Goal: Task Accomplishment & Management: Use online tool/utility

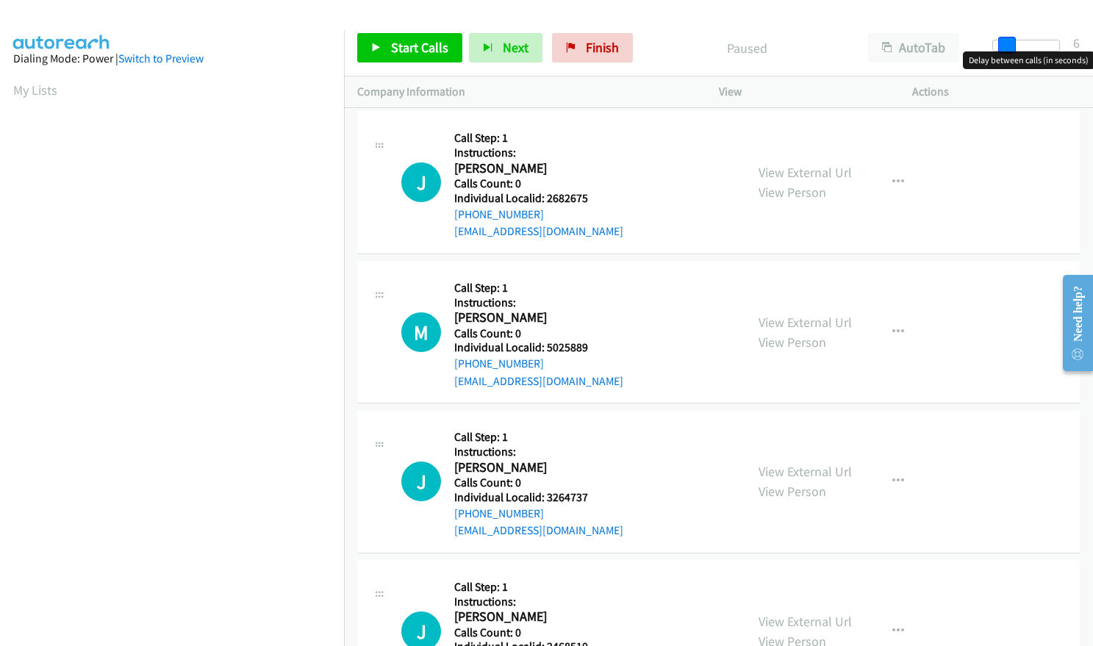
drag, startPoint x: 995, startPoint y: 46, endPoint x: 1007, endPoint y: 46, distance: 12.5
click at [1007, 46] on span at bounding box center [1007, 46] width 18 height 18
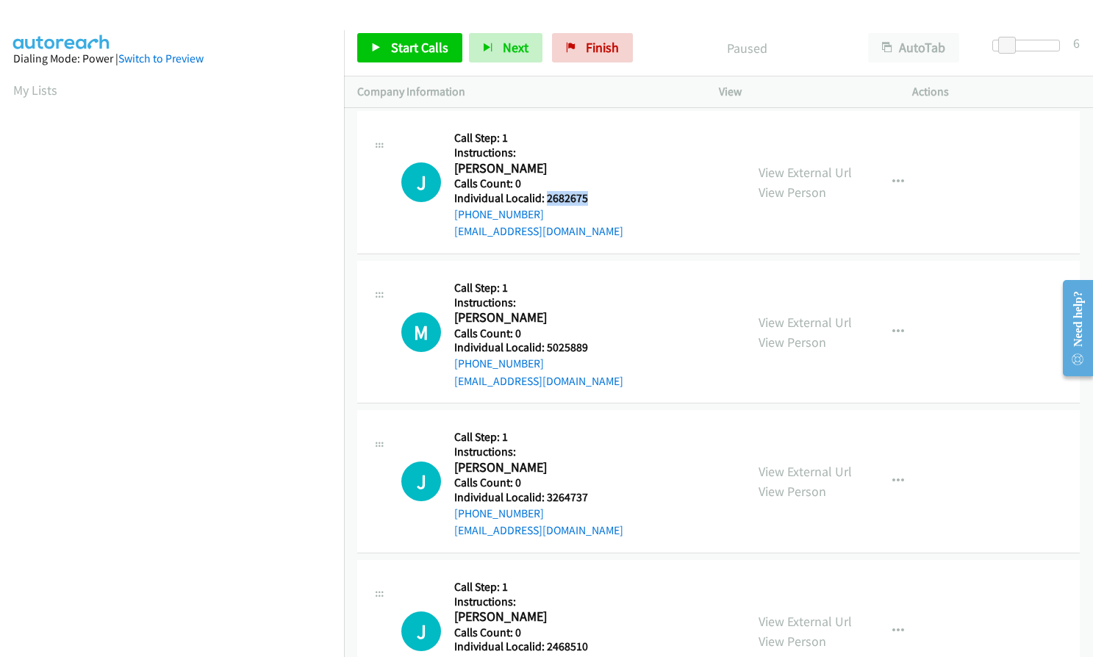
drag, startPoint x: 546, startPoint y: 198, endPoint x: 591, endPoint y: 198, distance: 45.6
click at [593, 198] on h5 "Individual Localid: 2682675" at bounding box center [538, 198] width 169 height 15
copy h5 "2682675"
drag, startPoint x: 544, startPoint y: 348, endPoint x: 597, endPoint y: 343, distance: 53.1
click at [597, 343] on h5 "Individual Localid: 5025889" at bounding box center [538, 347] width 169 height 15
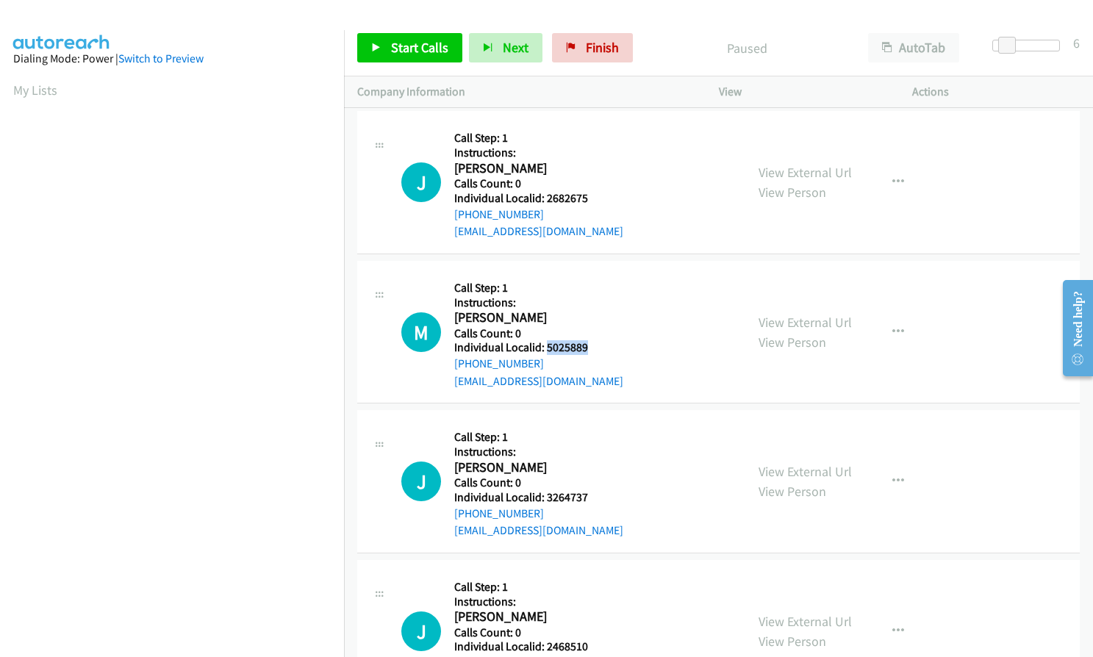
copy h5 "5025889"
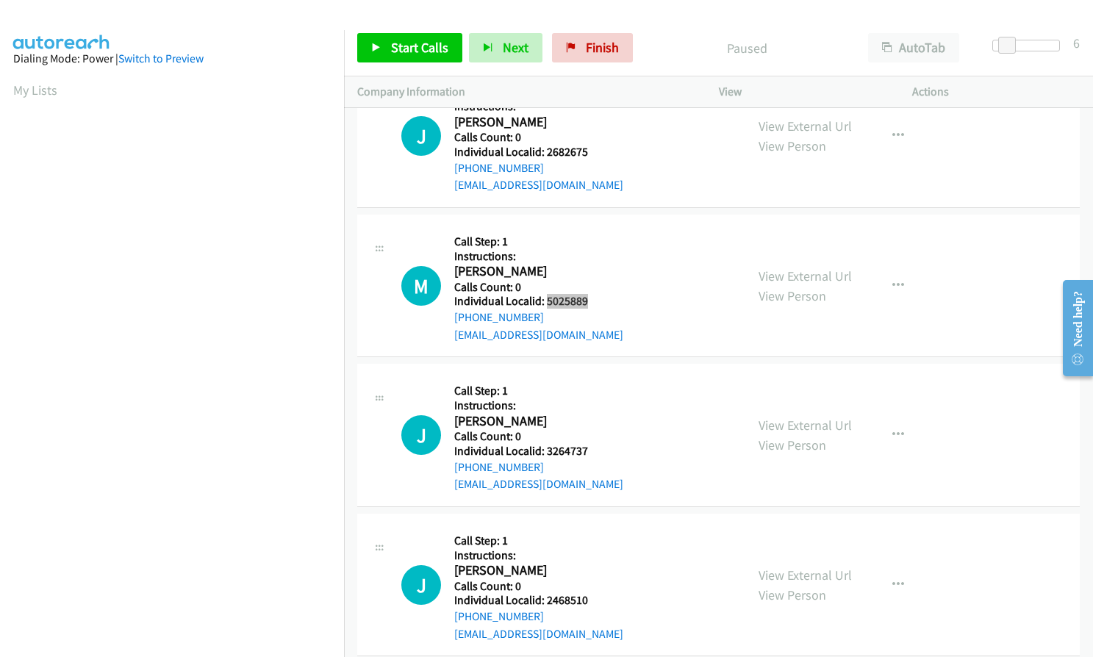
scroll to position [147, 0]
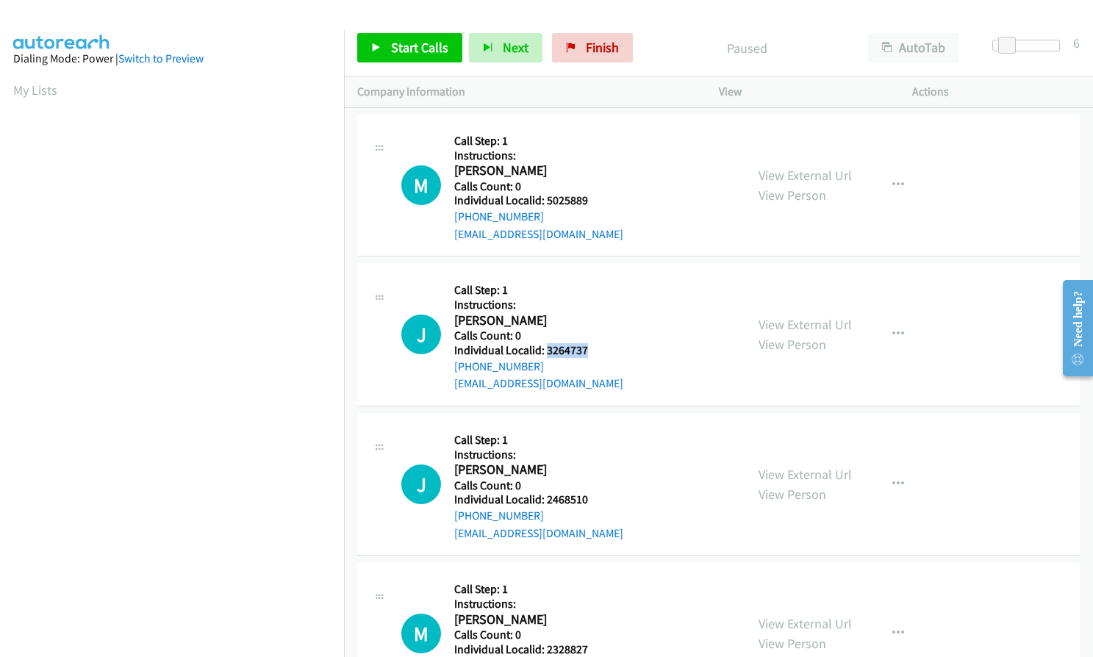
drag, startPoint x: 545, startPoint y: 351, endPoint x: 587, endPoint y: 348, distance: 42.0
click at [587, 348] on h5 "Individual Localid: 3264737" at bounding box center [538, 350] width 169 height 15
copy h5 "3264737"
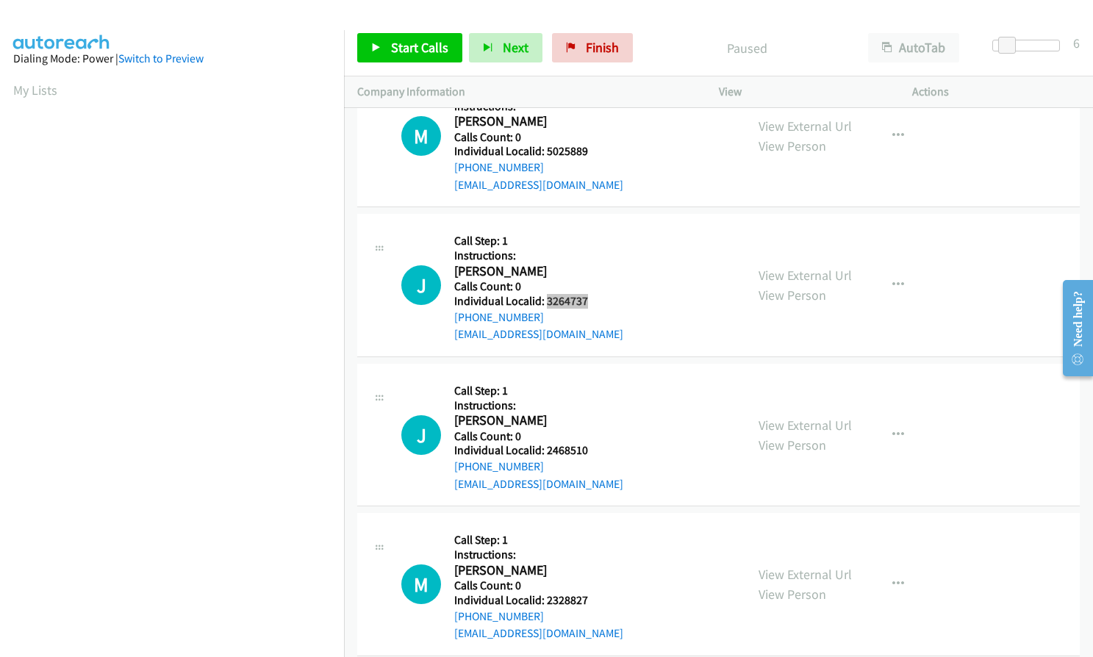
scroll to position [202, 0]
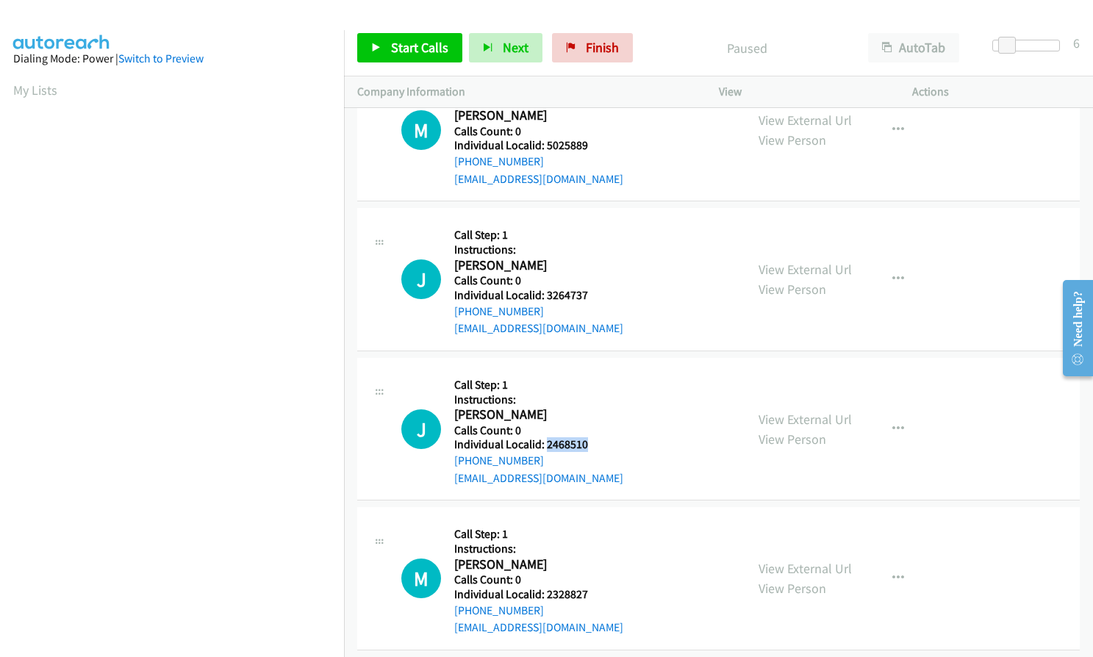
drag, startPoint x: 544, startPoint y: 442, endPoint x: 591, endPoint y: 445, distance: 47.8
click at [591, 445] on h5 "Individual Localid: 2468510" at bounding box center [538, 444] width 169 height 15
copy h5 "2468510"
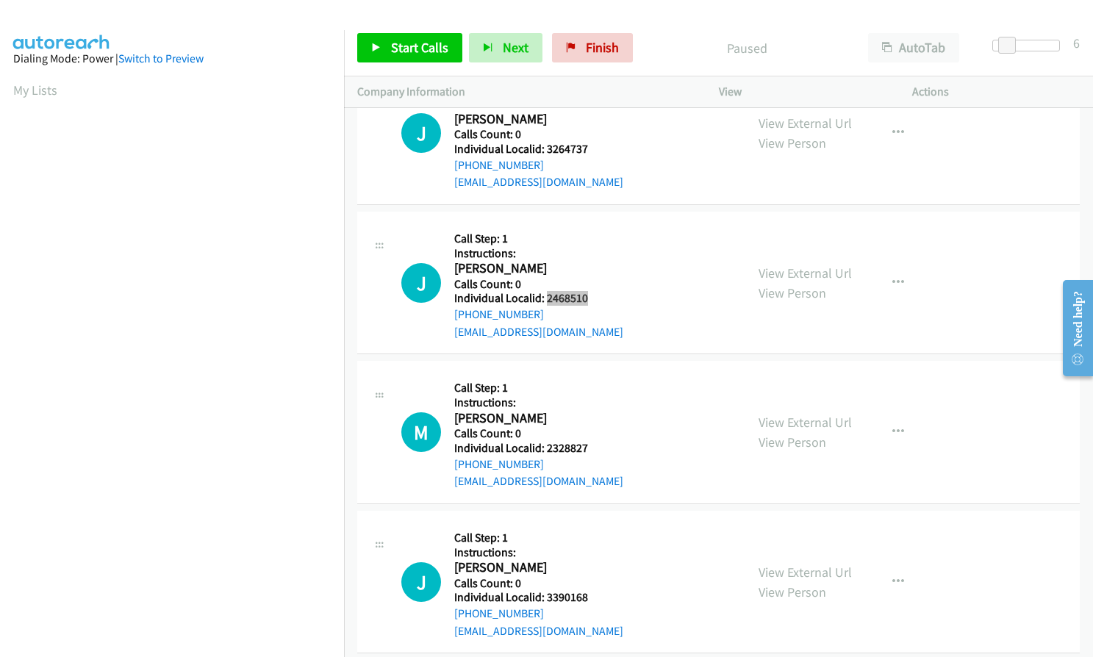
scroll to position [349, 0]
drag, startPoint x: 545, startPoint y: 445, endPoint x: 585, endPoint y: 445, distance: 39.7
click at [585, 445] on h5 "Individual Localid: 2328827" at bounding box center [538, 447] width 169 height 15
copy h5 "2328827"
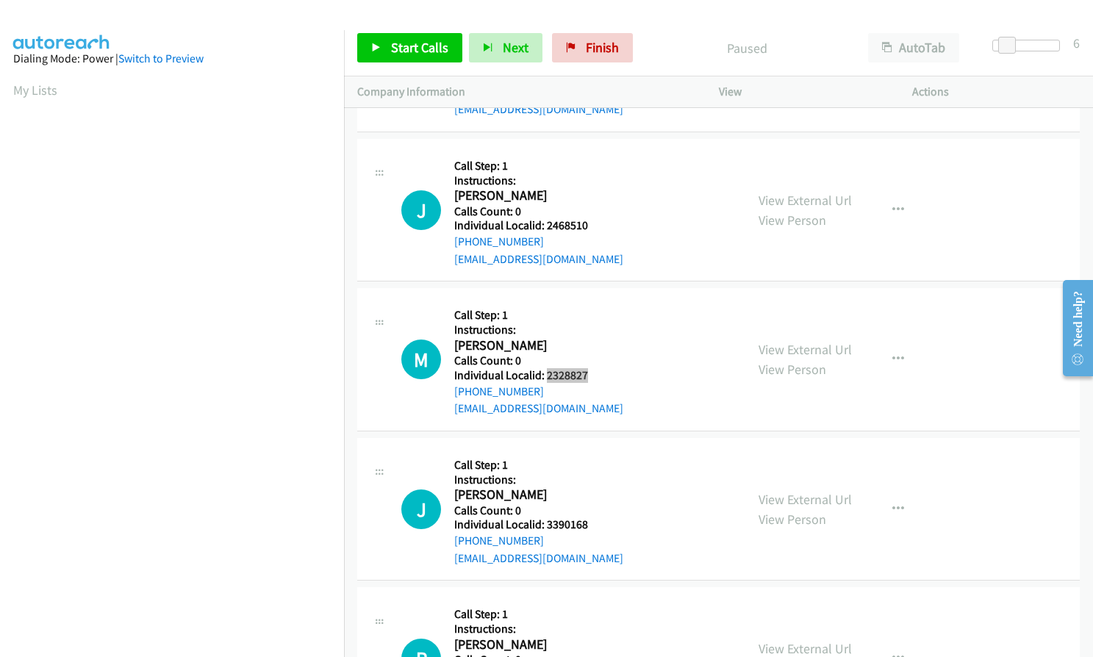
scroll to position [422, 0]
drag, startPoint x: 545, startPoint y: 522, endPoint x: 589, endPoint y: 526, distance: 44.2
click at [589, 526] on h5 "Individual Localid: 3390168" at bounding box center [538, 523] width 169 height 15
copy h5 "3390168"
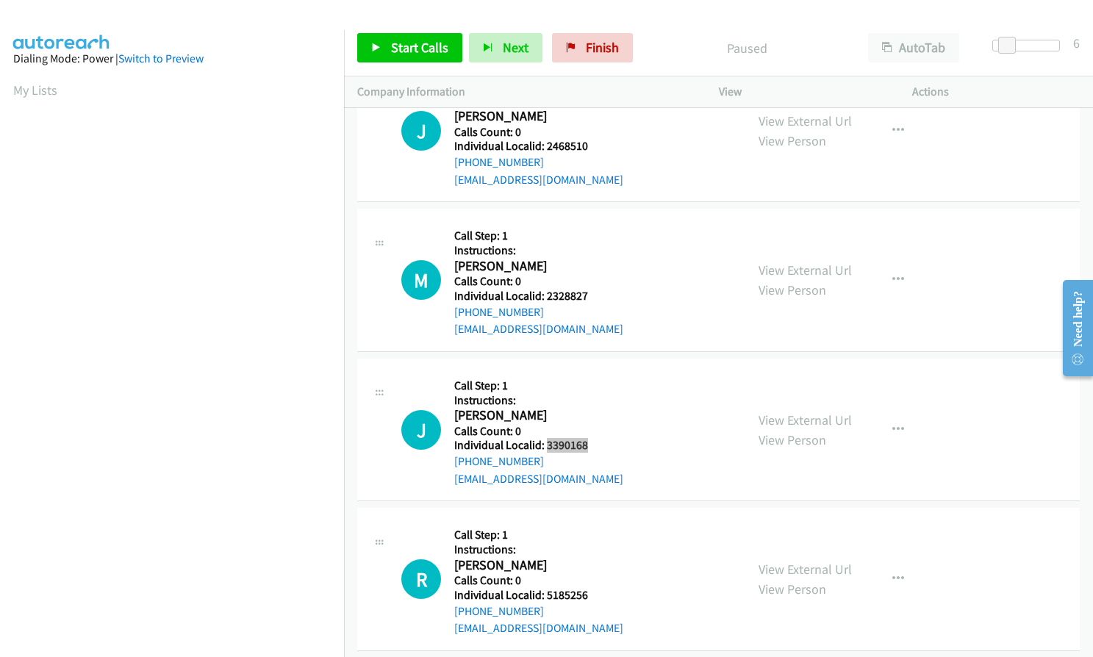
scroll to position [514, 0]
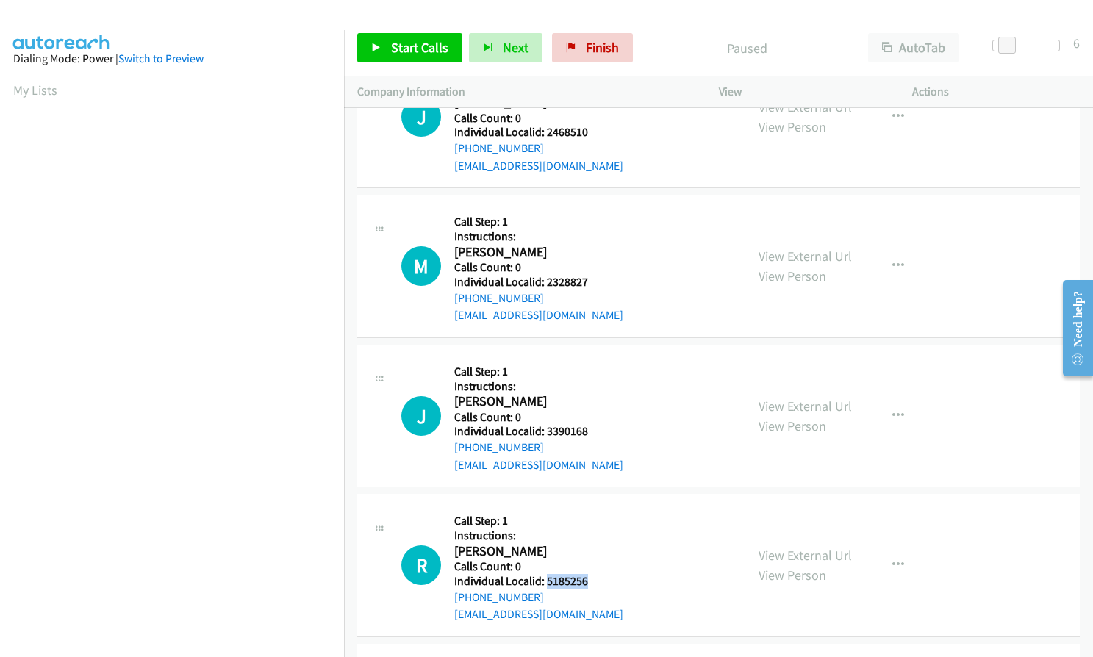
drag, startPoint x: 544, startPoint y: 577, endPoint x: 597, endPoint y: 580, distance: 53.8
click at [597, 580] on h5 "Individual Localid: 5185256" at bounding box center [538, 581] width 169 height 15
copy h5 "5185256"
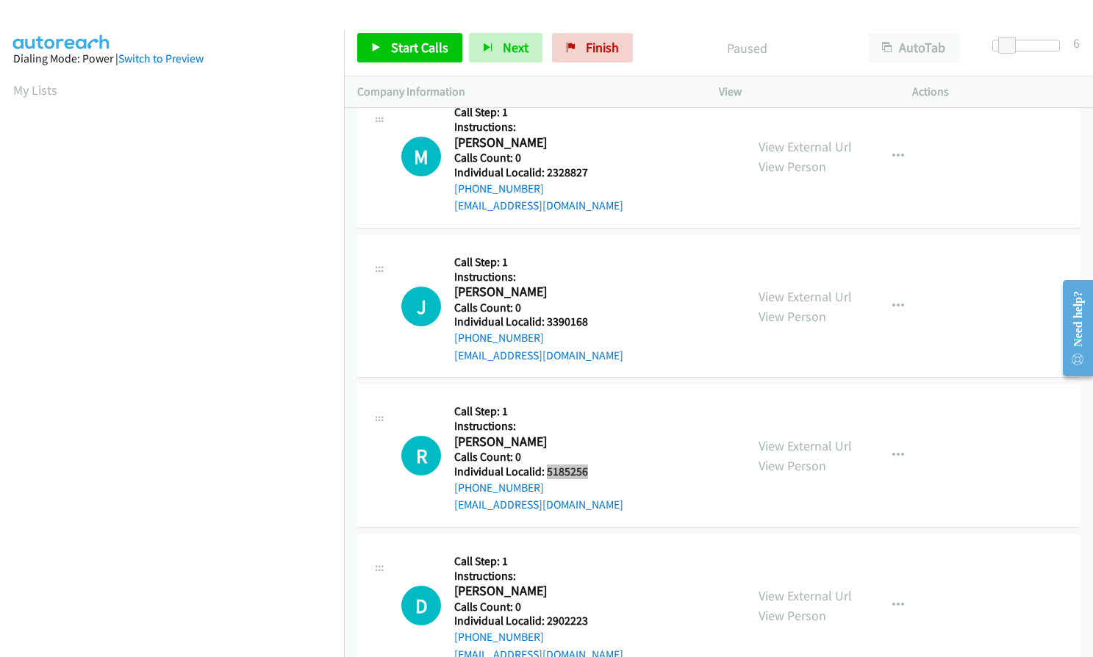
scroll to position [643, 0]
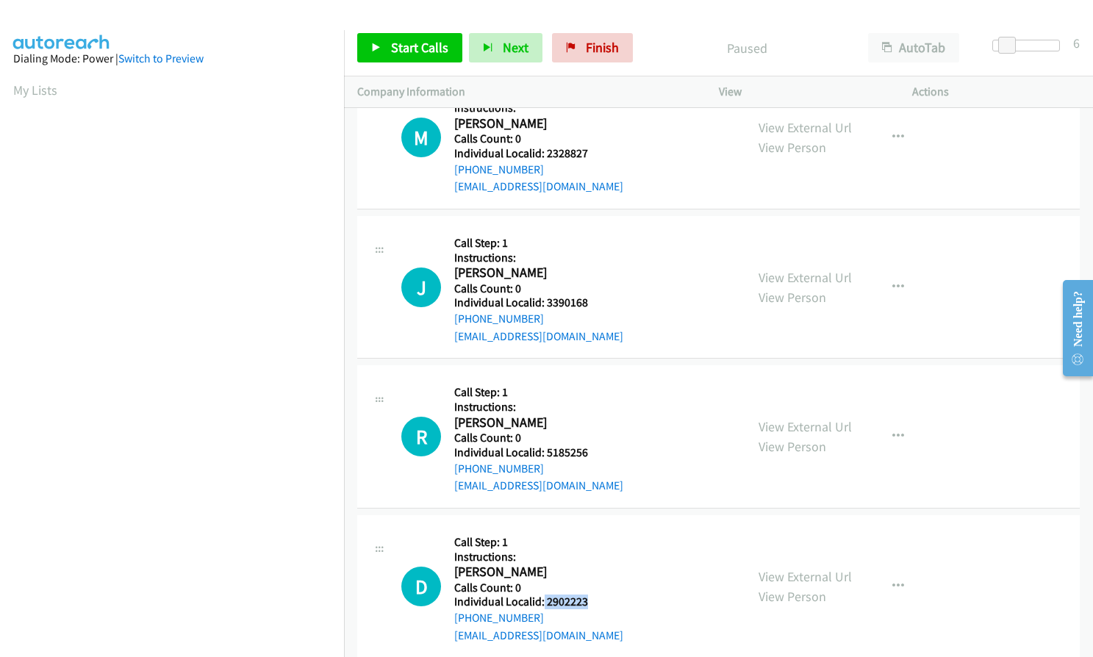
drag, startPoint x: 543, startPoint y: 600, endPoint x: 593, endPoint y: 600, distance: 50.0
click at [593, 600] on h5 "Individual Localid: 2902223" at bounding box center [538, 601] width 169 height 15
copy h5 "2902223"
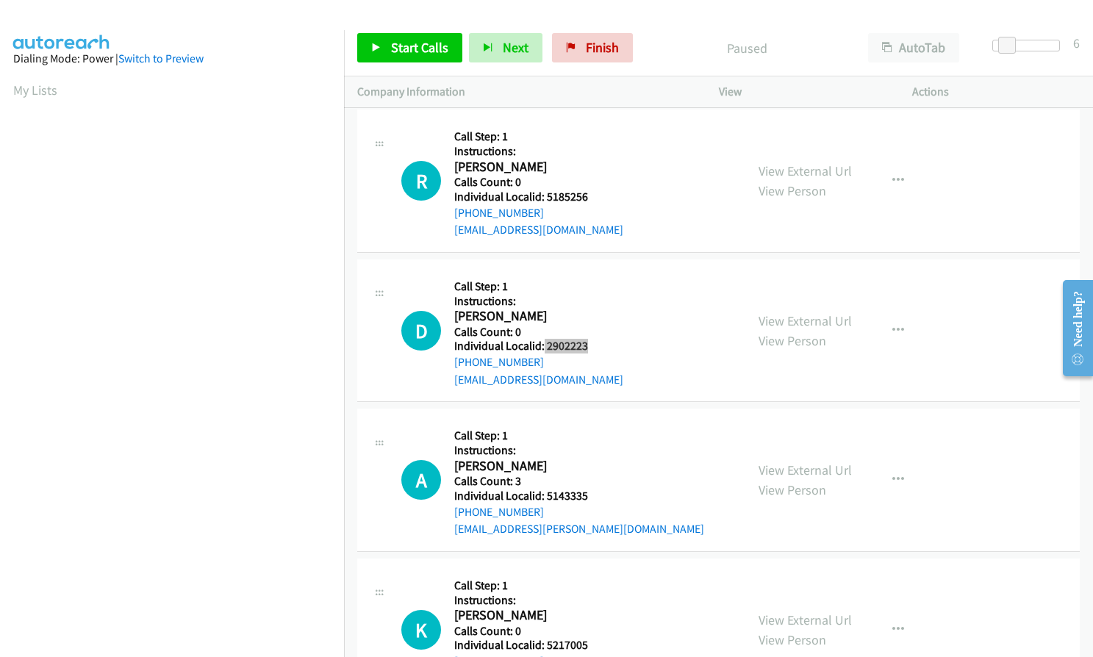
scroll to position [900, 0]
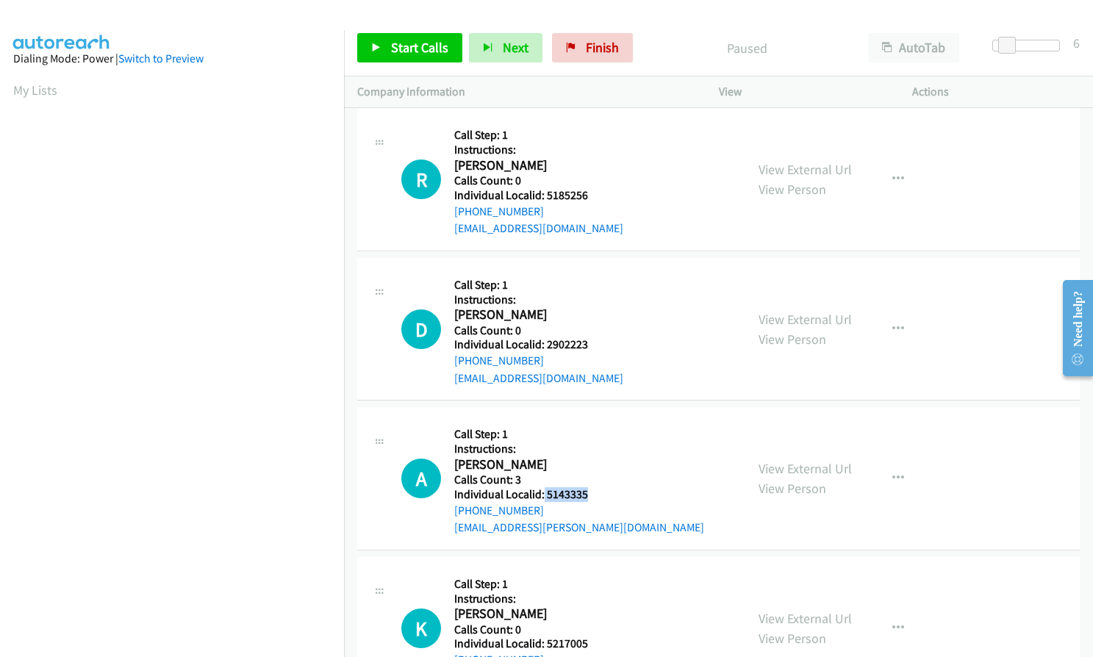
drag, startPoint x: 542, startPoint y: 492, endPoint x: 590, endPoint y: 493, distance: 47.8
click at [590, 493] on h5 "Individual Localid: 5143335" at bounding box center [579, 494] width 250 height 15
copy h5 "5143335"
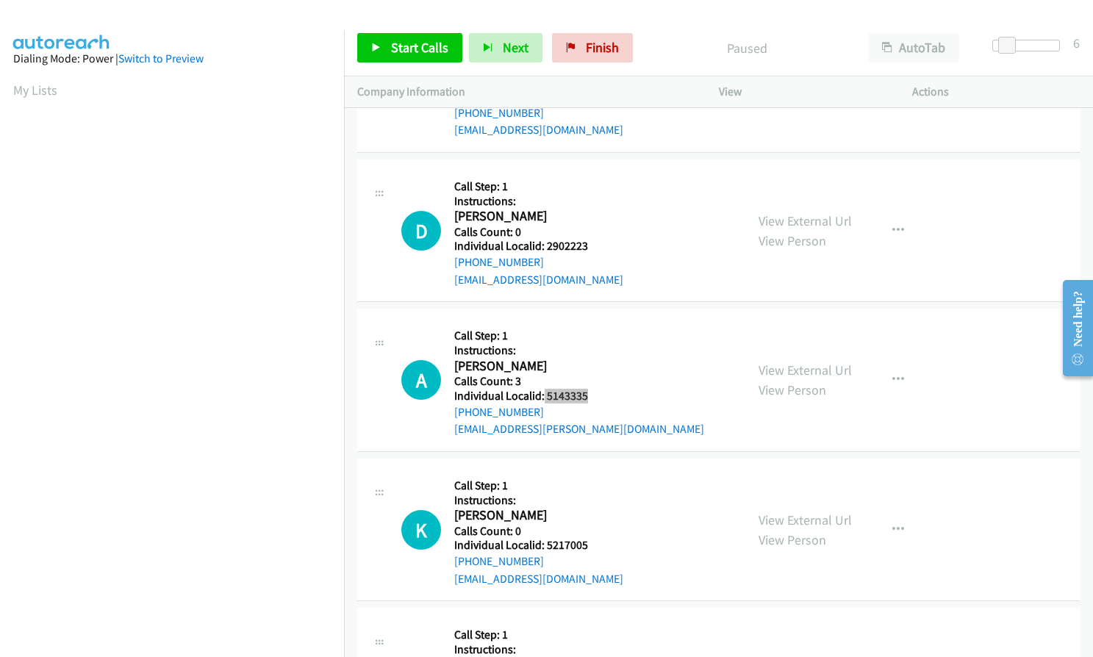
scroll to position [1010, 0]
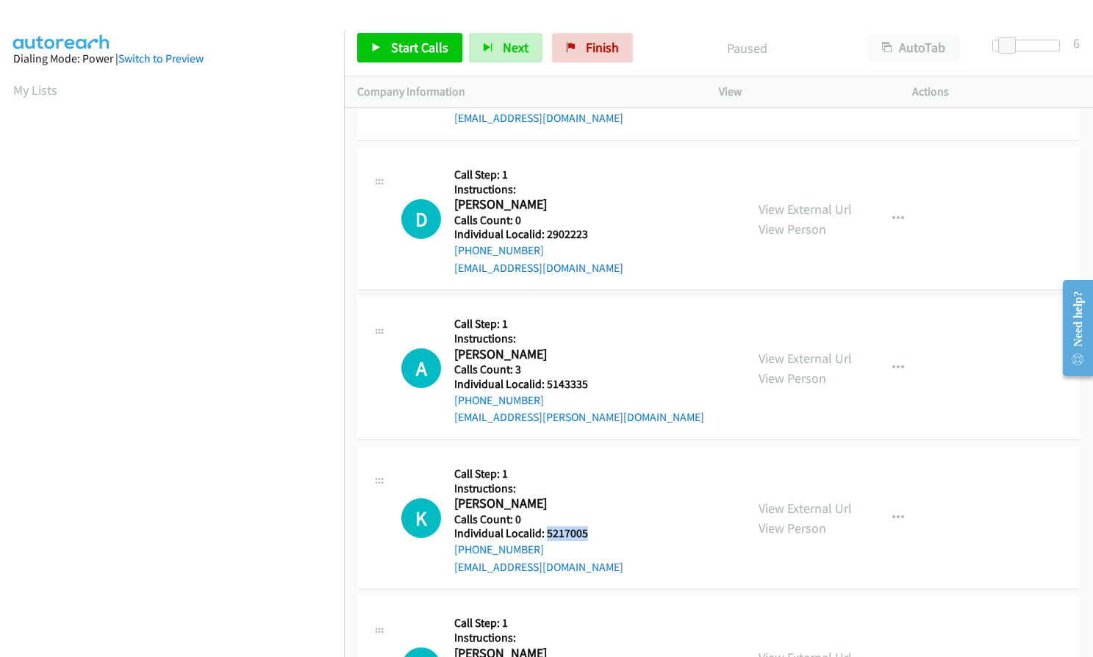
drag, startPoint x: 544, startPoint y: 530, endPoint x: 594, endPoint y: 533, distance: 50.0
click at [594, 533] on h5 "Individual Localid: 5217005" at bounding box center [538, 533] width 169 height 15
copy h5 "5217005"
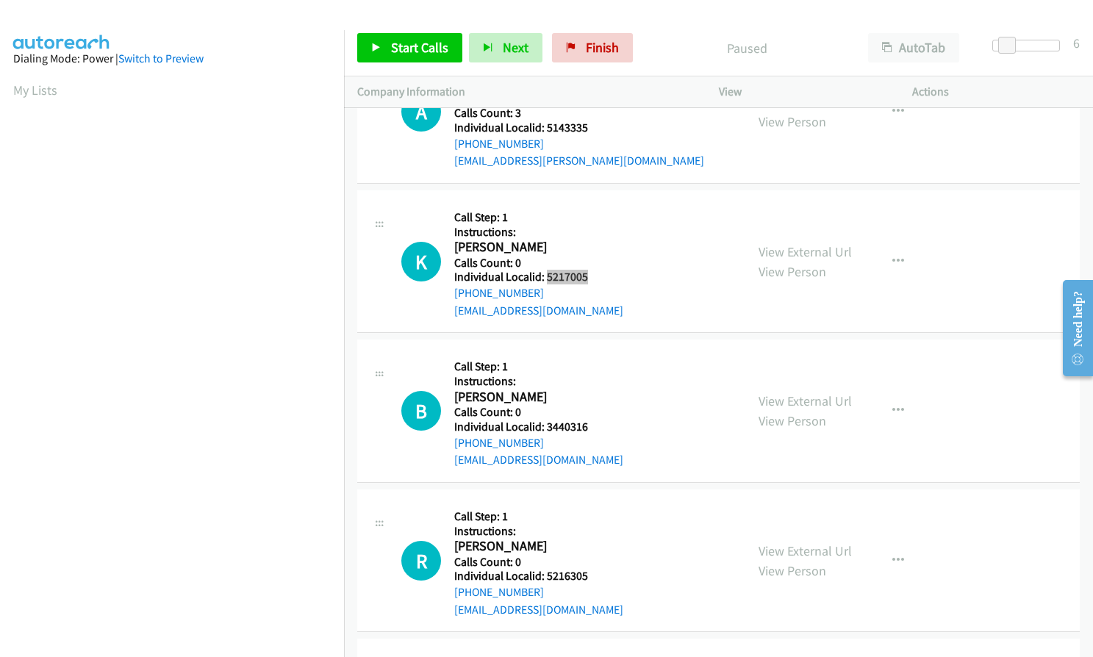
scroll to position [1267, 0]
drag, startPoint x: 544, startPoint y: 425, endPoint x: 586, endPoint y: 425, distance: 42.6
click at [586, 425] on h5 "Individual Localid: 3440316" at bounding box center [538, 426] width 169 height 15
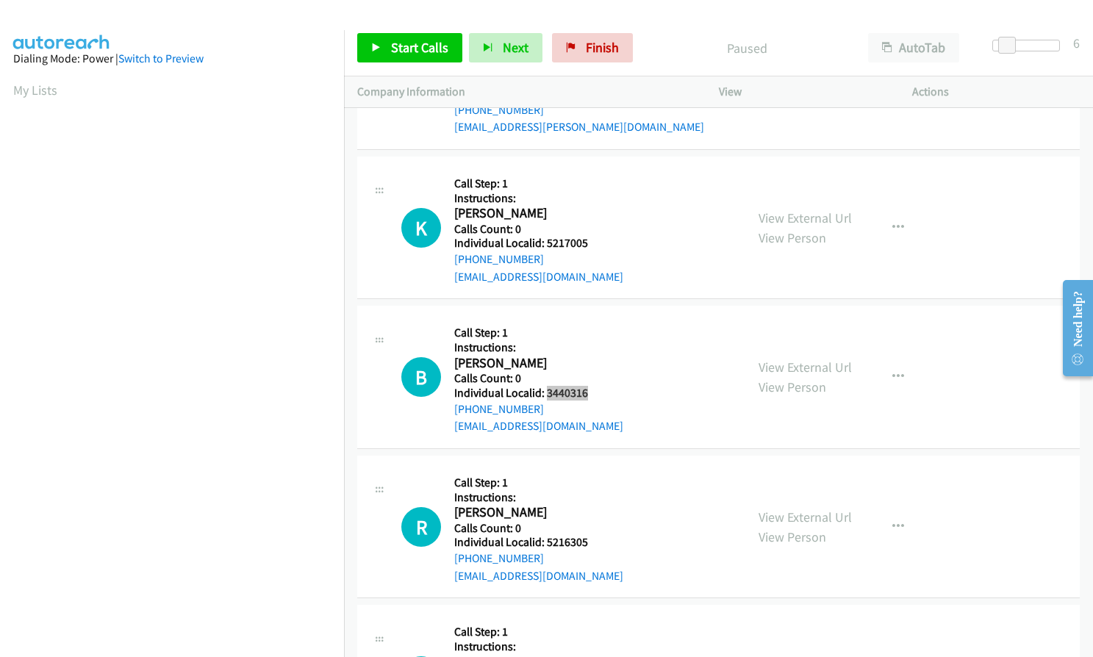
scroll to position [1359, 0]
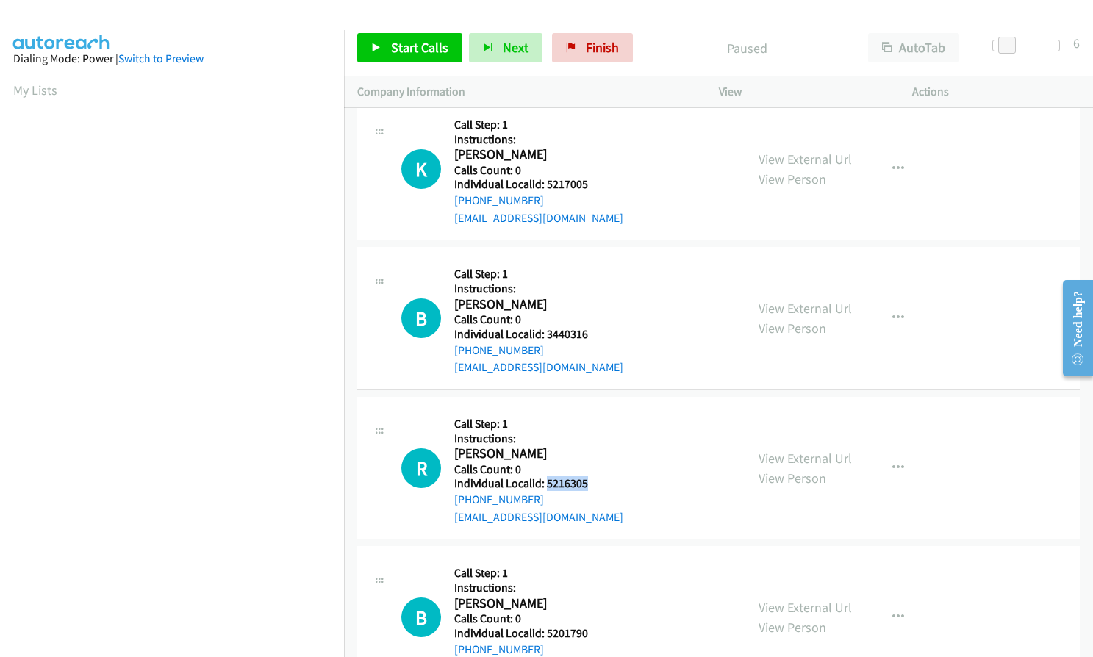
drag, startPoint x: 544, startPoint y: 478, endPoint x: 588, endPoint y: 480, distance: 43.4
click at [588, 480] on h5 "Individual Localid: 5216305" at bounding box center [538, 483] width 169 height 15
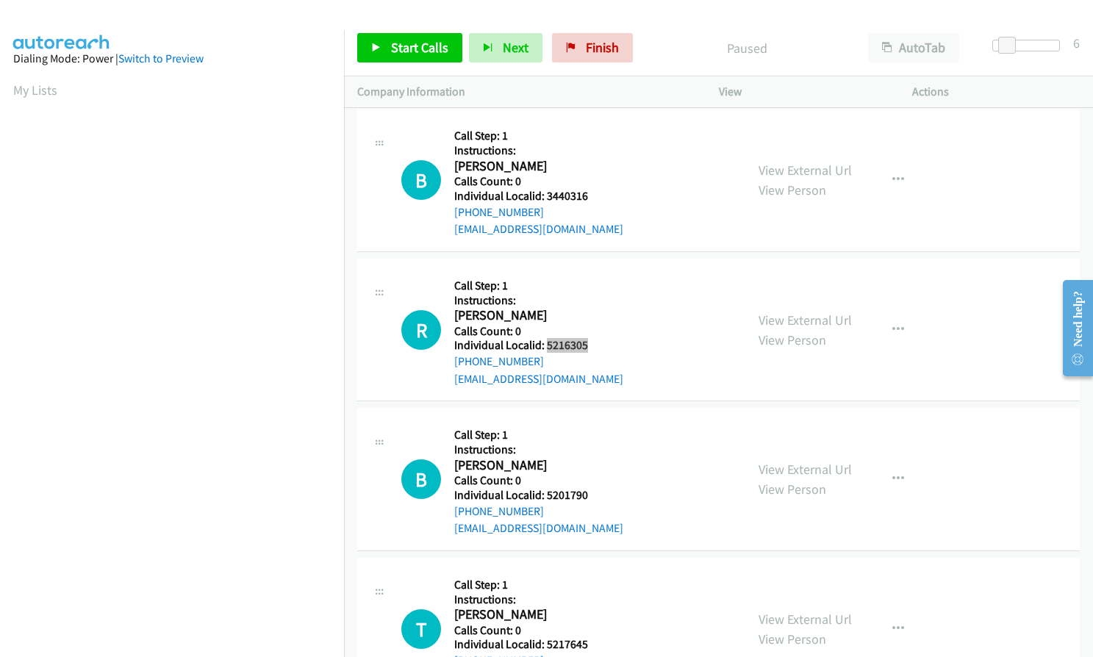
scroll to position [1506, 0]
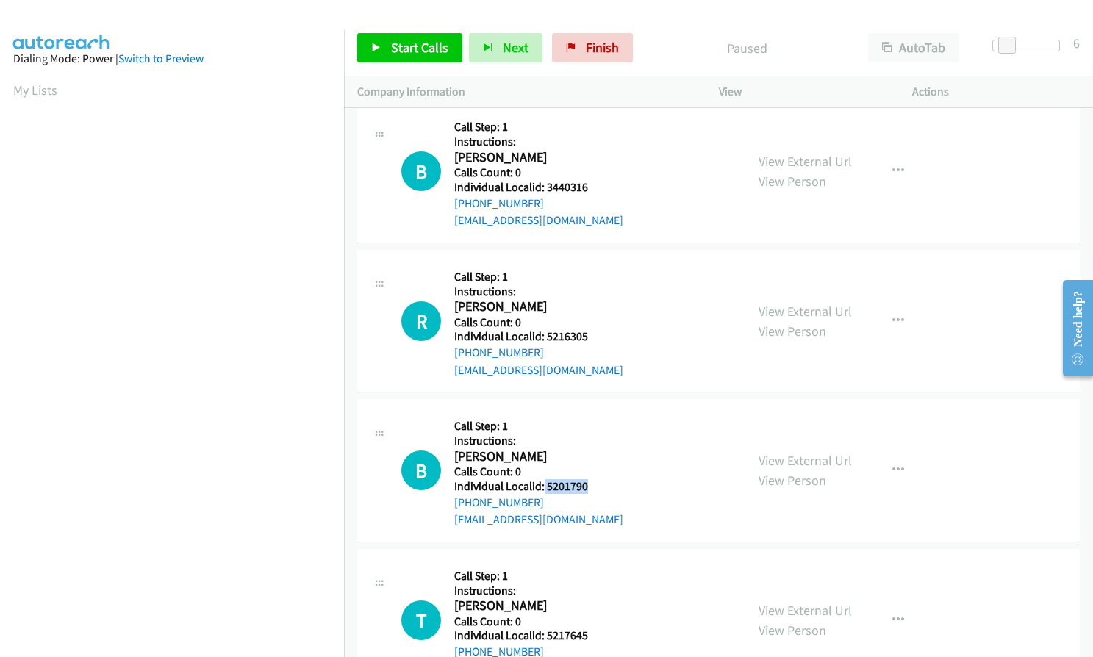
drag, startPoint x: 543, startPoint y: 486, endPoint x: 595, endPoint y: 483, distance: 52.2
click at [595, 483] on h5 "Individual Localid: 5201790" at bounding box center [538, 486] width 169 height 15
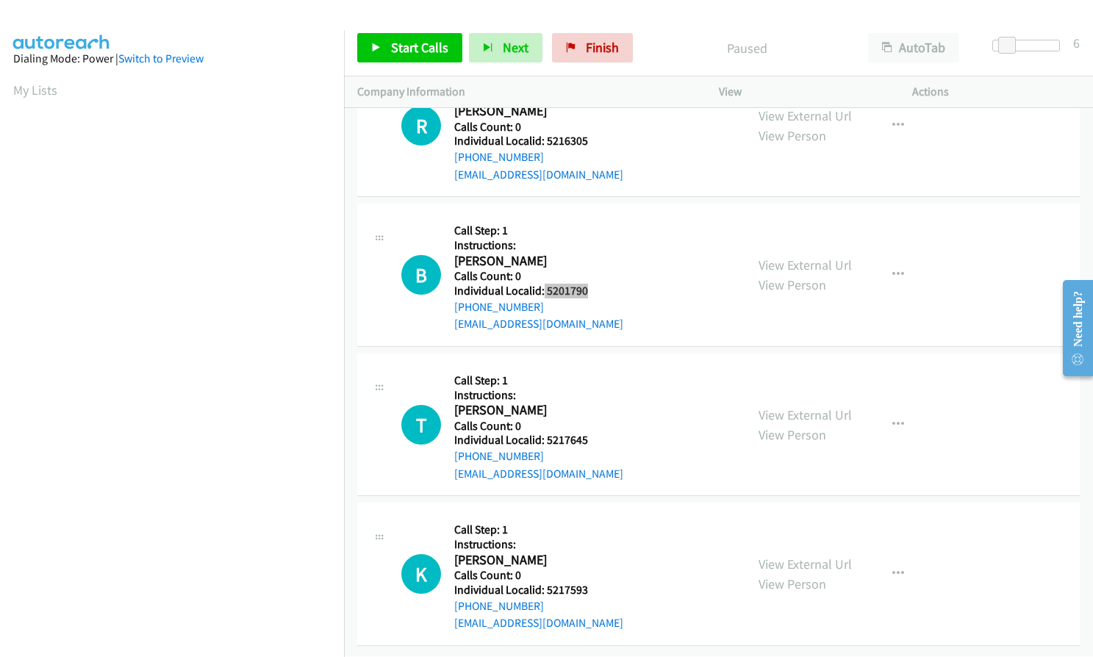
scroll to position [1712, 0]
drag, startPoint x: 542, startPoint y: 430, endPoint x: 593, endPoint y: 430, distance: 50.7
click at [593, 433] on h5 "Individual Localid: 5217645" at bounding box center [538, 440] width 169 height 15
drag, startPoint x: 544, startPoint y: 578, endPoint x: 589, endPoint y: 580, distance: 44.9
click at [589, 583] on h5 "Individual Localid: 5217593" at bounding box center [538, 590] width 169 height 15
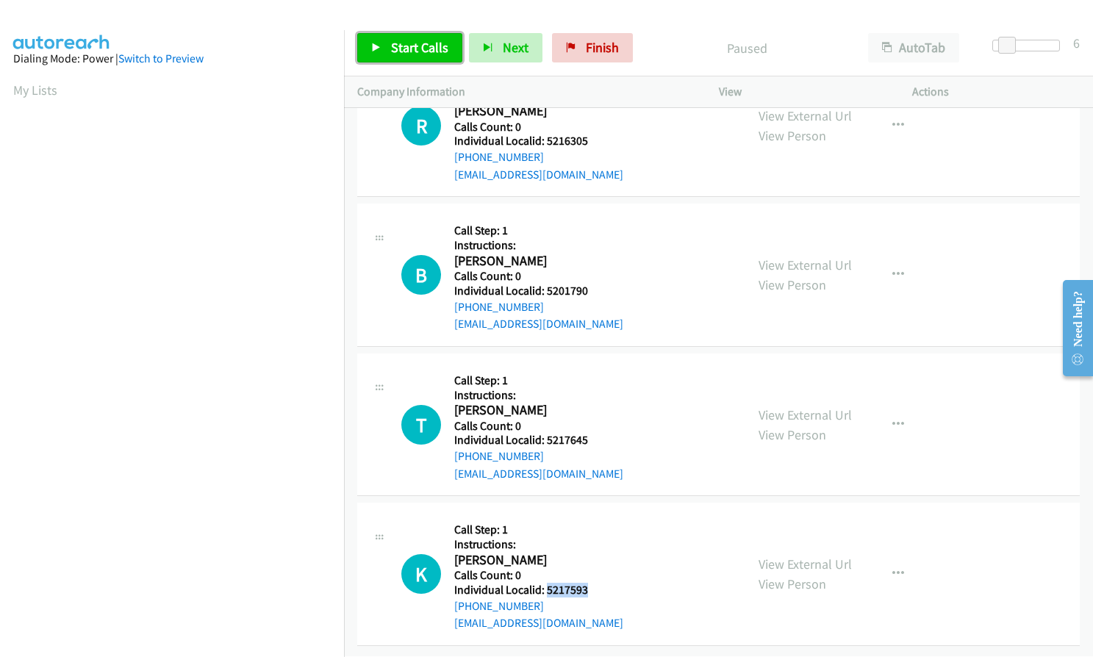
click at [403, 51] on span "Start Calls" at bounding box center [419, 47] width 57 height 17
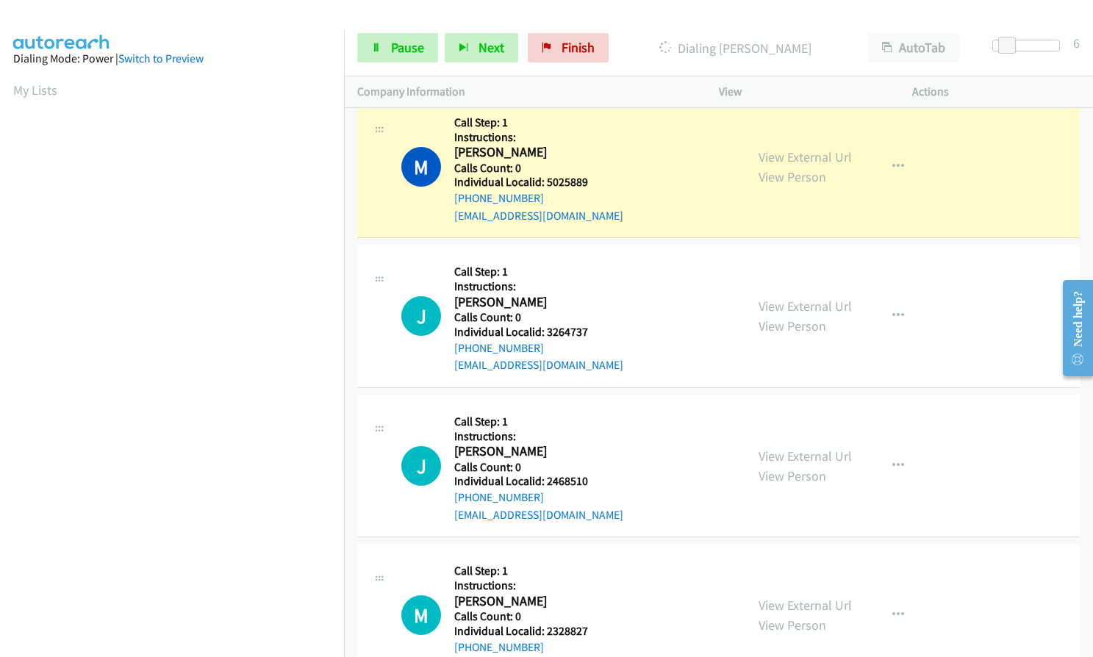
scroll to position [147, 0]
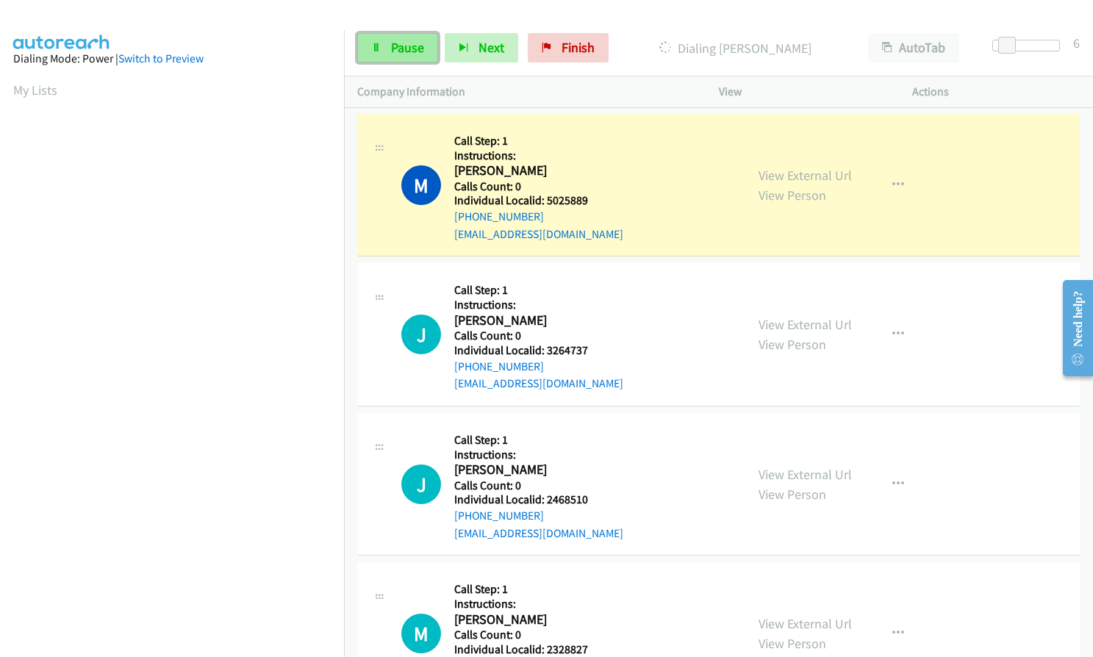
click at [422, 46] on span "Pause" at bounding box center [407, 47] width 33 height 17
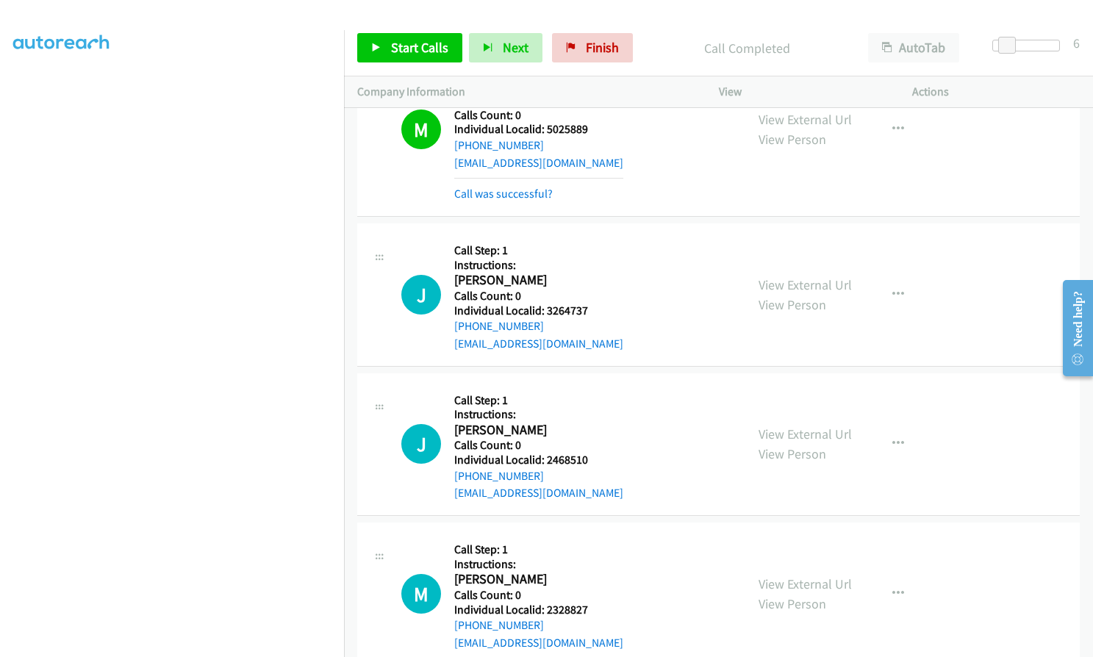
scroll to position [294, 0]
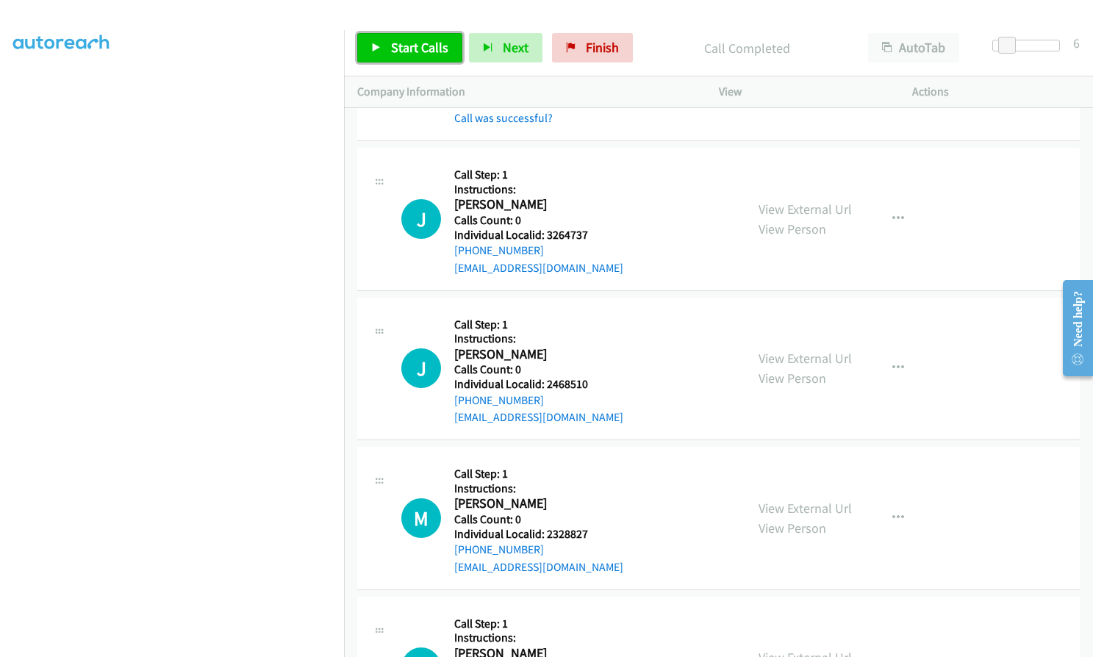
click at [398, 47] on span "Start Calls" at bounding box center [419, 47] width 57 height 17
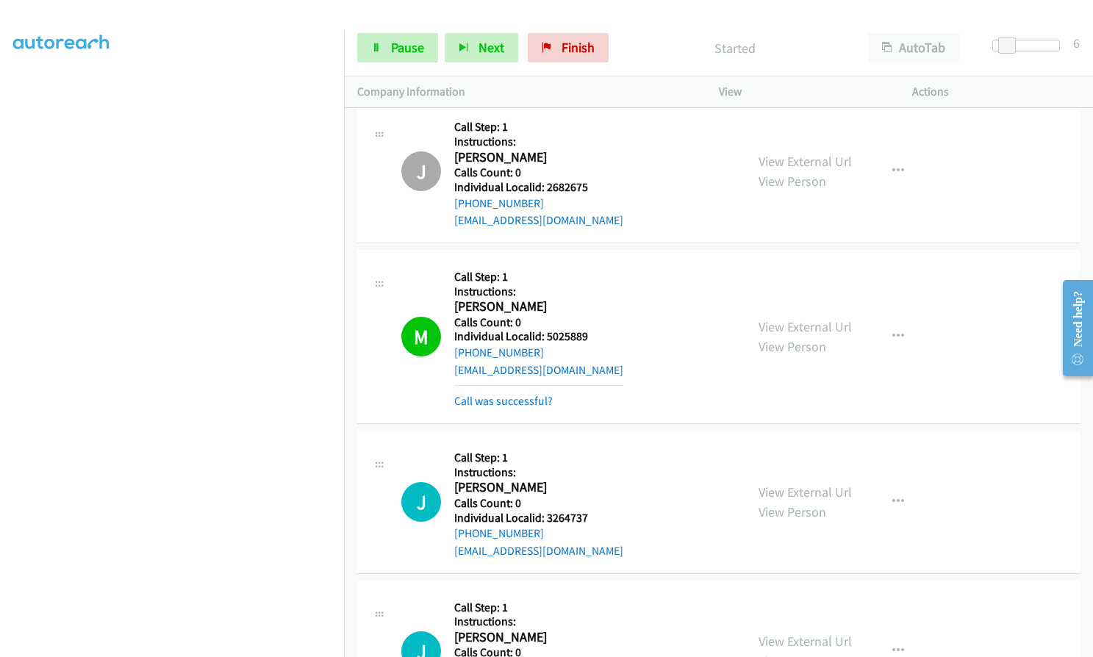
scroll to position [0, 0]
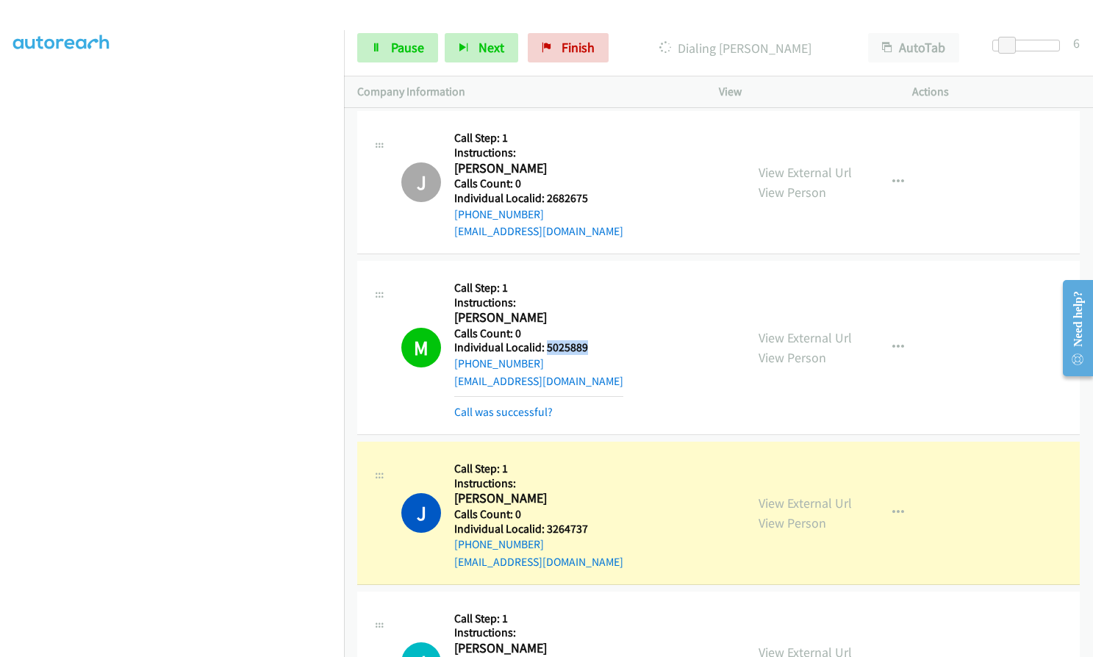
drag, startPoint x: 545, startPoint y: 347, endPoint x: 592, endPoint y: 347, distance: 47.0
click at [595, 347] on h5 "Individual Localid: 5025889" at bounding box center [538, 347] width 169 height 15
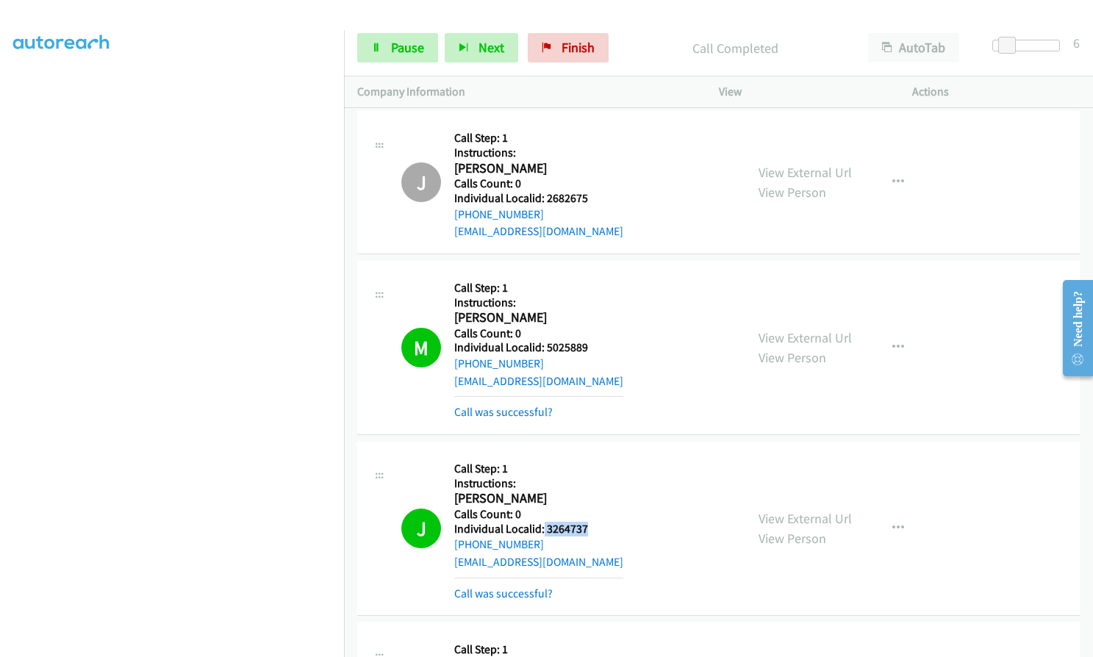
drag, startPoint x: 542, startPoint y: 528, endPoint x: 588, endPoint y: 526, distance: 45.6
click at [588, 526] on h5 "Individual Localid: 3264737" at bounding box center [538, 529] width 169 height 15
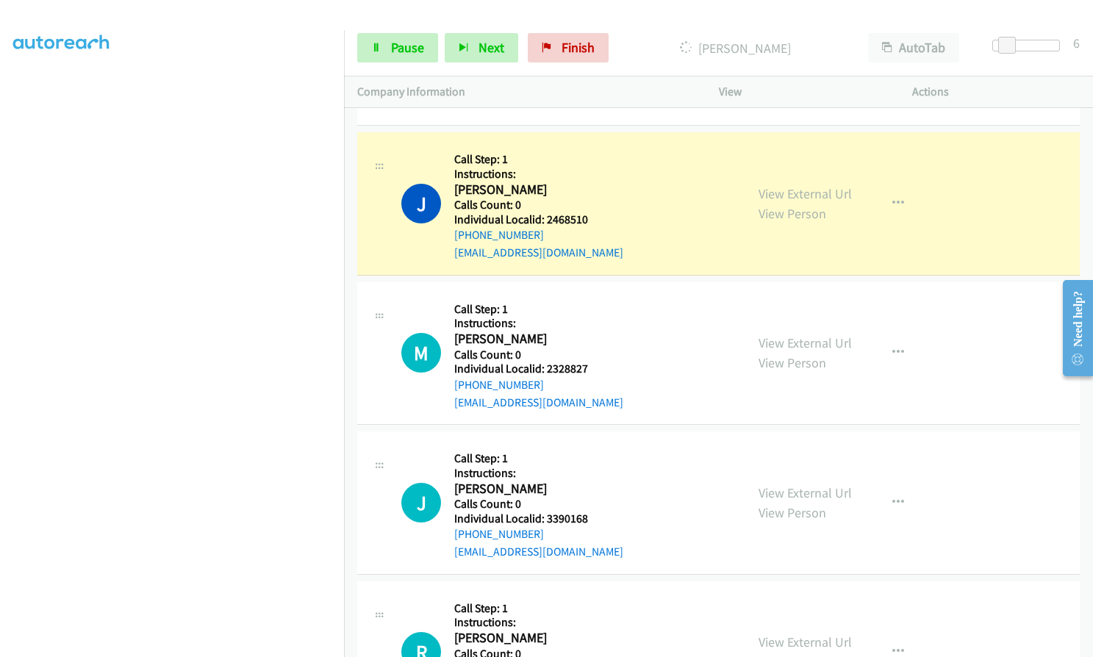
scroll to position [514, 0]
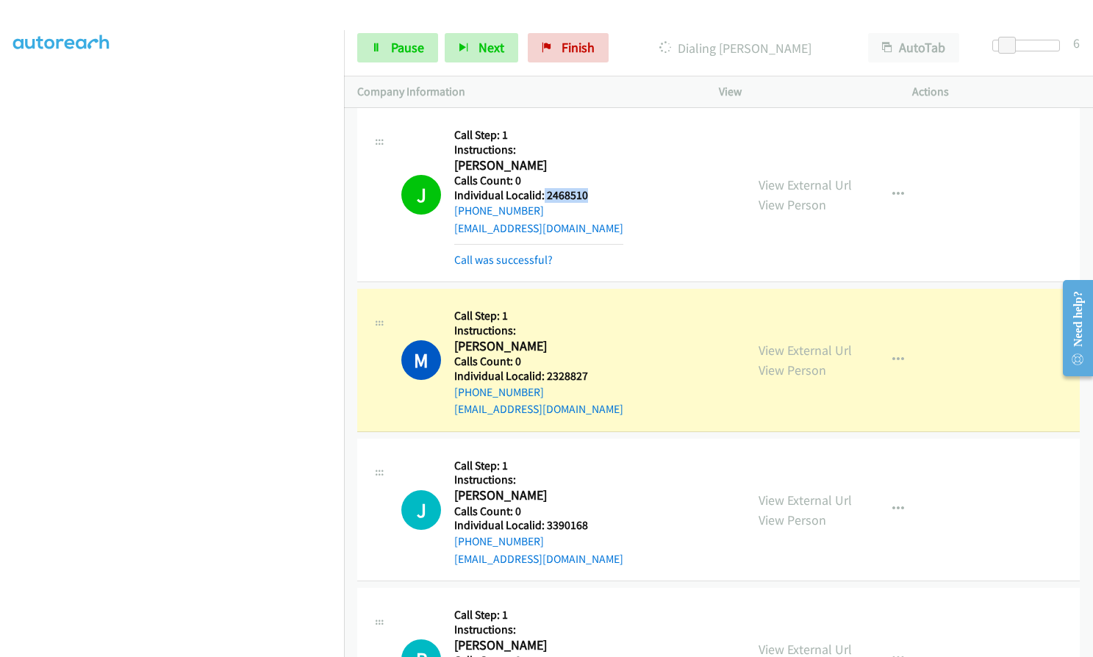
drag, startPoint x: 543, startPoint y: 196, endPoint x: 590, endPoint y: 193, distance: 47.2
click at [590, 193] on h5 "Individual Localid: 2468510" at bounding box center [538, 195] width 169 height 15
click at [403, 42] on span "Pause" at bounding box center [407, 47] width 33 height 17
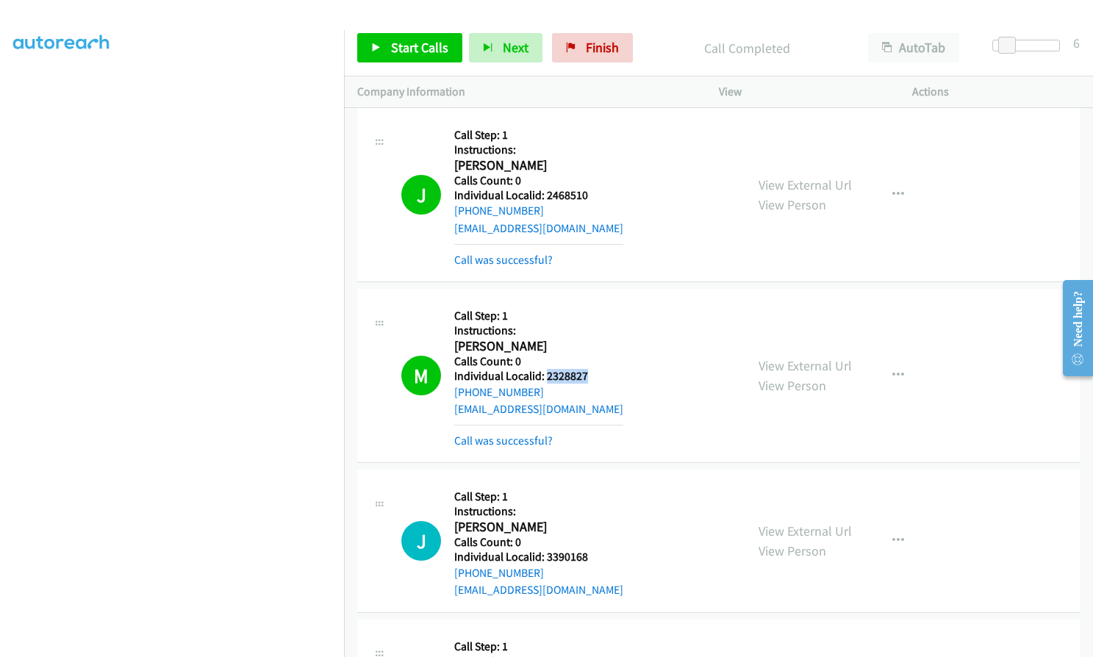
drag, startPoint x: 547, startPoint y: 378, endPoint x: 591, endPoint y: 376, distance: 44.9
click at [591, 376] on h5 "Individual Localid: 2328827" at bounding box center [538, 376] width 169 height 15
click at [893, 375] on icon "button" at bounding box center [898, 376] width 12 height 12
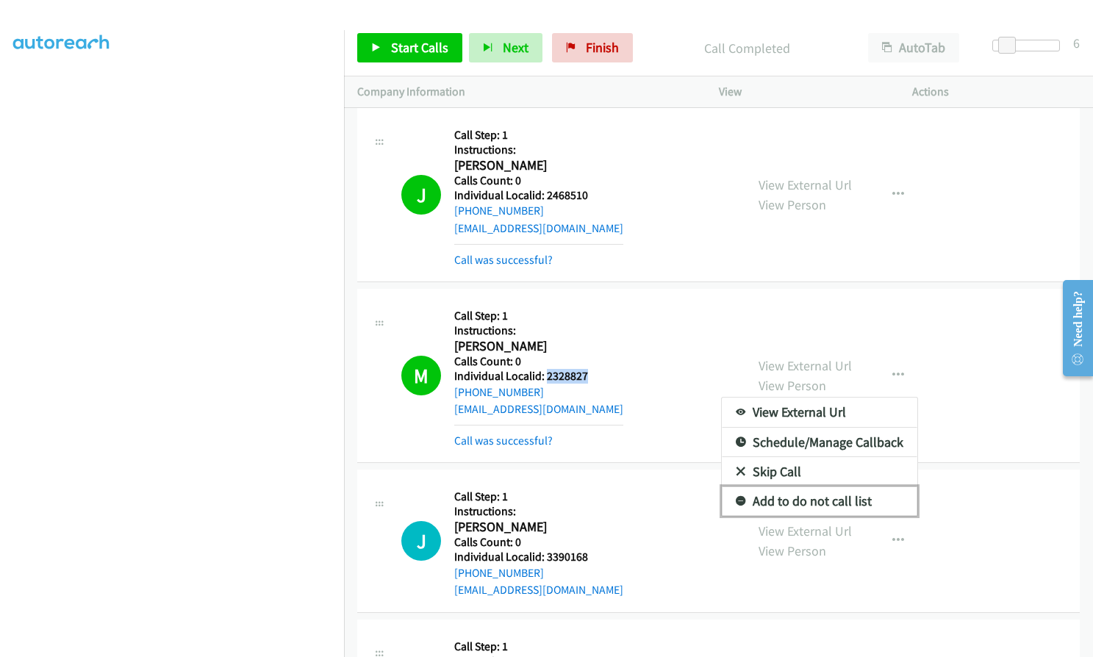
click at [734, 494] on link "Add to do not call list" at bounding box center [819, 500] width 195 height 29
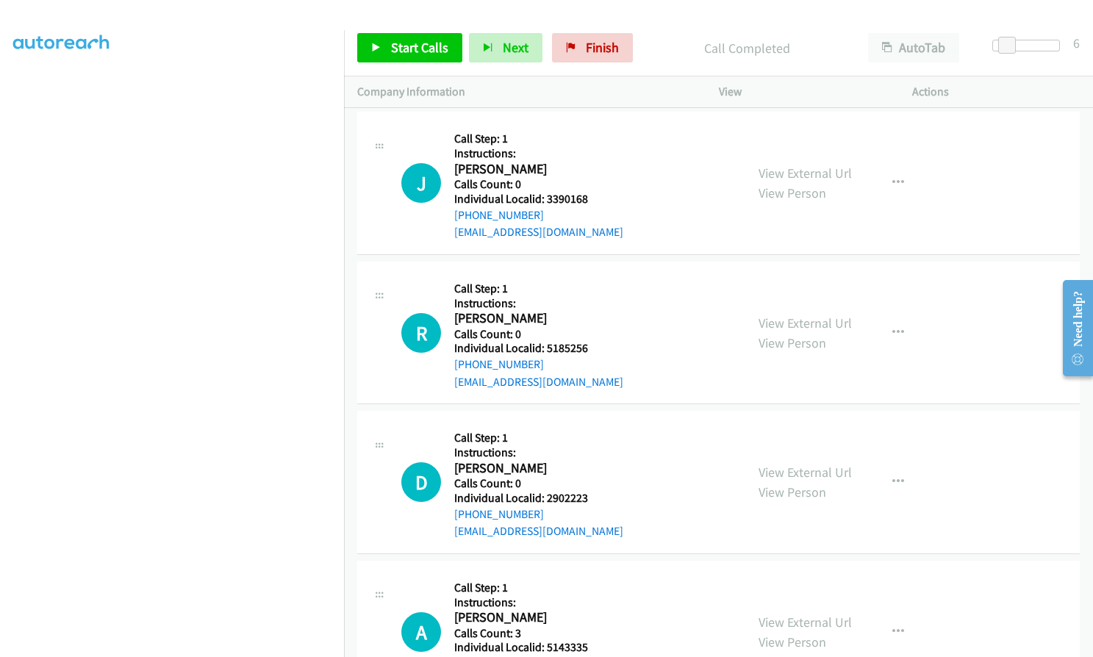
scroll to position [882, 0]
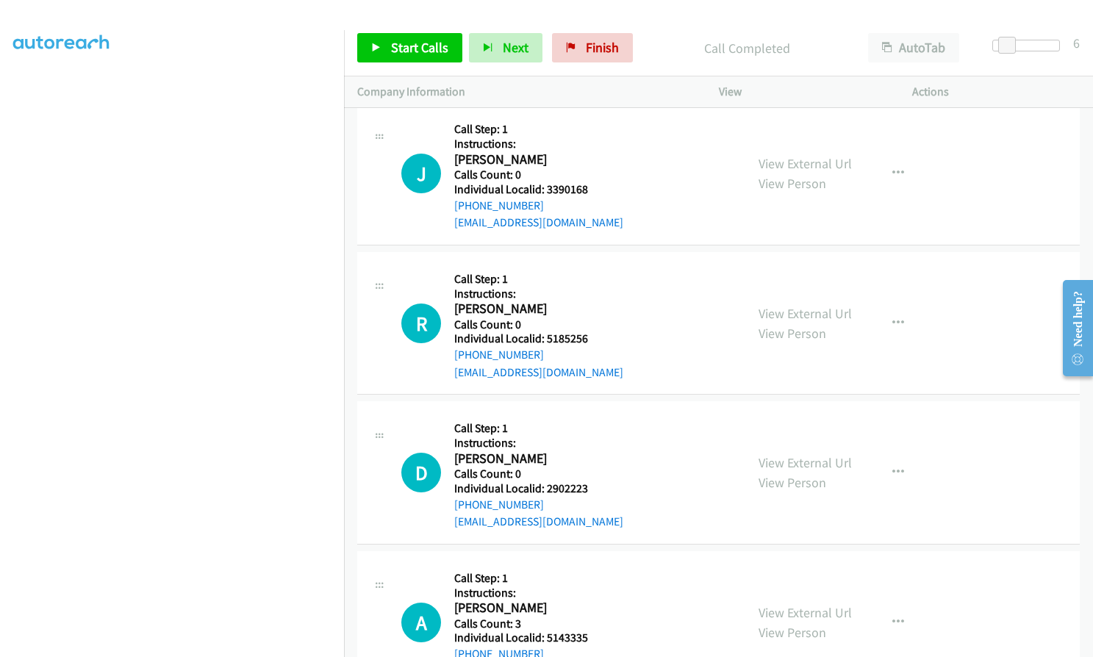
click at [4, 356] on aside "Dialing Mode: Power | Switch to Preview My Lists" at bounding box center [172, 281] width 344 height 813
click at [433, 37] on link "Start Calls" at bounding box center [409, 47] width 105 height 29
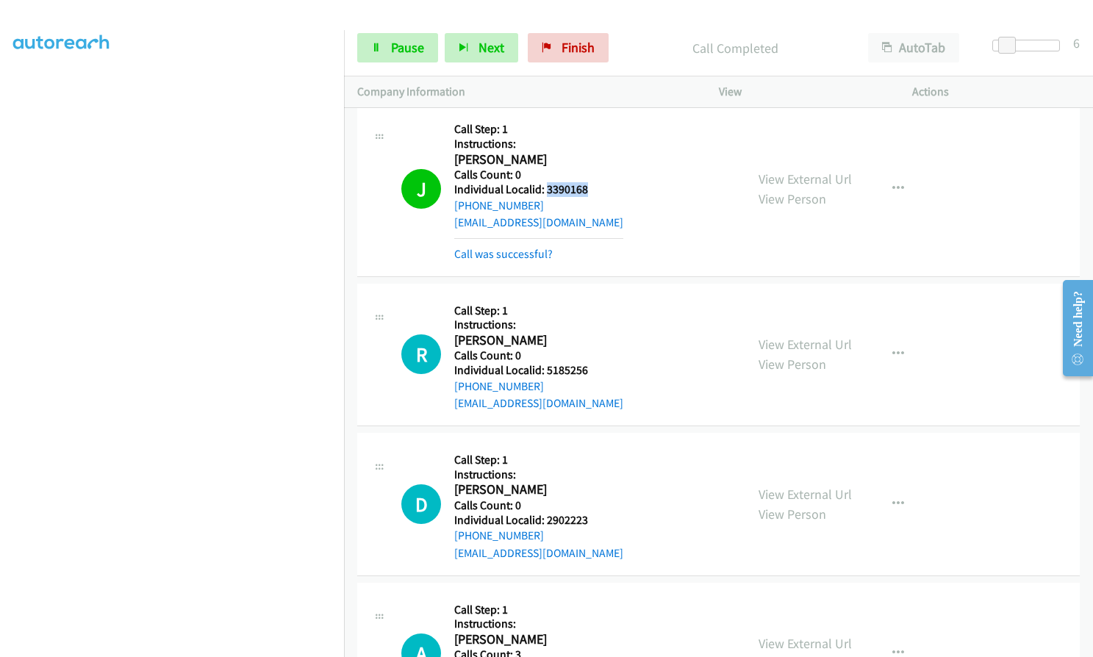
drag, startPoint x: 544, startPoint y: 189, endPoint x: 589, endPoint y: 186, distance: 44.9
click at [589, 186] on h5 "Individual Localid: 3390168" at bounding box center [538, 189] width 169 height 15
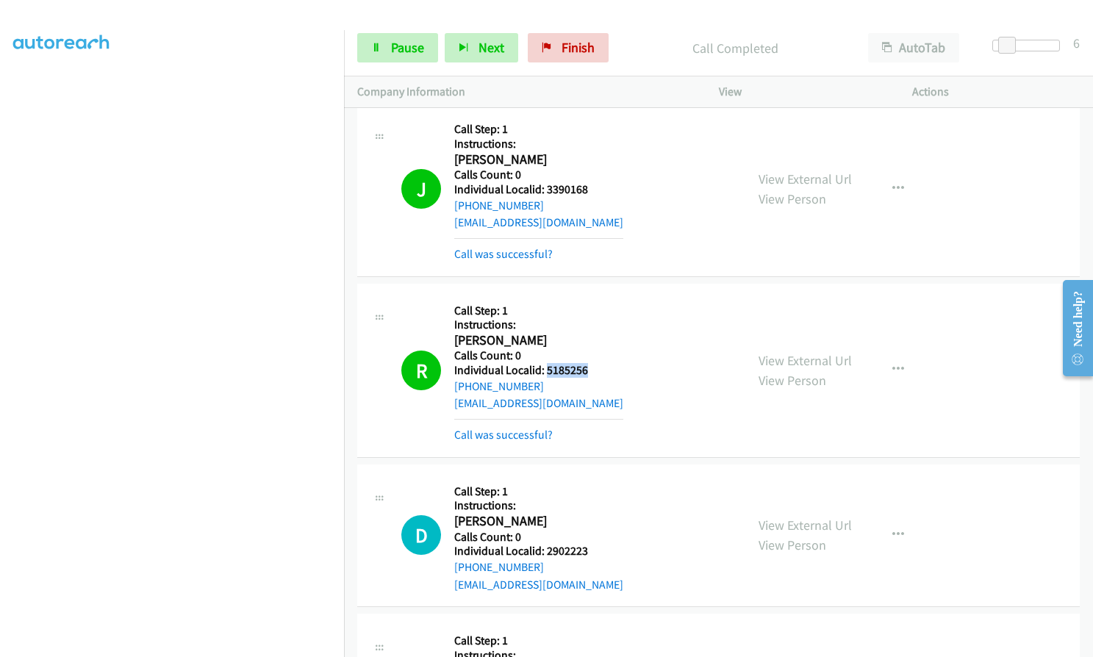
drag, startPoint x: 544, startPoint y: 368, endPoint x: 591, endPoint y: 373, distance: 46.6
click at [591, 373] on h5 "Individual Localid: 5185256" at bounding box center [538, 370] width 169 height 15
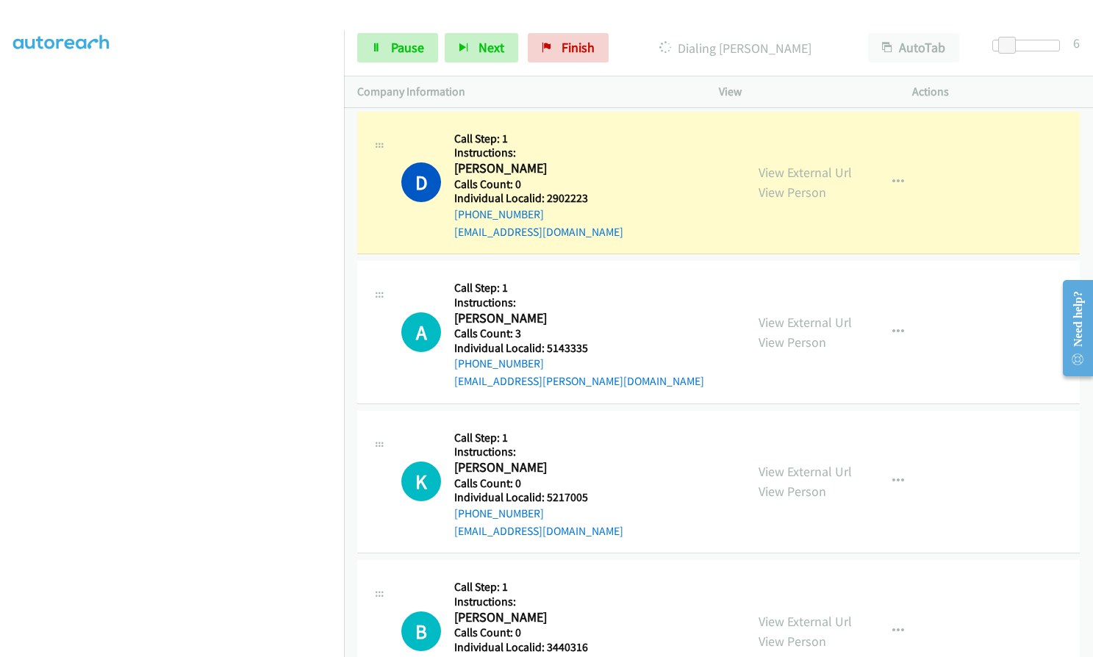
scroll to position [1231, 0]
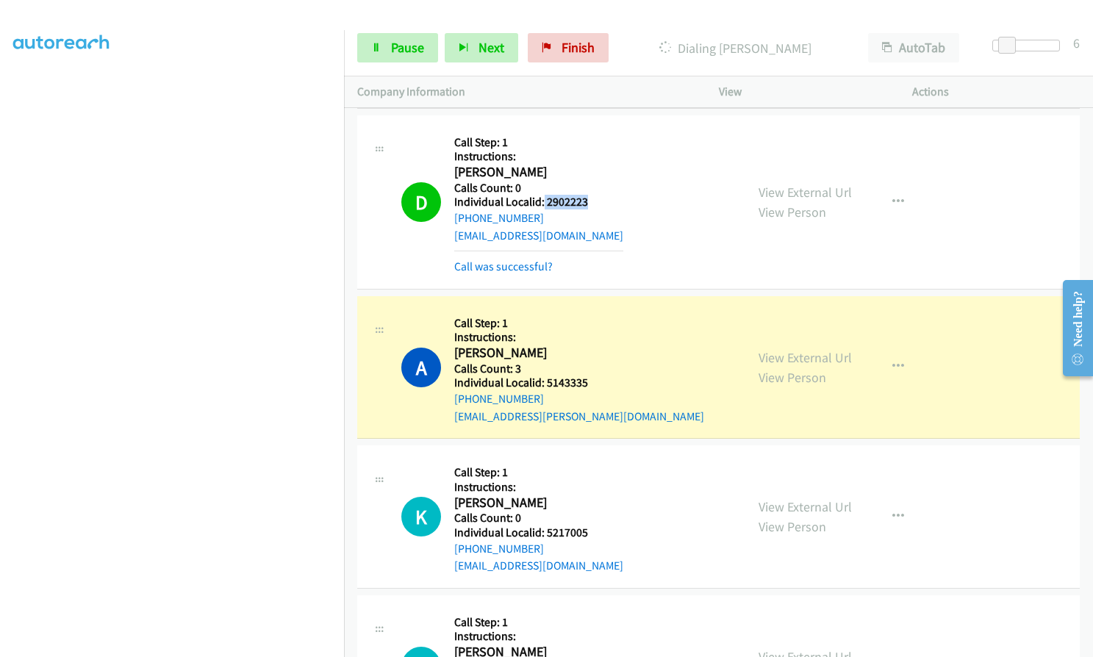
drag, startPoint x: 542, startPoint y: 201, endPoint x: 592, endPoint y: 200, distance: 50.0
click at [592, 200] on h5 "Individual Localid: 2902223" at bounding box center [538, 202] width 169 height 15
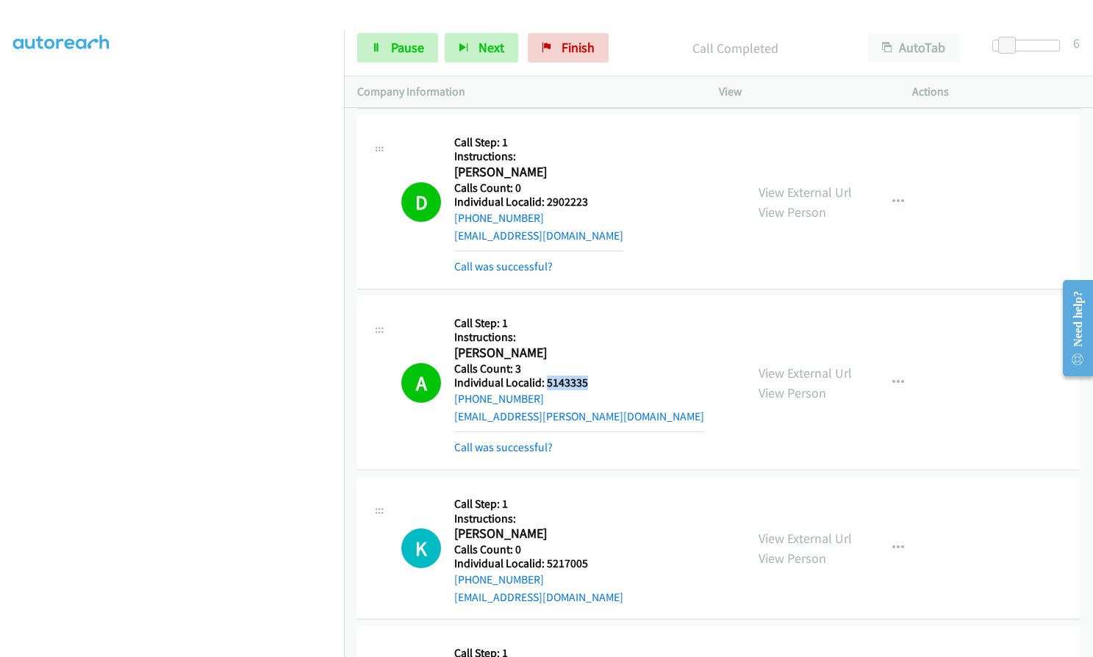
drag, startPoint x: 547, startPoint y: 380, endPoint x: 596, endPoint y: 380, distance: 49.2
click at [596, 380] on h5 "Individual Localid: 5143335" at bounding box center [579, 382] width 250 height 15
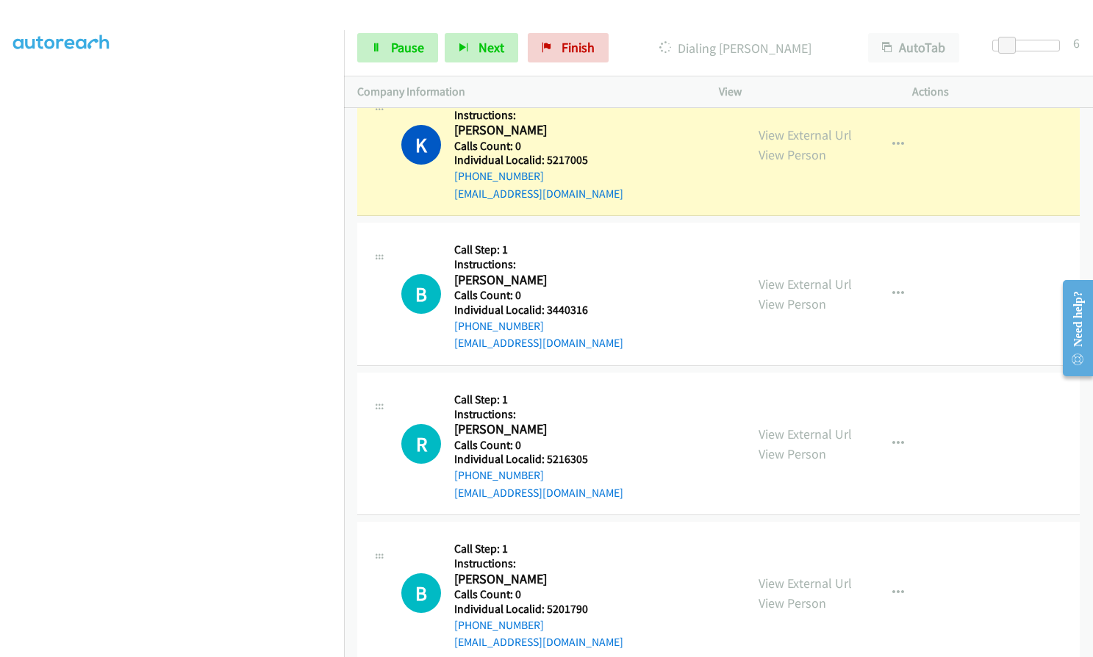
scroll to position [1635, 0]
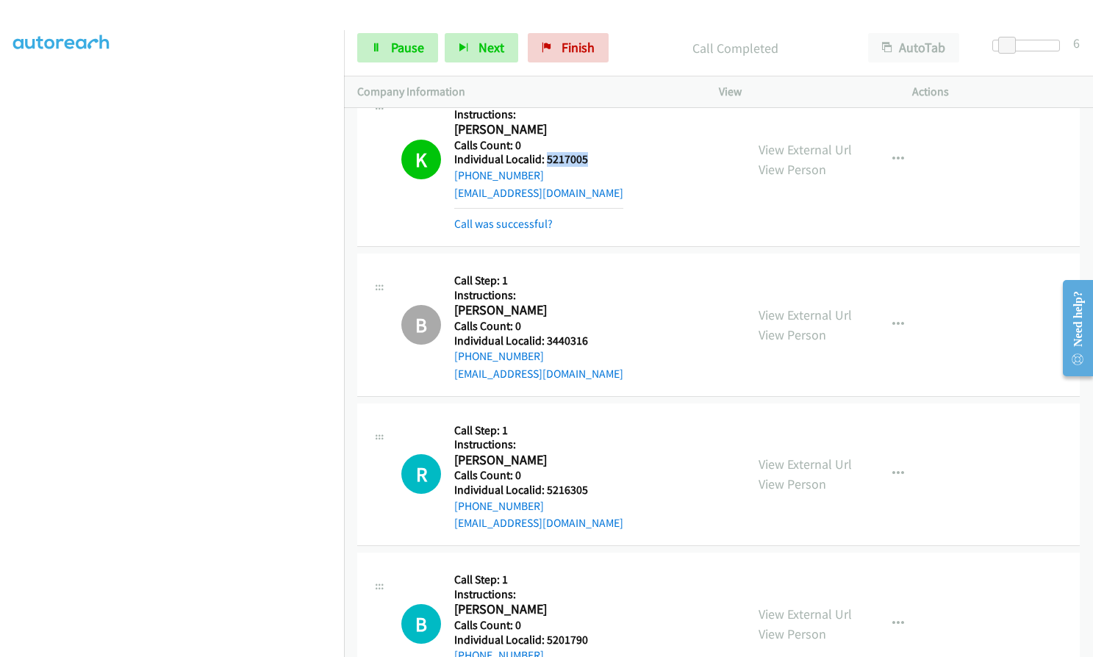
drag, startPoint x: 545, startPoint y: 160, endPoint x: 588, endPoint y: 160, distance: 42.6
click at [588, 160] on h5 "Individual Localid: 5217005" at bounding box center [538, 159] width 169 height 15
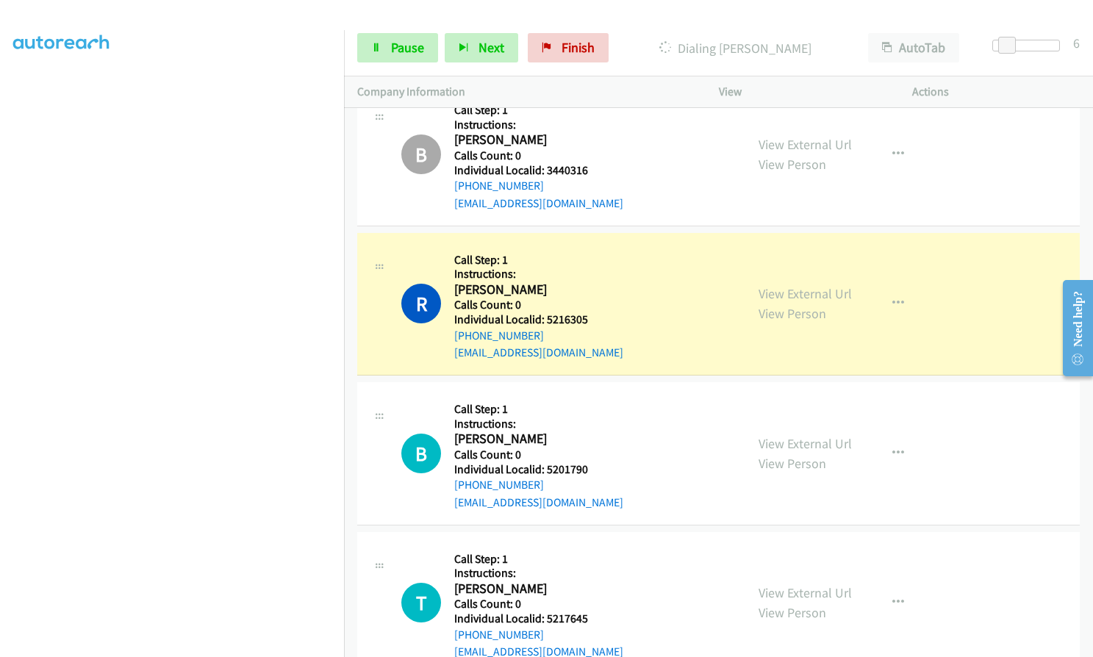
scroll to position [1910, 0]
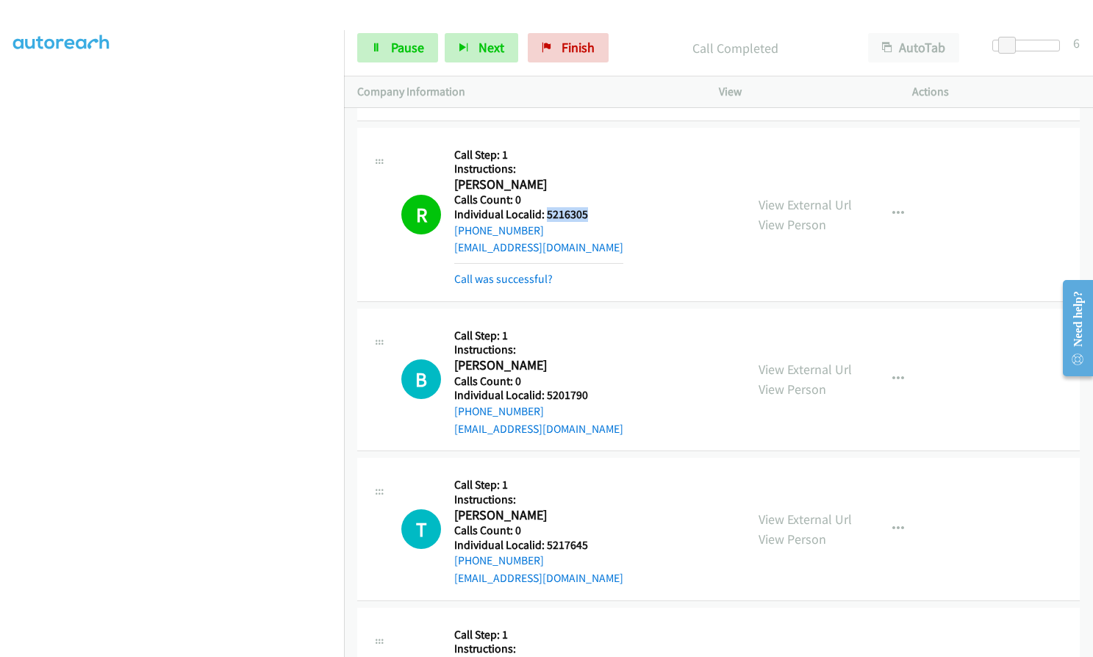
drag, startPoint x: 545, startPoint y: 215, endPoint x: 597, endPoint y: 215, distance: 52.2
click at [597, 215] on h5 "Individual Localid: 5216305" at bounding box center [538, 214] width 169 height 15
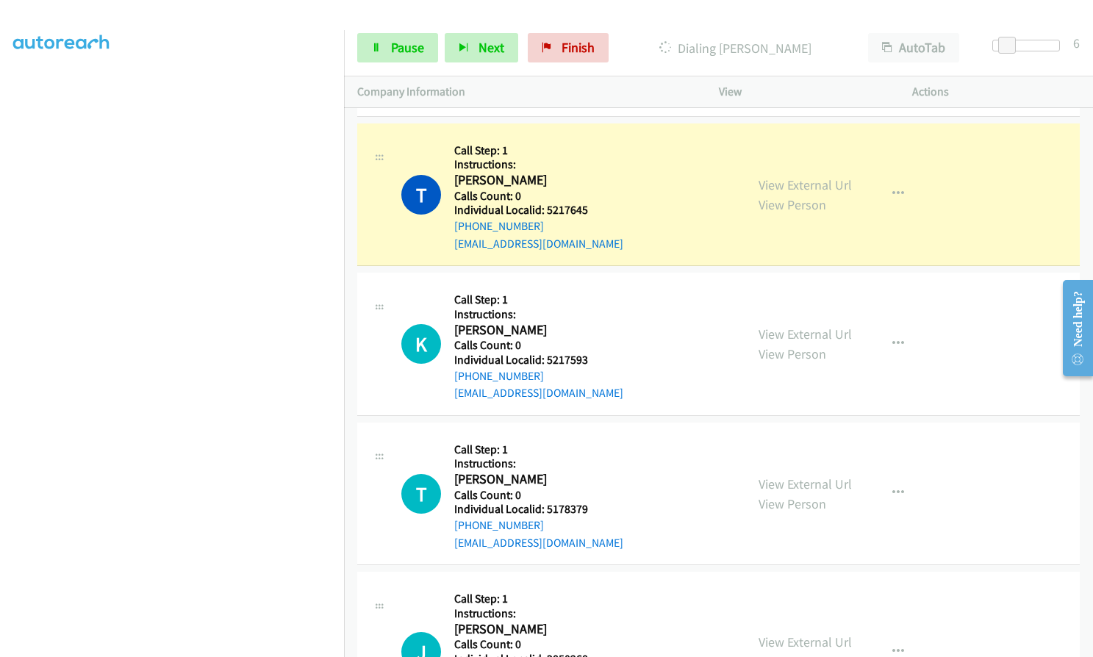
scroll to position [2278, 0]
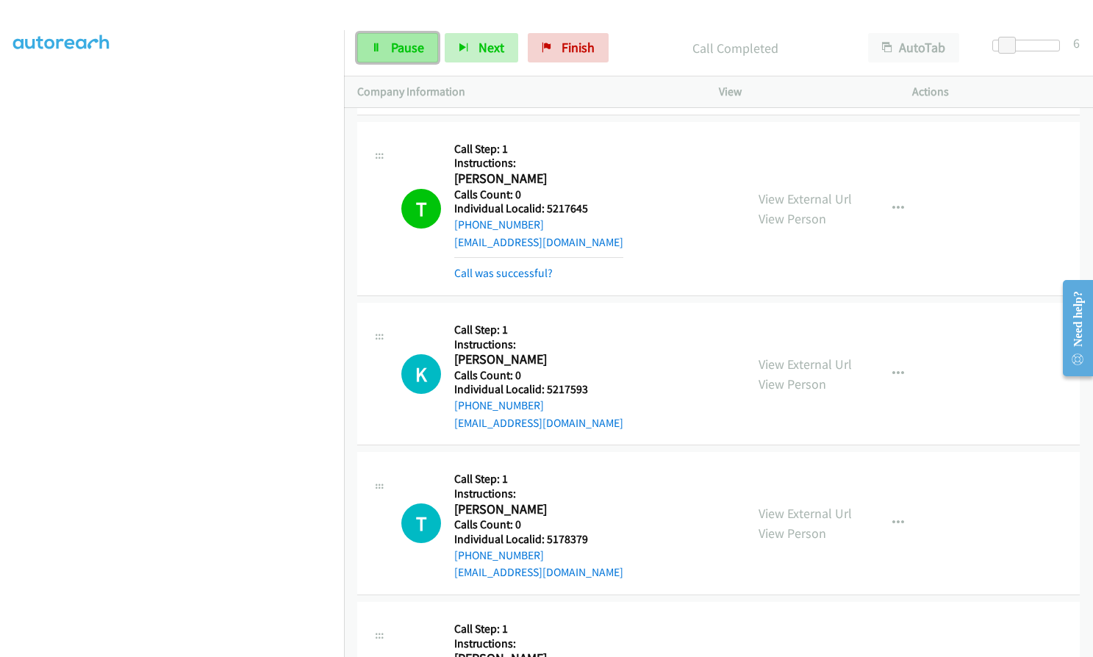
click at [414, 41] on span "Pause" at bounding box center [407, 47] width 33 height 17
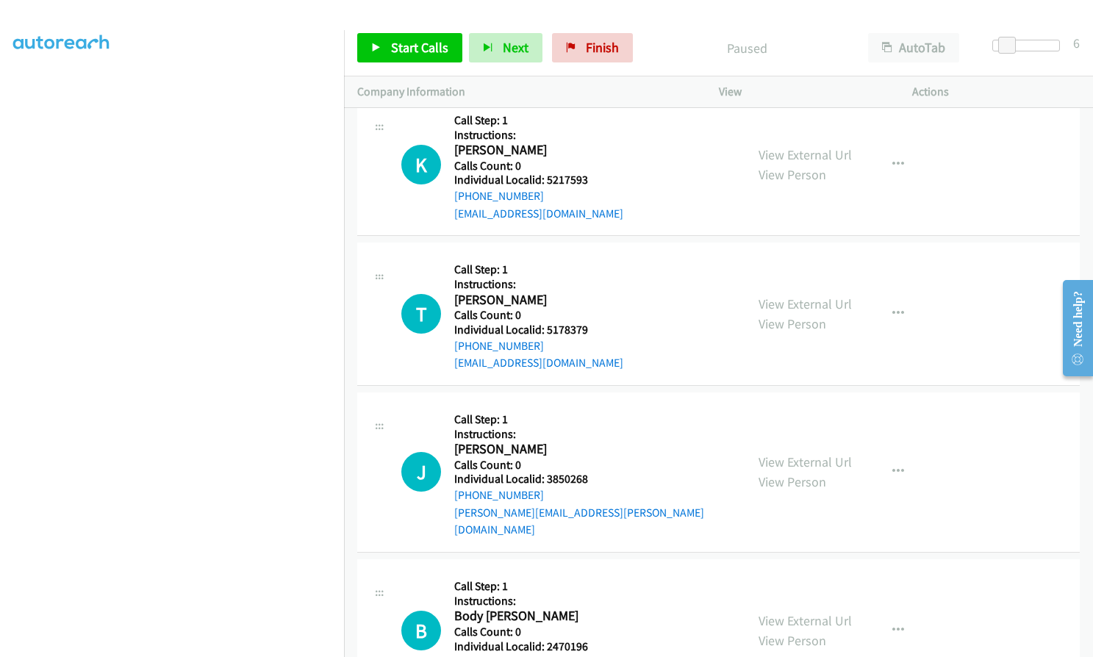
scroll to position [2498, 0]
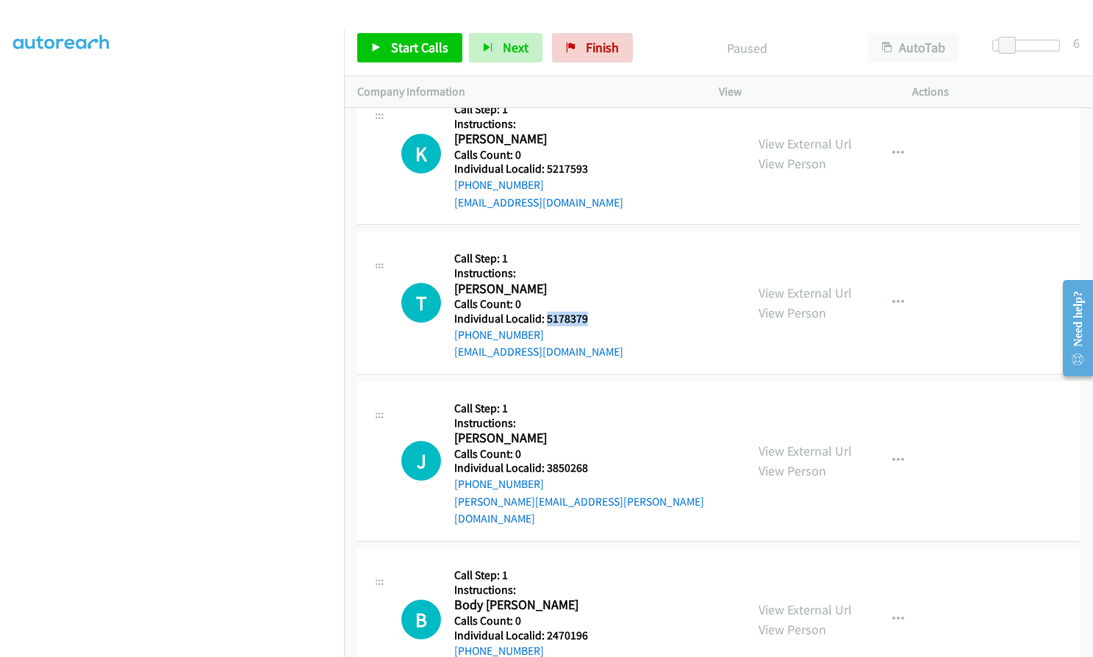
drag, startPoint x: 544, startPoint y: 320, endPoint x: 600, endPoint y: 320, distance: 55.8
click at [600, 320] on h5 "Individual Localid: 5178379" at bounding box center [538, 319] width 169 height 15
drag, startPoint x: 547, startPoint y: 469, endPoint x: 588, endPoint y: 467, distance: 41.2
click at [588, 467] on div "J Callback Scheduled Call Step: 1 Instructions: Jacob Anderley America/Chicago …" at bounding box center [566, 461] width 331 height 133
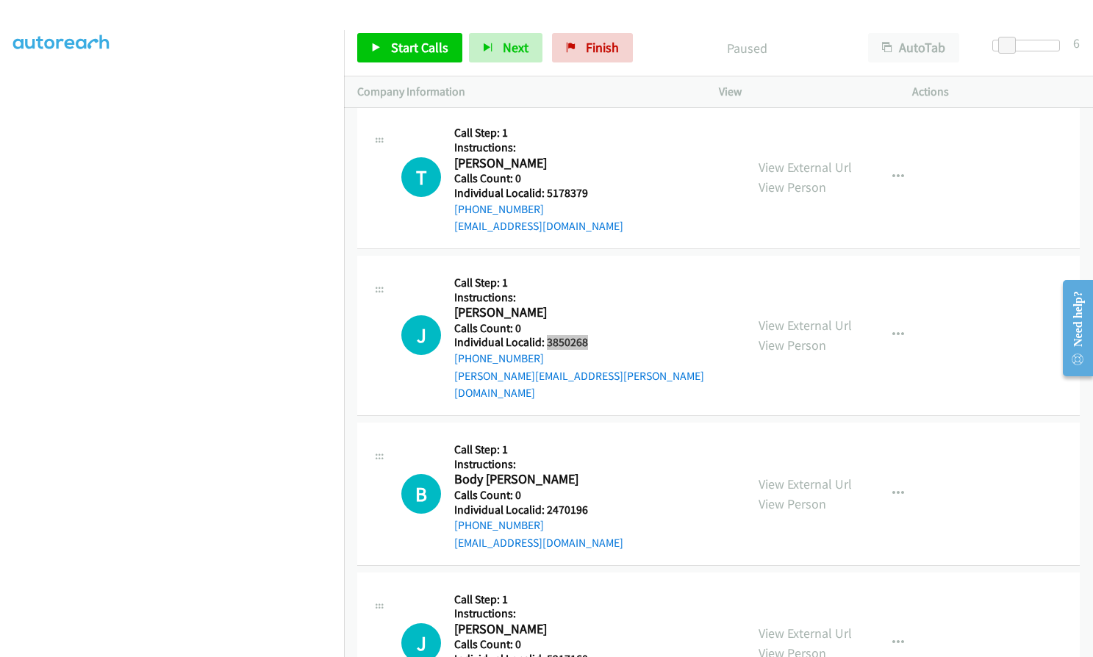
scroll to position [2682, 0]
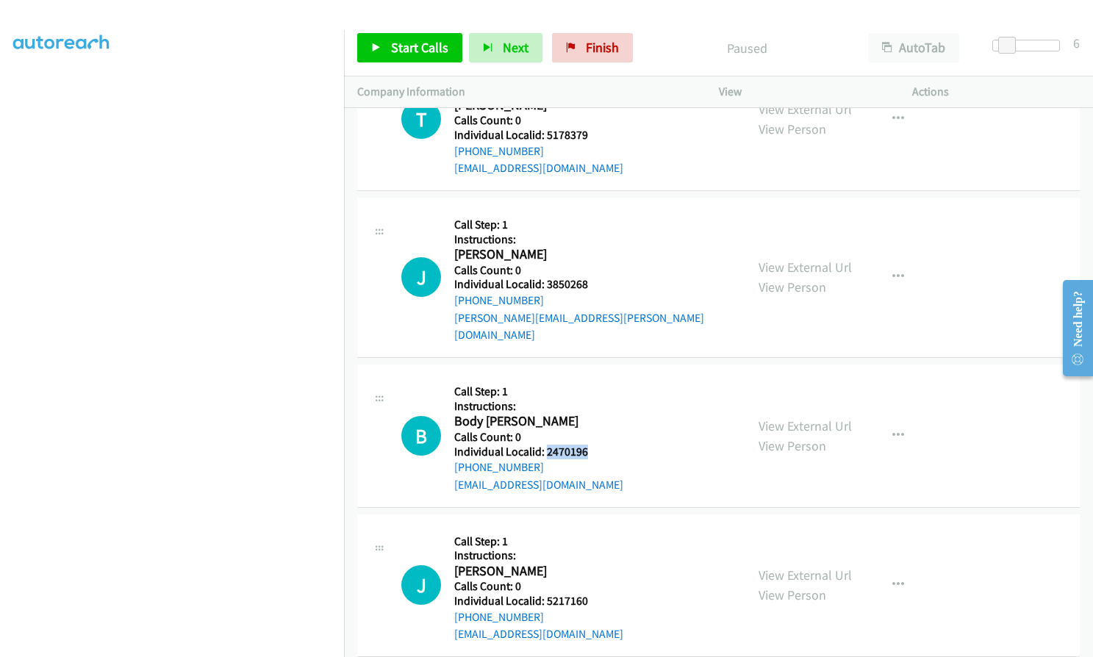
drag, startPoint x: 545, startPoint y: 433, endPoint x: 581, endPoint y: 432, distance: 36.0
click at [588, 432] on div "B Callback Scheduled Call Step: 1 Instructions: Body Dunphy America/Chicago Cal…" at bounding box center [566, 436] width 331 height 116
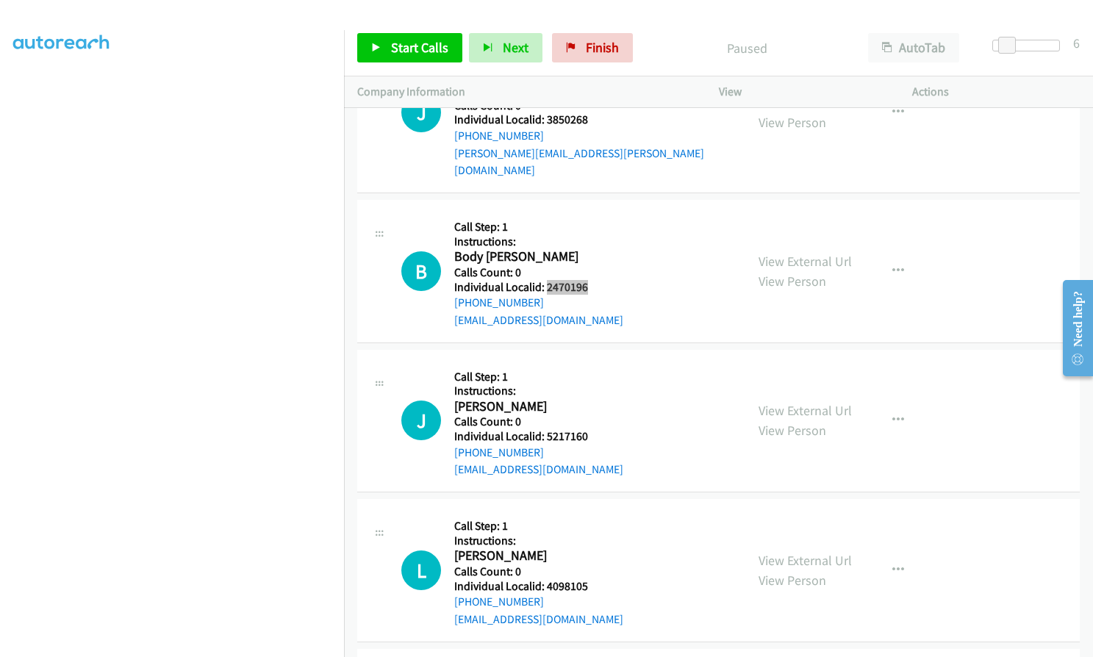
scroll to position [2847, 0]
drag, startPoint x: 542, startPoint y: 420, endPoint x: 593, endPoint y: 418, distance: 51.5
click at [594, 418] on div "J Callback Scheduled Call Step: 1 Instructions: Jaden Londo America/Chicago Cal…" at bounding box center [566, 420] width 331 height 116
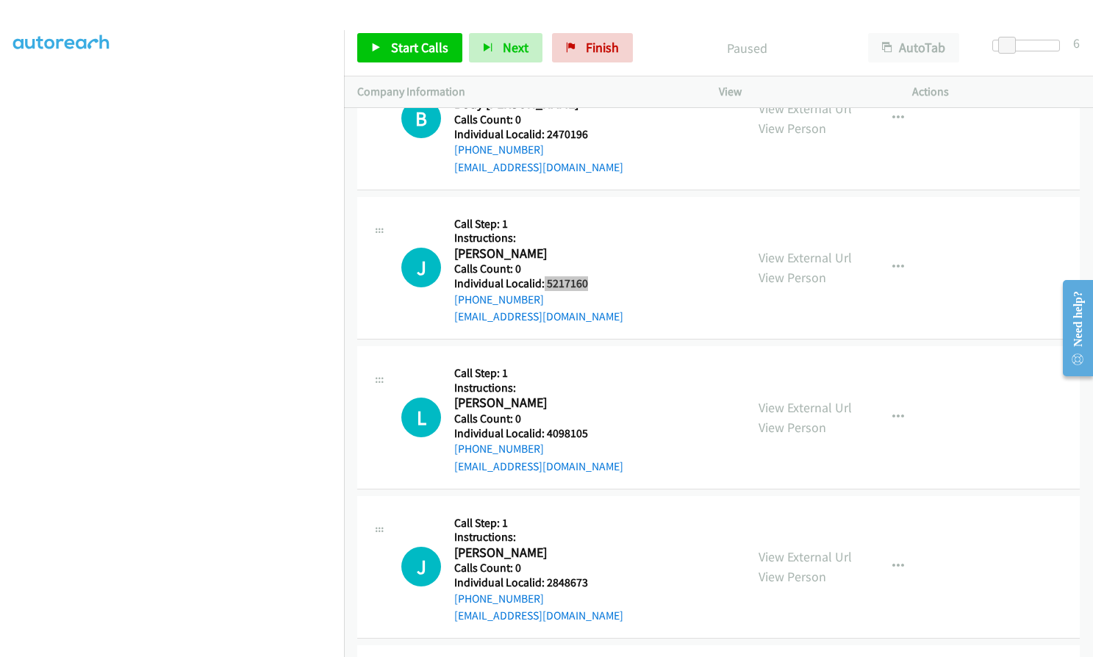
scroll to position [3012, 0]
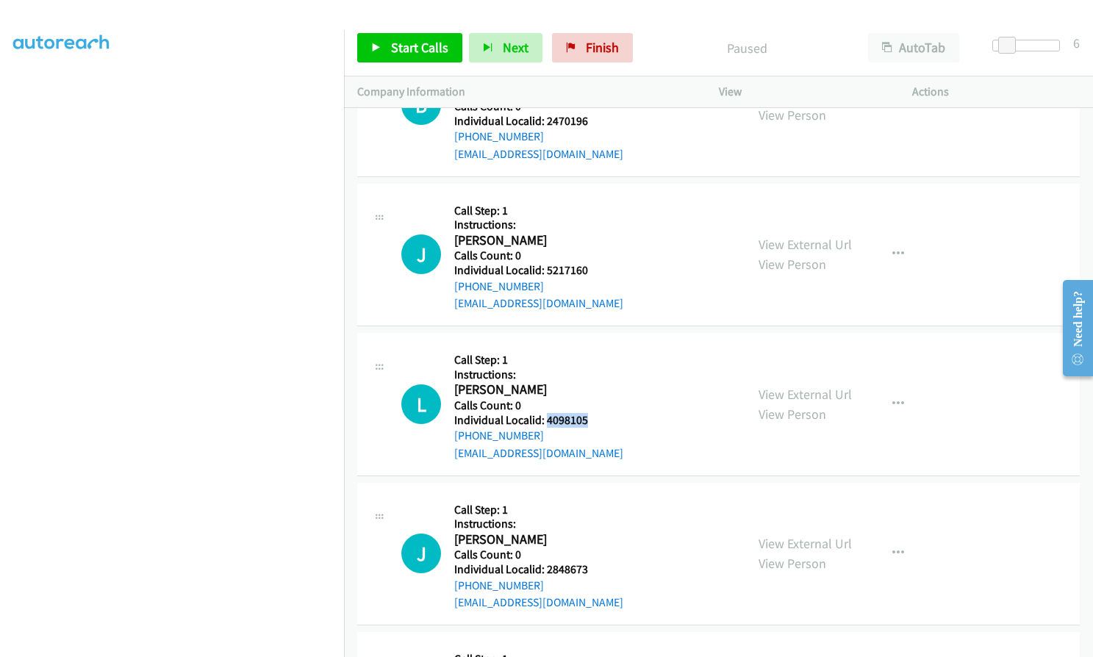
drag, startPoint x: 544, startPoint y: 403, endPoint x: 589, endPoint y: 400, distance: 44.9
click at [589, 400] on div "L Callback Scheduled Call Step: 1 Instructions: Lewis Sharer America/Chicago Ca…" at bounding box center [566, 404] width 331 height 116
drag, startPoint x: 539, startPoint y: 550, endPoint x: 594, endPoint y: 550, distance: 54.4
click at [594, 550] on div "J Callback Scheduled Call Step: 1 Instructions: Jacob Wagner America/New_York C…" at bounding box center [566, 554] width 331 height 116
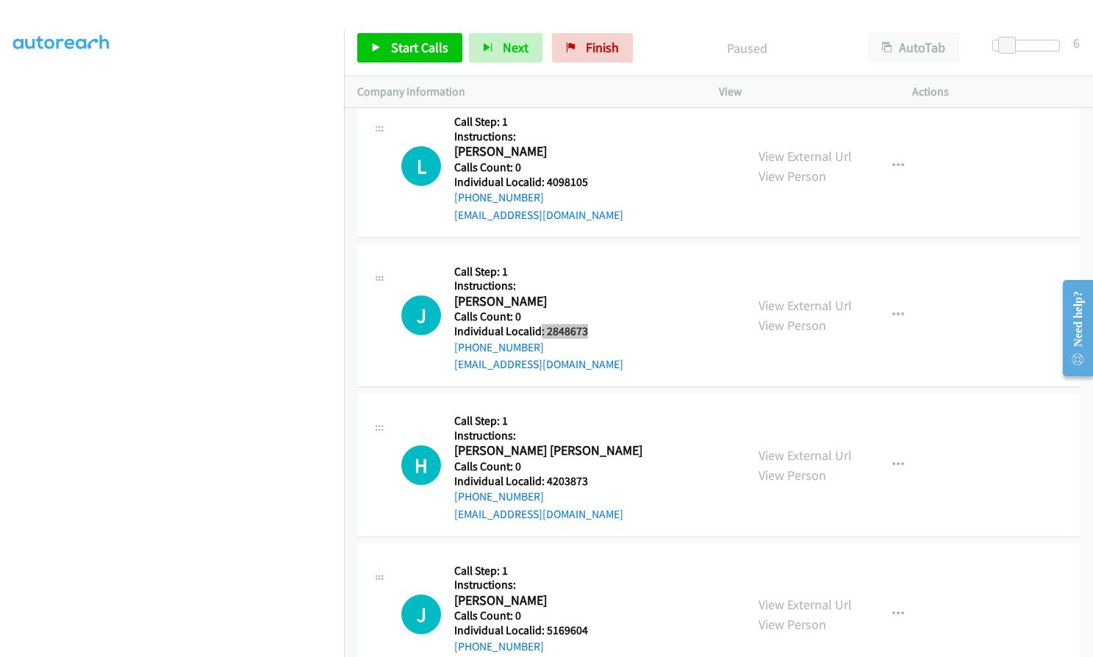
scroll to position [3284, 0]
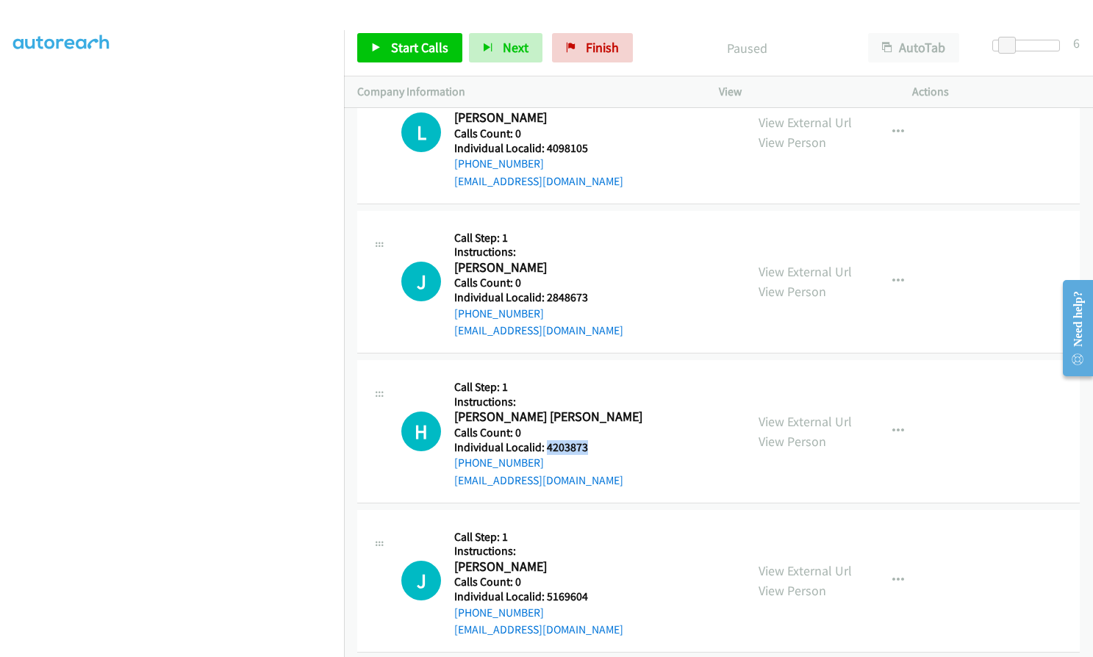
drag, startPoint x: 545, startPoint y: 429, endPoint x: 592, endPoint y: 428, distance: 47.0
click at [592, 428] on div "H Callback Scheduled Call Step: 1 Instructions: Holden Brown America/Chicago Ca…" at bounding box center [566, 431] width 331 height 116
drag, startPoint x: 545, startPoint y: 576, endPoint x: 602, endPoint y: 575, distance: 57.3
click at [602, 575] on div "J Callback Scheduled Call Step: 1 Instructions: Justin Braun America/Chicago Ca…" at bounding box center [566, 581] width 331 height 116
click at [406, 46] on span "Start Calls" at bounding box center [419, 47] width 57 height 17
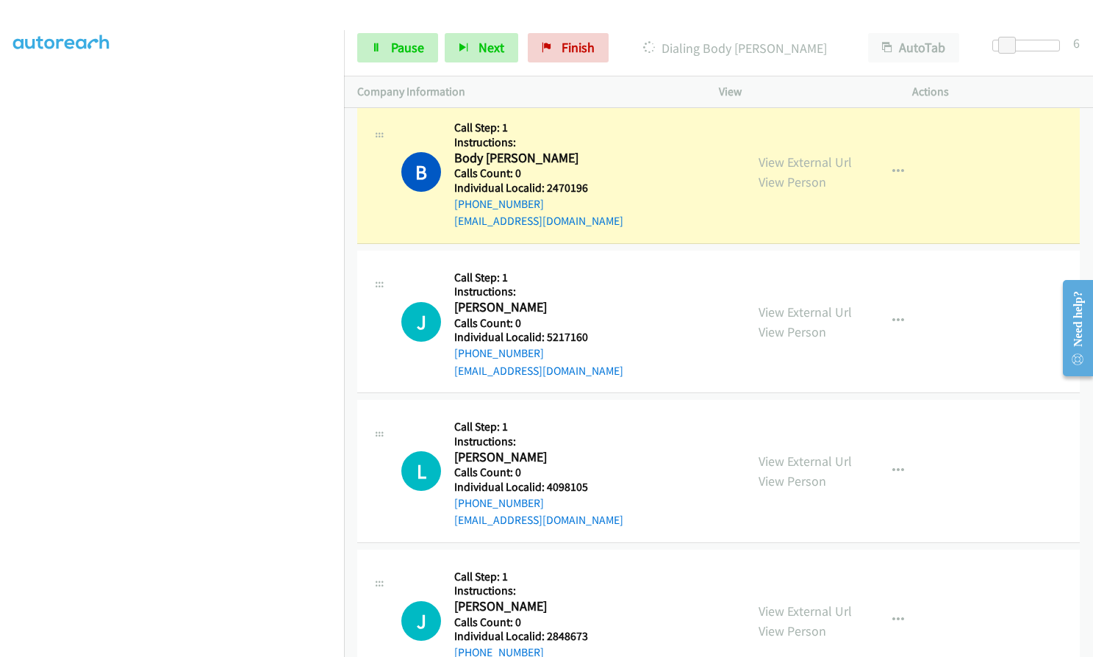
scroll to position [3009, 0]
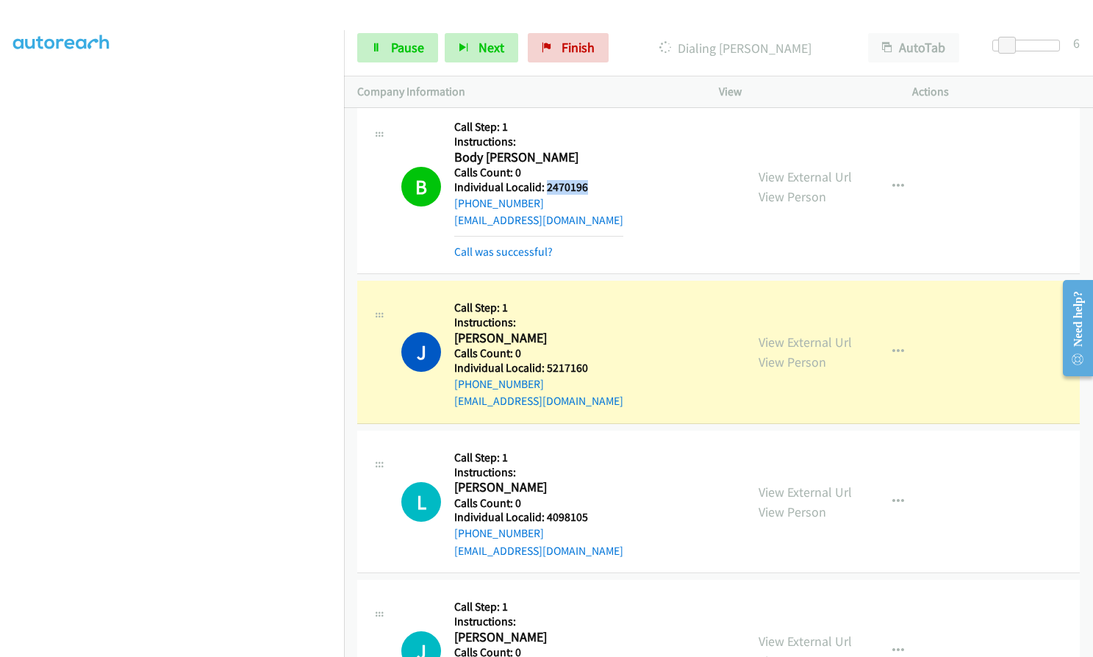
drag, startPoint x: 544, startPoint y: 166, endPoint x: 589, endPoint y: 166, distance: 44.8
click at [589, 166] on div "B Callback Scheduled Call Step: 1 Instructions: Body Dunphy America/Chicago Cal…" at bounding box center [566, 186] width 331 height 147
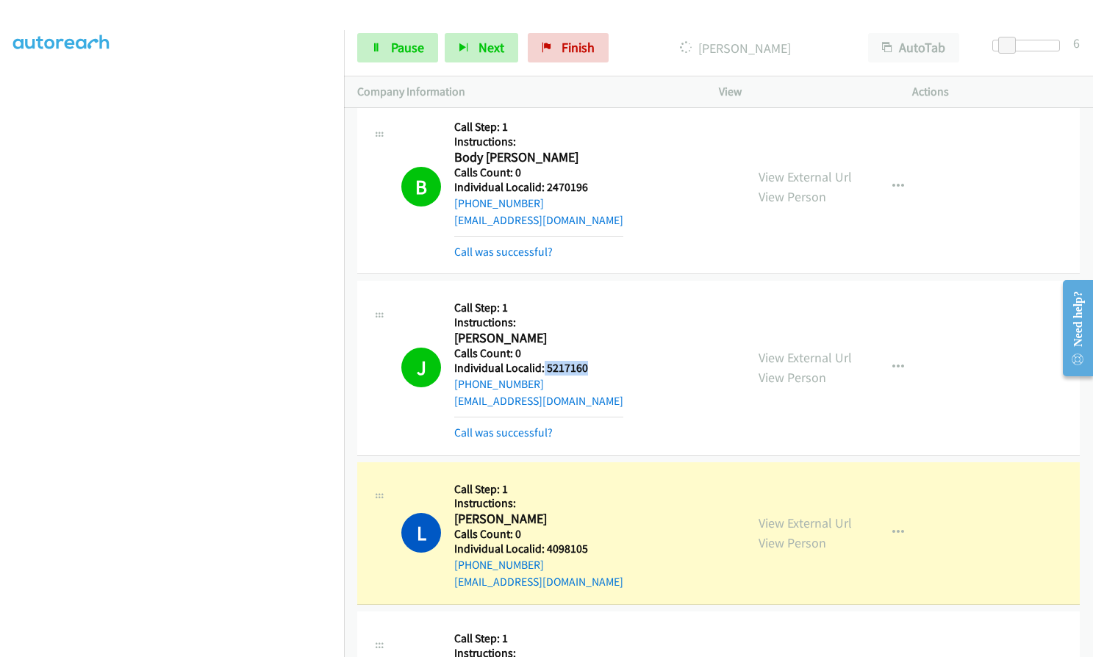
drag, startPoint x: 547, startPoint y: 349, endPoint x: 591, endPoint y: 349, distance: 44.1
click at [591, 349] on div "J Callback Scheduled Call Step: 1 Instructions: Jaden Londo America/Chicago Cal…" at bounding box center [566, 367] width 331 height 147
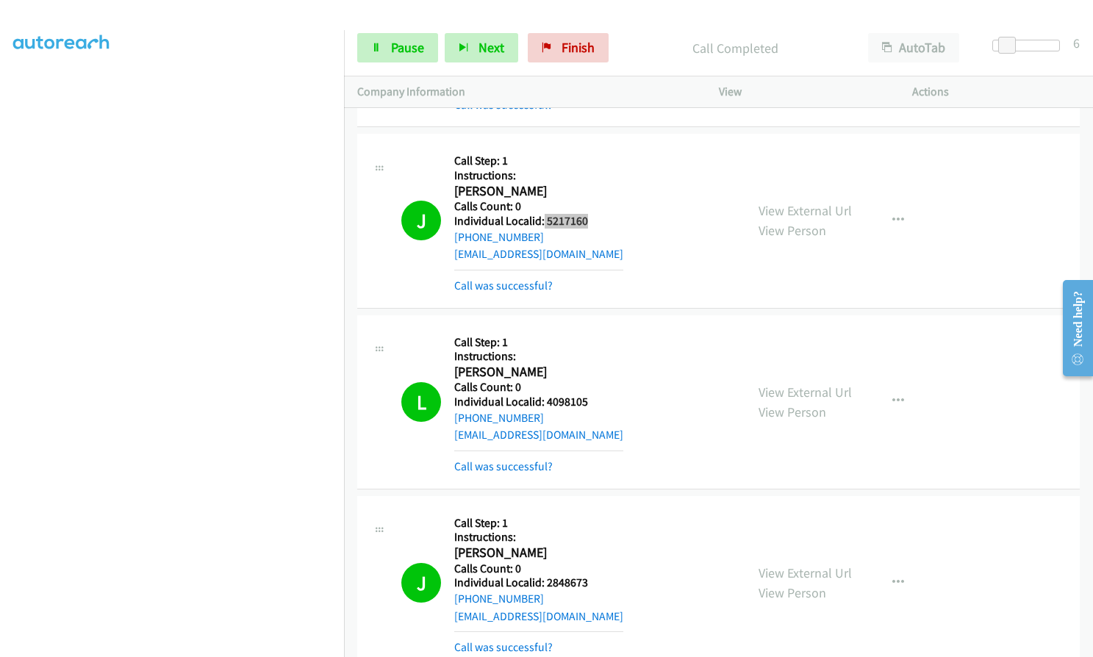
scroll to position [3431, 0]
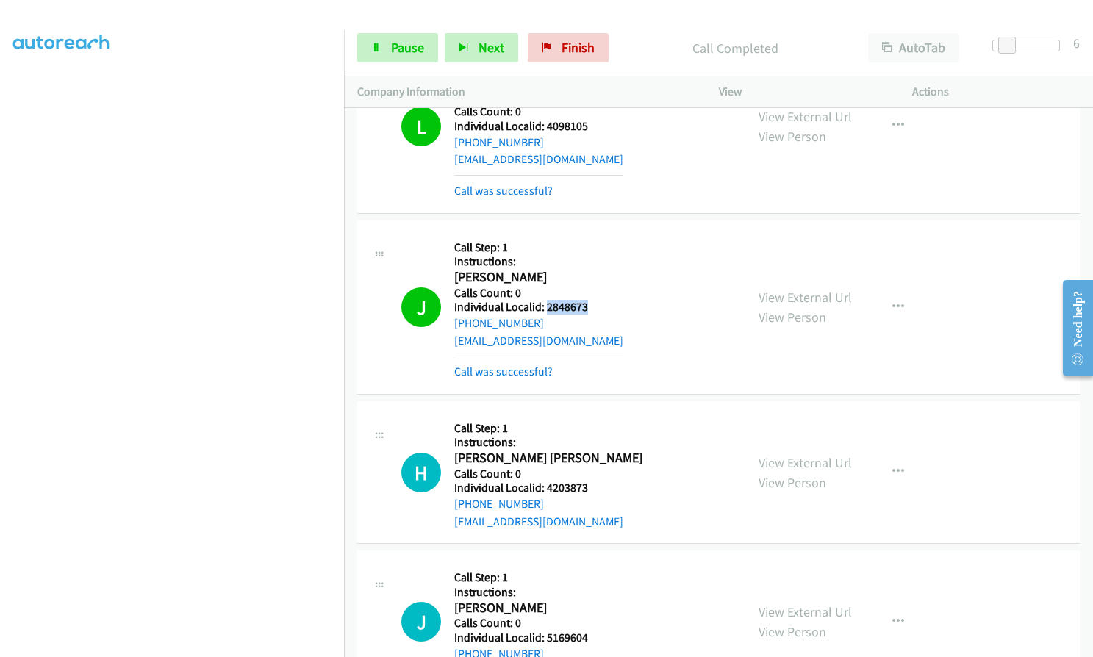
drag, startPoint x: 545, startPoint y: 289, endPoint x: 585, endPoint y: 290, distance: 39.7
click at [585, 300] on h5 "Individual Localid: 2848673" at bounding box center [538, 307] width 169 height 15
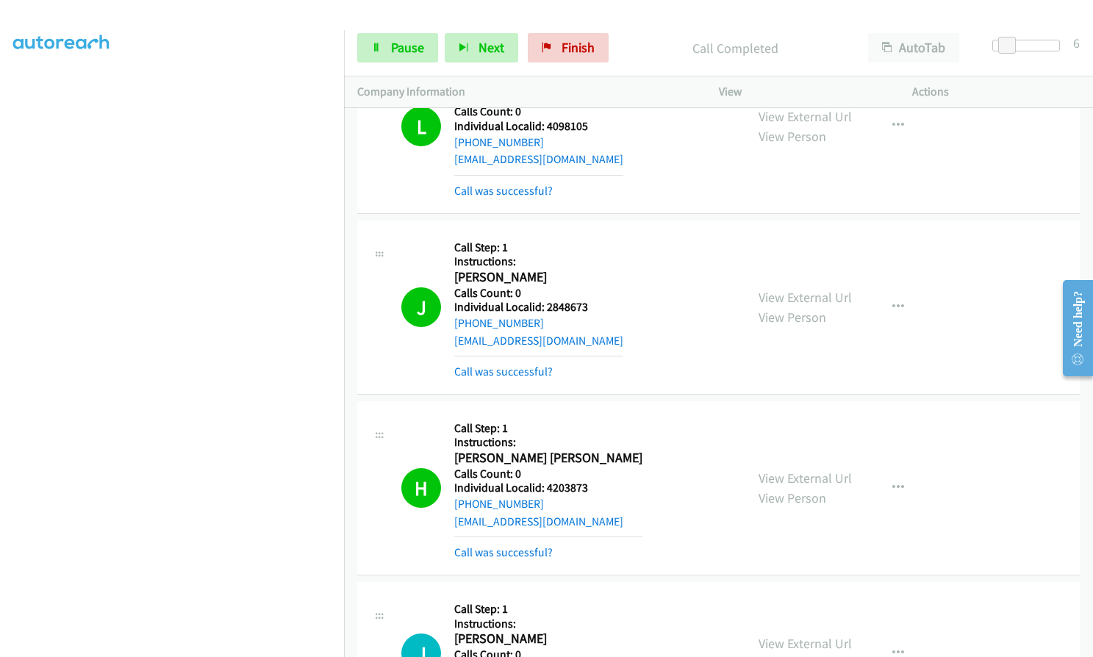
drag, startPoint x: 38, startPoint y: 369, endPoint x: 5, endPoint y: 354, distance: 36.2
click at [5, 354] on aside "Dialing Mode: Power | Switch to Preview My Lists" at bounding box center [172, 281] width 344 height 813
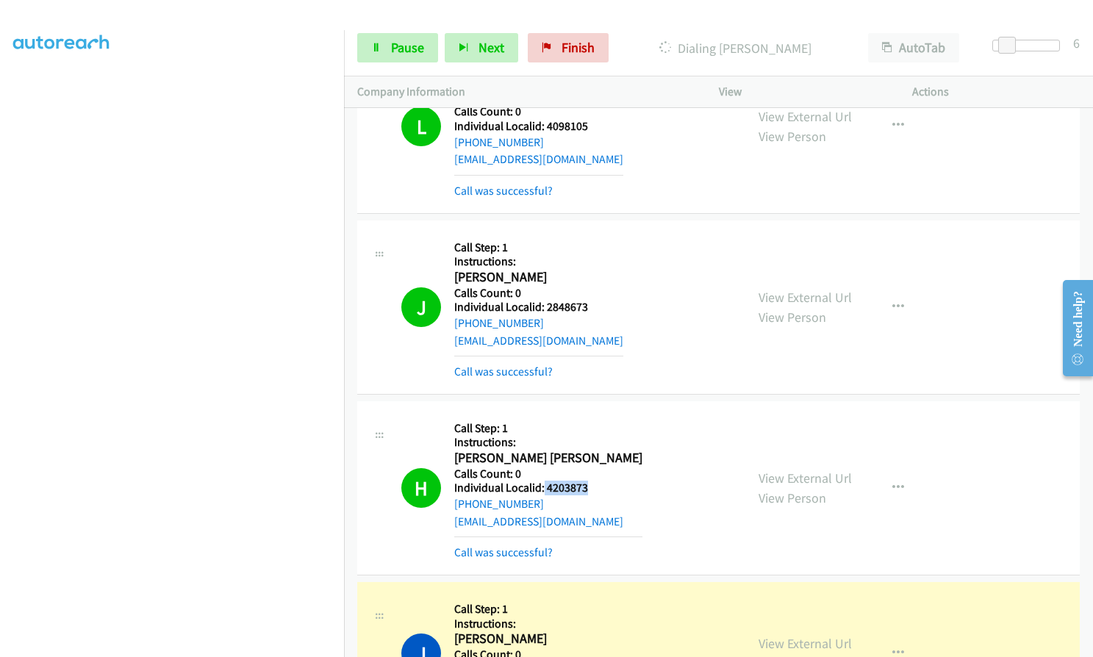
drag, startPoint x: 543, startPoint y: 469, endPoint x: 591, endPoint y: 469, distance: 48.5
click at [591, 469] on div "H Callback Scheduled Call Step: 1 Instructions: Holden Brown America/Chicago Ca…" at bounding box center [566, 487] width 331 height 147
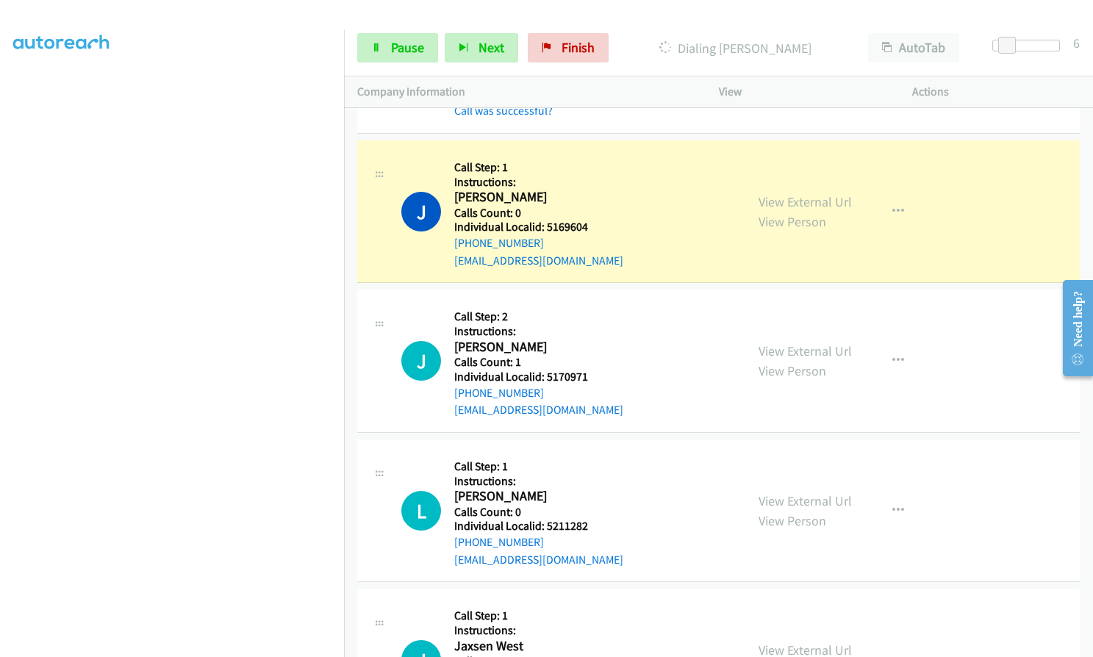
scroll to position [3890, 0]
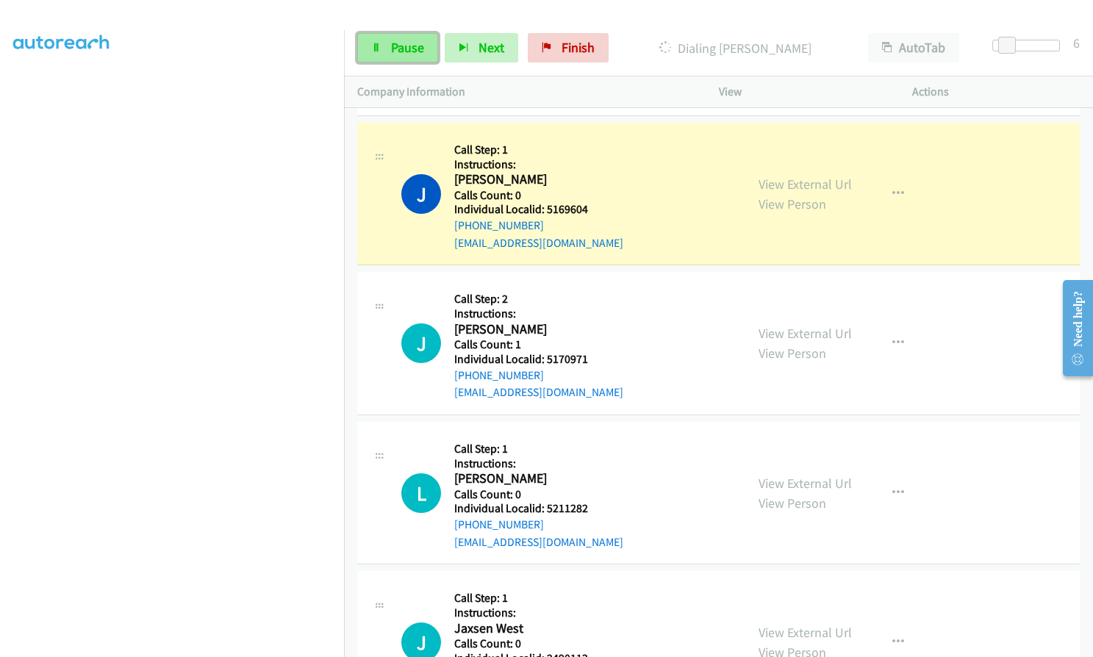
click at [392, 40] on span "Pause" at bounding box center [407, 47] width 33 height 17
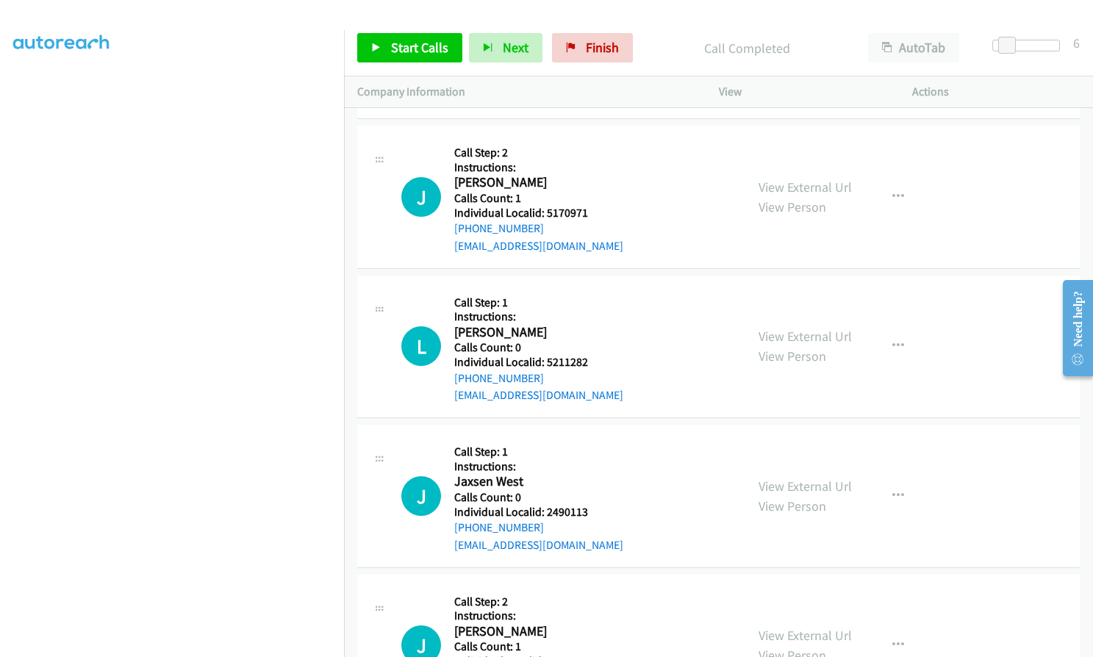
scroll to position [4069, 0]
drag, startPoint x: 544, startPoint y: 194, endPoint x: 593, endPoint y: 194, distance: 48.5
click at [593, 194] on div "J Callback Scheduled Call Step: 2 Instructions: Jacob Siverly America/New_York …" at bounding box center [566, 196] width 331 height 116
drag, startPoint x: 542, startPoint y: 339, endPoint x: 590, endPoint y: 341, distance: 47.8
click at [590, 341] on div "L Callback Scheduled Call Step: 1 Instructions: Levi Walter America/New_York Ca…" at bounding box center [566, 346] width 331 height 116
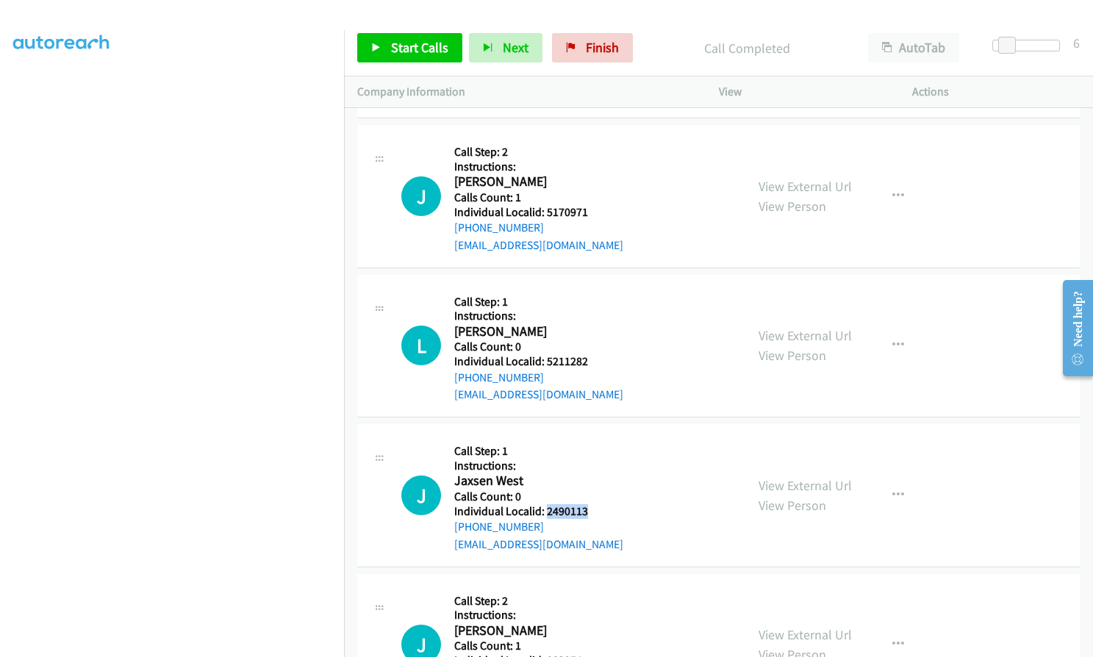
drag, startPoint x: 545, startPoint y: 492, endPoint x: 592, endPoint y: 491, distance: 47.0
click at [592, 491] on div "J Callback Scheduled Call Step: 1 Instructions: Jaxsen West America/Chicago Cal…" at bounding box center [566, 495] width 331 height 116
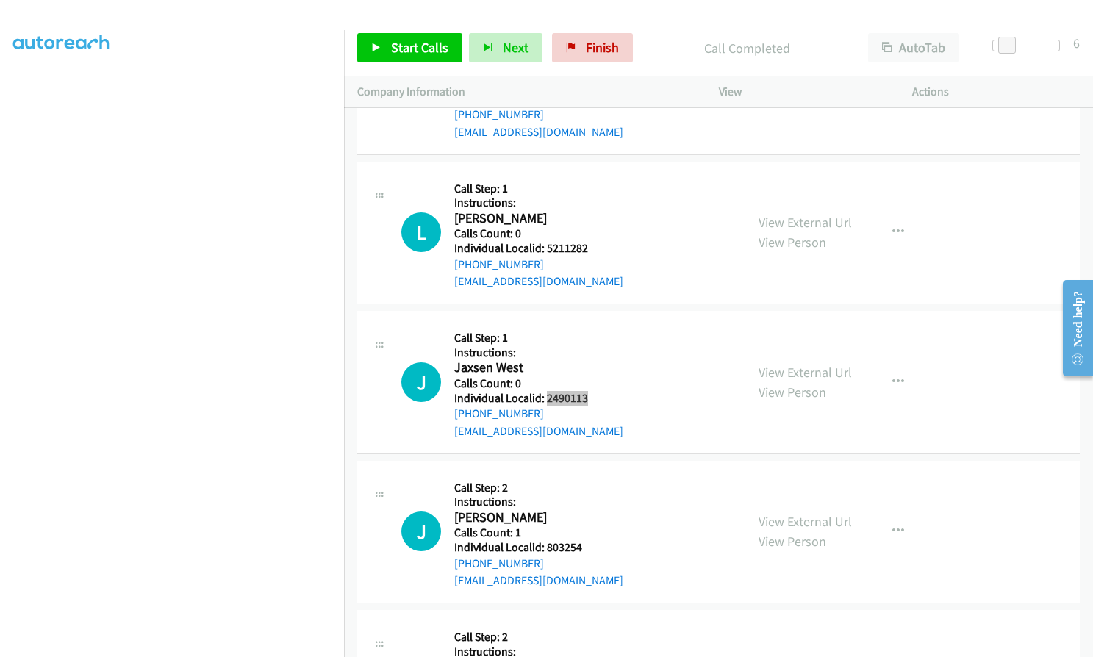
scroll to position [4253, 0]
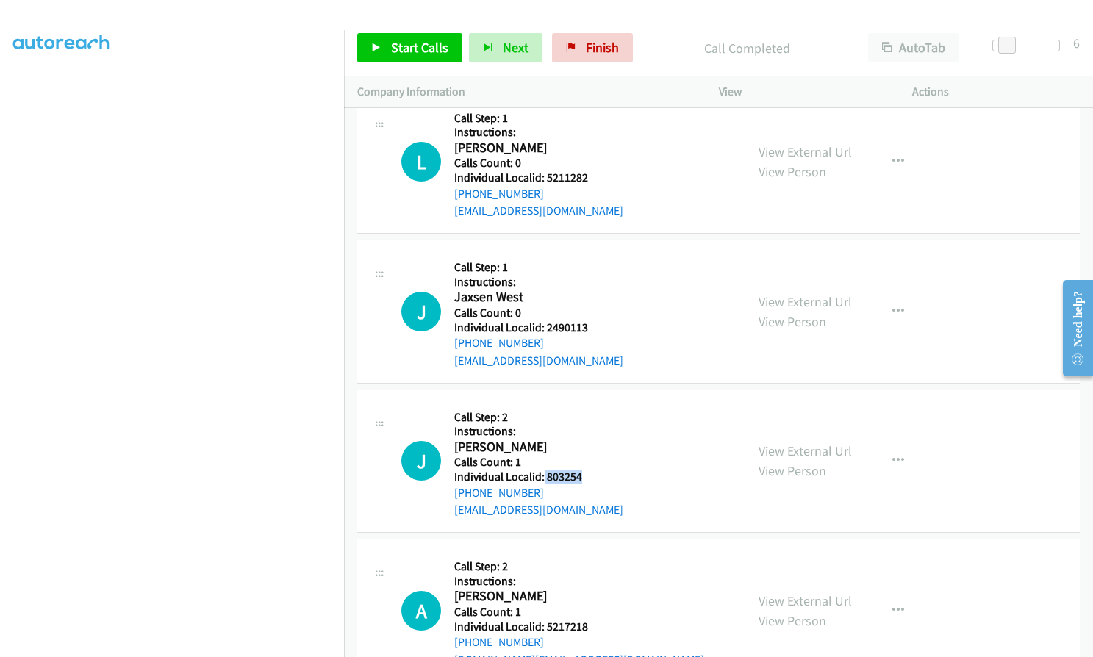
drag, startPoint x: 548, startPoint y: 462, endPoint x: 584, endPoint y: 460, distance: 36.1
click at [584, 460] on div "J Callback Scheduled Call Step: 2 Instructions: Johnny Holt America/Chicago Cal…" at bounding box center [566, 461] width 331 height 116
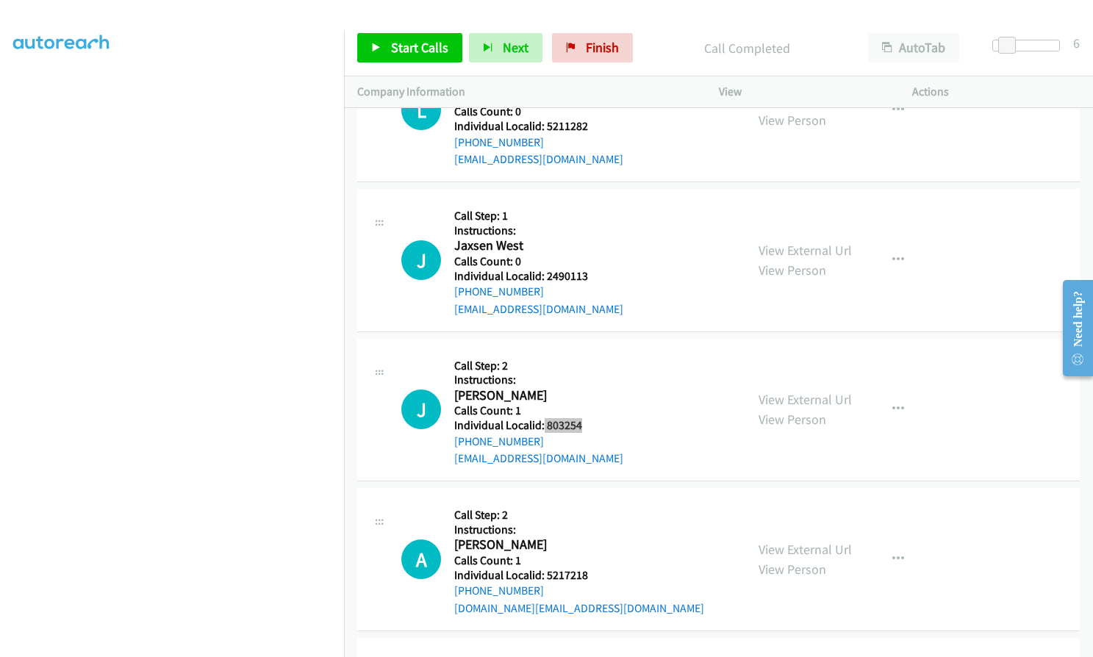
scroll to position [4289, 0]
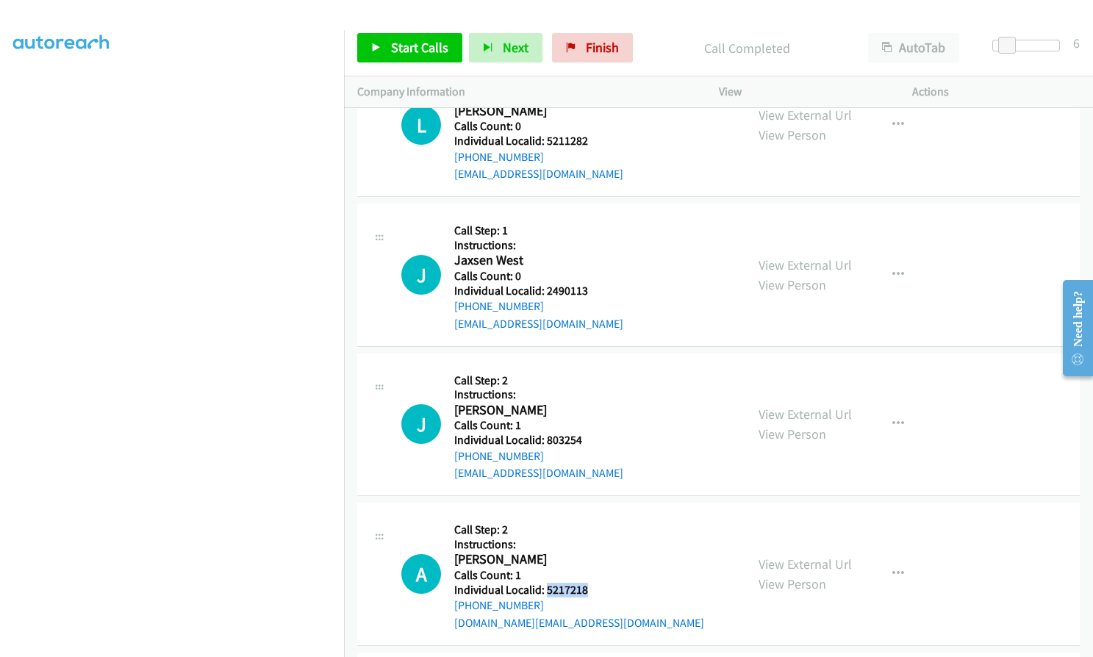
drag, startPoint x: 544, startPoint y: 572, endPoint x: 591, endPoint y: 570, distance: 46.3
click at [591, 570] on div "A Callback Scheduled Call Step: 2 Instructions: Alan Ando America/New_York Call…" at bounding box center [566, 574] width 331 height 116
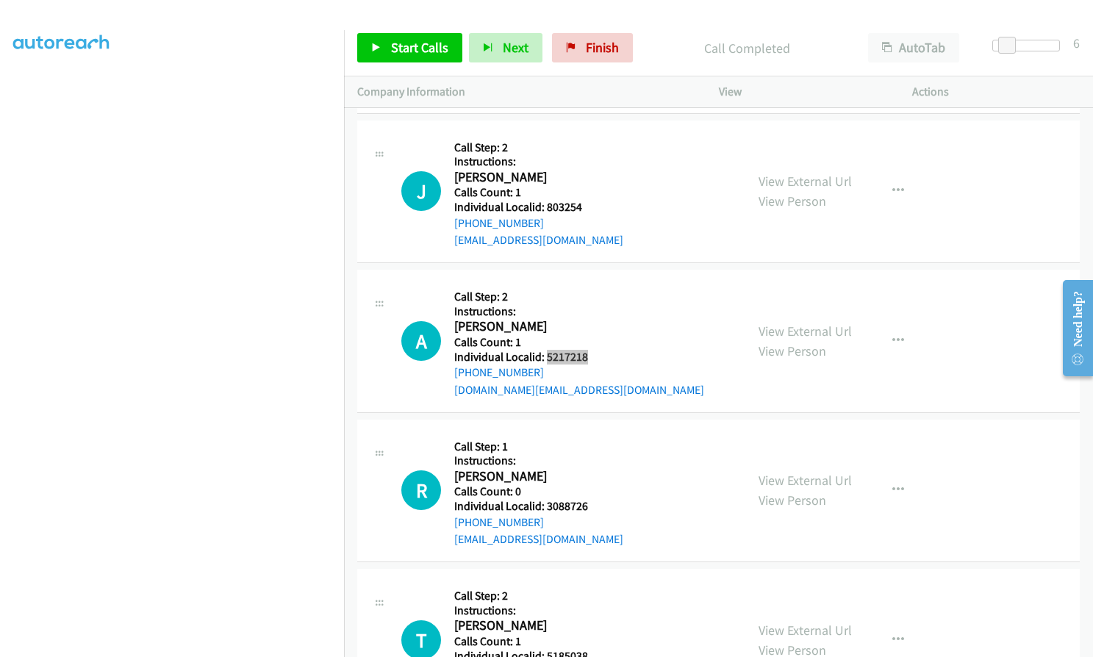
scroll to position [4528, 0]
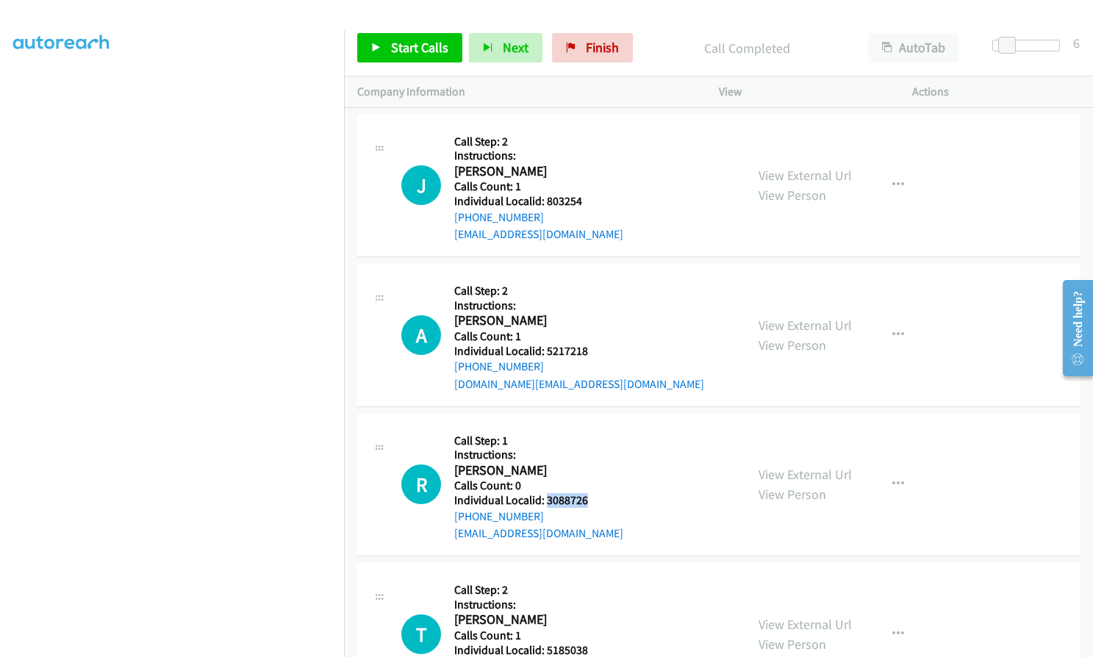
drag, startPoint x: 546, startPoint y: 484, endPoint x: 591, endPoint y: 484, distance: 44.8
click at [591, 484] on div "R Callback Scheduled Call Step: 1 Instructions: Russell Akers America/New_York …" at bounding box center [566, 485] width 331 height 116
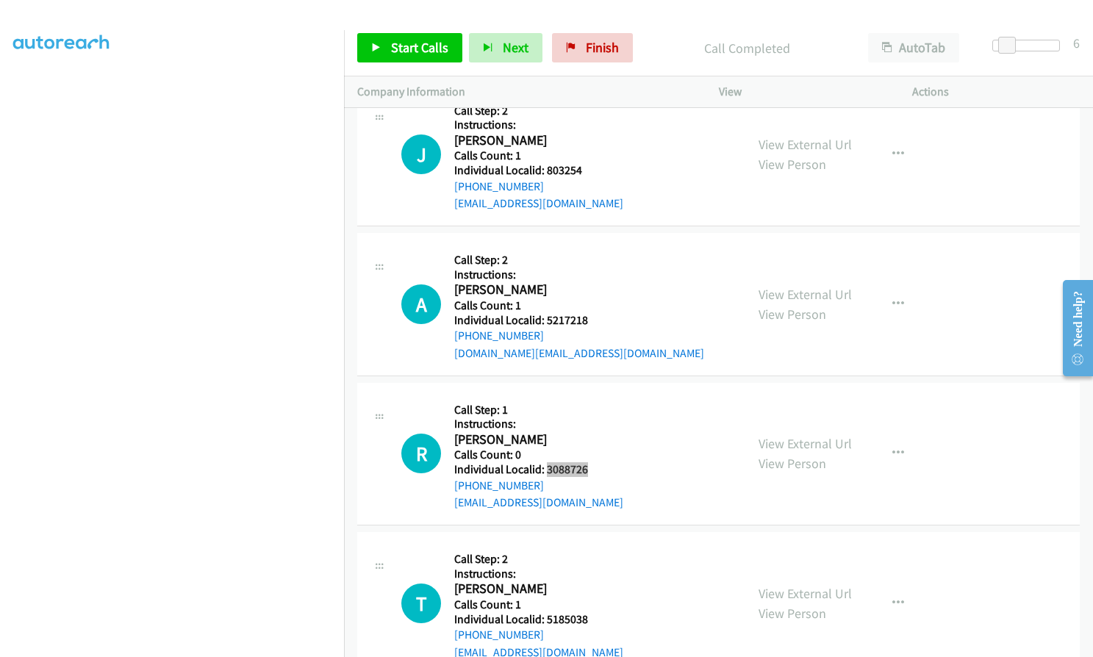
scroll to position [4638, 0]
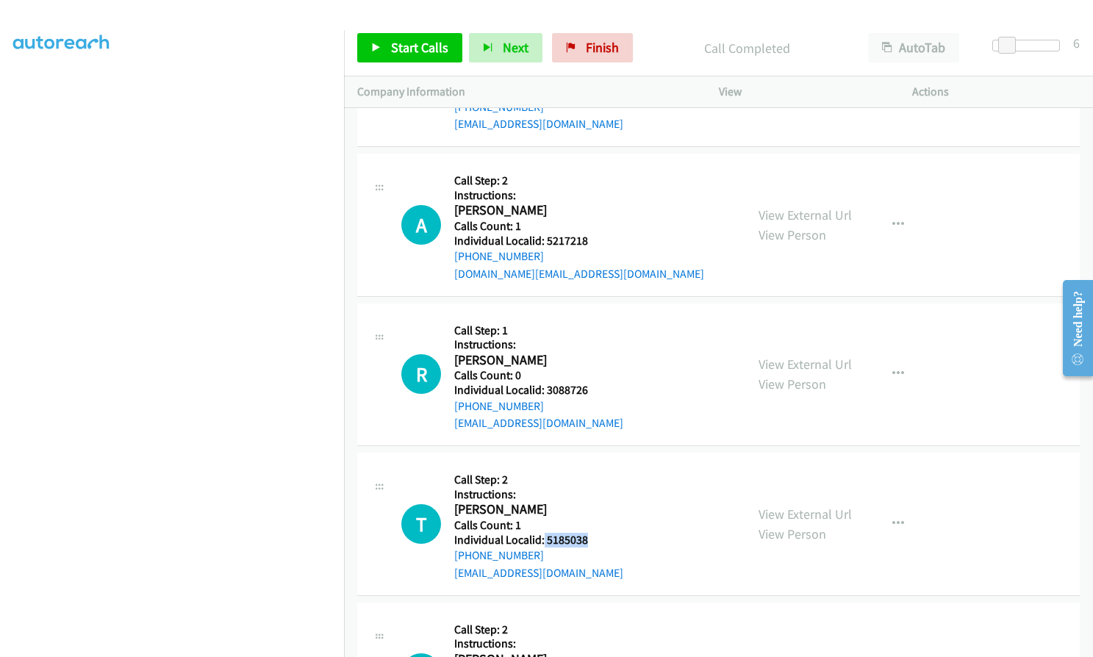
drag, startPoint x: 542, startPoint y: 520, endPoint x: 589, endPoint y: 520, distance: 47.8
click at [589, 520] on div "T Callback Scheduled Call Step: 2 Instructions: Tyler Carlson America/Chicago C…" at bounding box center [566, 524] width 331 height 116
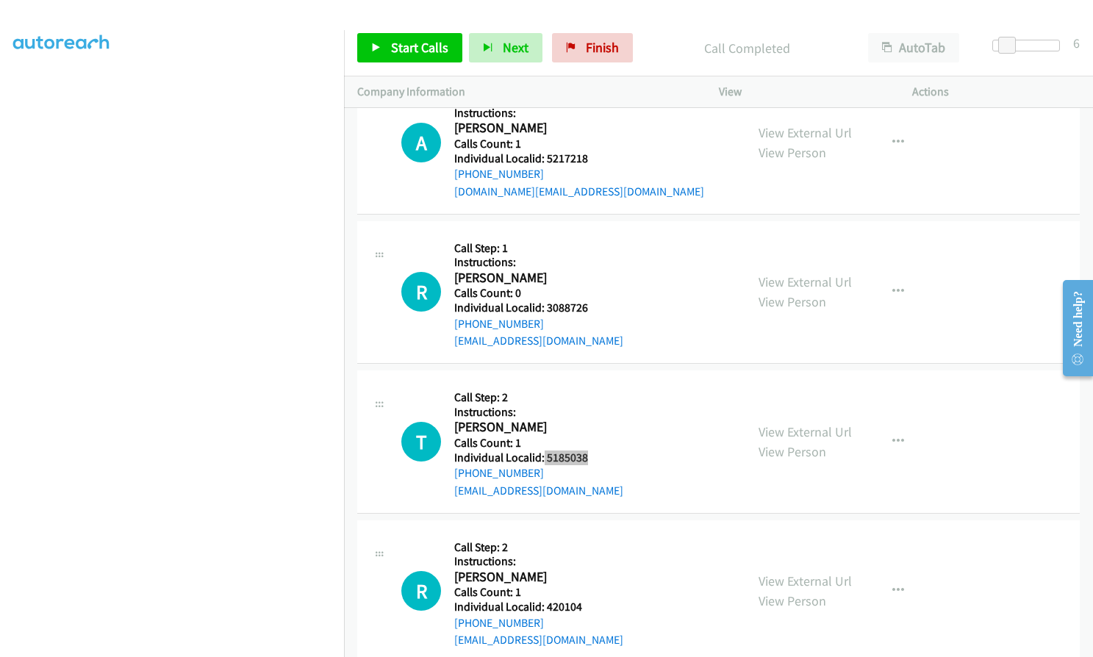
scroll to position [4731, 0]
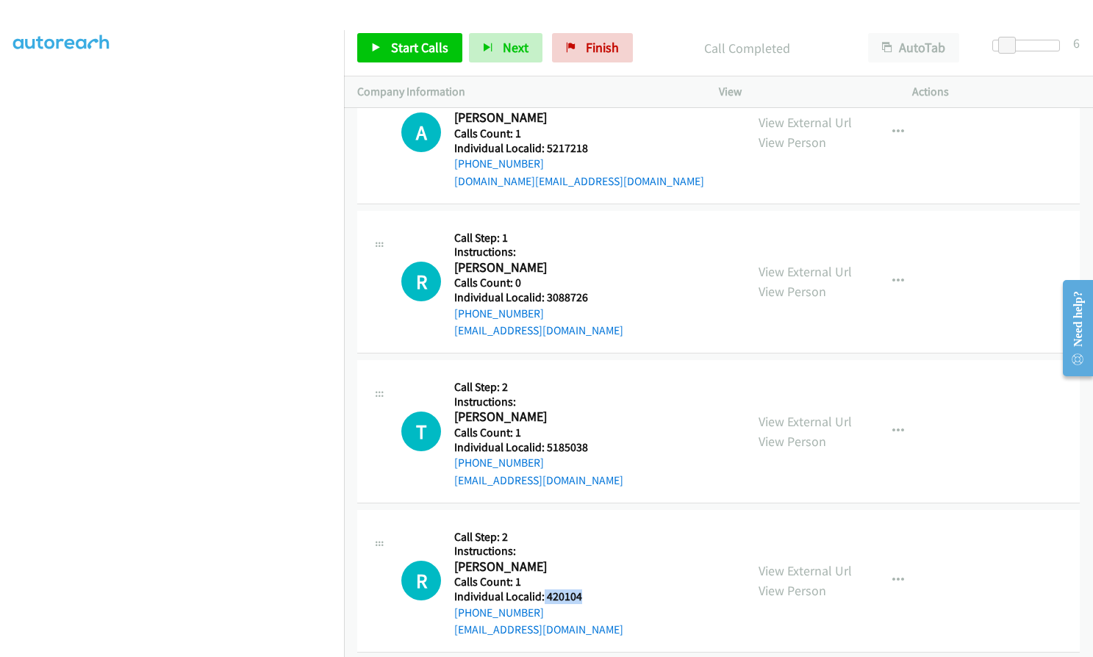
drag, startPoint x: 542, startPoint y: 577, endPoint x: 583, endPoint y: 576, distance: 41.2
click at [583, 576] on div "R Callback Scheduled Call Step: 2 Instructions: Richard Spicer America/New_York…" at bounding box center [566, 581] width 331 height 116
click at [405, 41] on span "Start Calls" at bounding box center [419, 47] width 57 height 17
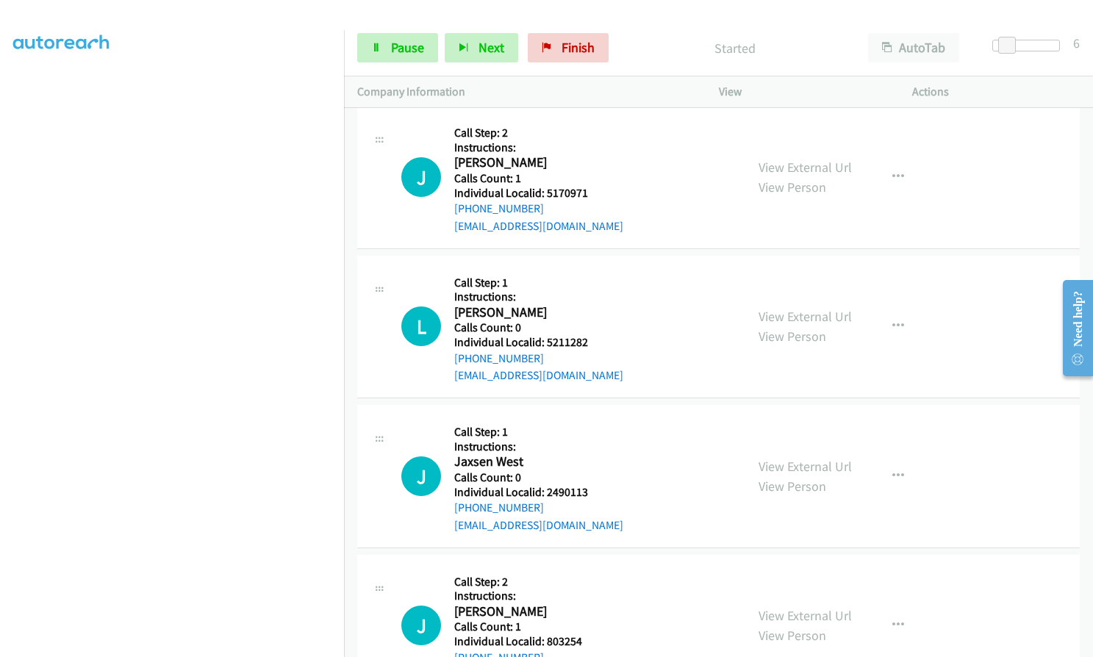
scroll to position [4070, 0]
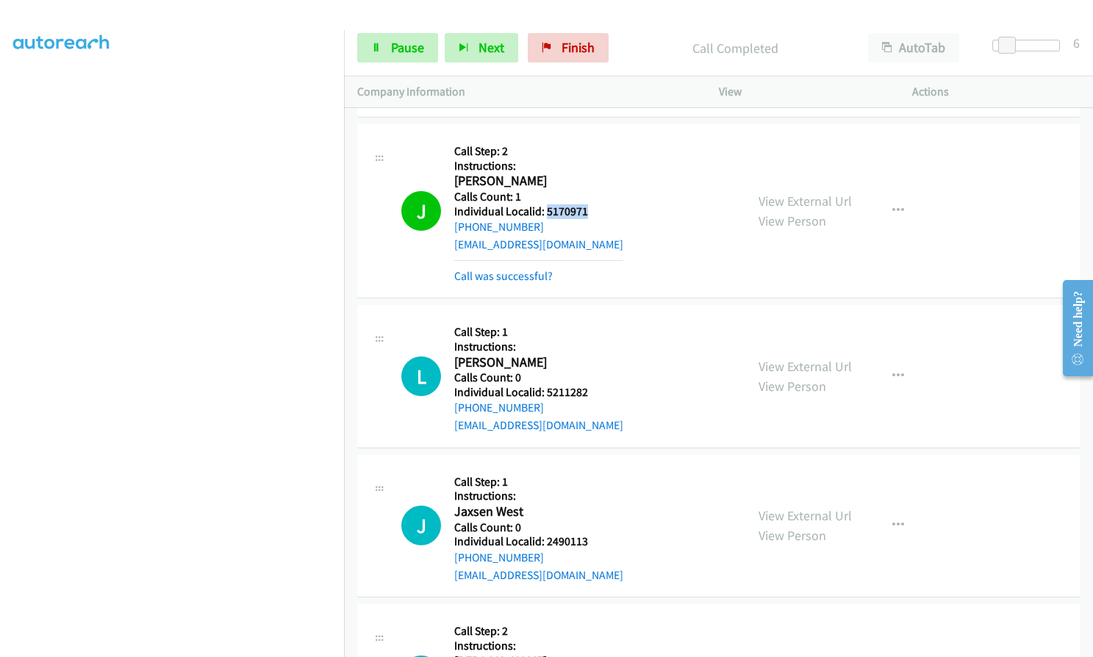
drag, startPoint x: 544, startPoint y: 193, endPoint x: 591, endPoint y: 192, distance: 47.0
click at [591, 192] on div "J Callback Scheduled Call Step: 2 Instructions: Jacob Siverly America/New_York …" at bounding box center [566, 210] width 331 height 147
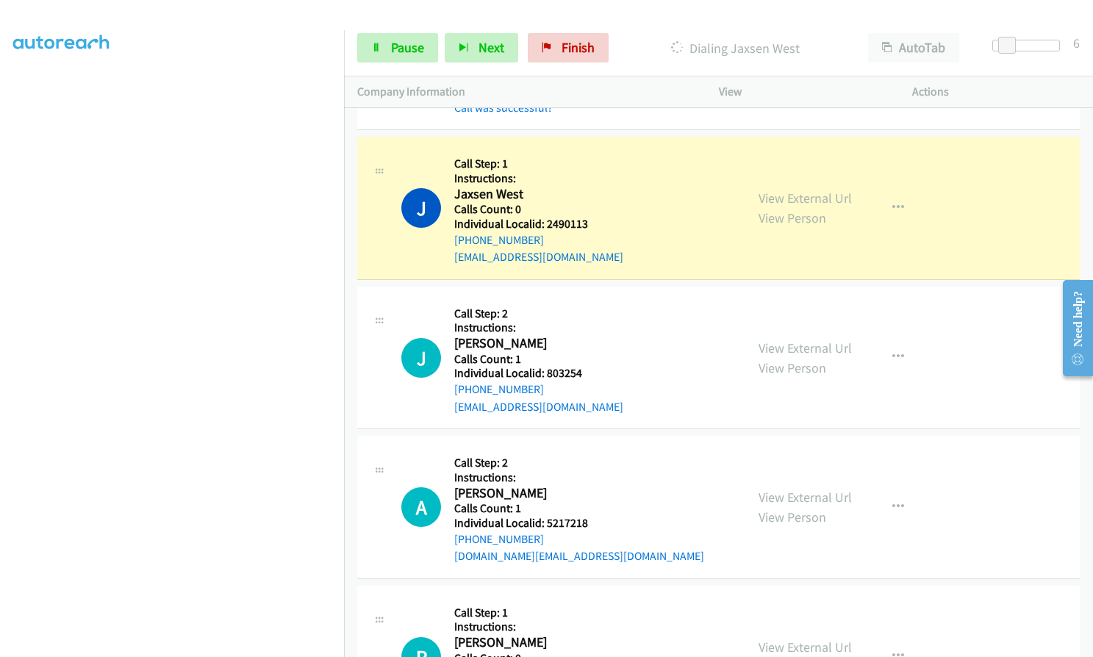
scroll to position [4455, 0]
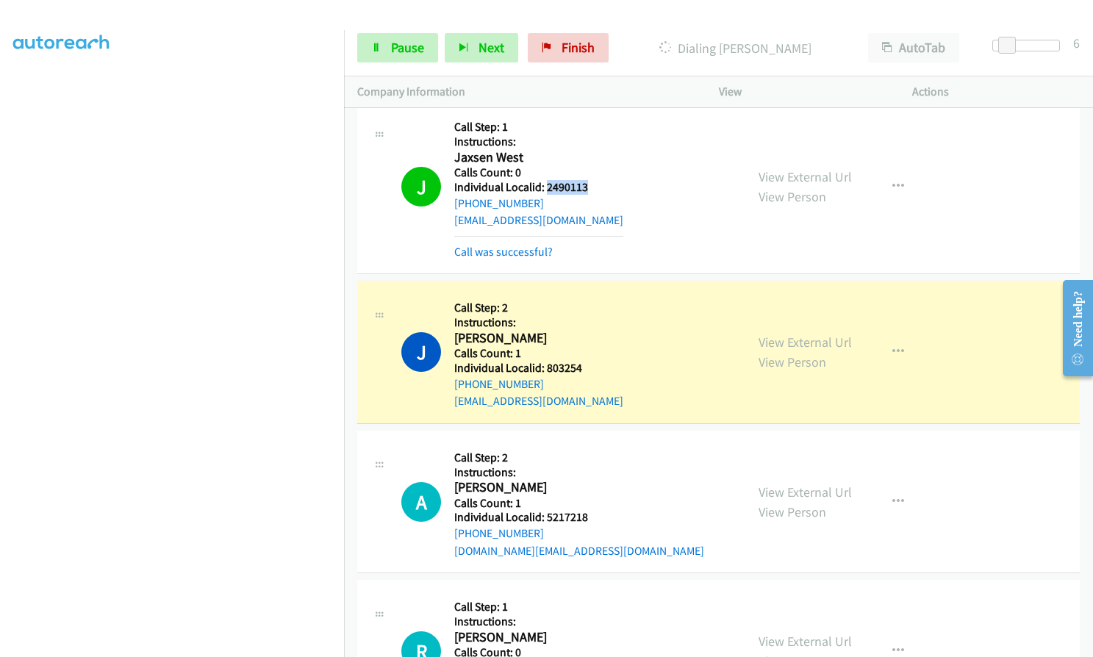
drag, startPoint x: 544, startPoint y: 168, endPoint x: 588, endPoint y: 168, distance: 44.1
click at [588, 168] on div "J Callback Scheduled Call Step: 1 Instructions: Jaxsen West America/Chicago Cal…" at bounding box center [566, 186] width 331 height 147
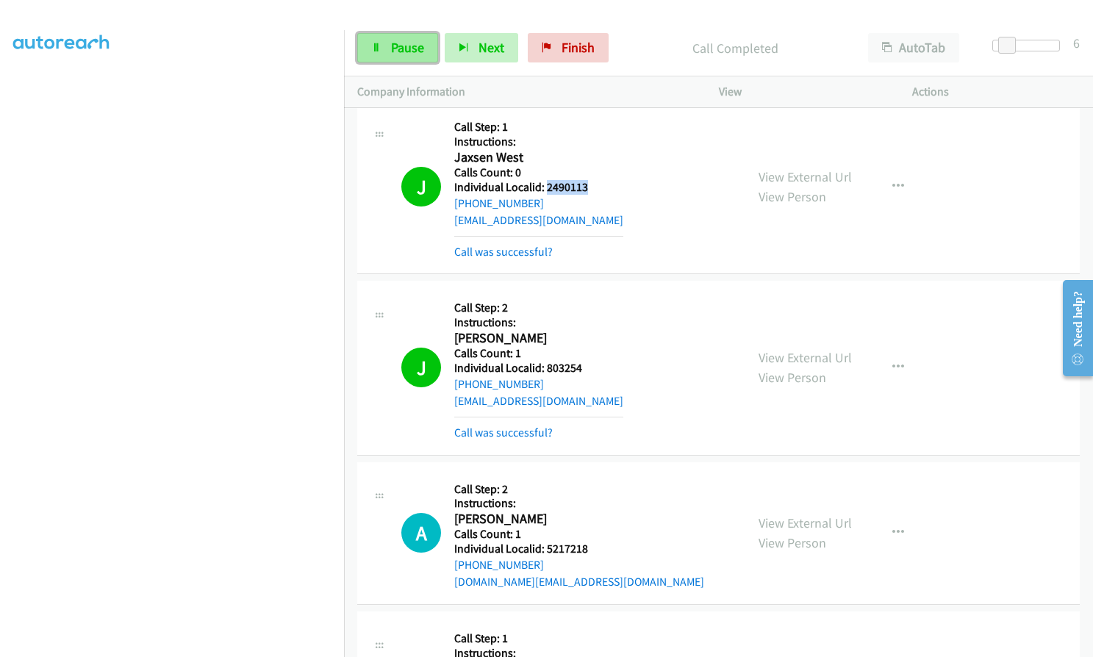
click at [401, 45] on span "Pause" at bounding box center [407, 47] width 33 height 17
click at [406, 48] on span "Start Calls" at bounding box center [419, 47] width 57 height 17
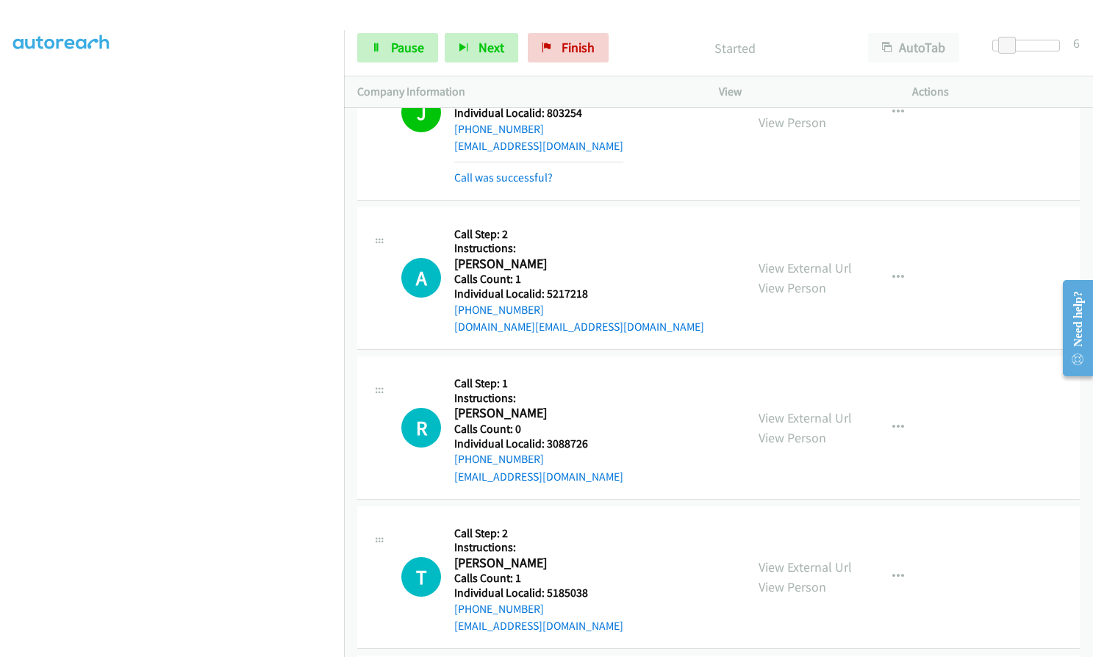
scroll to position [4768, 0]
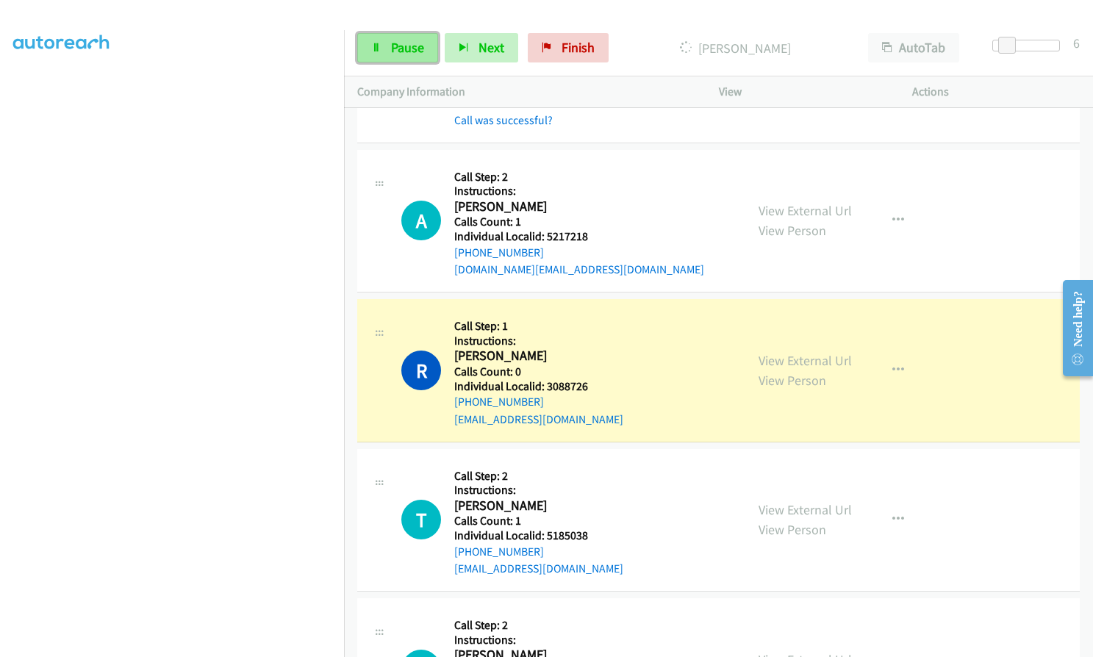
click at [406, 54] on span "Pause" at bounding box center [407, 47] width 33 height 17
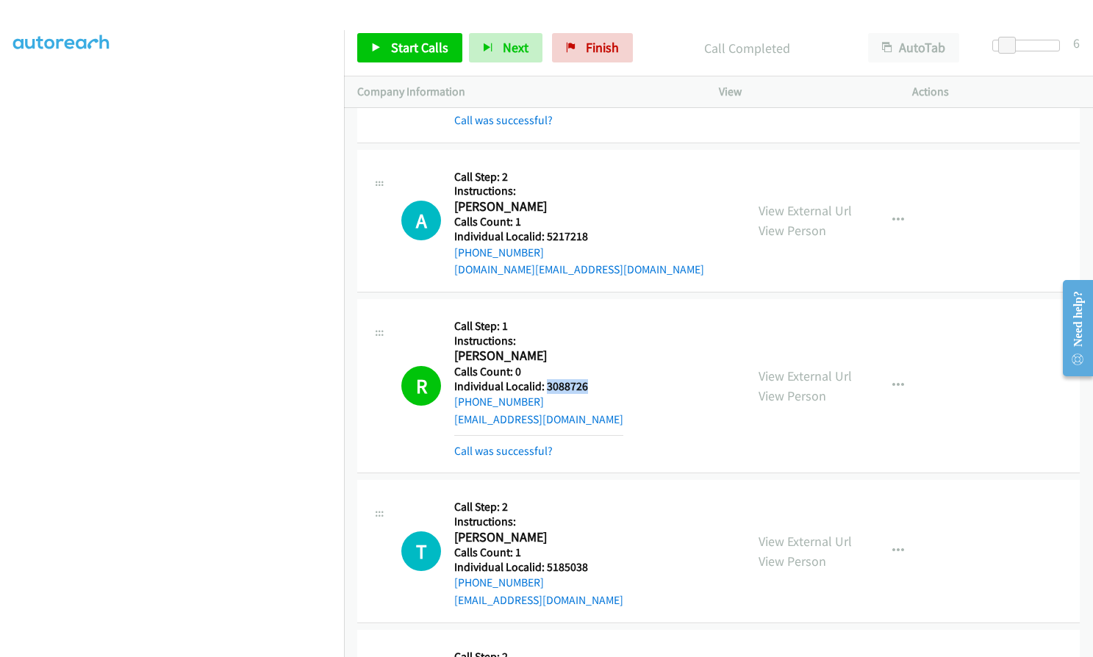
drag, startPoint x: 544, startPoint y: 370, endPoint x: 589, endPoint y: 370, distance: 44.1
click at [589, 370] on div "R Callback Scheduled Call Step: 1 Instructions: Russell Akers America/New_York …" at bounding box center [566, 385] width 331 height 147
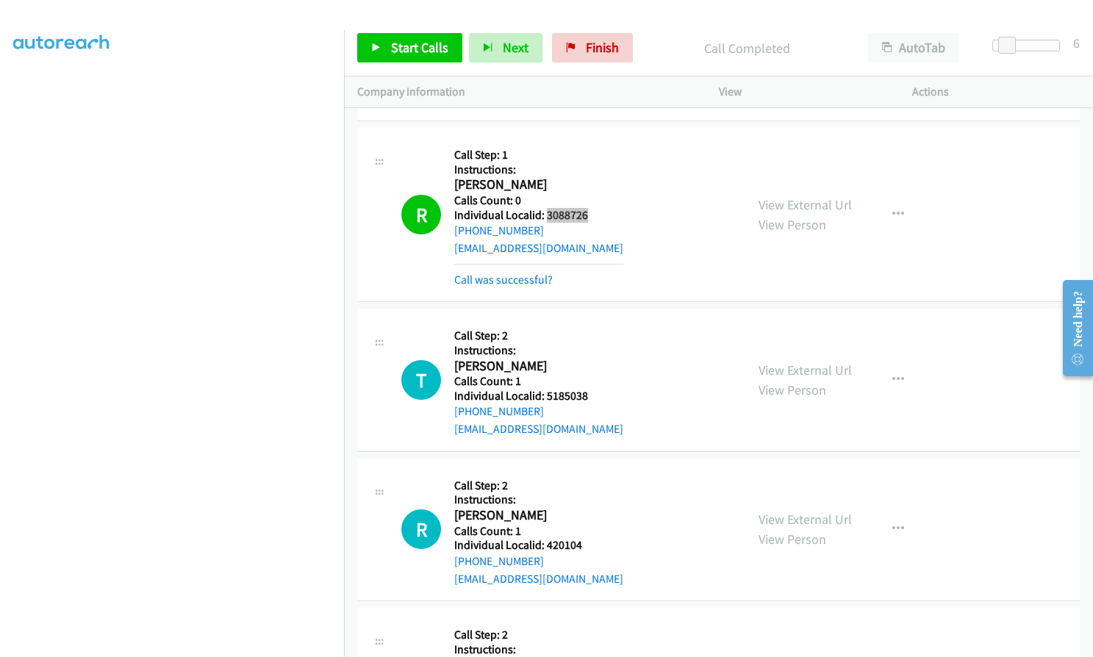
scroll to position [4937, 0]
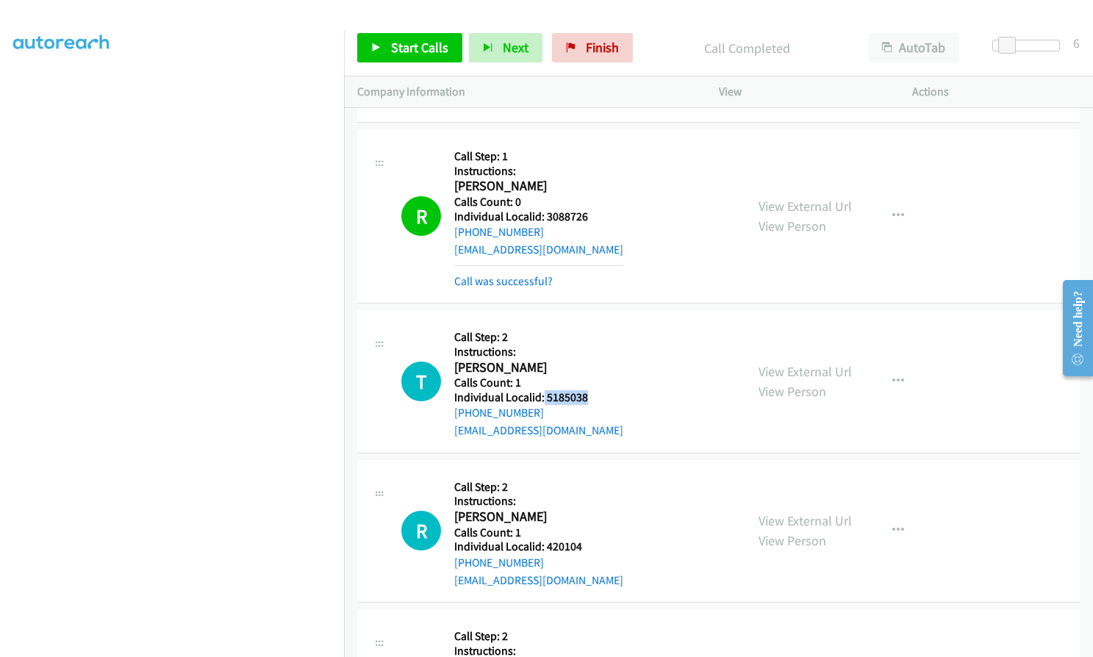
drag, startPoint x: 543, startPoint y: 381, endPoint x: 591, endPoint y: 381, distance: 48.5
click at [591, 381] on div "T Callback Scheduled Call Step: 2 Instructions: Tyler Carlson America/Chicago C…" at bounding box center [566, 381] width 331 height 116
drag, startPoint x: 544, startPoint y: 530, endPoint x: 593, endPoint y: 529, distance: 48.5
click at [593, 529] on div "R Callback Scheduled Call Step: 2 Instructions: Richard Spicer America/New_York…" at bounding box center [566, 531] width 331 height 116
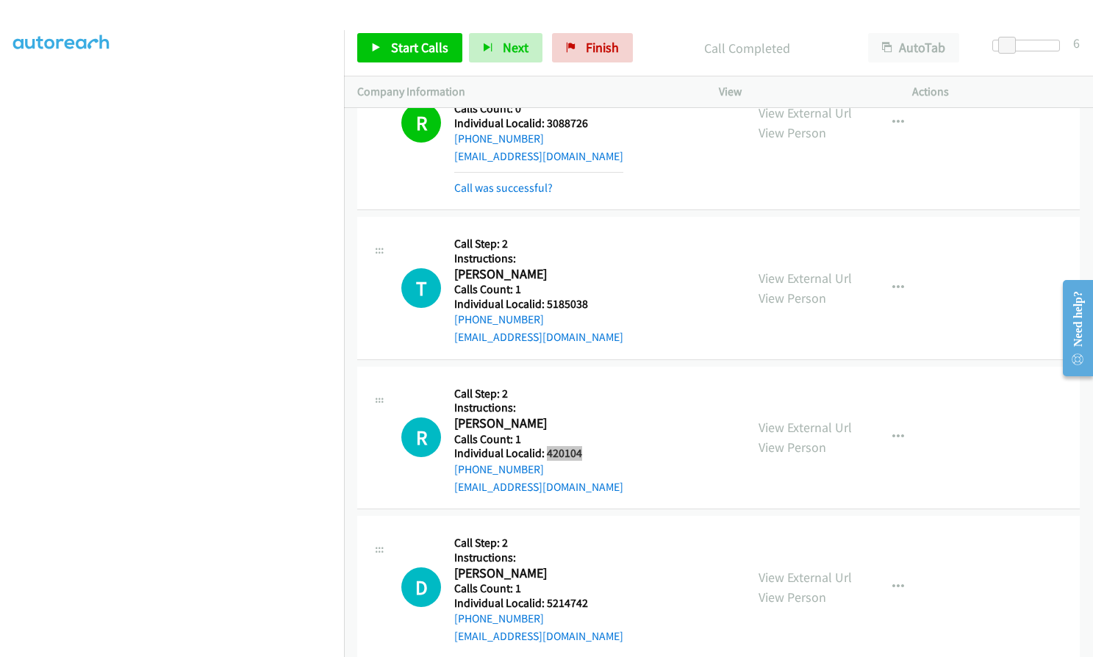
scroll to position [5048, 0]
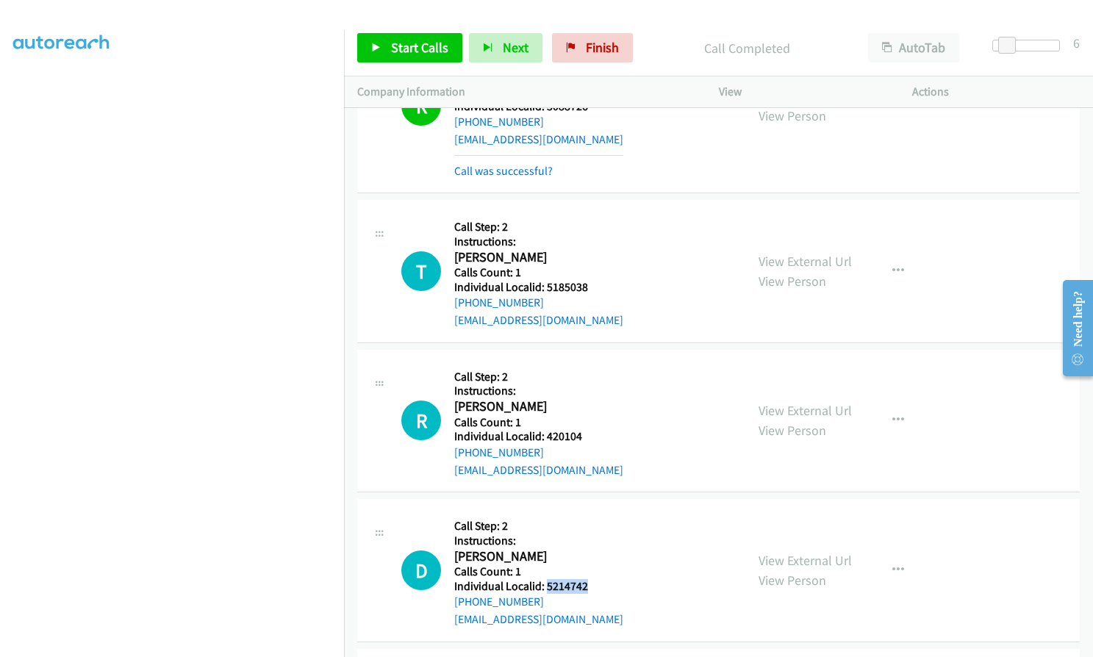
drag, startPoint x: 547, startPoint y: 569, endPoint x: 589, endPoint y: 566, distance: 42.0
click at [589, 566] on div "D Callback Scheduled Call Step: 2 Instructions: Dave Nemitz America/Chicago Cal…" at bounding box center [566, 570] width 331 height 116
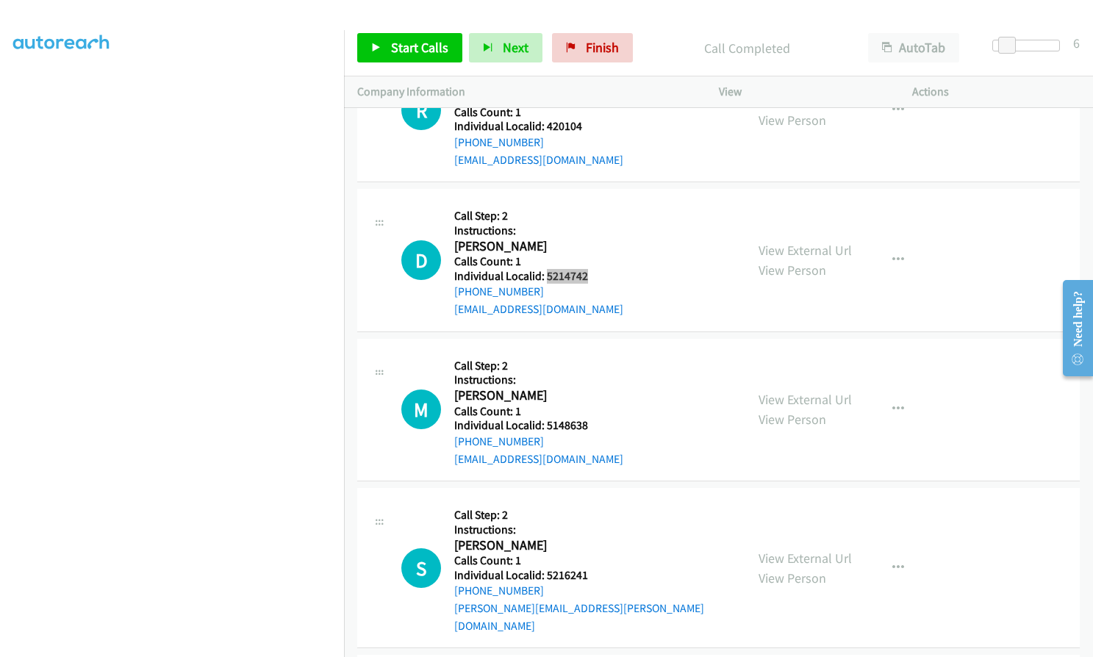
scroll to position [5360, 0]
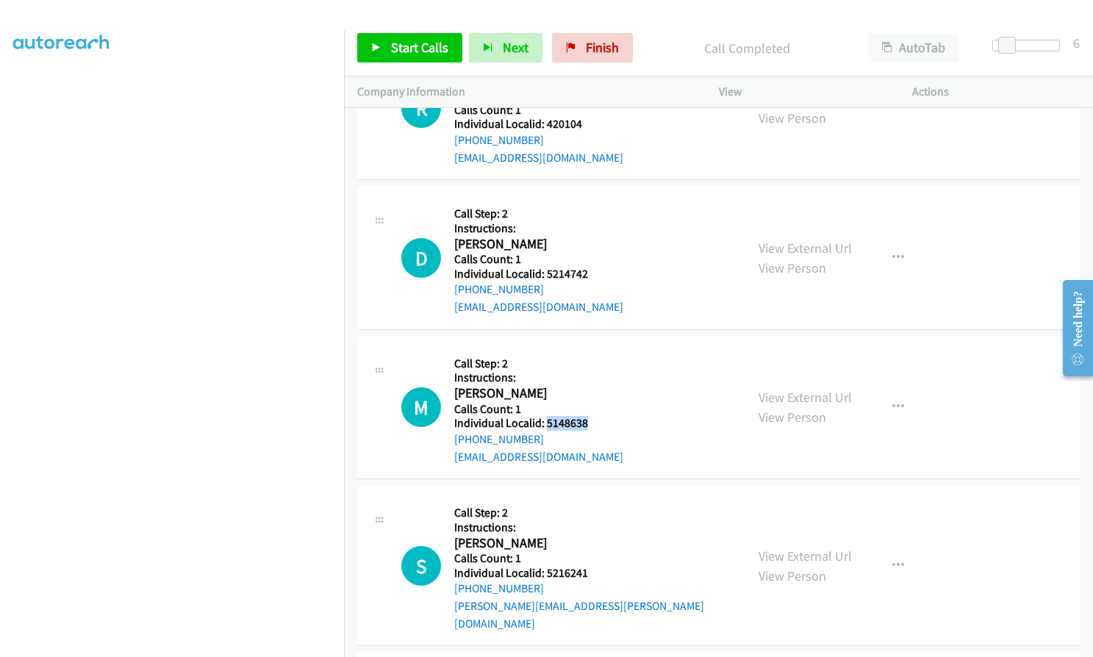
drag, startPoint x: 544, startPoint y: 406, endPoint x: 596, endPoint y: 403, distance: 52.2
click at [596, 403] on div "M Callback Scheduled Call Step: 2 Instructions: Mason Roe America/New_York Call…" at bounding box center [566, 408] width 331 height 116
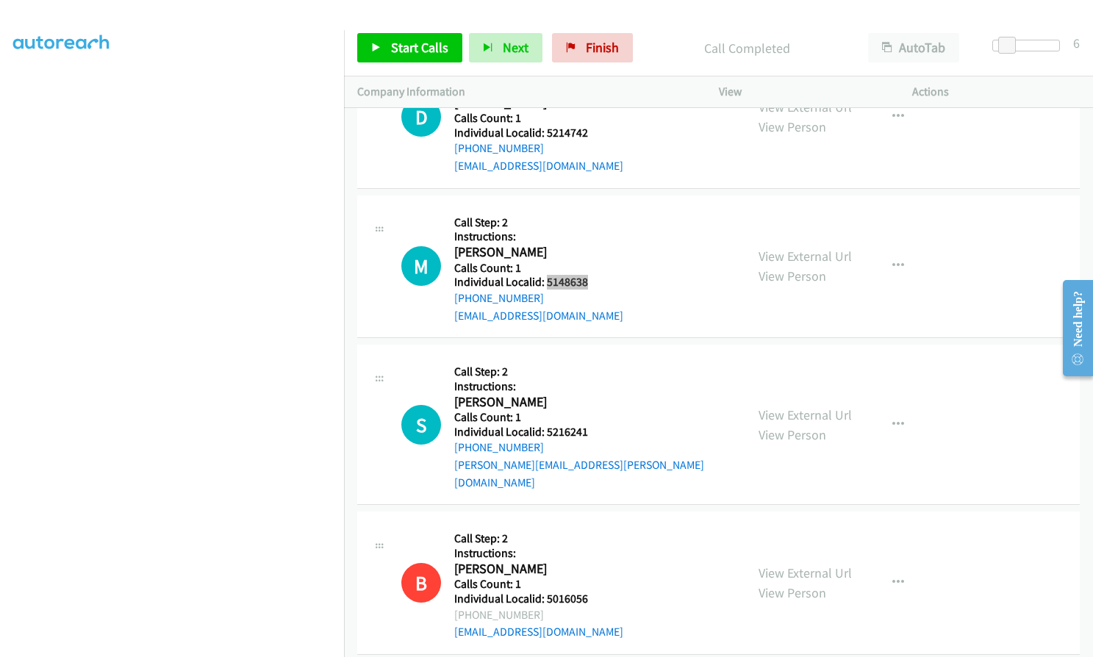
scroll to position [5525, 0]
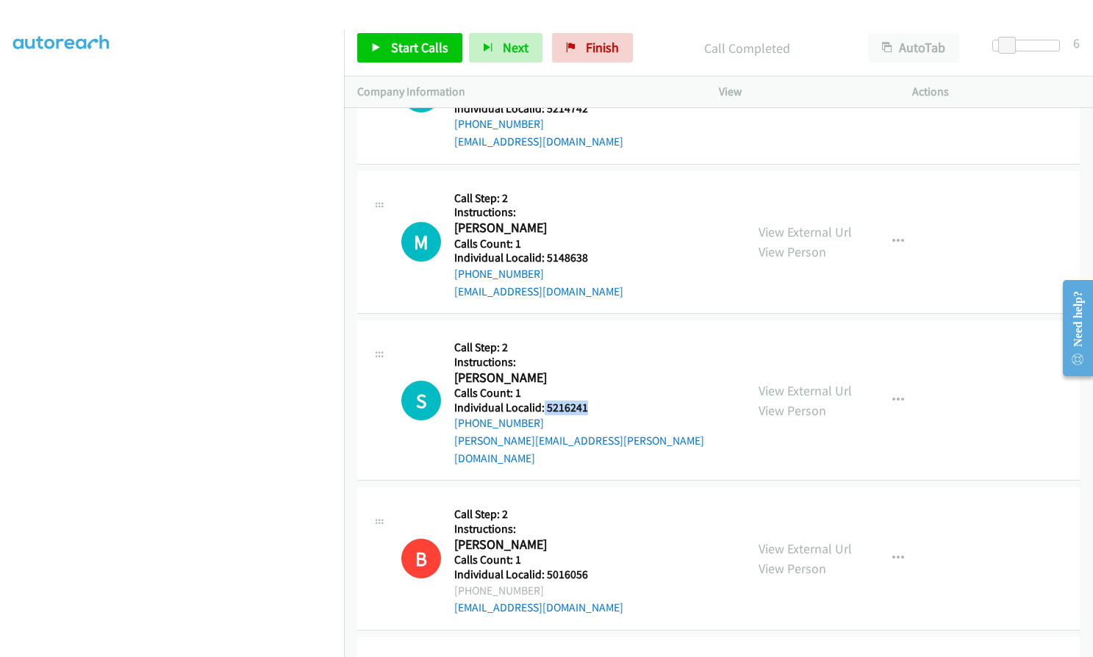
drag, startPoint x: 543, startPoint y: 389, endPoint x: 593, endPoint y: 388, distance: 50.0
click at [593, 388] on div "S Callback Scheduled Call Step: 2 Instructions: Sarah Puckett America/Chicago C…" at bounding box center [566, 400] width 331 height 133
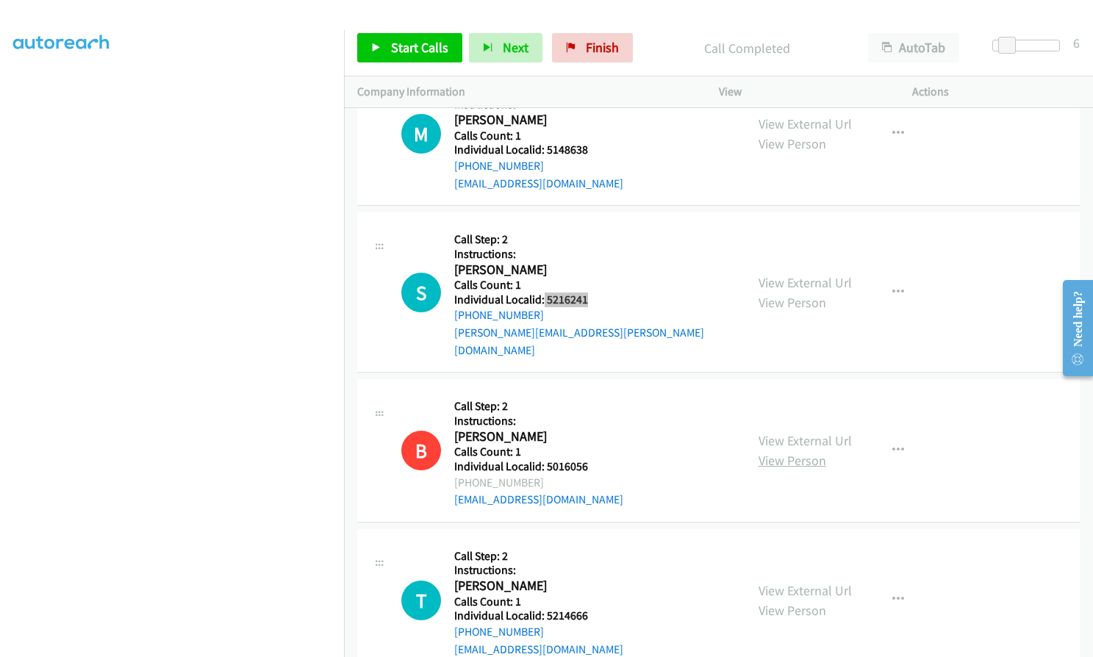
scroll to position [5635, 0]
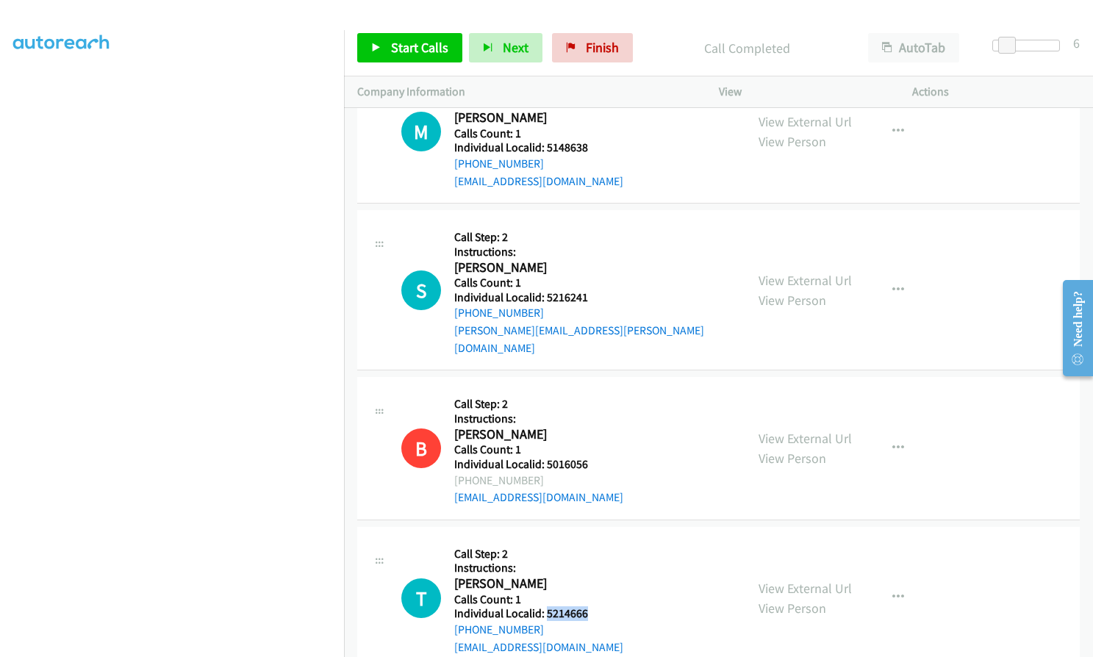
drag, startPoint x: 544, startPoint y: 574, endPoint x: 586, endPoint y: 577, distance: 42.0
click at [586, 577] on div "T Callback Scheduled Call Step: 2 Instructions: Tyler Braud America/Chicago Cal…" at bounding box center [566, 598] width 331 height 116
click at [393, 54] on span "Start Calls" at bounding box center [419, 47] width 57 height 17
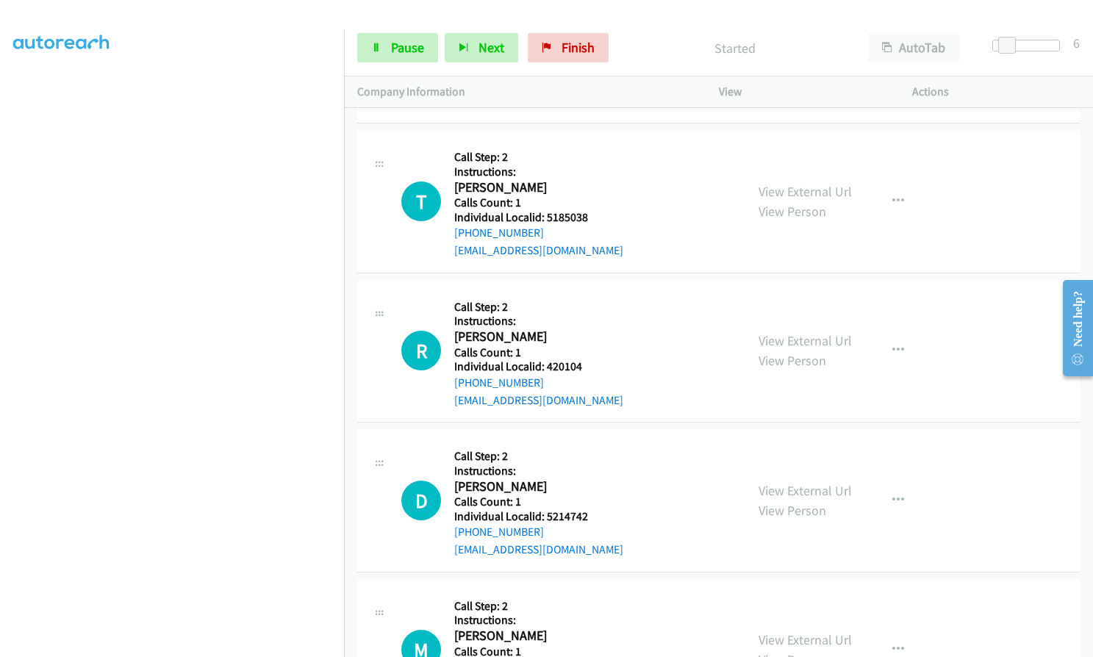
scroll to position [5121, 0]
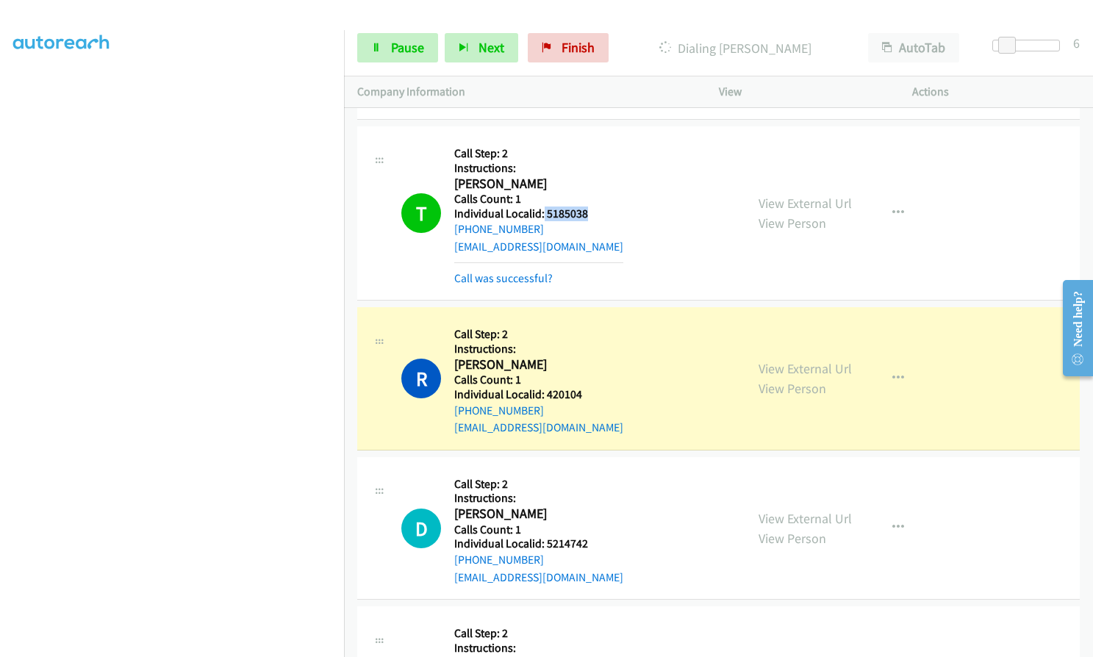
drag, startPoint x: 542, startPoint y: 195, endPoint x: 590, endPoint y: 193, distance: 47.8
click at [590, 193] on div "T Callback Scheduled Call Step: 2 Instructions: Tyler Carlson America/Chicago C…" at bounding box center [566, 213] width 331 height 147
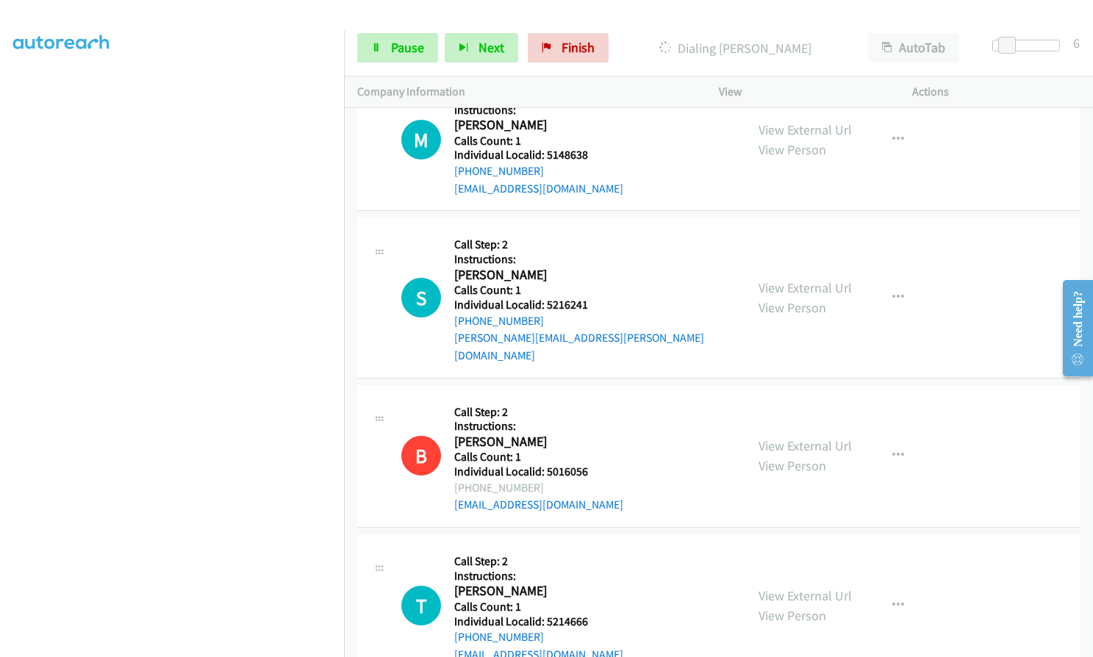
scroll to position [5698, 0]
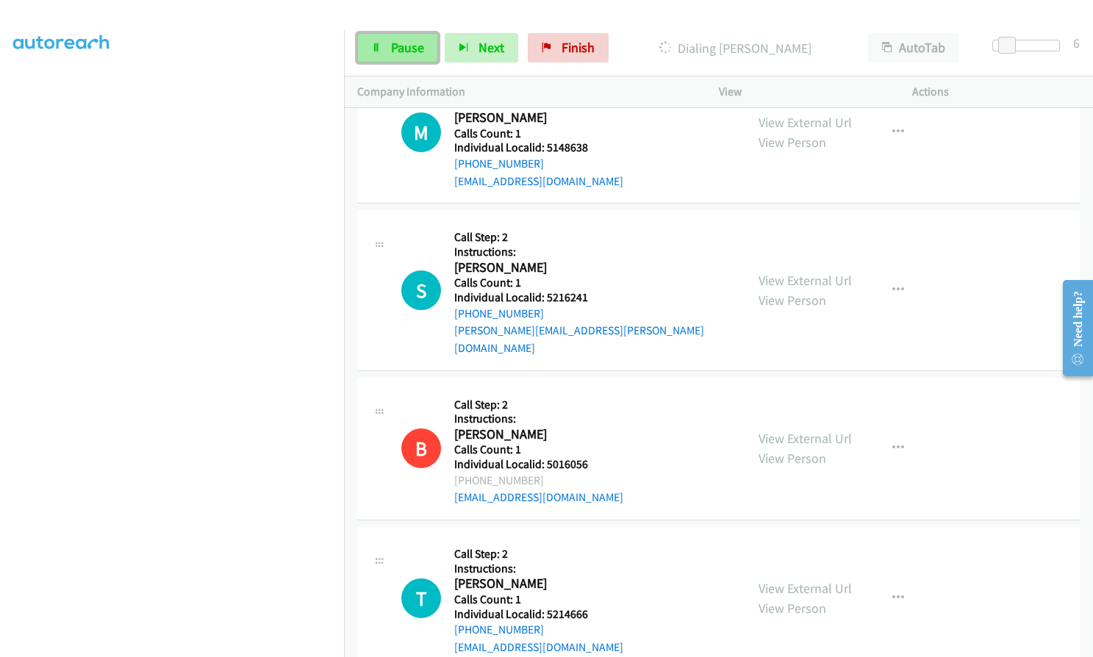
click at [371, 46] on icon at bounding box center [376, 48] width 10 height 10
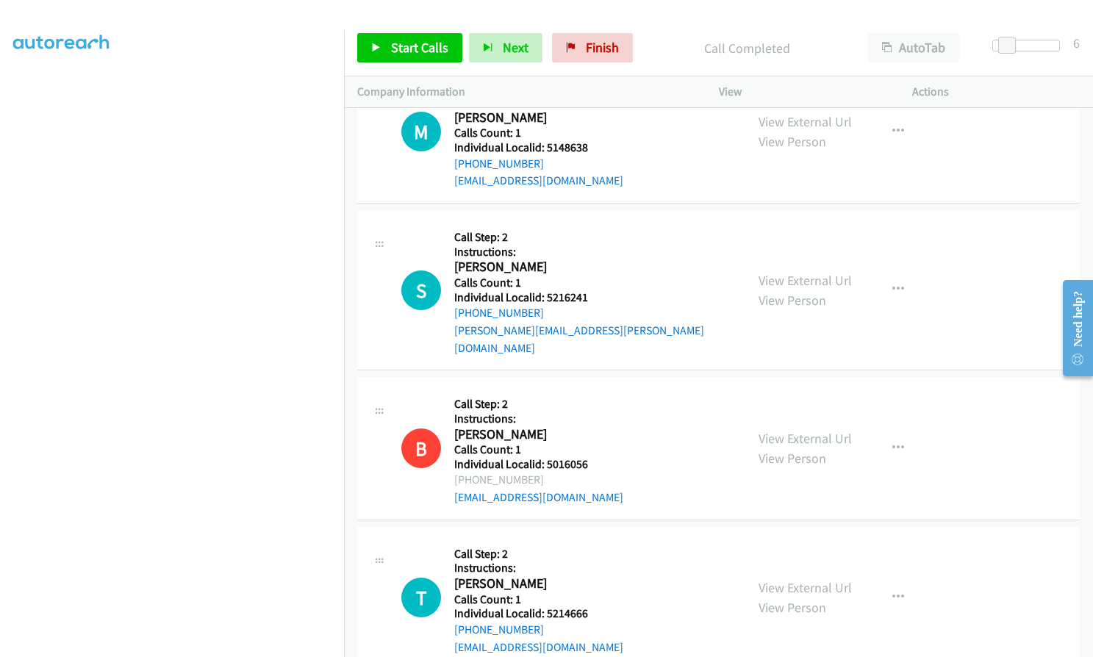
scroll to position [5729, 0]
click at [591, 36] on link "Finish" at bounding box center [592, 47] width 81 height 29
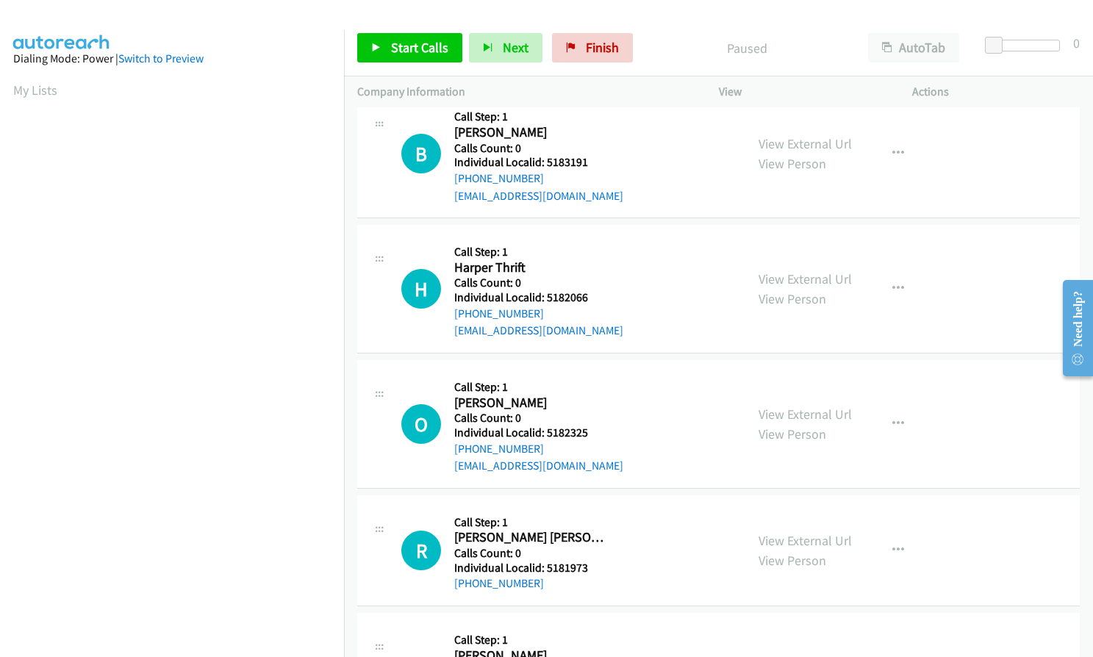
scroll to position [129, 0]
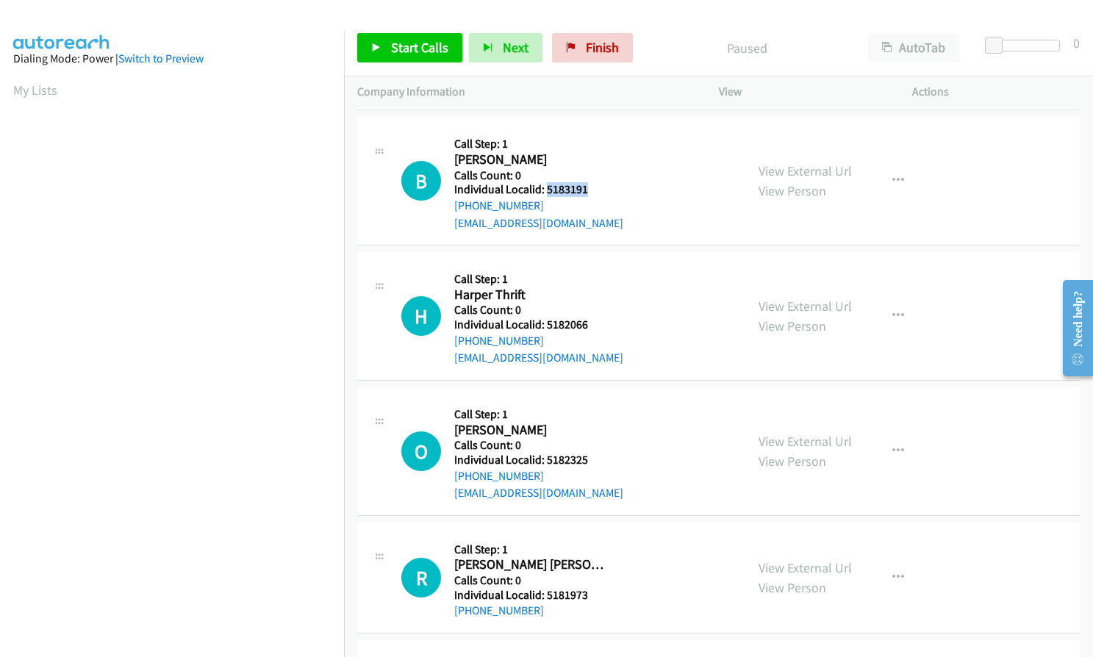
drag, startPoint x: 544, startPoint y: 190, endPoint x: 588, endPoint y: 188, distance: 44.1
click at [588, 188] on h5 "Individual Localid: 5183191" at bounding box center [538, 189] width 169 height 15
copy h5 "5183191"
drag, startPoint x: 570, startPoint y: 186, endPoint x: 763, endPoint y: 187, distance: 192.5
click at [762, 187] on link "View Person" at bounding box center [792, 190] width 68 height 17
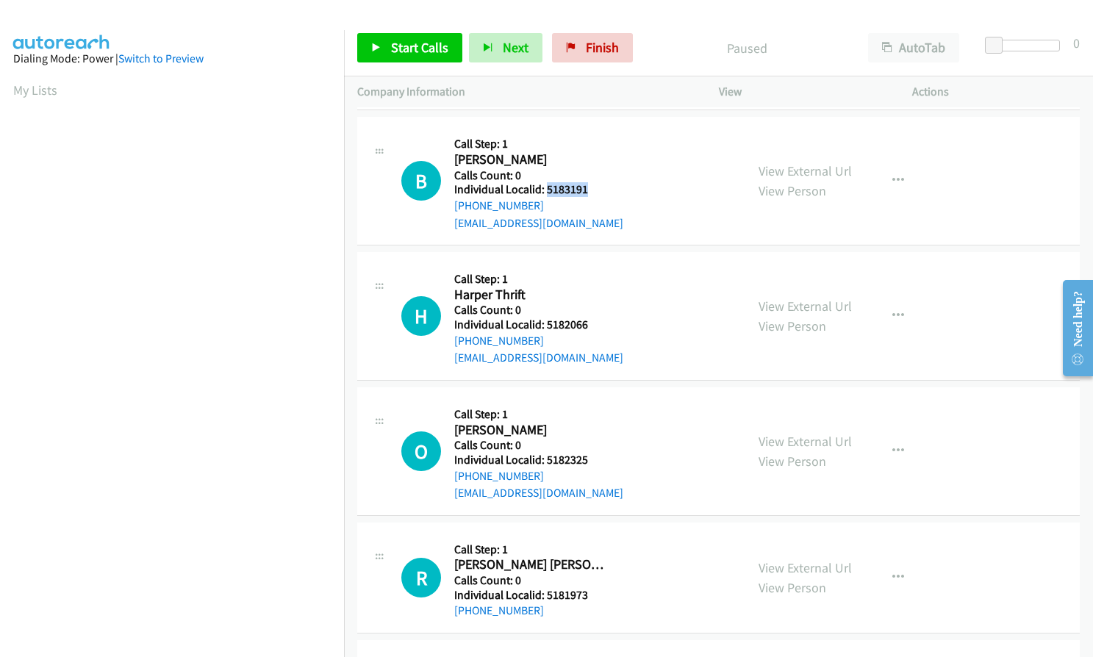
copy h5 "5183191"
drag, startPoint x: 544, startPoint y: 323, endPoint x: 594, endPoint y: 322, distance: 50.0
click at [594, 322] on h5 "Individual Localid: 5182066" at bounding box center [538, 324] width 169 height 15
copy h5 "5182066"
drag, startPoint x: 547, startPoint y: 456, endPoint x: 591, endPoint y: 456, distance: 44.8
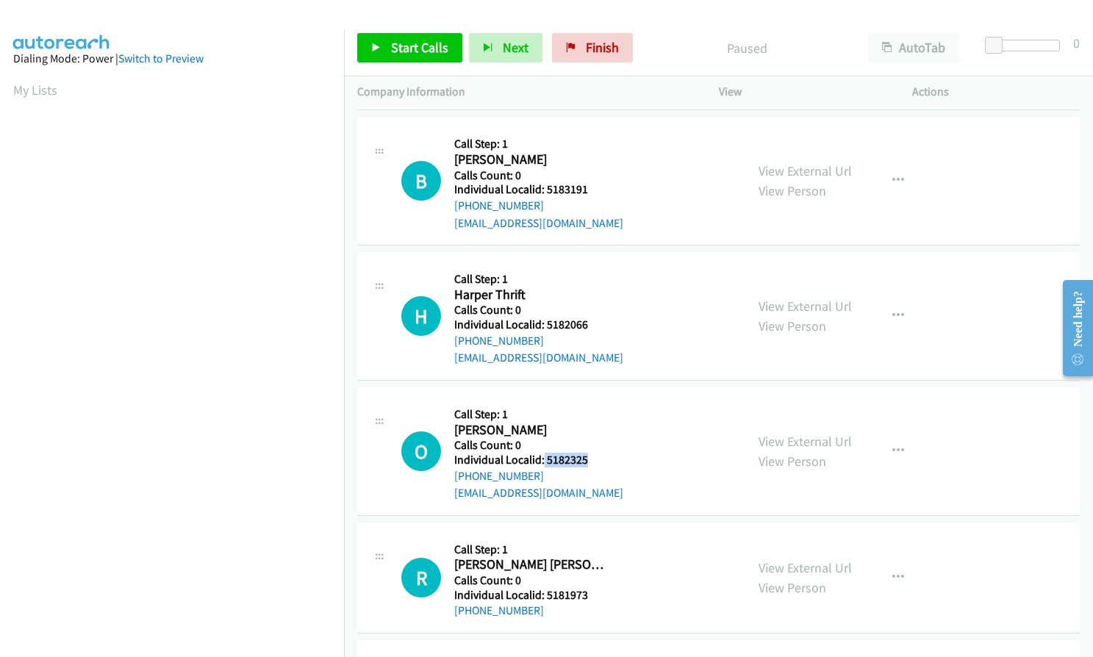
click at [594, 456] on h5 "Individual Localid: 5182325" at bounding box center [538, 460] width 169 height 15
copy h5 "5182325"
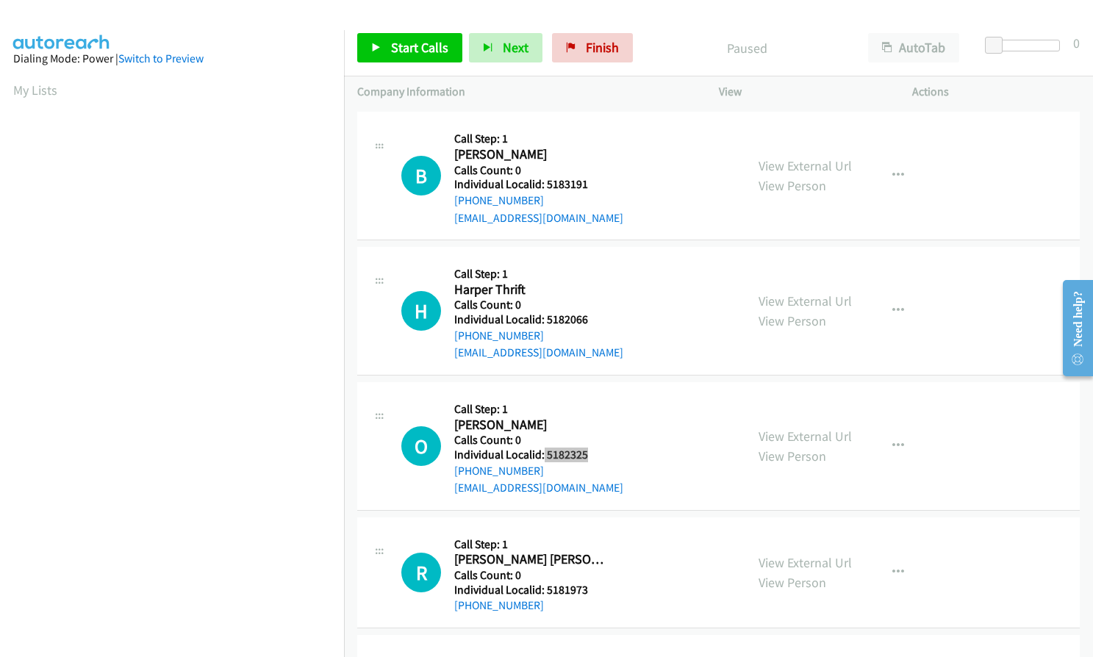
scroll to position [147, 0]
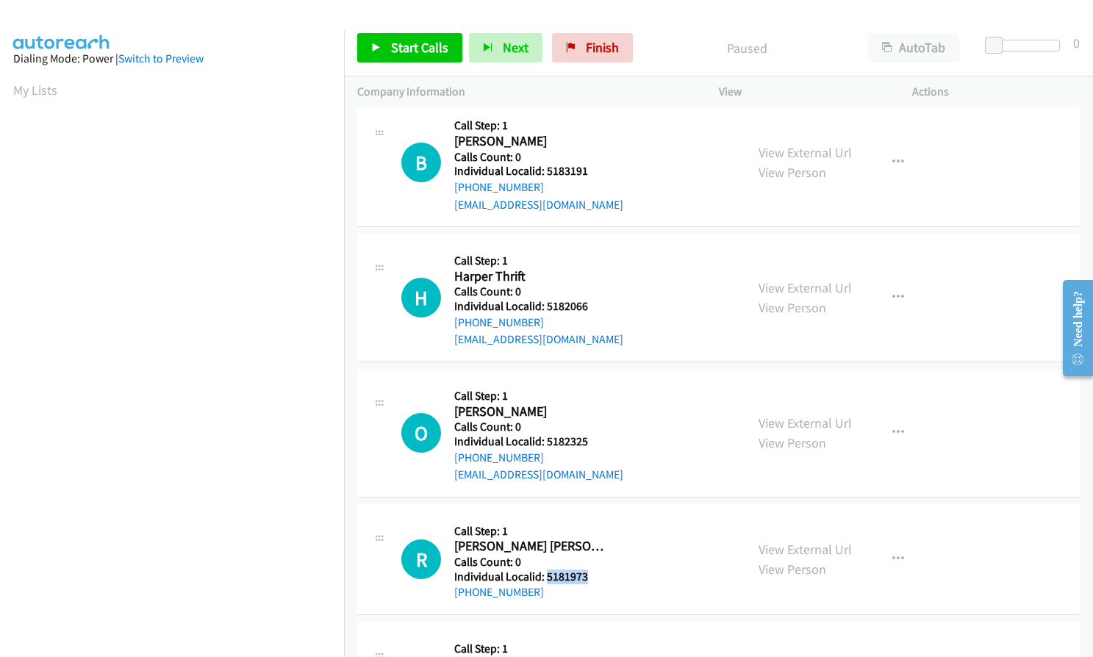
drag, startPoint x: 544, startPoint y: 581, endPoint x: 586, endPoint y: 580, distance: 41.9
click at [586, 580] on h5 "Individual Localid: 5181973" at bounding box center [532, 576] width 156 height 15
copy h5 "5181973"
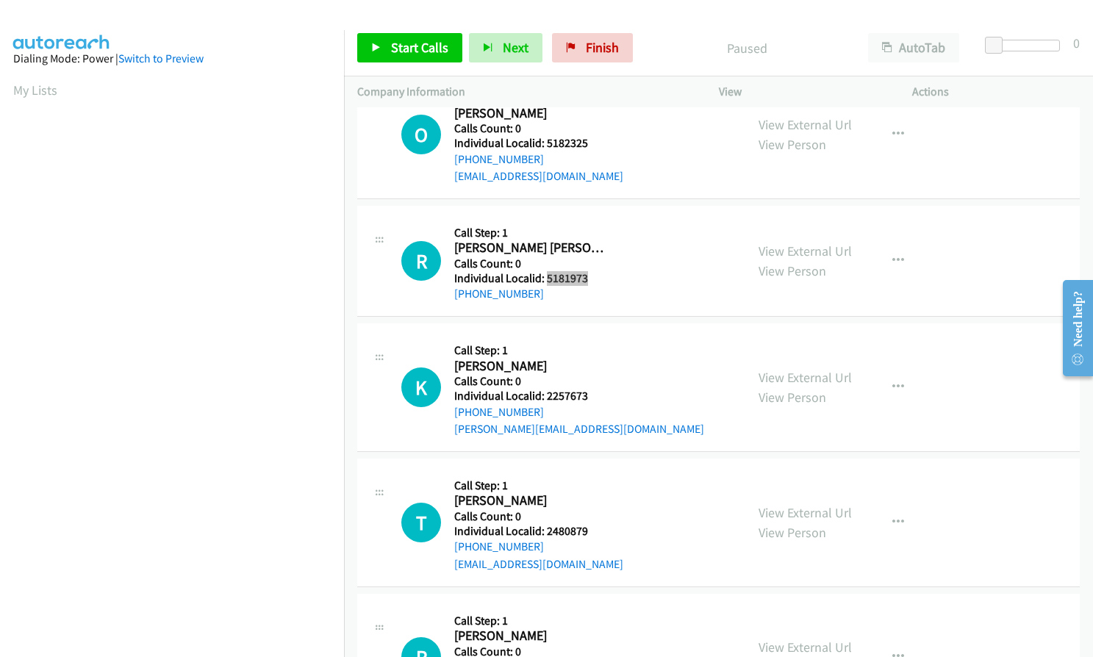
scroll to position [478, 0]
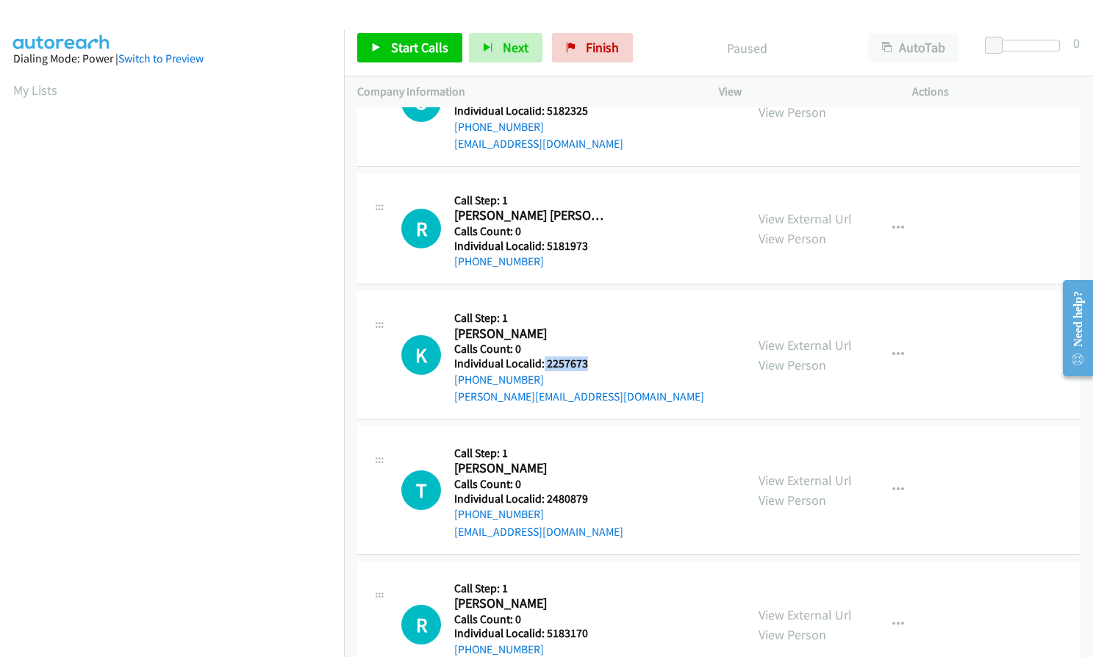
drag, startPoint x: 543, startPoint y: 364, endPoint x: 594, endPoint y: 364, distance: 51.4
click at [594, 364] on h5 "Individual Localid: 2257673" at bounding box center [579, 363] width 250 height 15
copy h5 "2257673"
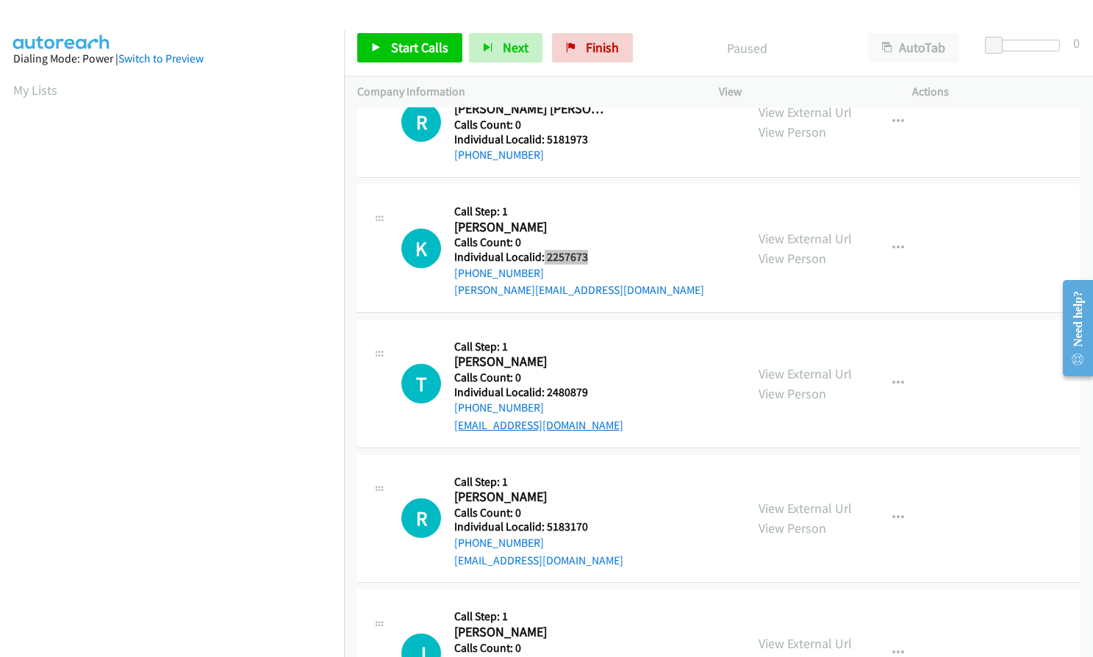
scroll to position [625, 0]
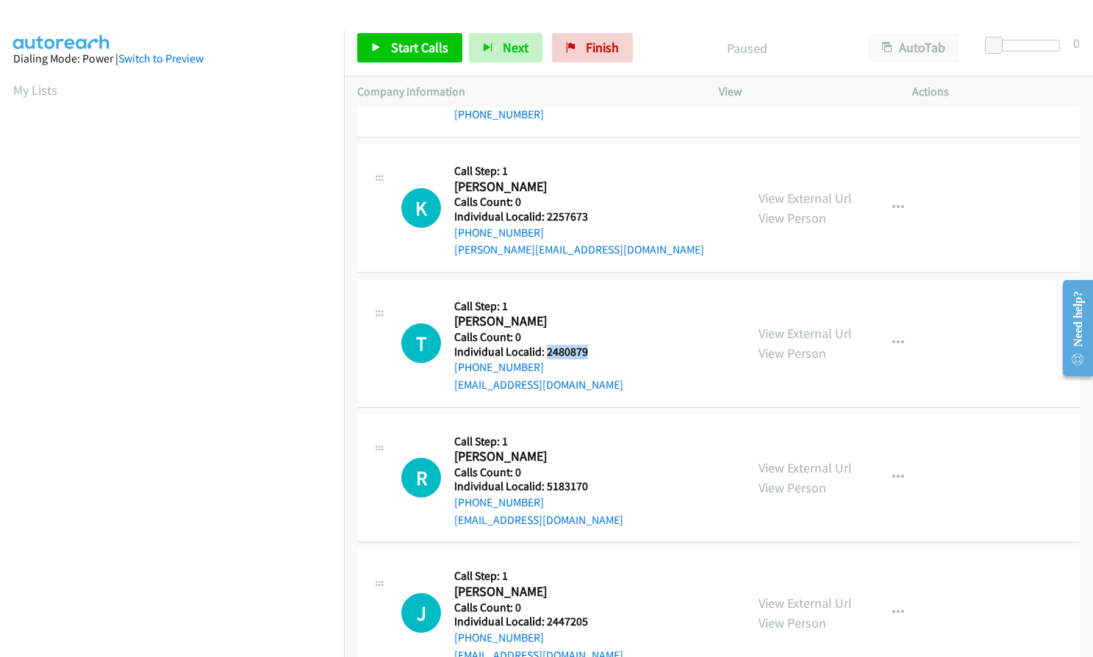
drag, startPoint x: 544, startPoint y: 351, endPoint x: 594, endPoint y: 350, distance: 50.7
click at [594, 350] on h5 "Individual Localid: 2480879" at bounding box center [538, 352] width 169 height 15
copy h5 "2480879"
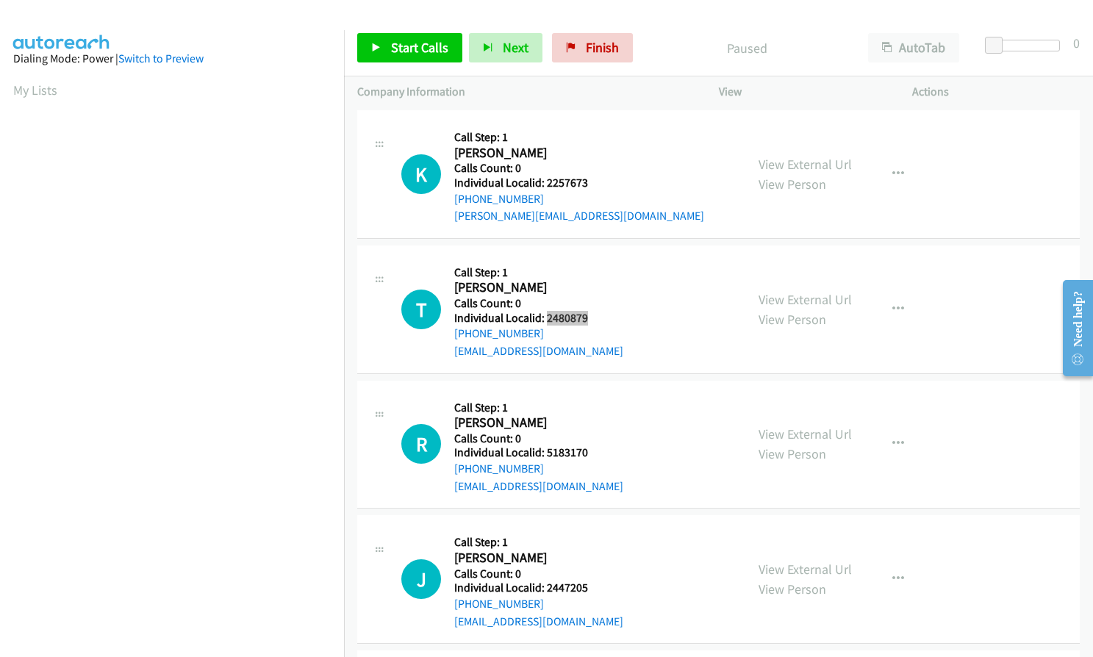
scroll to position [771, 0]
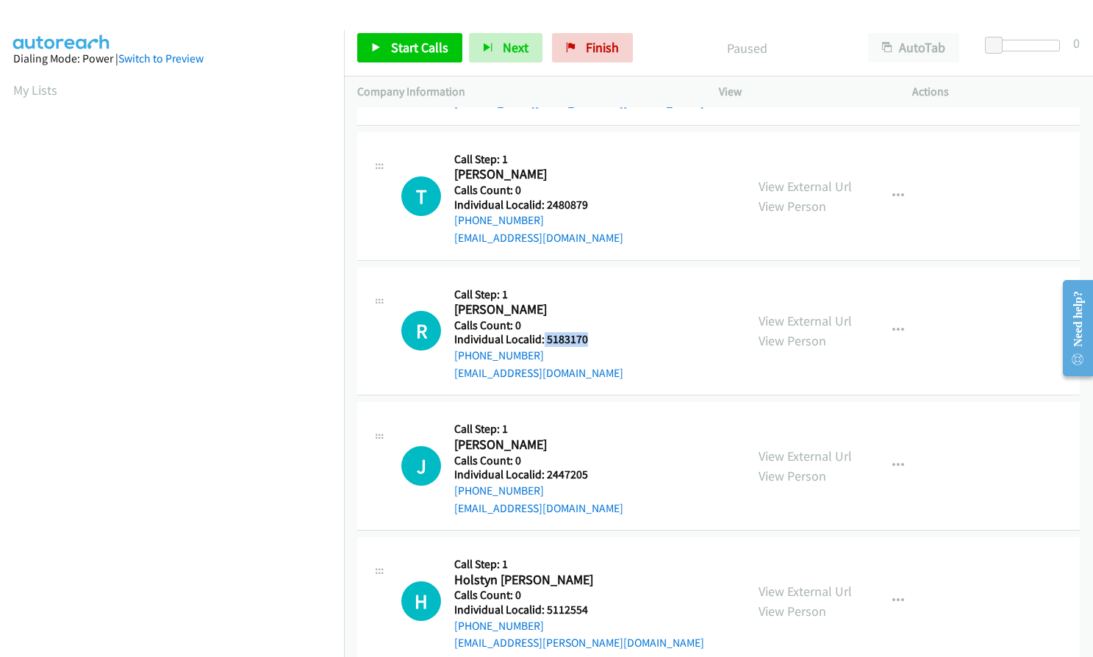
drag, startPoint x: 543, startPoint y: 337, endPoint x: 584, endPoint y: 338, distance: 41.2
click at [584, 338] on h5 "Individual Localid: 5183170" at bounding box center [538, 339] width 169 height 15
copy h5 "5183170"
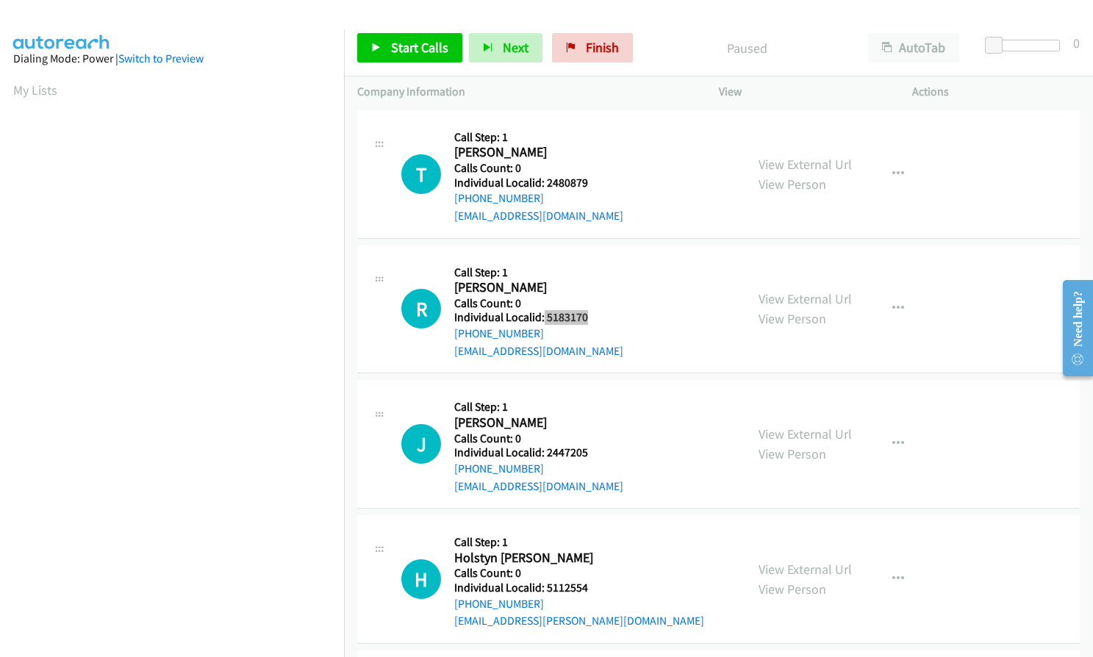
scroll to position [827, 0]
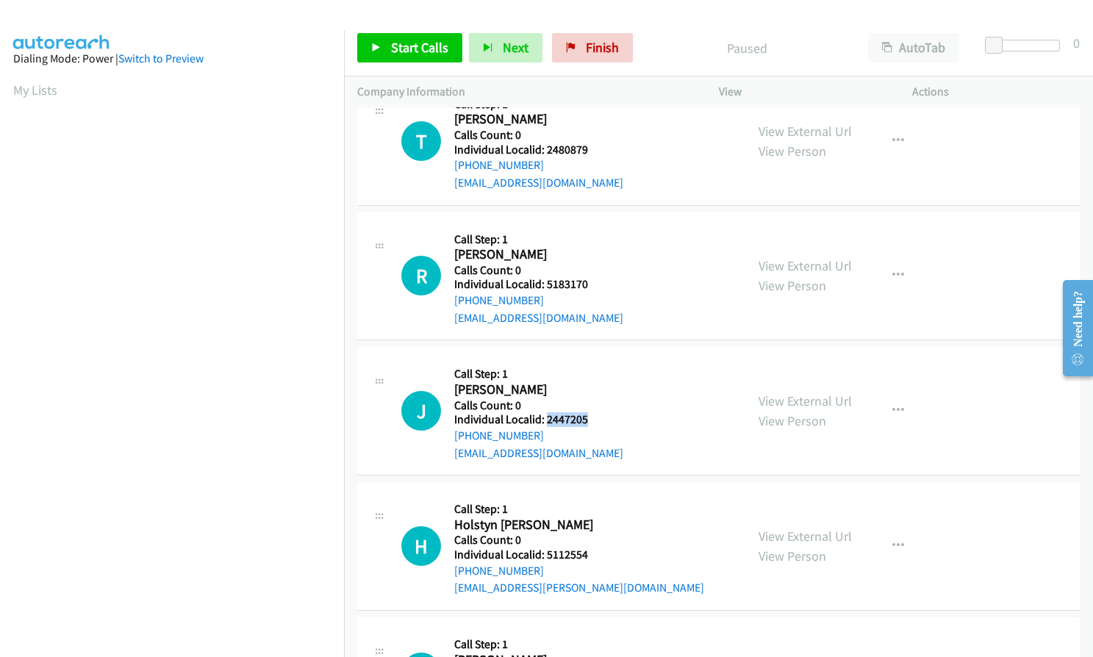
drag, startPoint x: 544, startPoint y: 422, endPoint x: 589, endPoint y: 420, distance: 45.6
click at [591, 420] on h5 "Individual Localid: 2447205" at bounding box center [538, 419] width 169 height 15
copy h5 "2447205"
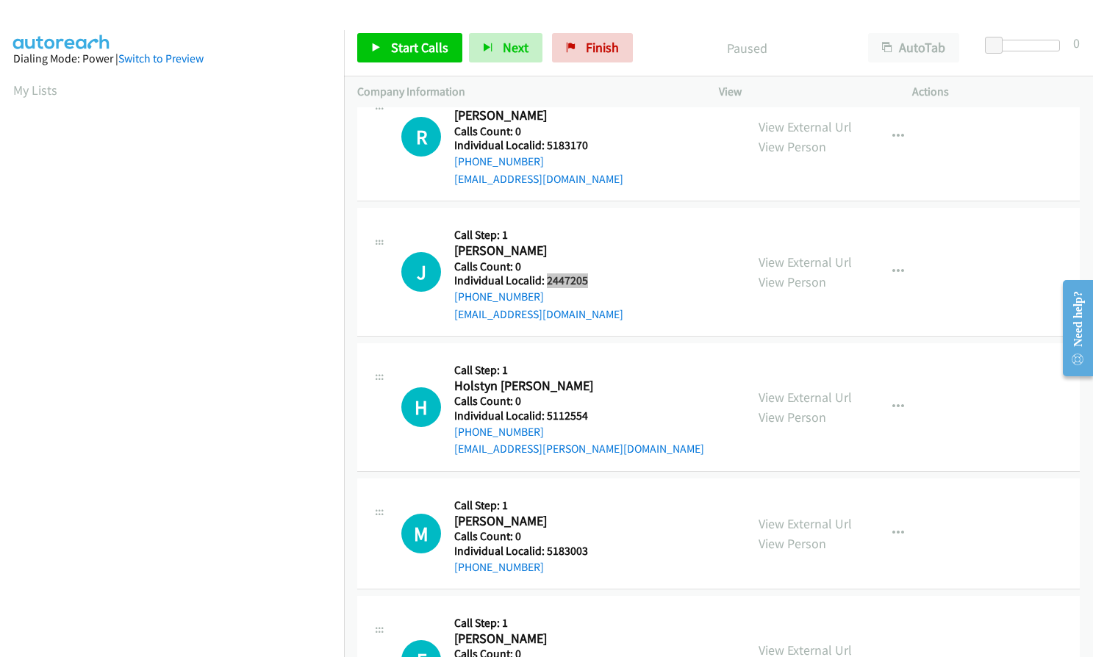
scroll to position [974, 0]
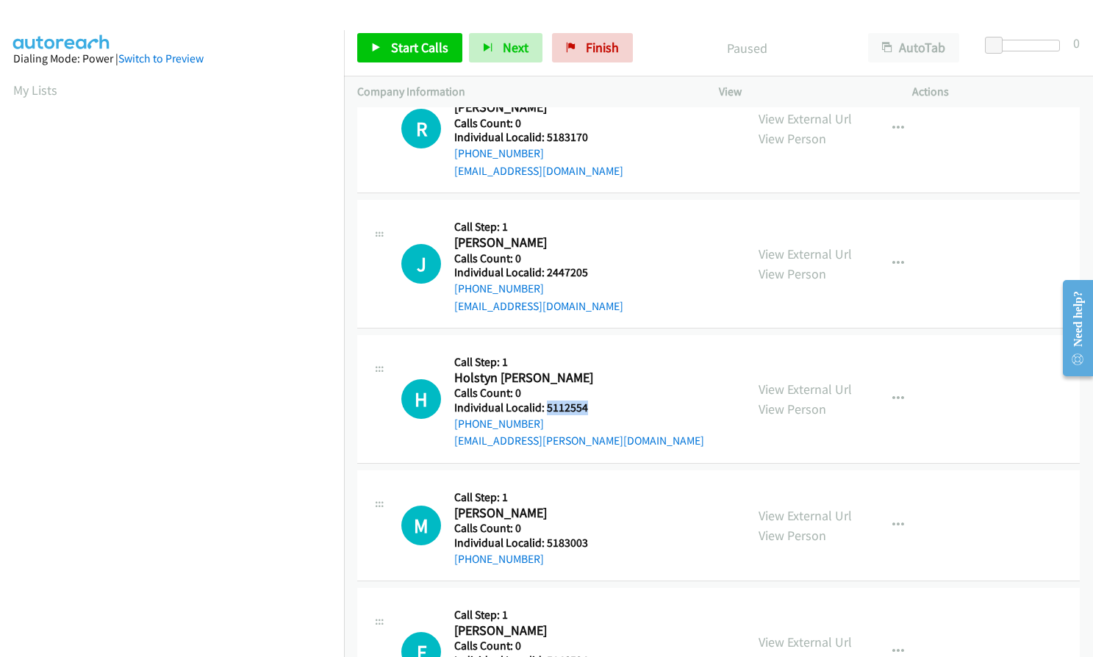
drag, startPoint x: 545, startPoint y: 406, endPoint x: 591, endPoint y: 410, distance: 45.7
click at [591, 410] on h5 "Individual Localid: 5112554" at bounding box center [579, 407] width 250 height 15
copy h5 "5112554"
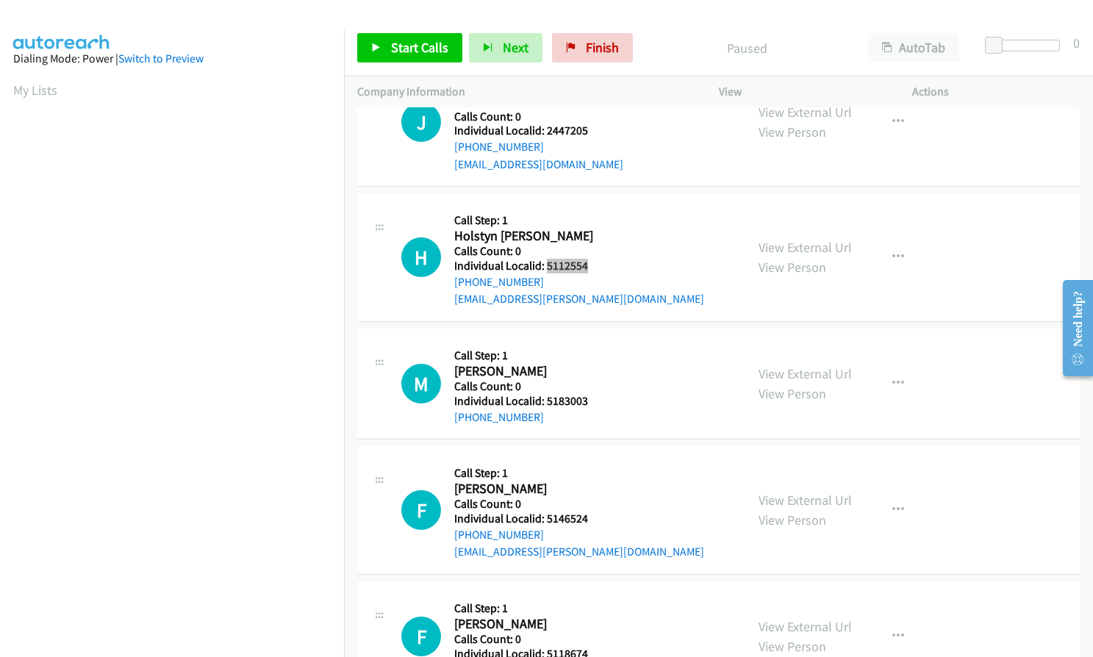
scroll to position [1120, 0]
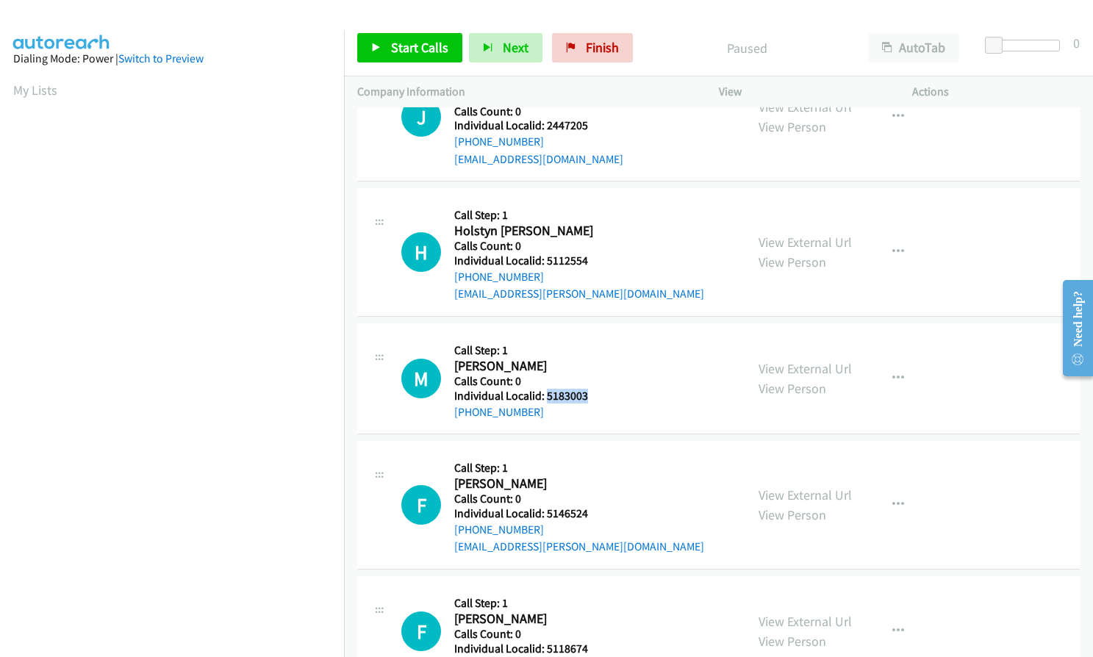
drag, startPoint x: 545, startPoint y: 395, endPoint x: 597, endPoint y: 396, distance: 51.5
click at [598, 396] on h5 "Individual Localid: 5183003" at bounding box center [532, 396] width 156 height 15
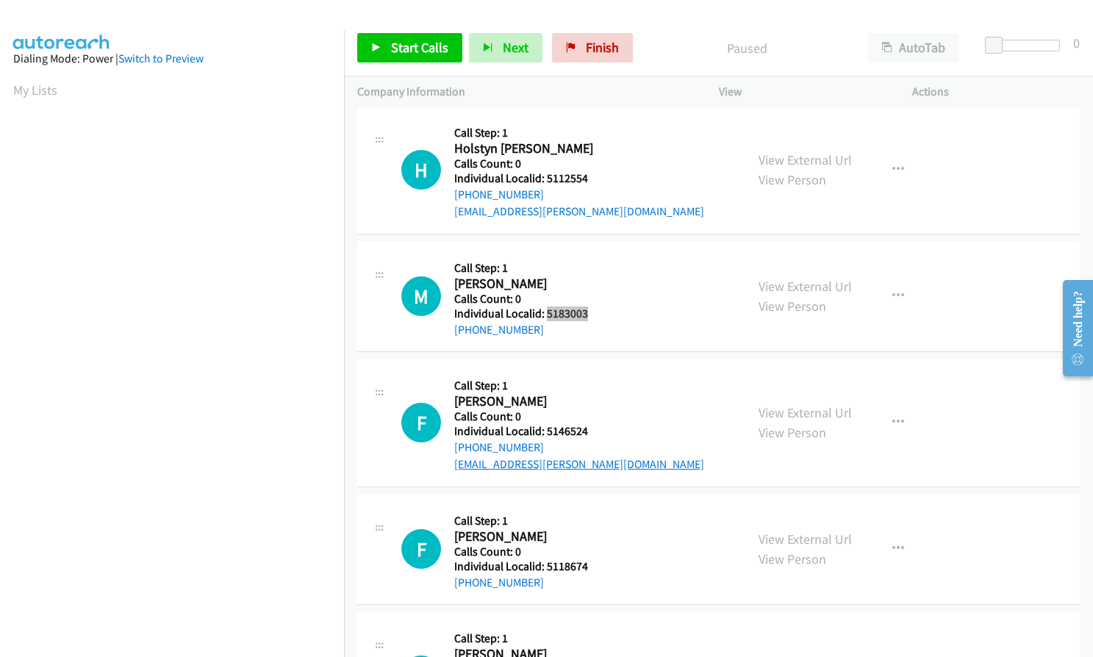
scroll to position [1212, 0]
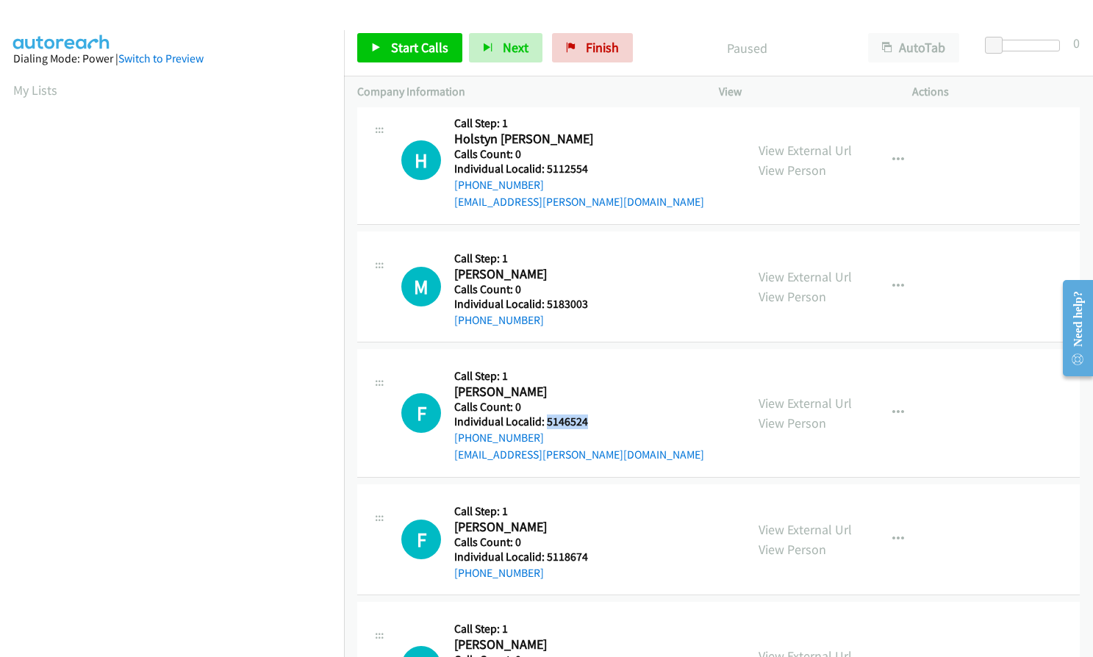
drag, startPoint x: 545, startPoint y: 420, endPoint x: 587, endPoint y: 421, distance: 41.9
click at [587, 421] on h5 "Individual Localid: 5146524" at bounding box center [579, 421] width 250 height 15
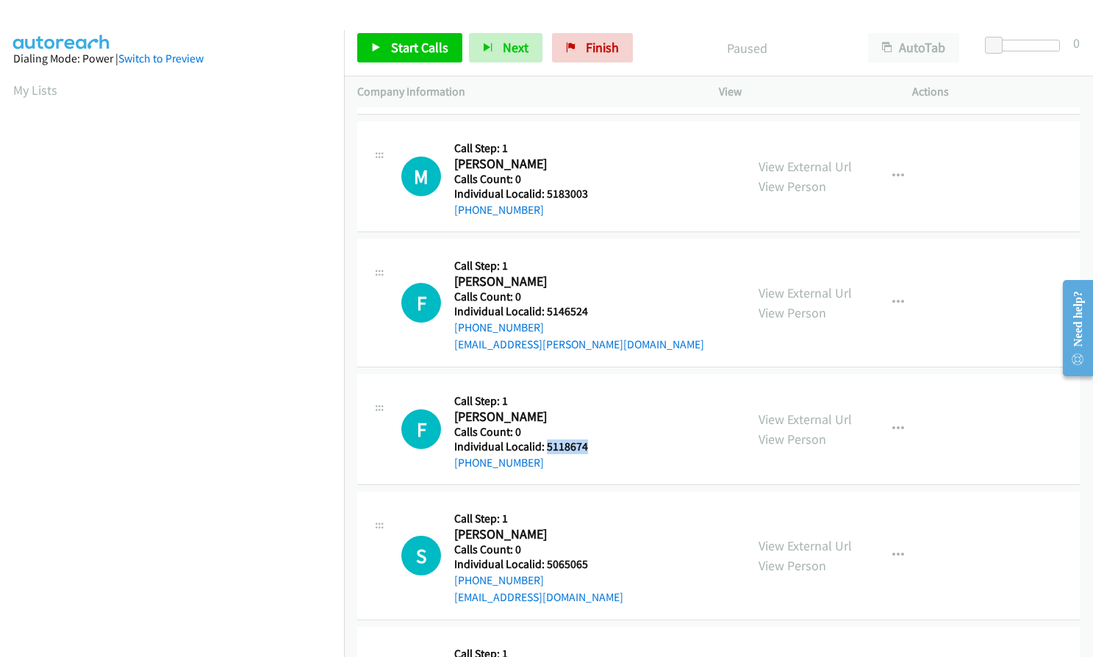
drag, startPoint x: 544, startPoint y: 445, endPoint x: 590, endPoint y: 445, distance: 45.6
click at [590, 445] on h5 "Individual Localid: 5118674" at bounding box center [532, 446] width 156 height 15
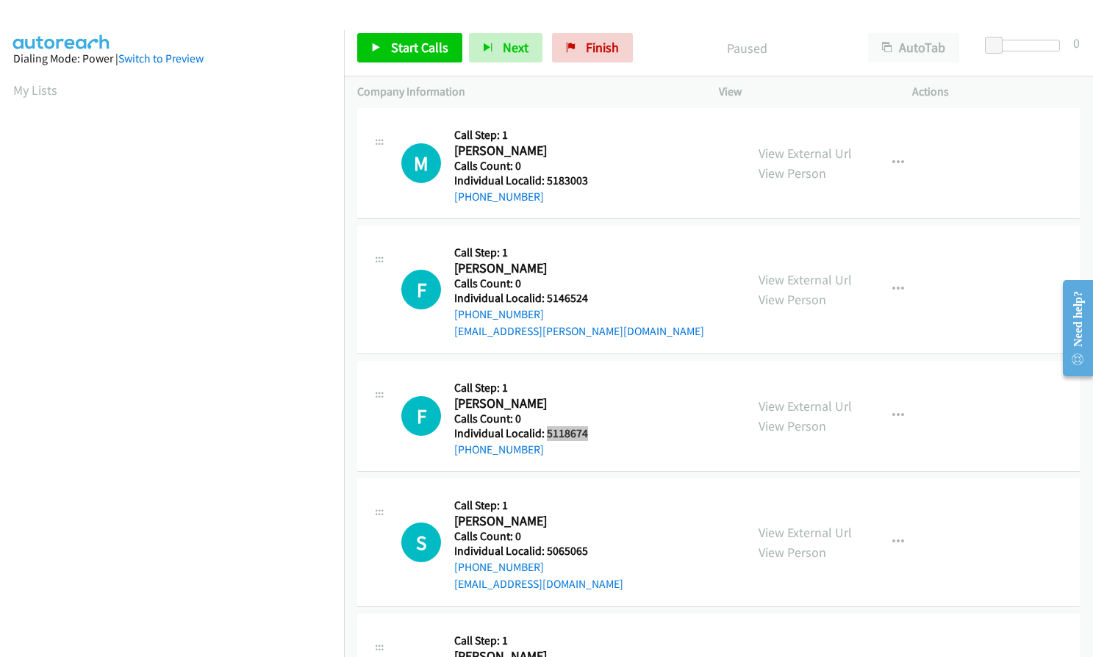
scroll to position [1396, 0]
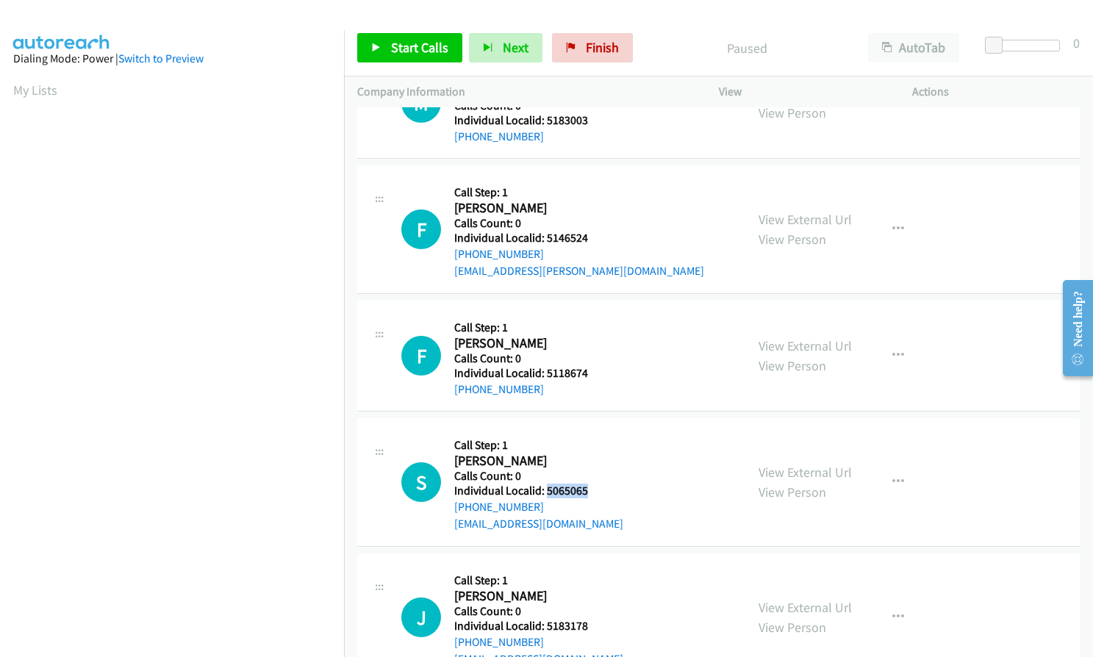
drag, startPoint x: 546, startPoint y: 490, endPoint x: 589, endPoint y: 489, distance: 43.4
click at [589, 489] on h5 "Individual Localid: 5065065" at bounding box center [538, 490] width 169 height 15
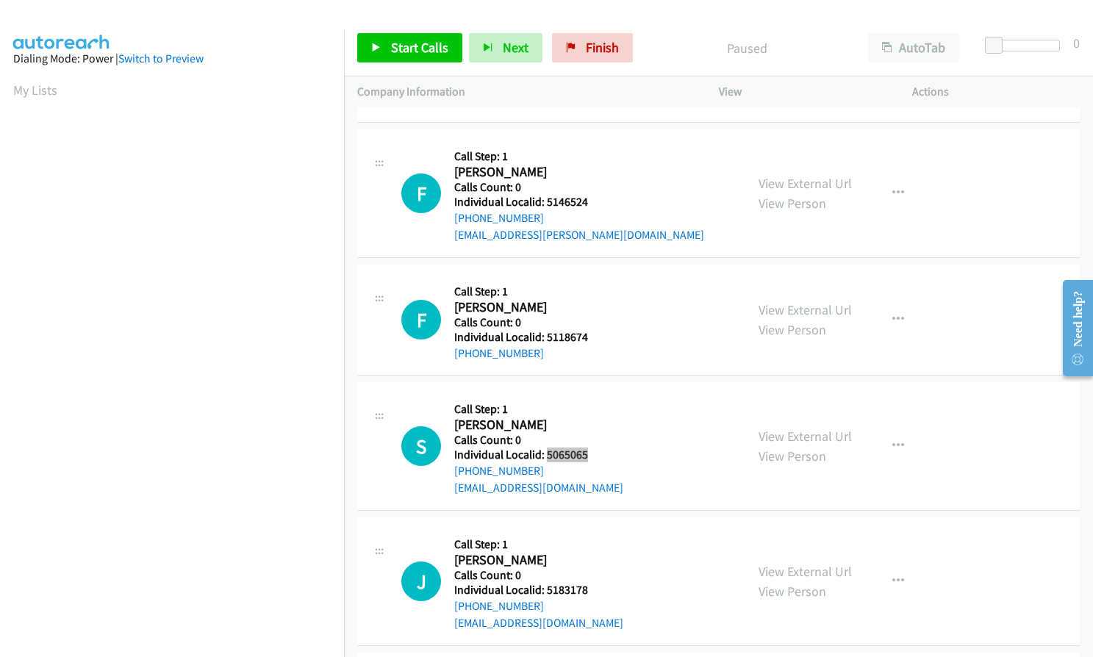
scroll to position [1616, 0]
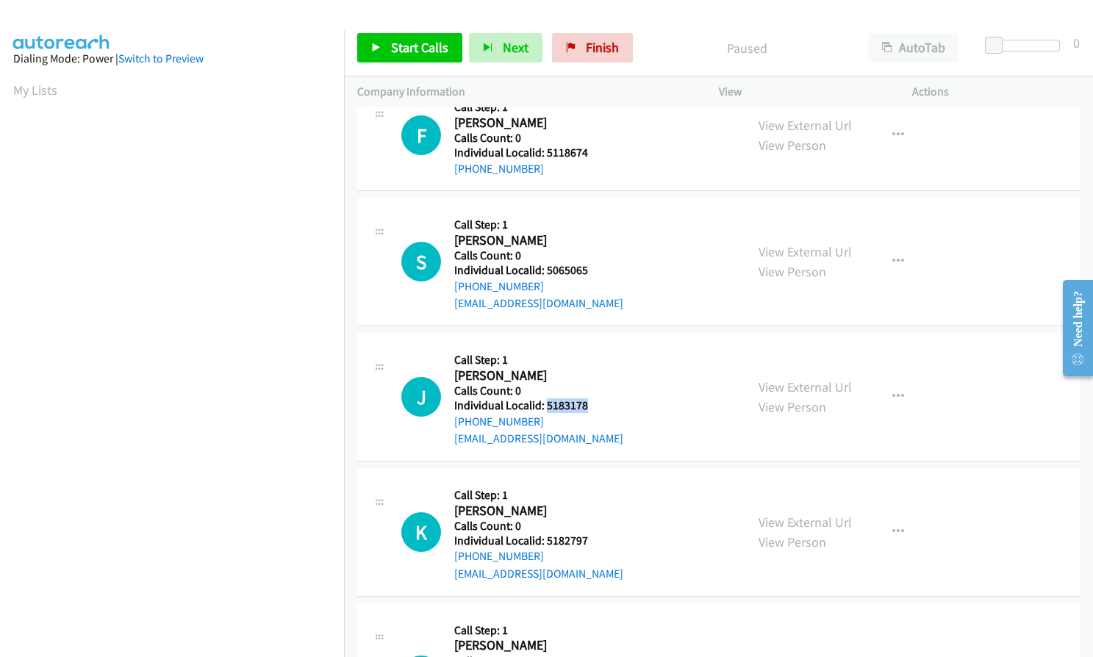
drag, startPoint x: 544, startPoint y: 405, endPoint x: 597, endPoint y: 406, distance: 52.9
click at [597, 406] on h5 "Individual Localid: 5183178" at bounding box center [538, 405] width 169 height 15
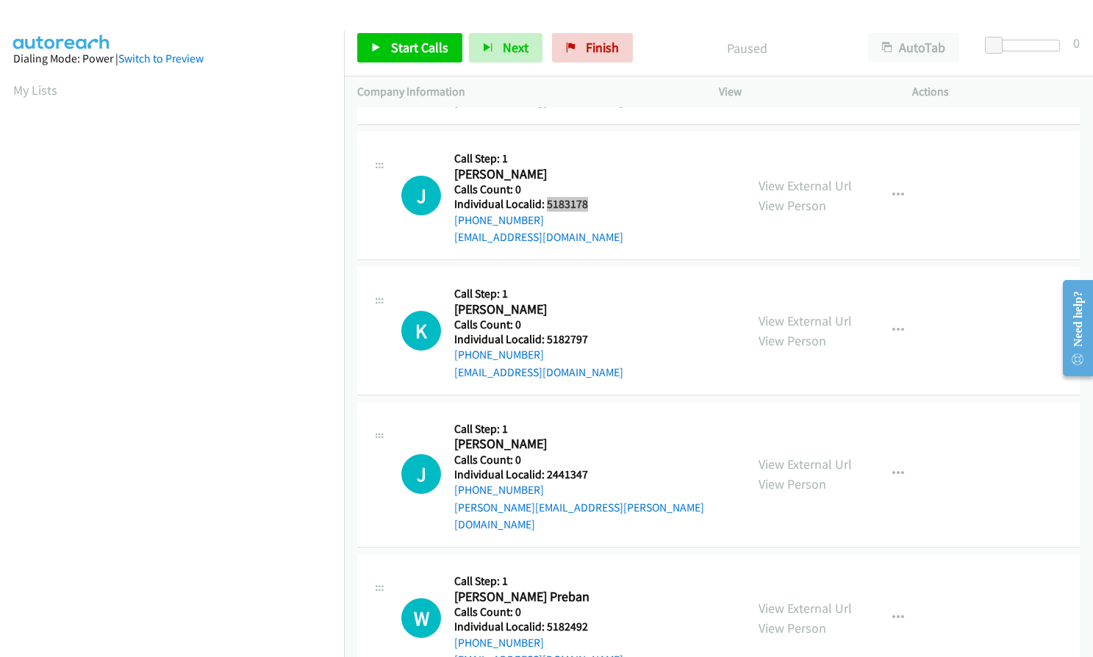
scroll to position [1818, 0]
drag, startPoint x: 544, startPoint y: 337, endPoint x: 589, endPoint y: 334, distance: 45.6
click at [589, 334] on h5 "Individual Localid: 5182797" at bounding box center [538, 338] width 169 height 15
drag, startPoint x: 545, startPoint y: 472, endPoint x: 580, endPoint y: 475, distance: 34.6
click at [590, 474] on h5 "Individual Localid: 2441347" at bounding box center [593, 474] width 278 height 15
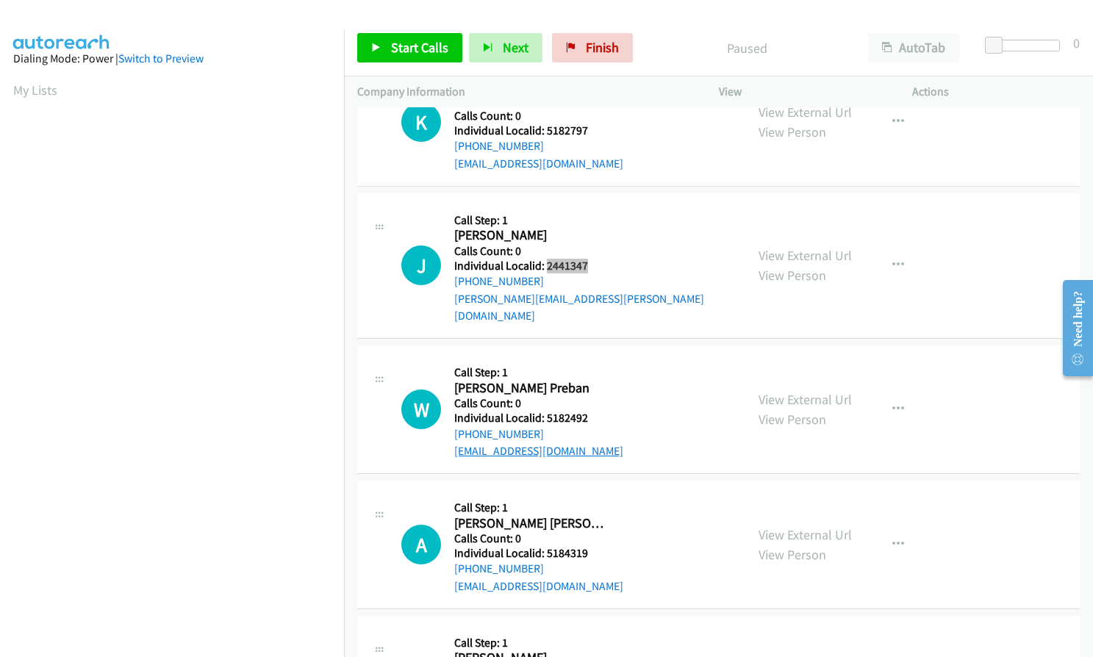
scroll to position [2039, 0]
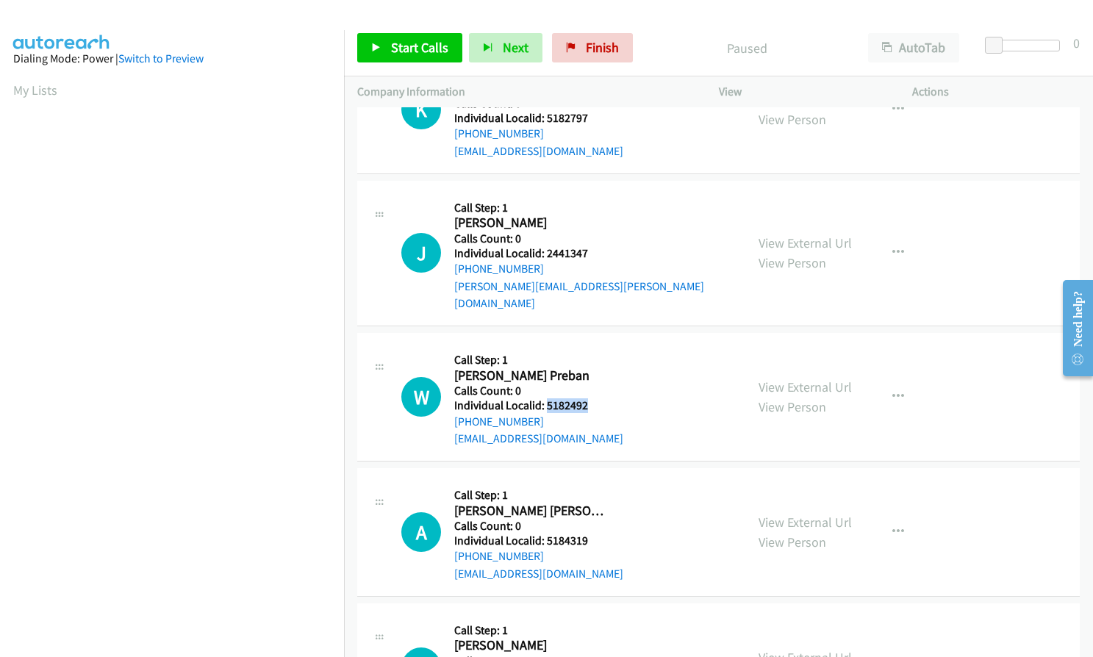
drag, startPoint x: 546, startPoint y: 388, endPoint x: 591, endPoint y: 388, distance: 45.6
click at [591, 398] on h5 "Individual Localid: 5182492" at bounding box center [538, 405] width 169 height 15
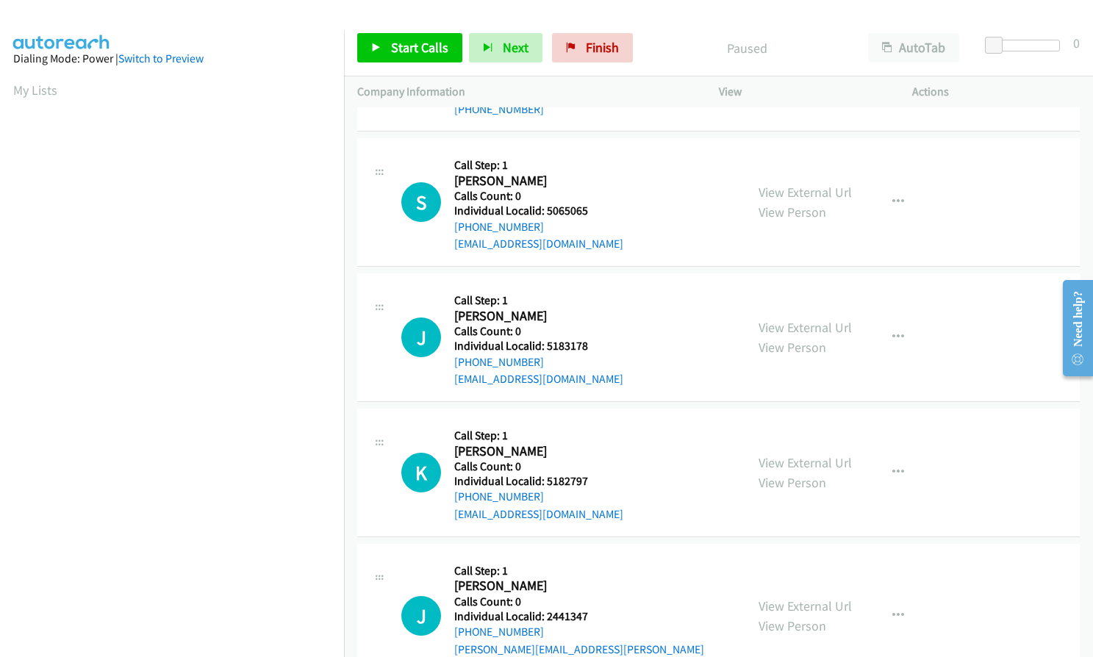
scroll to position [1635, 0]
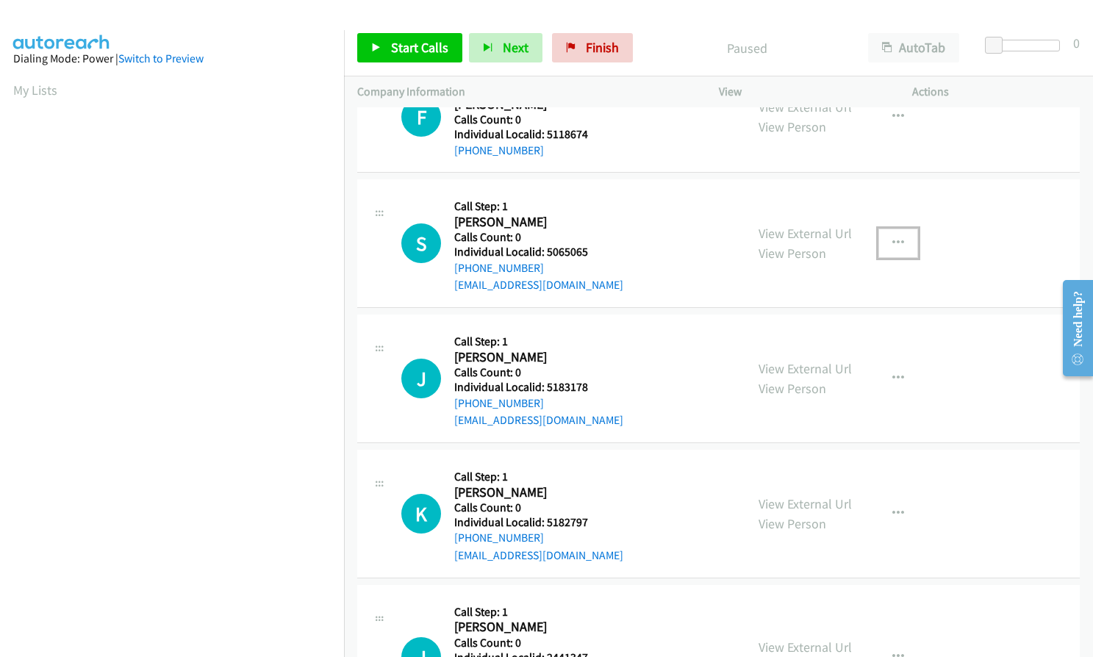
click at [892, 241] on icon "button" at bounding box center [898, 243] width 12 height 12
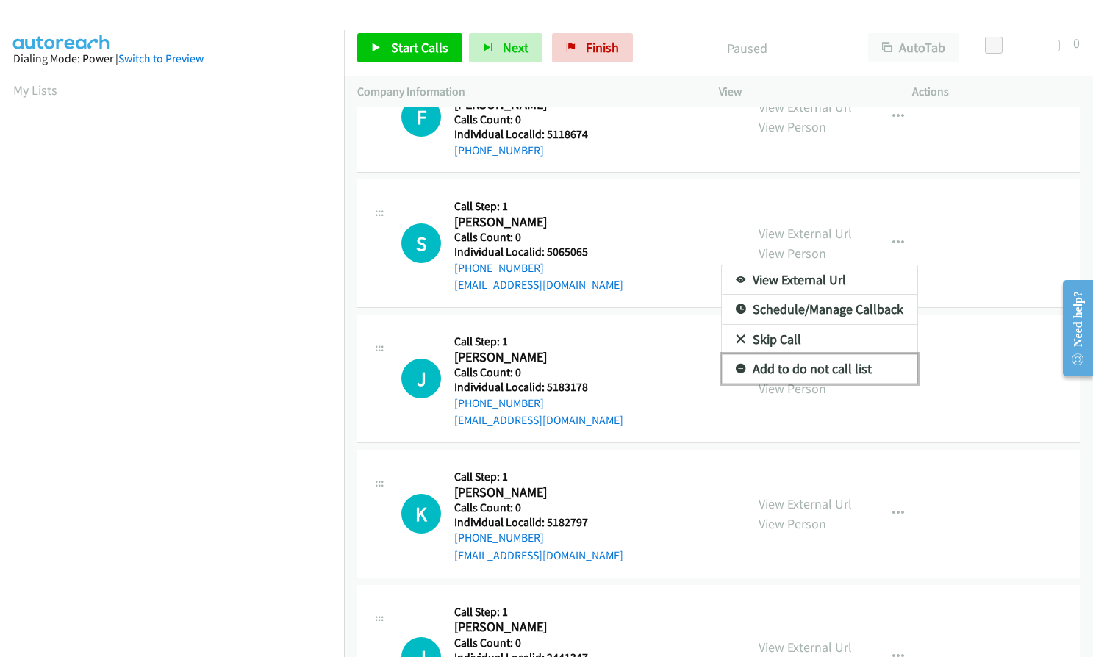
click at [735, 367] on icon at bounding box center [740, 369] width 10 height 10
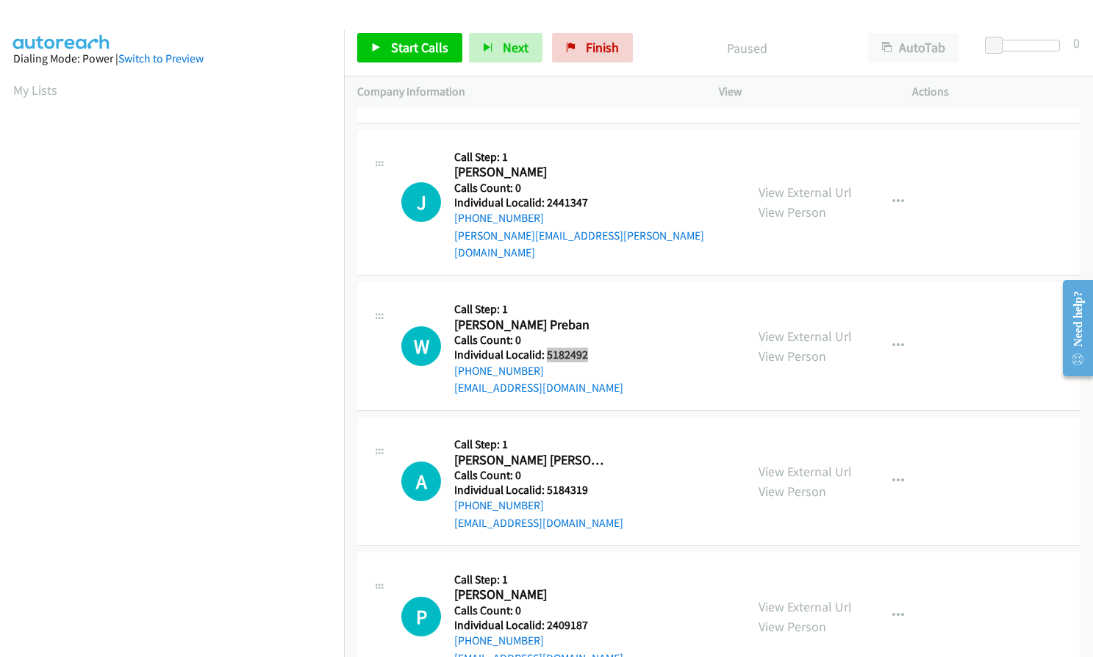
scroll to position [2278, 0]
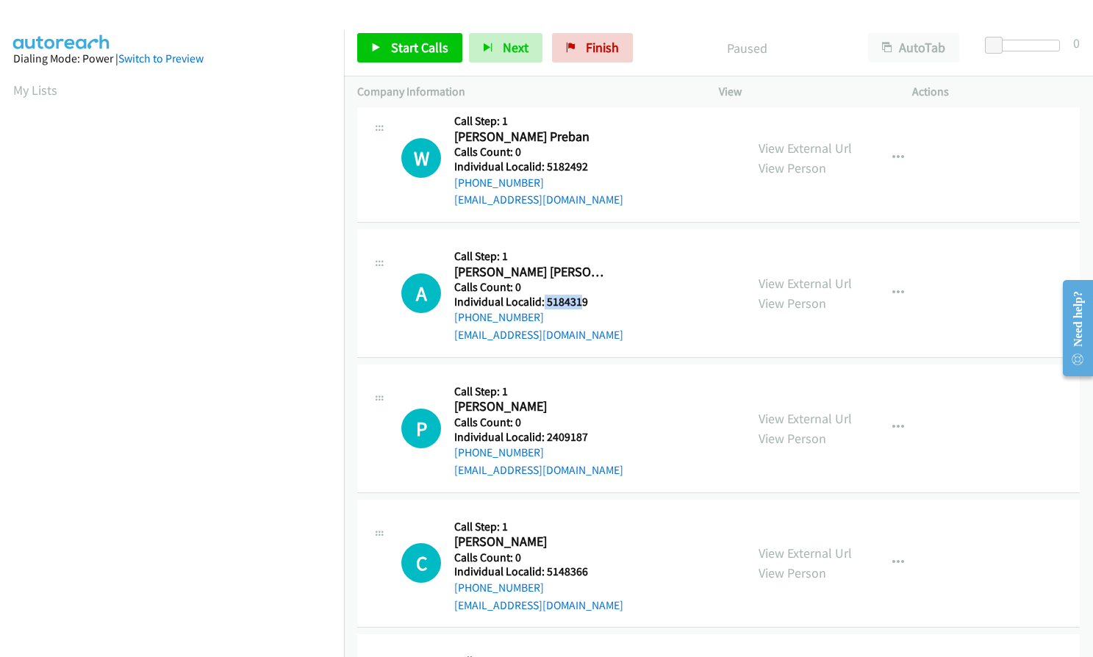
drag, startPoint x: 542, startPoint y: 282, endPoint x: 581, endPoint y: 282, distance: 39.7
click at [581, 295] on h5 "Individual Localid: 5184319" at bounding box center [538, 302] width 169 height 15
click at [586, 264] on h2 "Archer Draeger" at bounding box center [532, 272] width 156 height 17
drag, startPoint x: 543, startPoint y: 287, endPoint x: 575, endPoint y: 283, distance: 31.9
click at [593, 295] on h5 "Individual Localid: 5184319" at bounding box center [538, 302] width 169 height 15
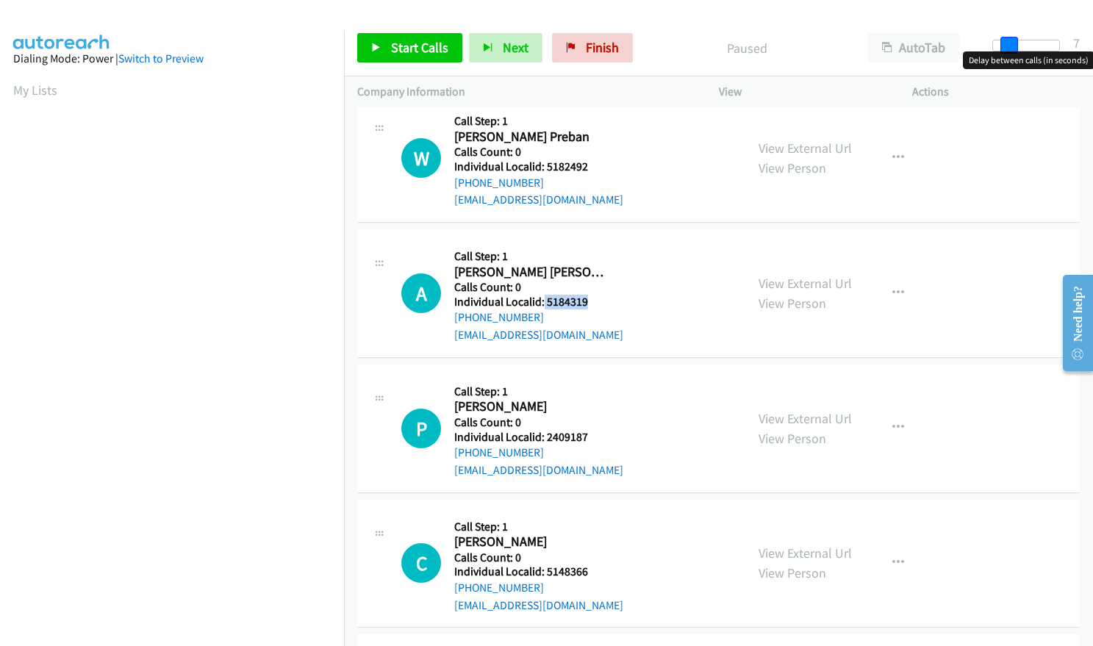
drag, startPoint x: 987, startPoint y: 40, endPoint x: 1001, endPoint y: 37, distance: 14.3
click at [1001, 37] on span at bounding box center [1009, 46] width 18 height 18
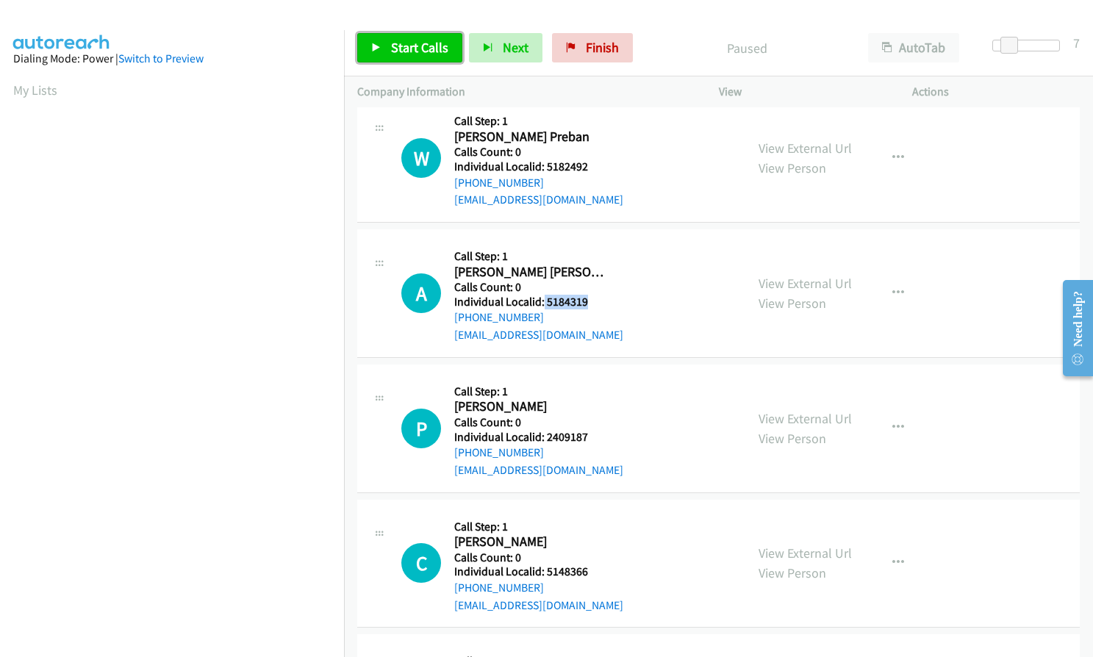
click at [414, 37] on link "Start Calls" at bounding box center [409, 47] width 105 height 29
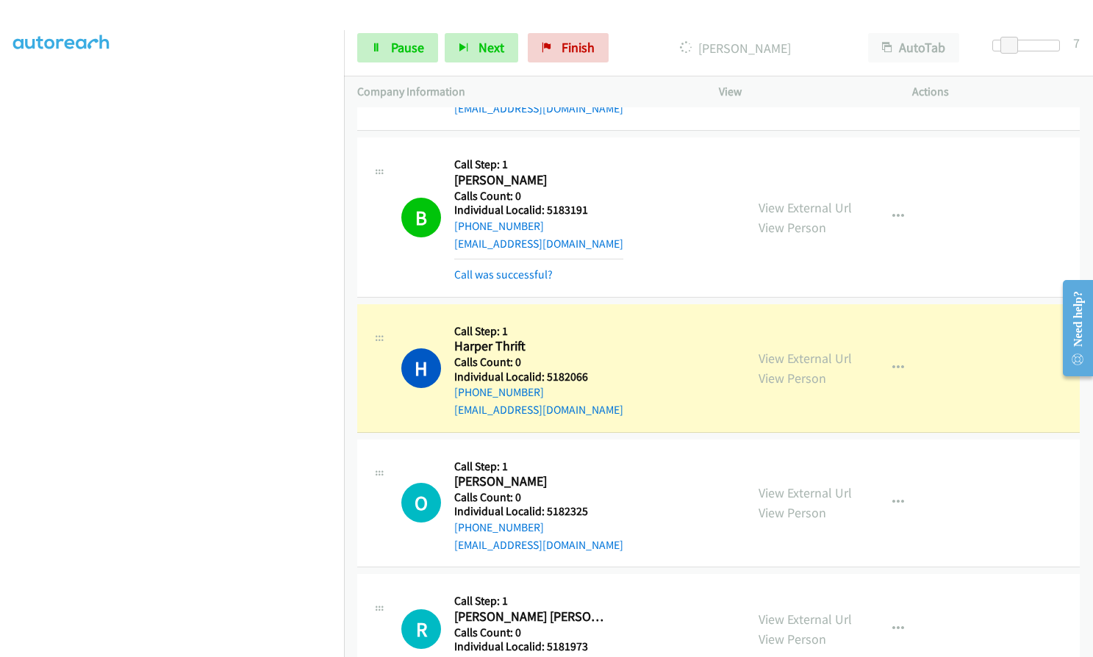
scroll to position [0, 0]
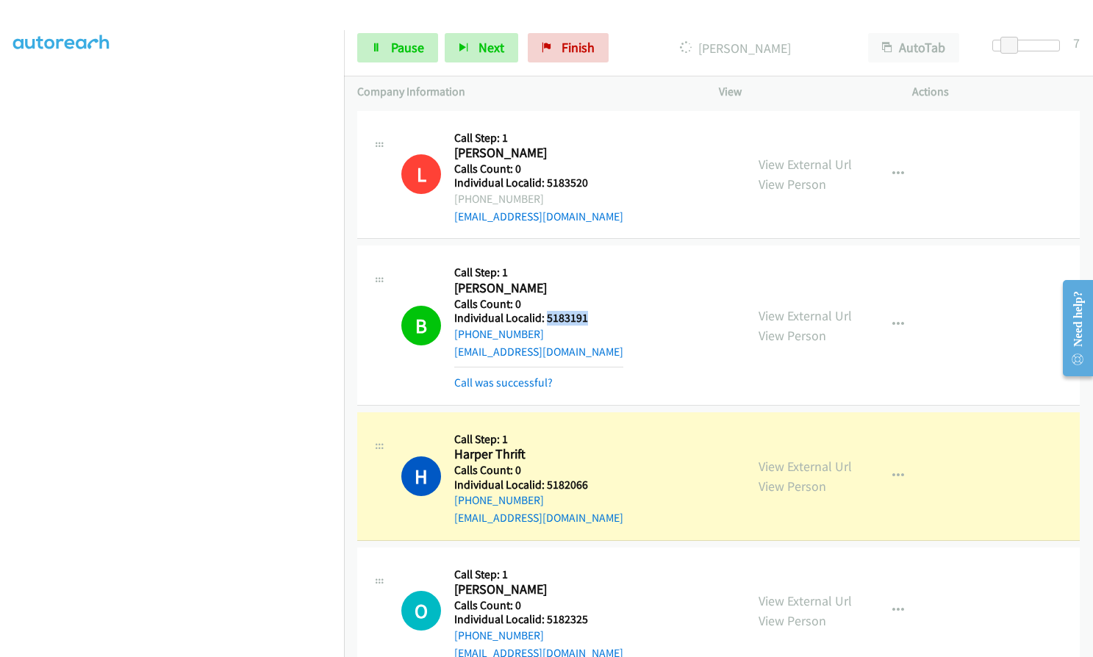
drag, startPoint x: 544, startPoint y: 318, endPoint x: 583, endPoint y: 320, distance: 39.0
click at [590, 320] on h5 "Individual Localid: 5183191" at bounding box center [538, 318] width 169 height 15
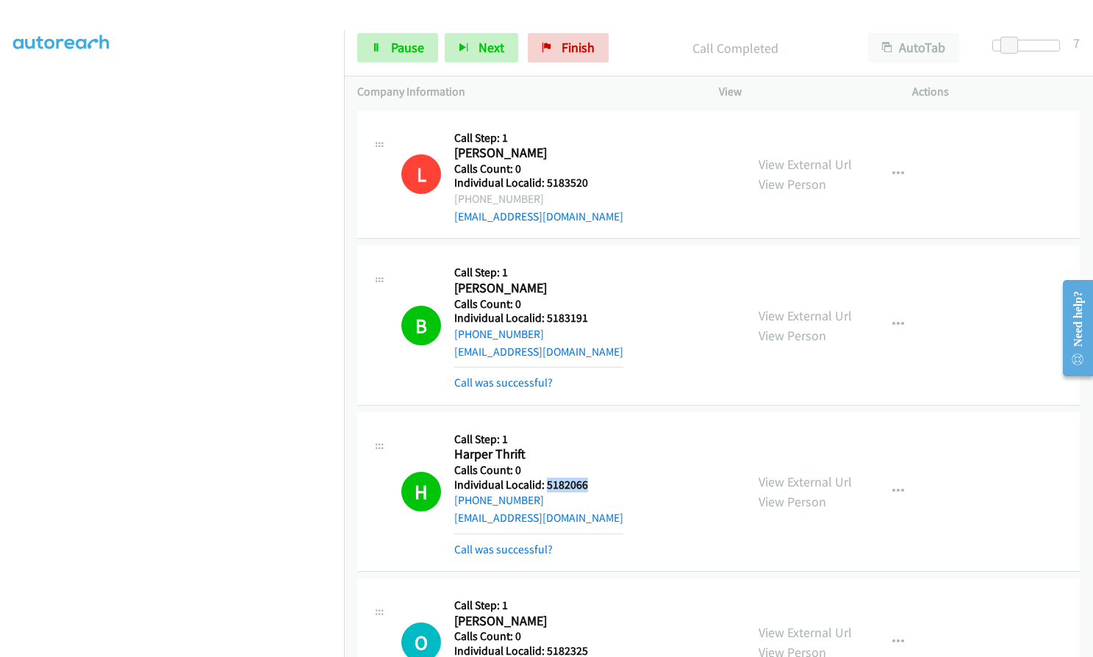
drag, startPoint x: 544, startPoint y: 486, endPoint x: 591, endPoint y: 485, distance: 47.0
click at [591, 485] on h5 "Individual Localid: 5182066" at bounding box center [538, 485] width 169 height 15
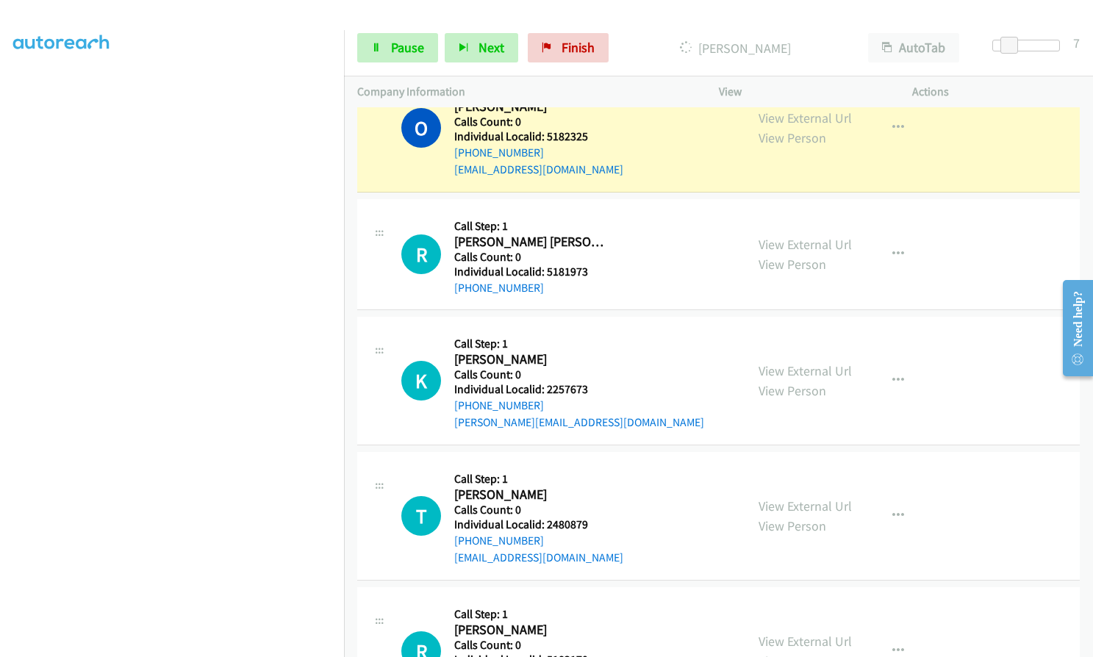
scroll to position [459, 0]
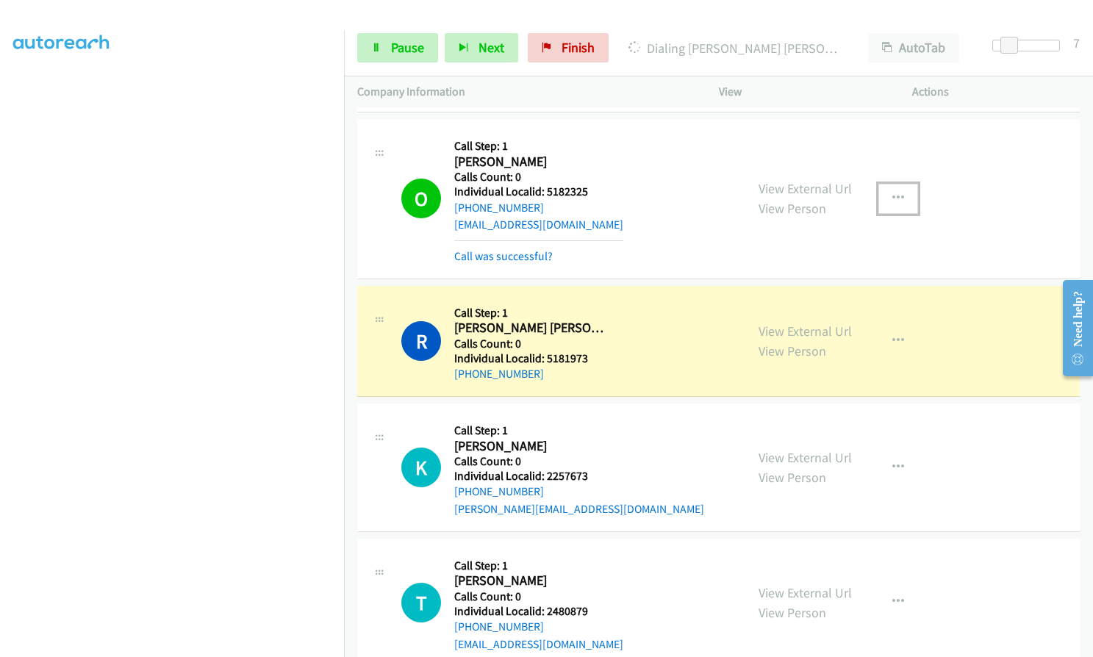
click at [896, 198] on icon "button" at bounding box center [898, 199] width 12 height 12
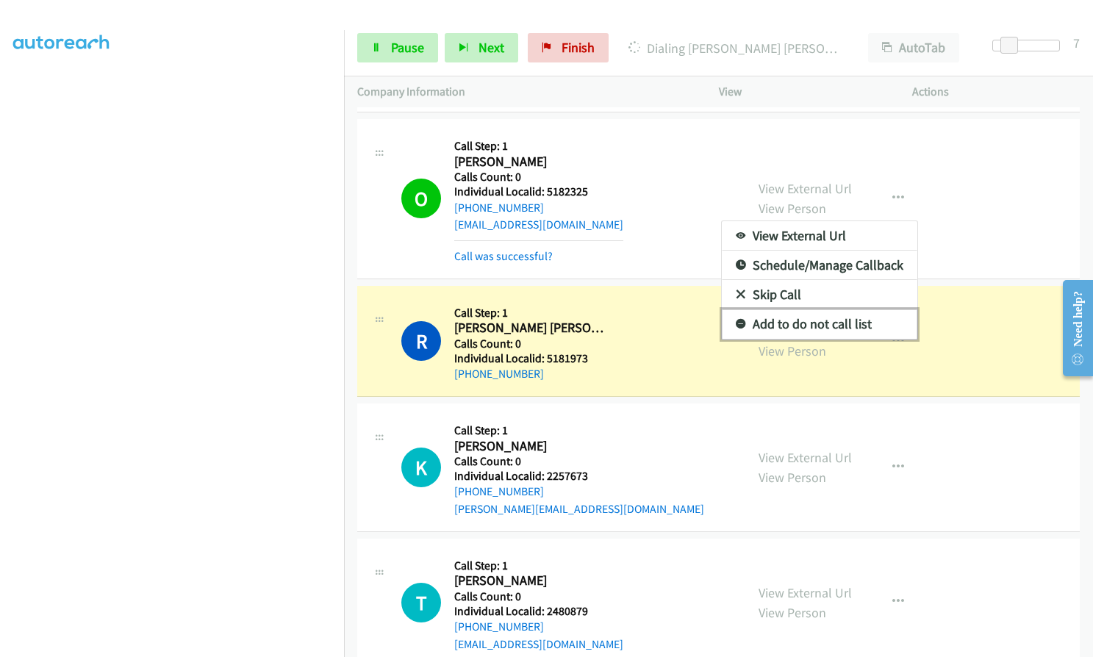
click at [735, 323] on icon at bounding box center [740, 325] width 10 height 10
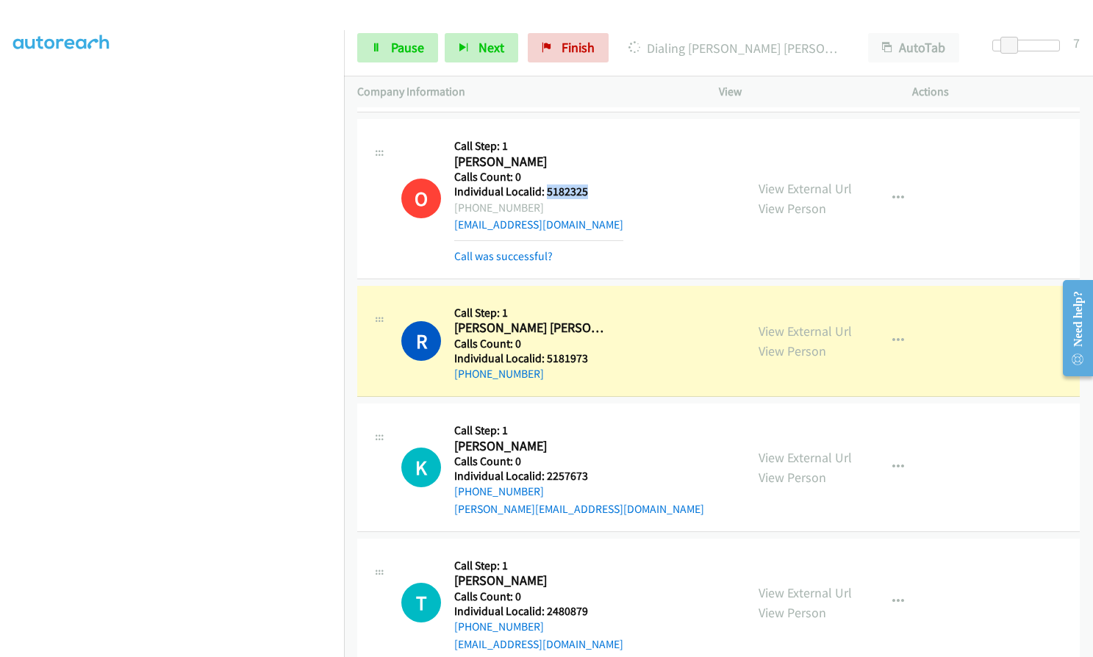
drag, startPoint x: 544, startPoint y: 191, endPoint x: 594, endPoint y: 193, distance: 49.2
click at [594, 193] on h5 "Individual Localid: 5182325" at bounding box center [538, 191] width 169 height 15
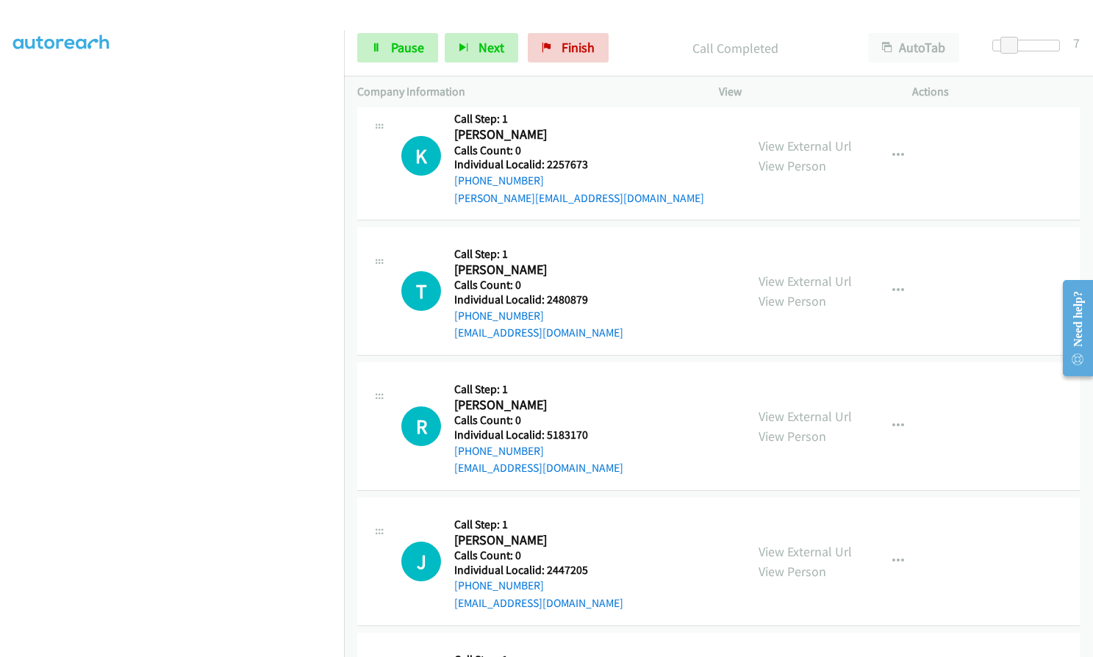
scroll to position [808, 0]
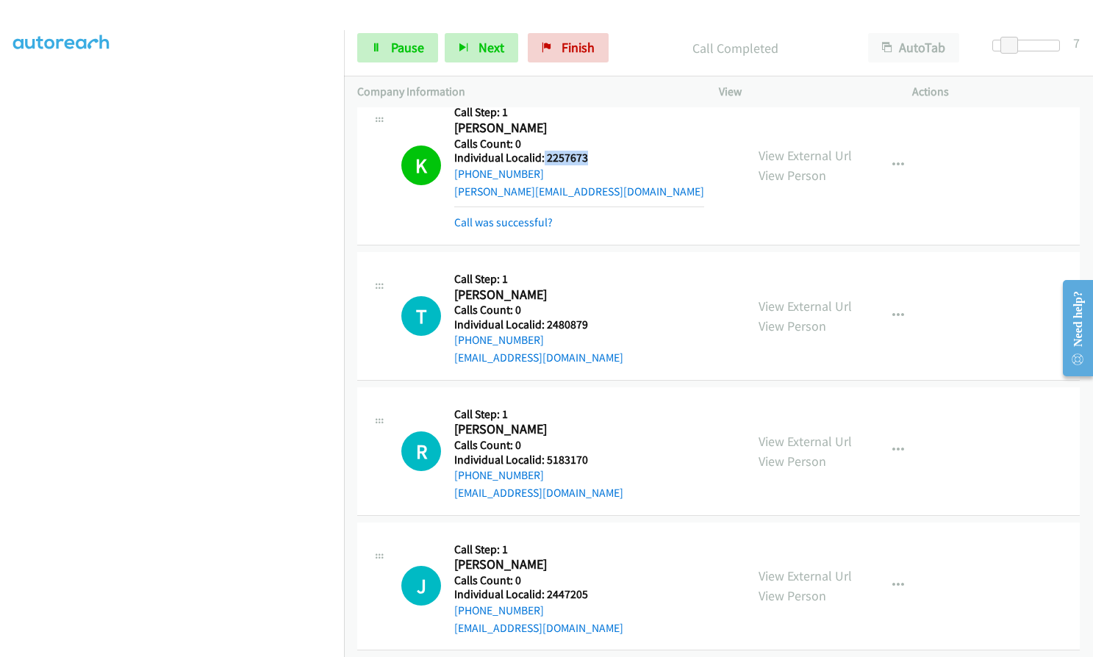
drag, startPoint x: 542, startPoint y: 156, endPoint x: 588, endPoint y: 156, distance: 46.3
click at [588, 156] on h5 "Individual Localid: 2257673" at bounding box center [579, 158] width 250 height 15
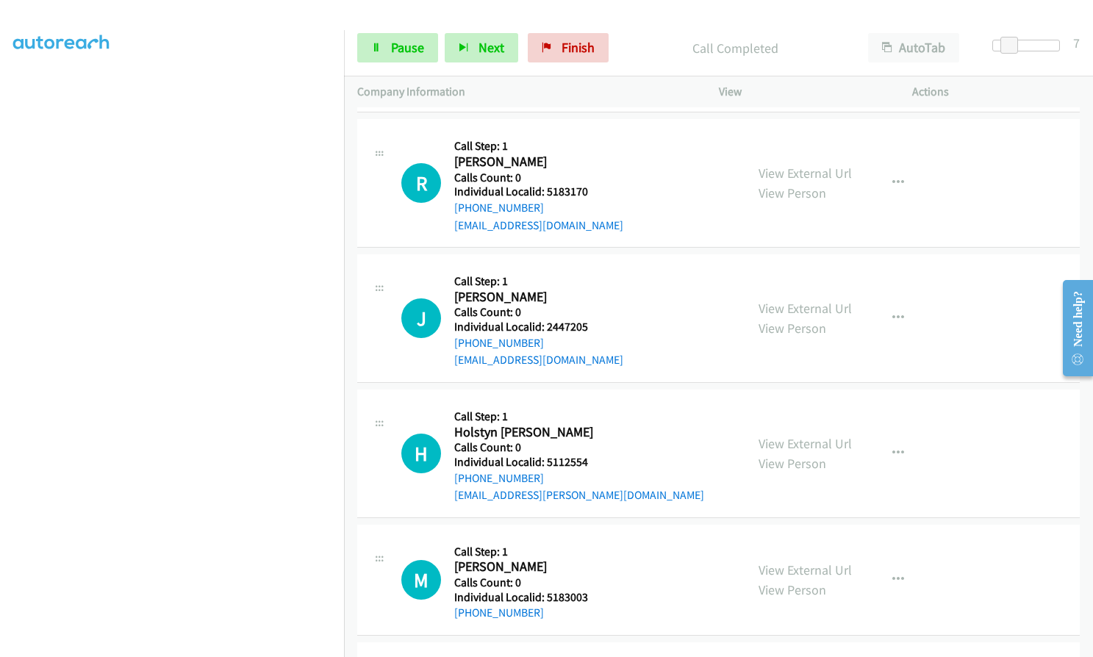
scroll to position [1120, 0]
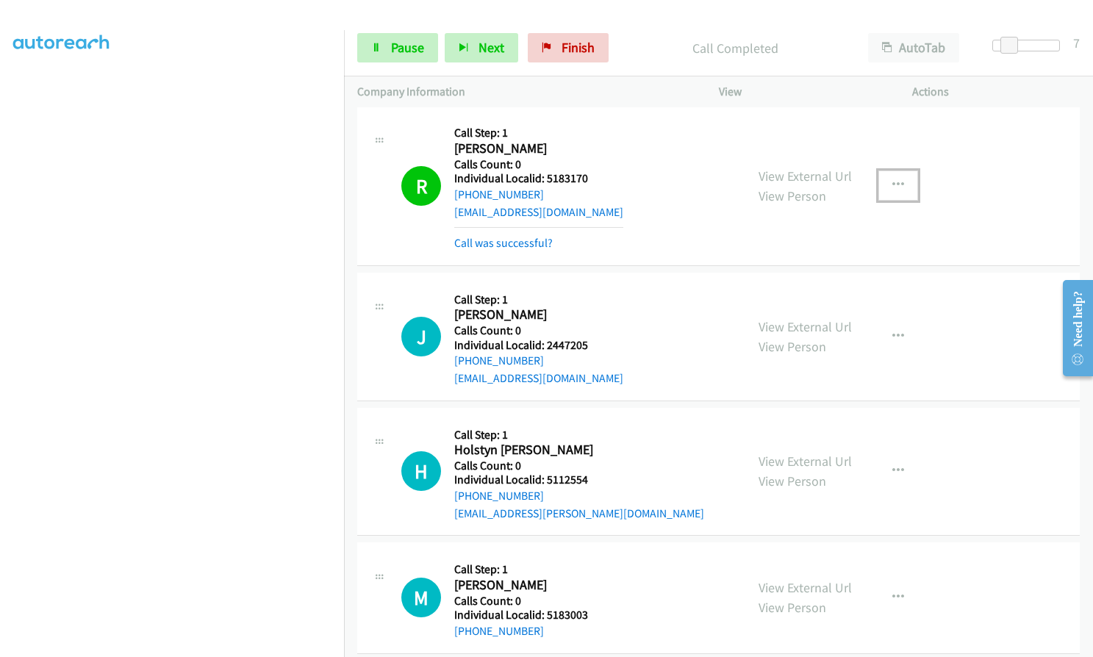
click at [897, 181] on icon "button" at bounding box center [898, 185] width 12 height 12
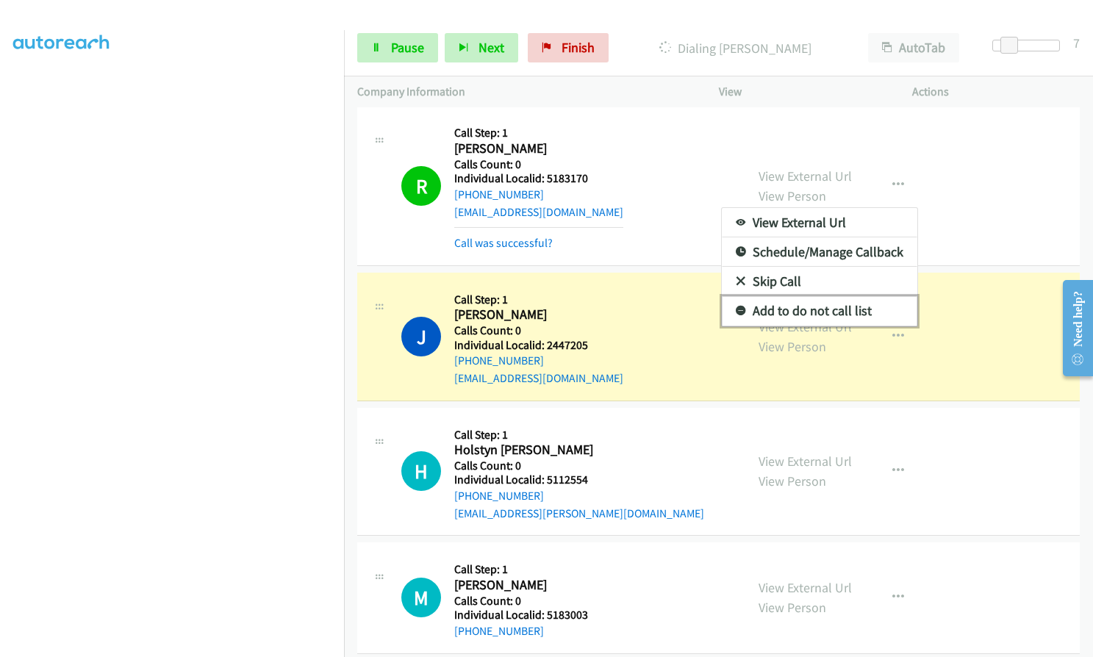
click at [735, 307] on icon at bounding box center [740, 311] width 10 height 10
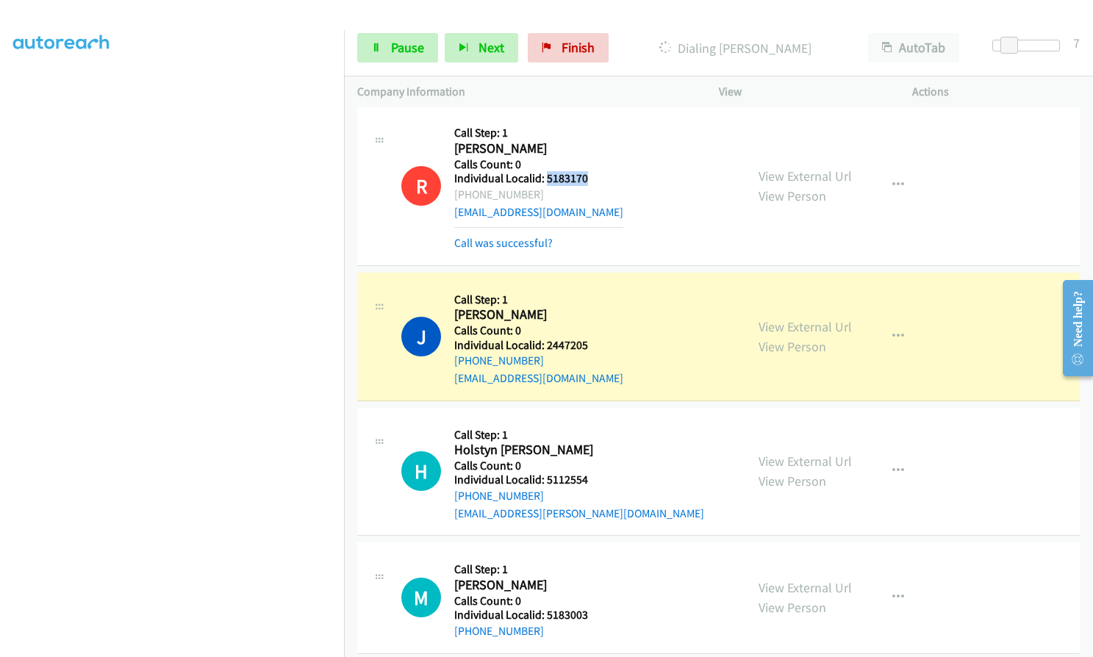
drag, startPoint x: 544, startPoint y: 179, endPoint x: 591, endPoint y: 176, distance: 47.9
click at [591, 176] on h5 "Individual Localid: 5183170" at bounding box center [538, 178] width 169 height 15
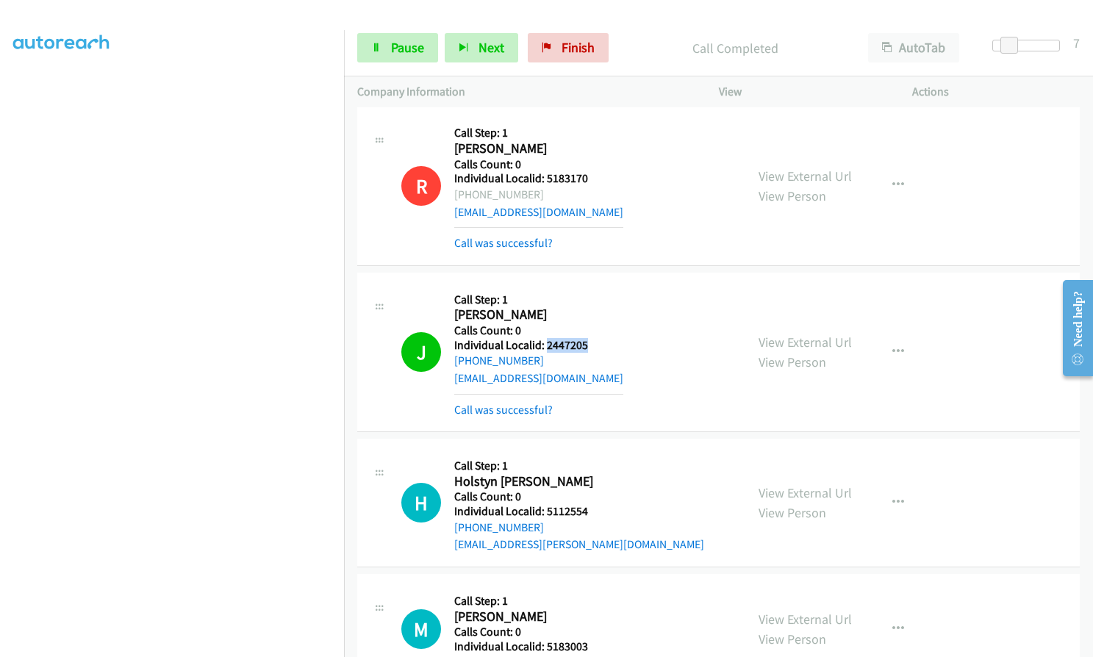
drag, startPoint x: 546, startPoint y: 345, endPoint x: 586, endPoint y: 345, distance: 40.4
click at [586, 345] on h5 "Individual Localid: 2447205" at bounding box center [538, 345] width 169 height 15
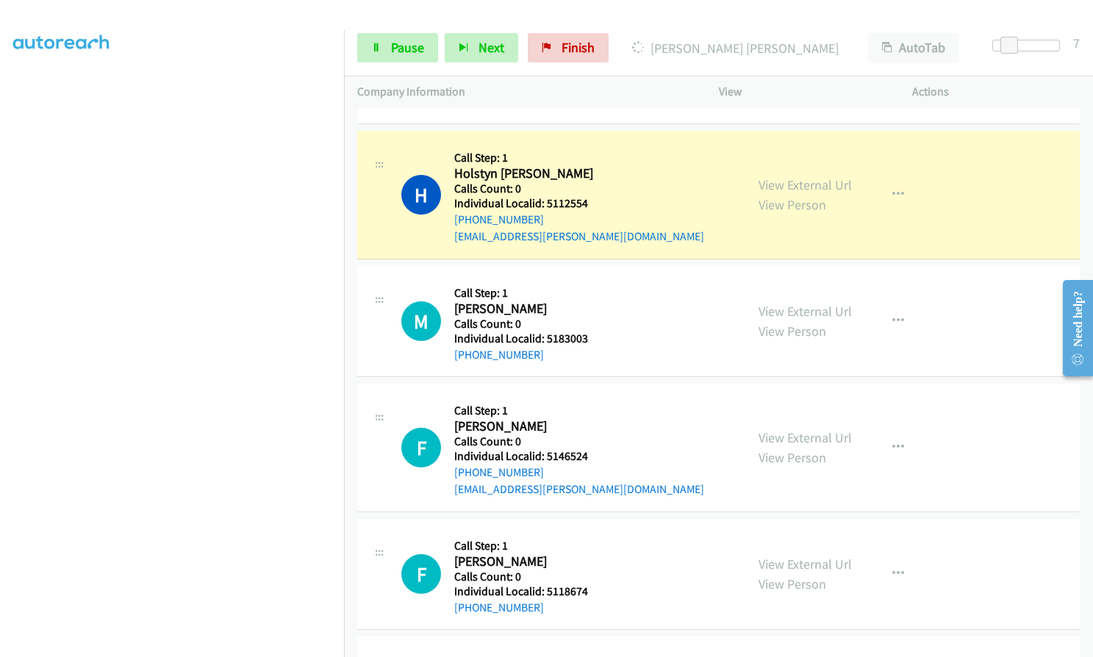
scroll to position [1451, 0]
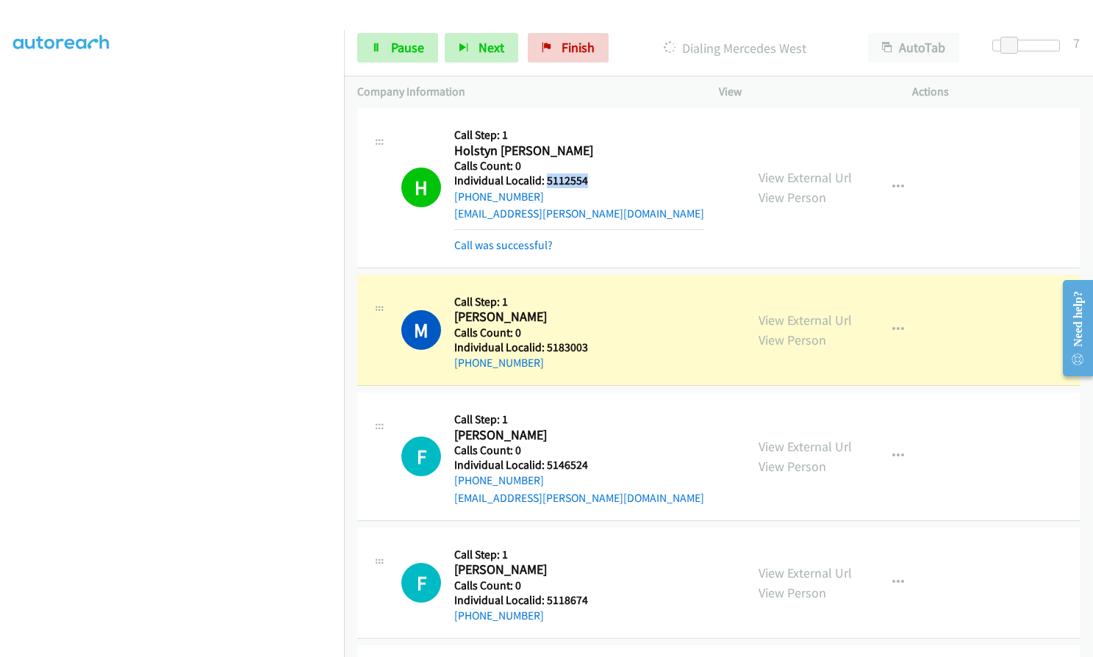
drag, startPoint x: 546, startPoint y: 179, endPoint x: 587, endPoint y: 179, distance: 41.1
click at [587, 179] on h5 "Individual Localid: 5112554" at bounding box center [579, 180] width 250 height 15
click at [378, 43] on icon at bounding box center [376, 48] width 10 height 10
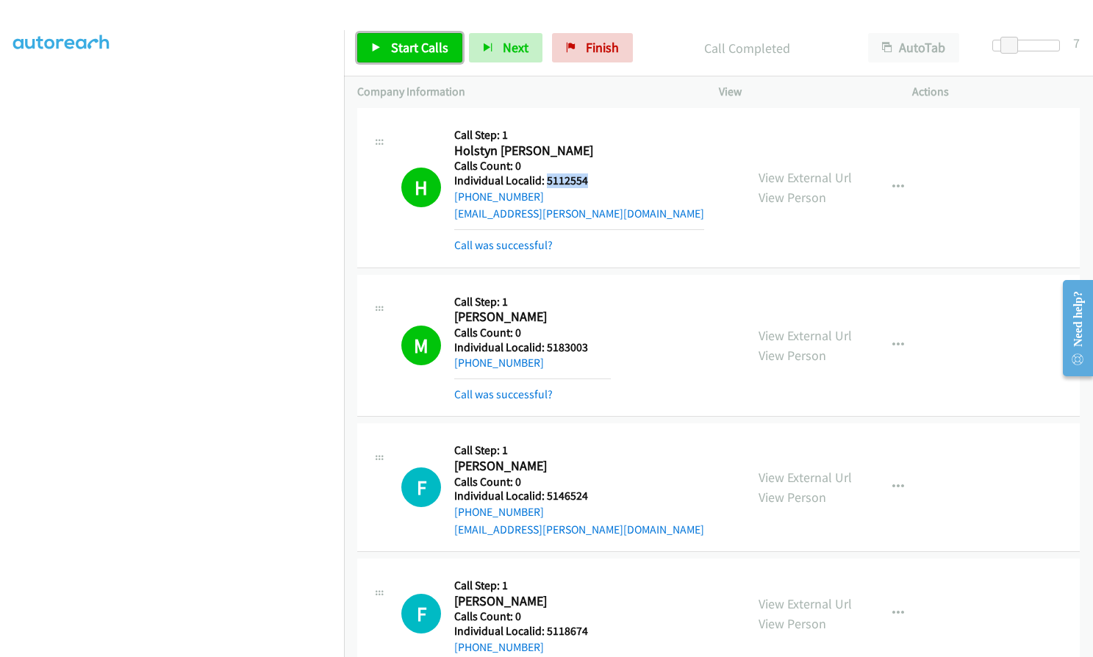
click at [411, 49] on span "Start Calls" at bounding box center [419, 47] width 57 height 17
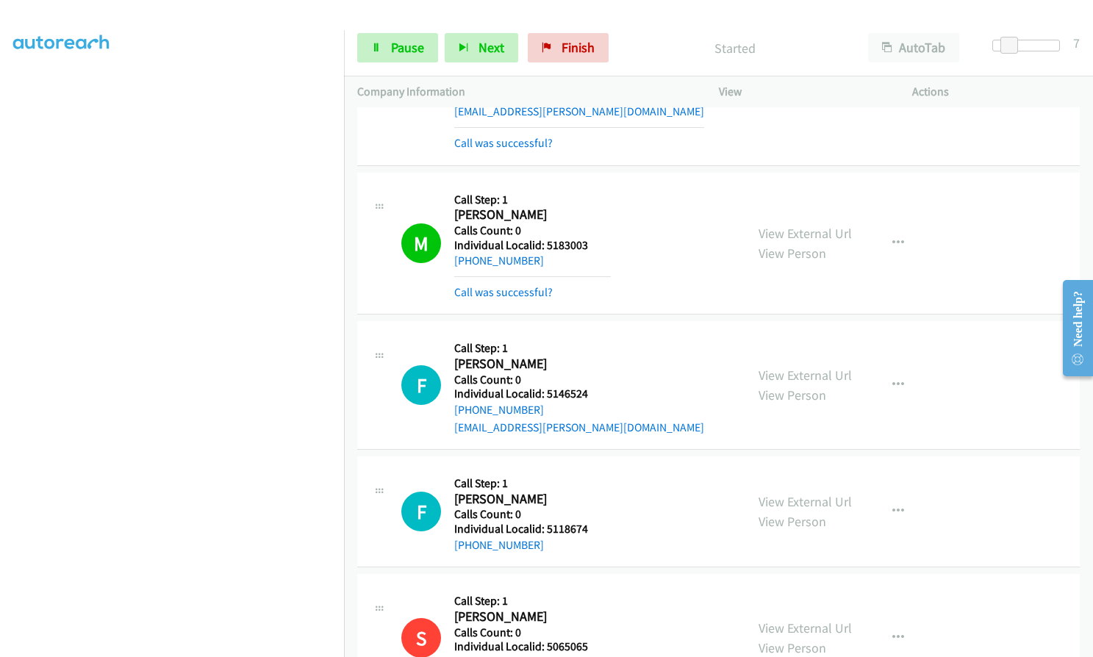
scroll to position [1506, 0]
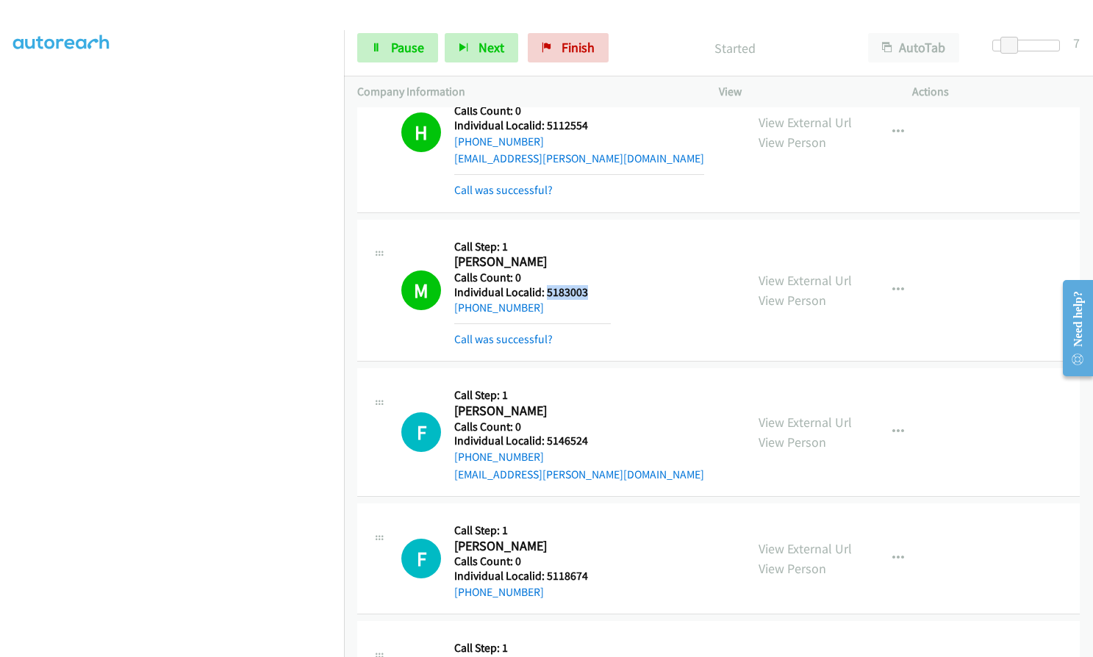
drag, startPoint x: 557, startPoint y: 290, endPoint x: 574, endPoint y: 290, distance: 16.9
click at [602, 287] on h5 "Individual Localid: 5183003" at bounding box center [532, 292] width 156 height 15
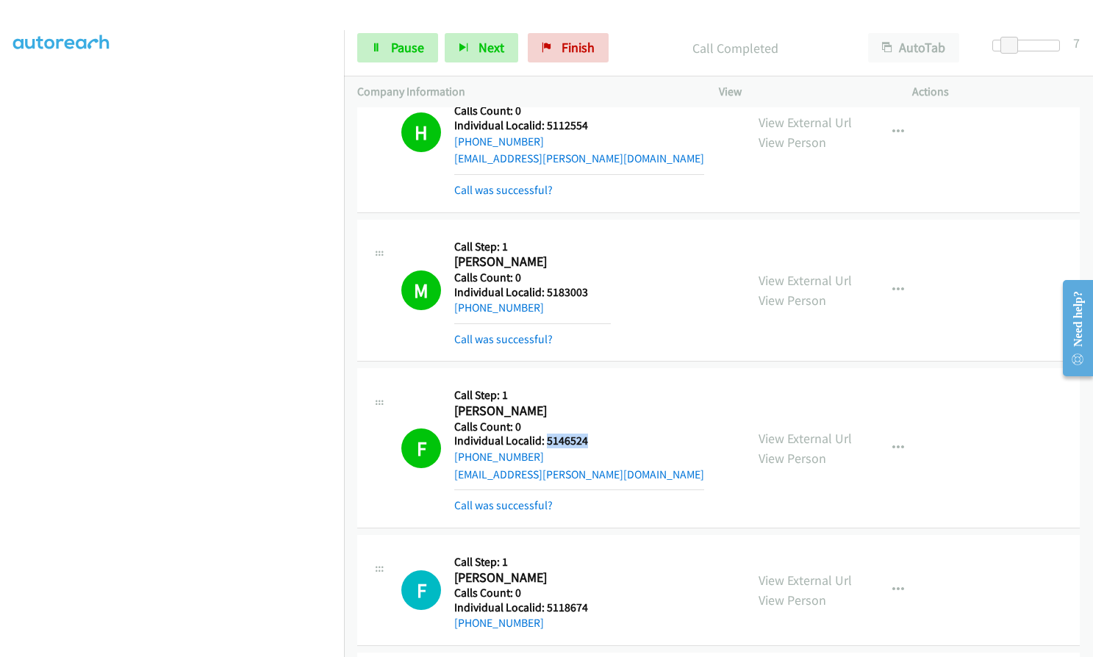
drag, startPoint x: 546, startPoint y: 444, endPoint x: 589, endPoint y: 442, distance: 42.7
click at [589, 442] on h5 "Individual Localid: 5146524" at bounding box center [579, 440] width 250 height 15
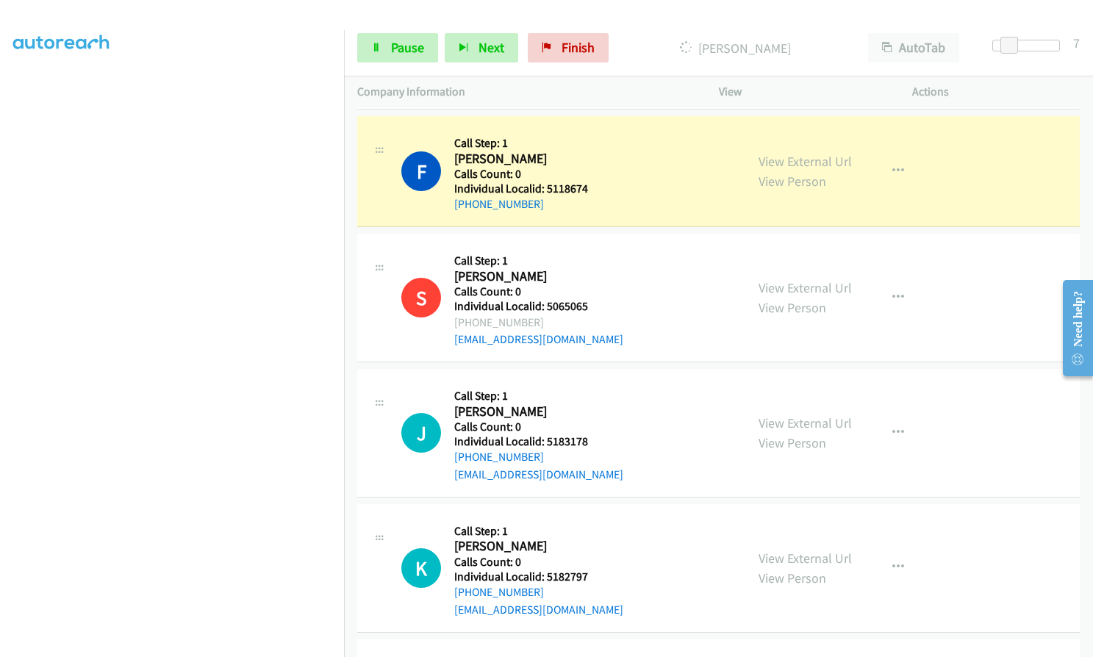
scroll to position [1929, 0]
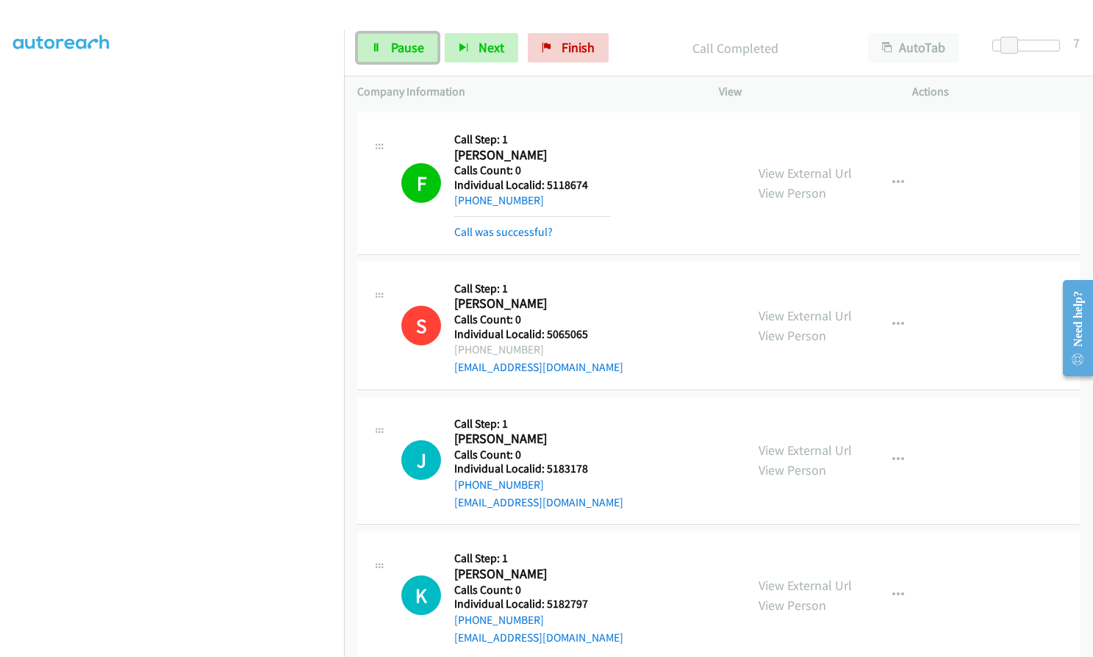
click at [384, 54] on link "Pause" at bounding box center [397, 47] width 81 height 29
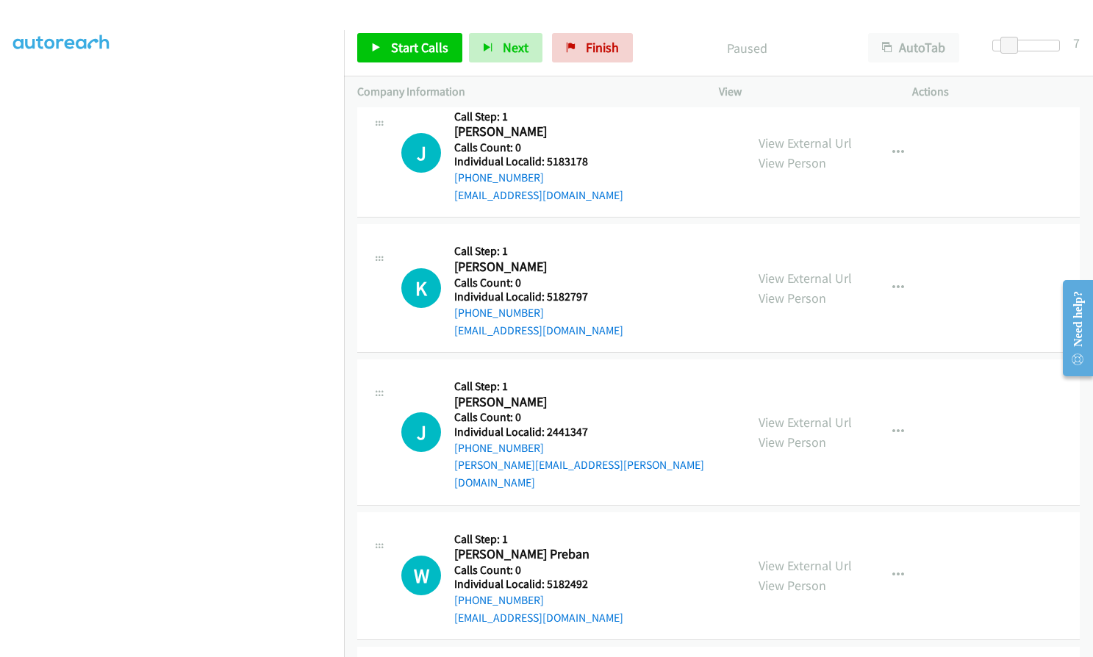
scroll to position [2241, 0]
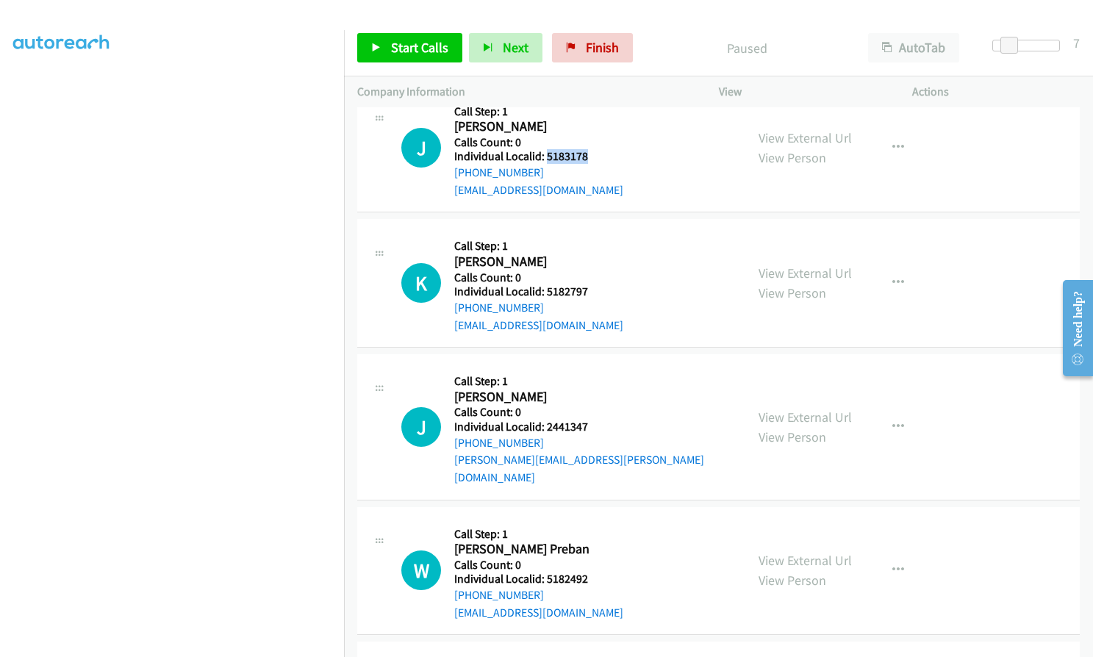
drag, startPoint x: 544, startPoint y: 156, endPoint x: 595, endPoint y: 156, distance: 51.4
click at [595, 156] on h5 "Individual Localid: 5183178" at bounding box center [538, 156] width 169 height 15
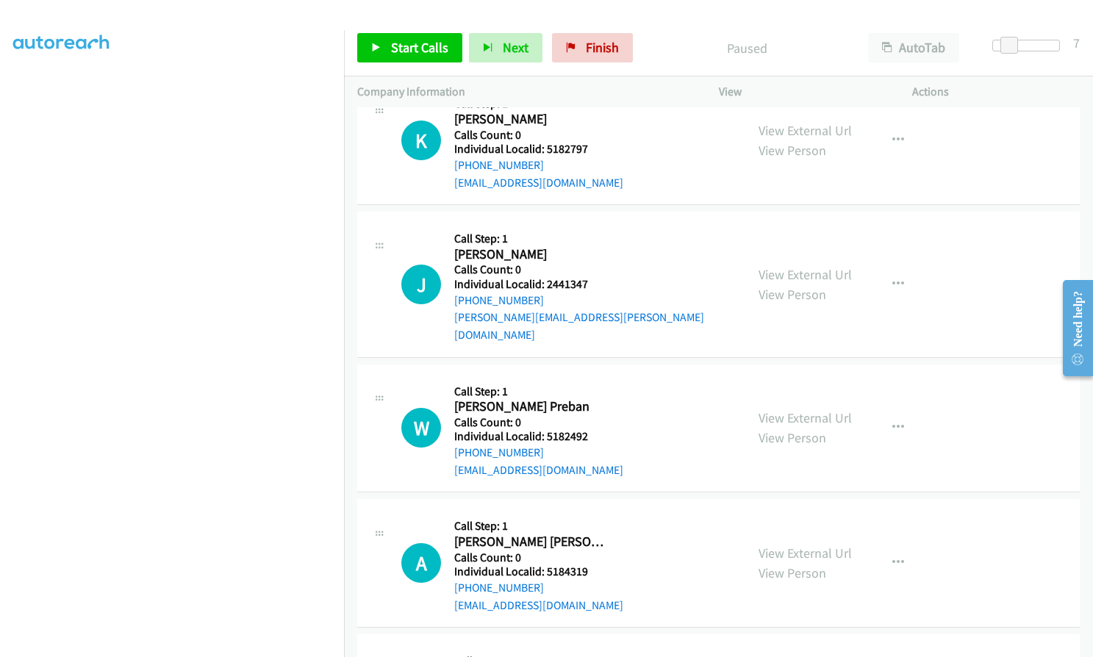
scroll to position [2553, 0]
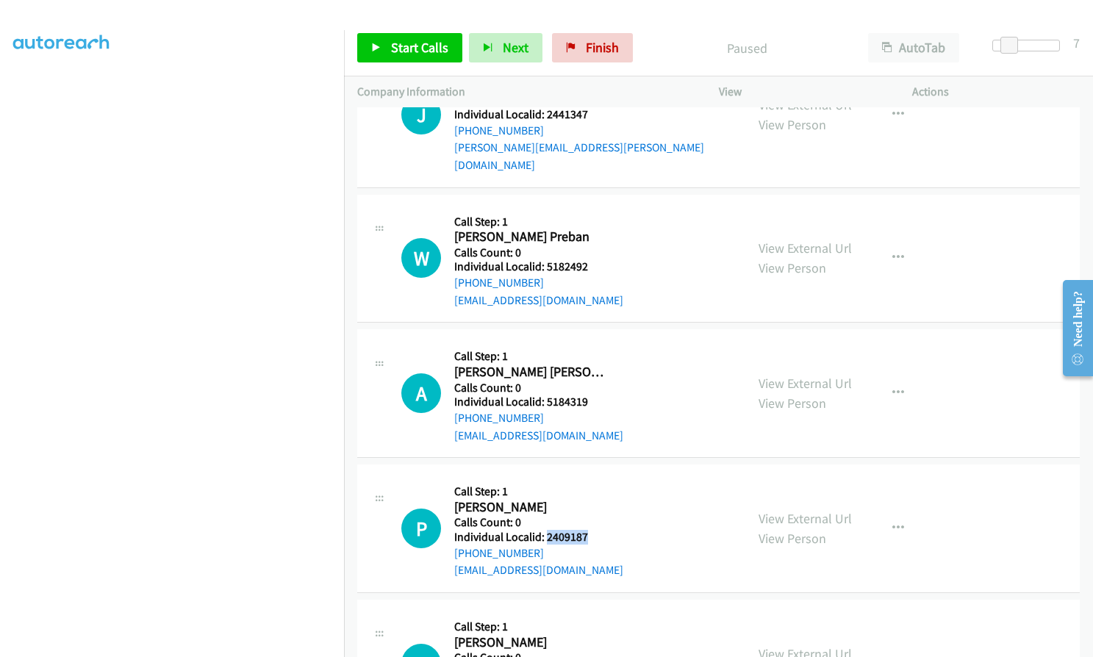
drag, startPoint x: 544, startPoint y: 515, endPoint x: 588, endPoint y: 518, distance: 44.2
click at [592, 530] on h5 "Individual Localid: 2409187" at bounding box center [538, 537] width 169 height 15
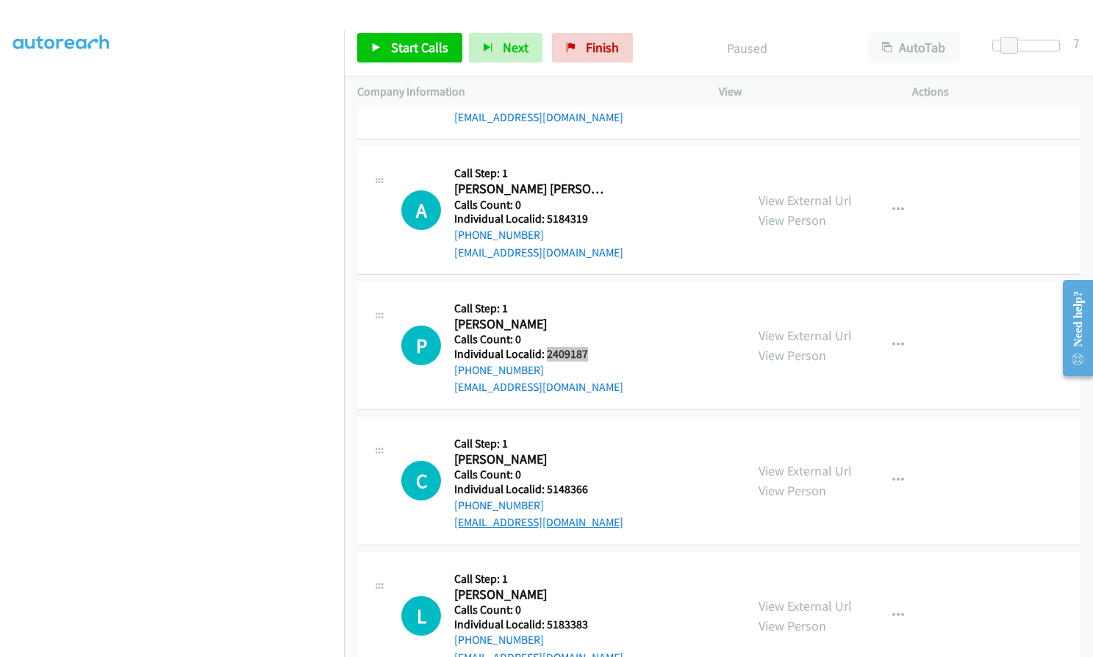
scroll to position [2774, 0]
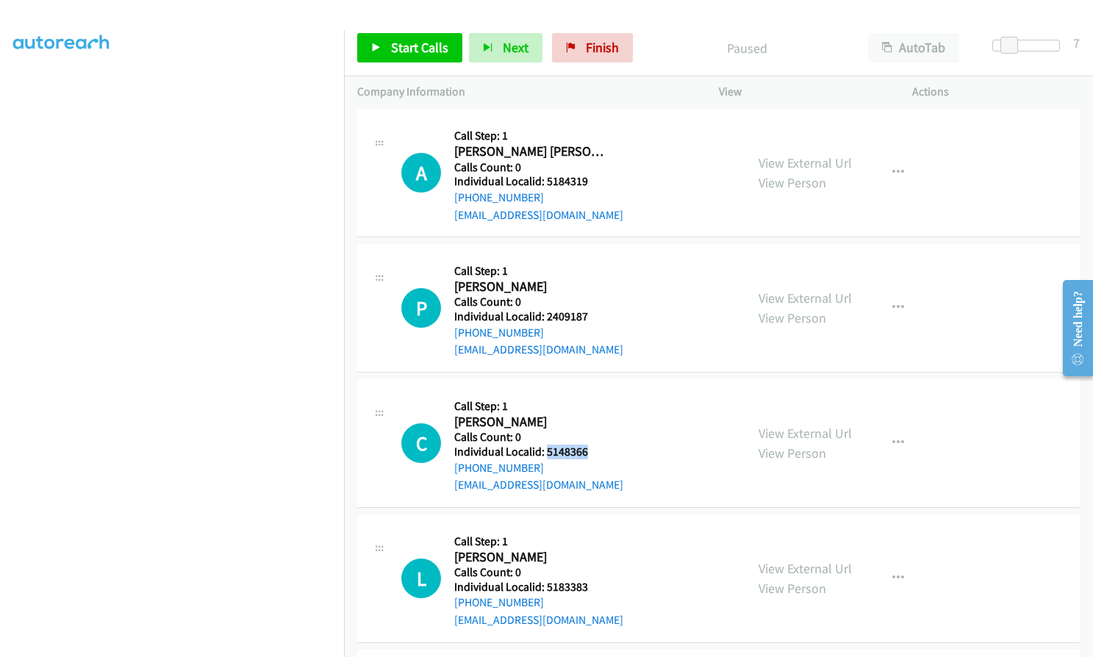
drag, startPoint x: 544, startPoint y: 435, endPoint x: 597, endPoint y: 435, distance: 52.9
click at [597, 445] on h5 "Individual Localid: 5148366" at bounding box center [538, 452] width 169 height 15
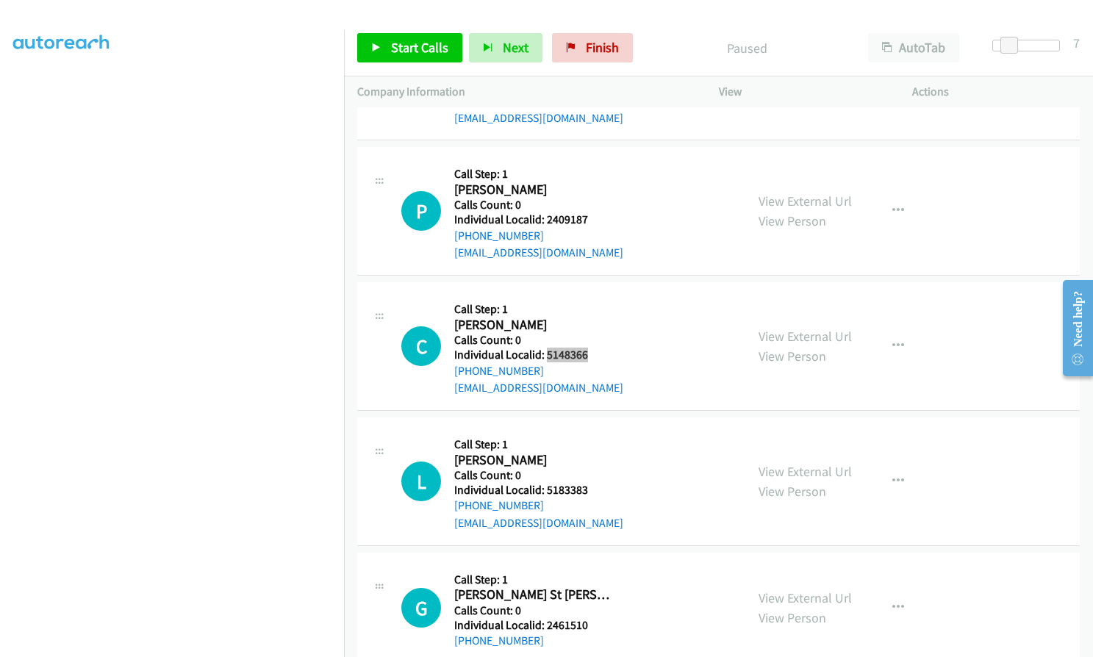
scroll to position [2884, 0]
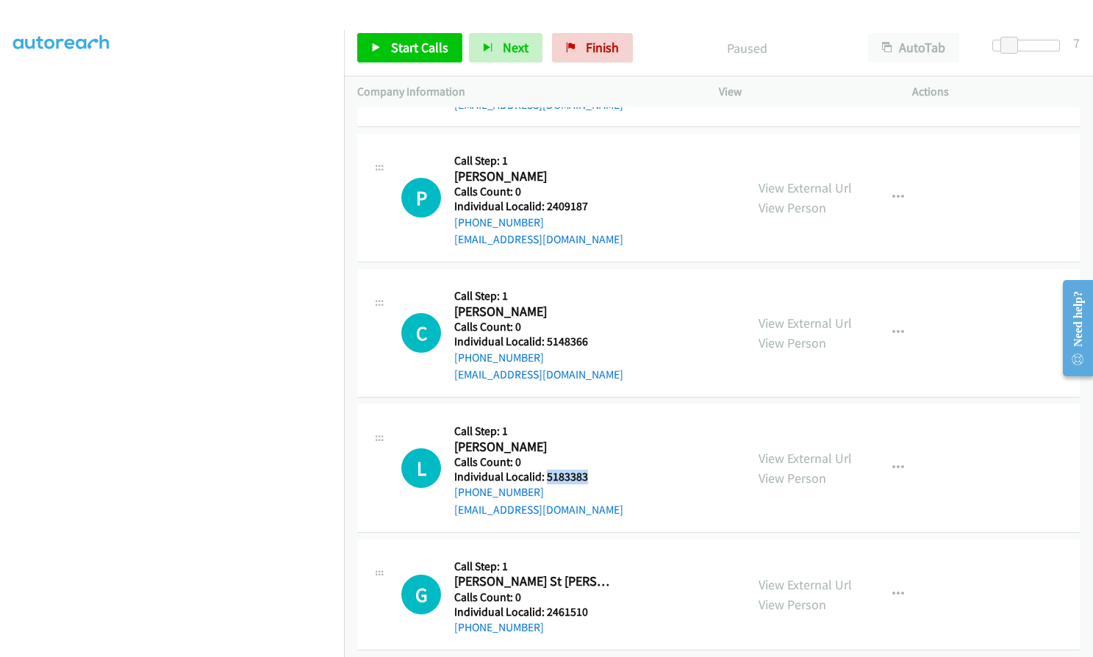
drag, startPoint x: 544, startPoint y: 458, endPoint x: 587, endPoint y: 459, distance: 42.6
click at [589, 469] on h5 "Individual Localid: 5183383" at bounding box center [538, 476] width 169 height 15
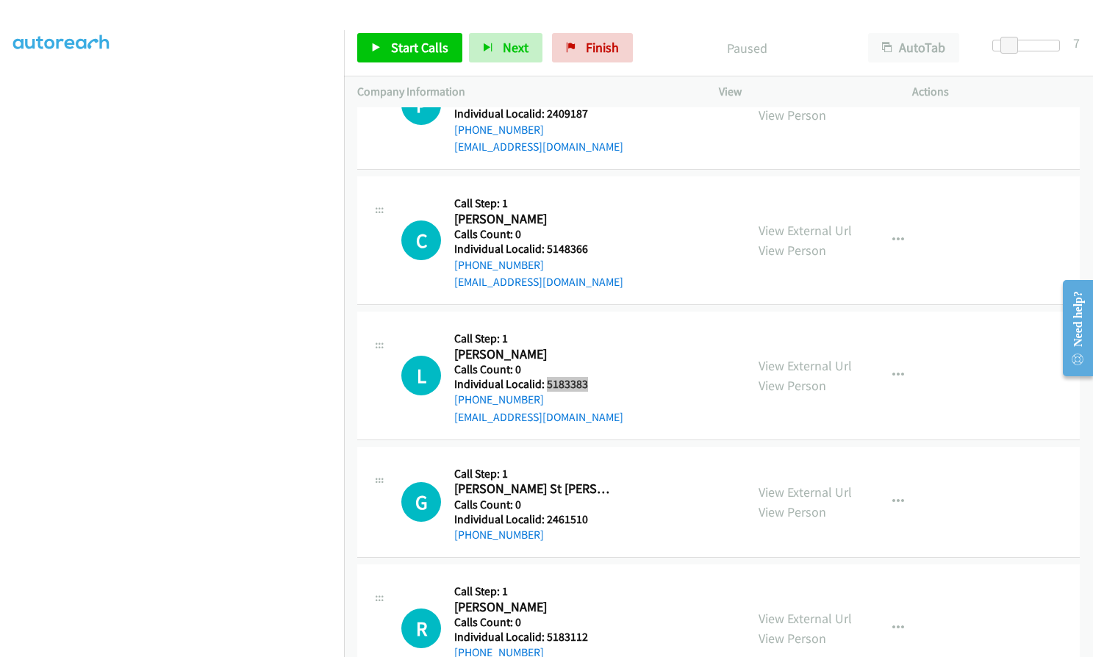
scroll to position [3012, 0]
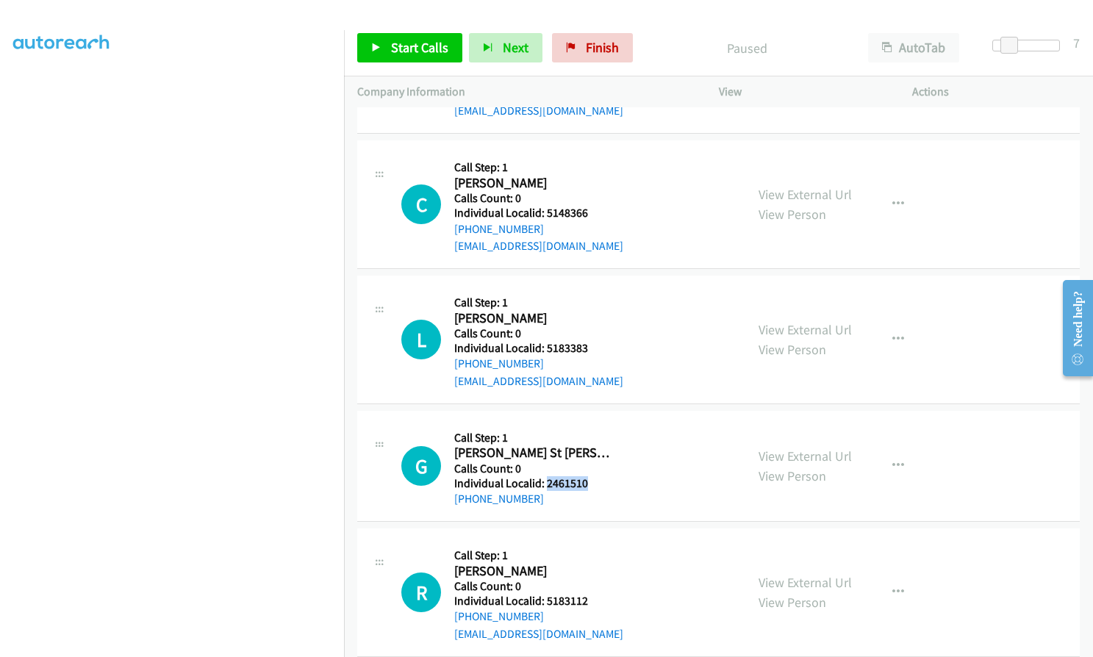
drag, startPoint x: 545, startPoint y: 467, endPoint x: 586, endPoint y: 466, distance: 41.2
click at [586, 476] on h5 "Individual Localid: 2461510" at bounding box center [532, 483] width 156 height 15
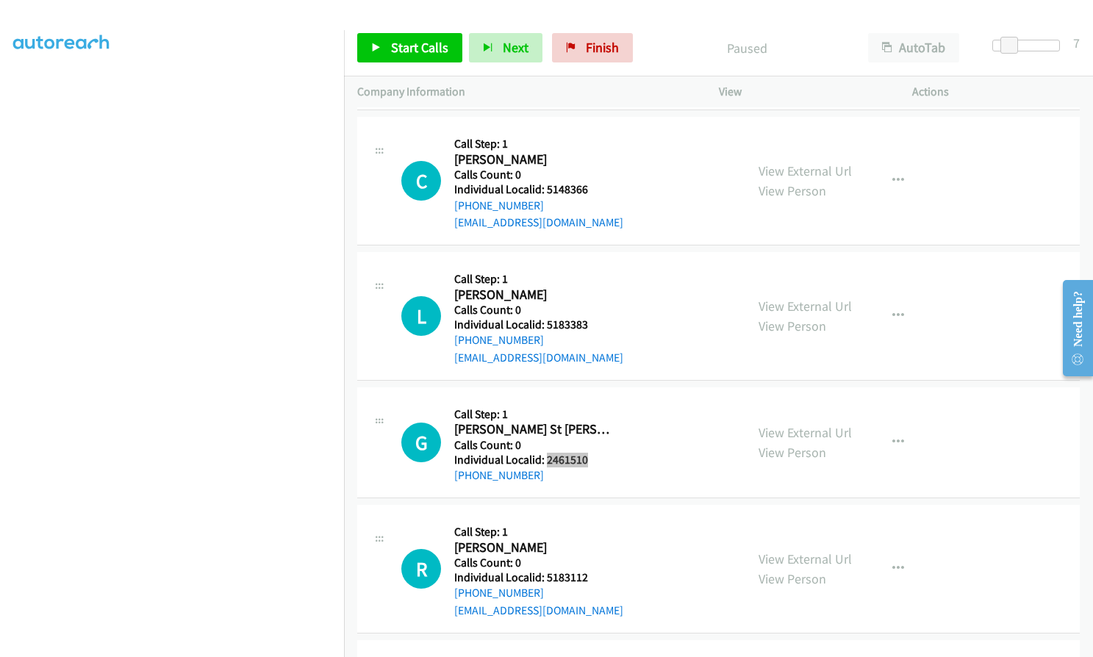
scroll to position [3086, 0]
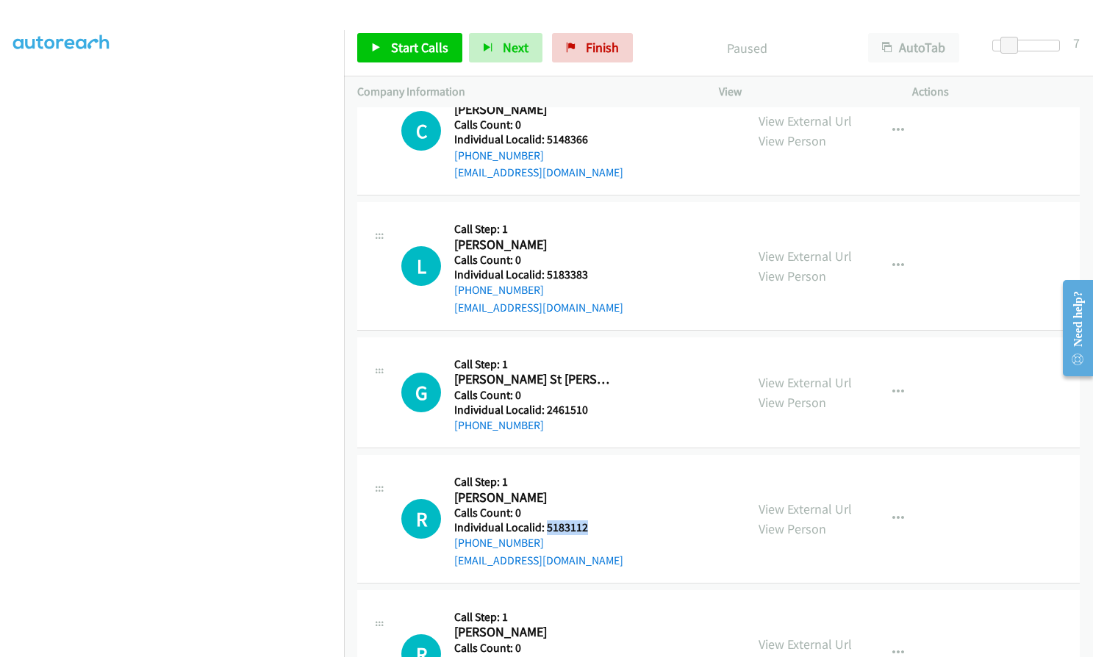
drag, startPoint x: 545, startPoint y: 508, endPoint x: 599, endPoint y: 508, distance: 53.6
click at [599, 520] on h5 "Individual Localid: 5183112" at bounding box center [538, 527] width 169 height 15
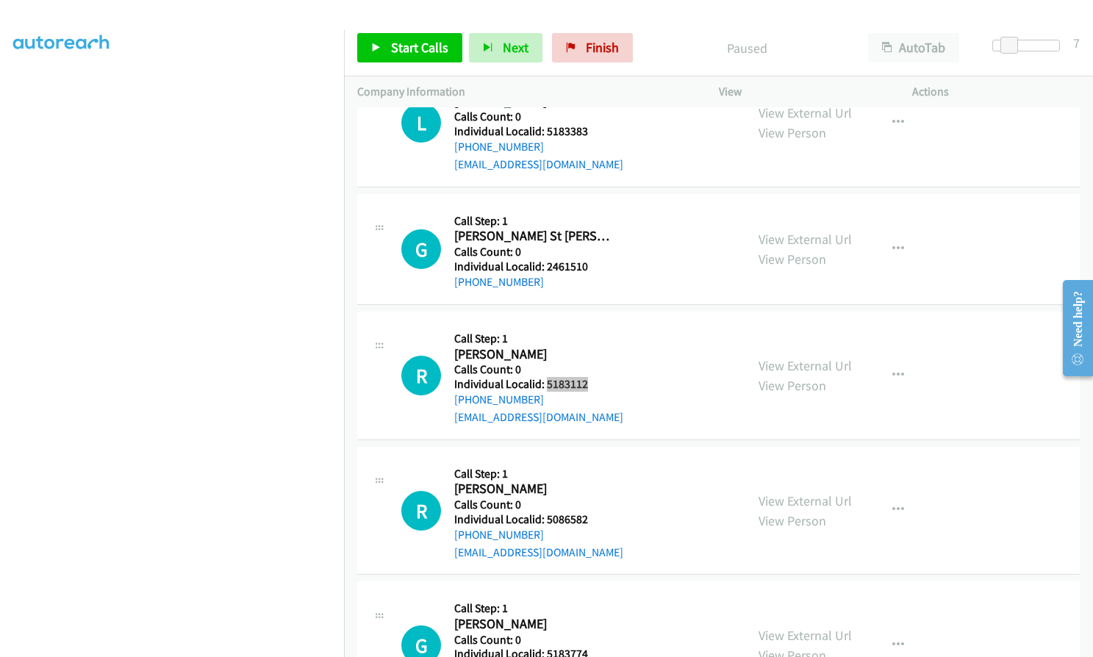
scroll to position [3233, 0]
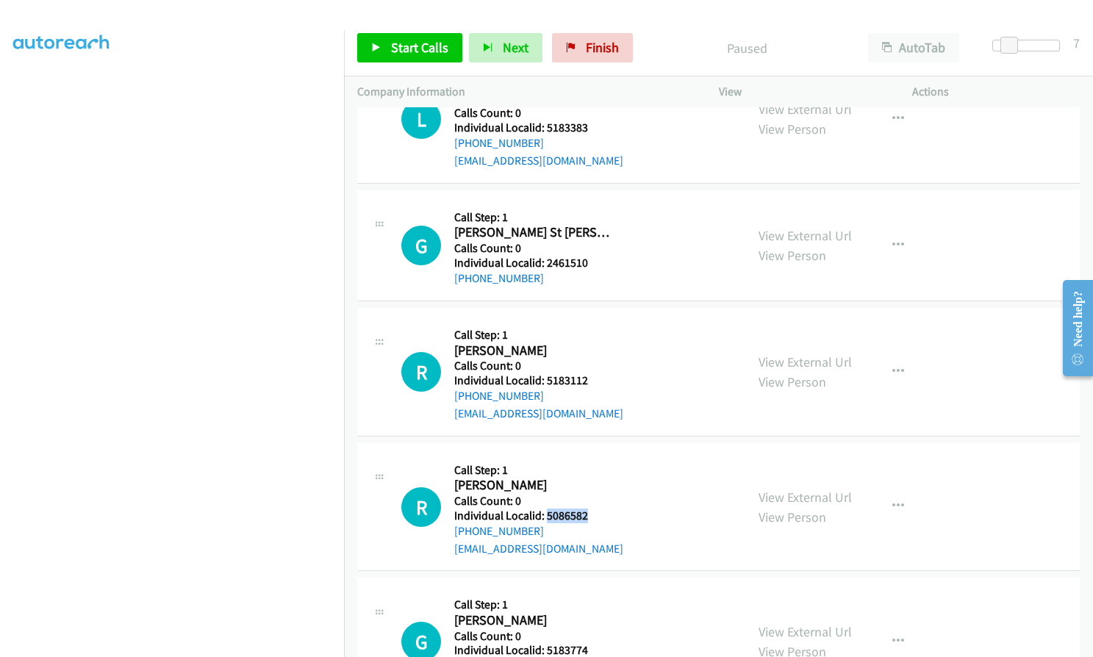
drag, startPoint x: 545, startPoint y: 498, endPoint x: 591, endPoint y: 500, distance: 45.6
click at [591, 508] on h5 "Individual Localid: 5086582" at bounding box center [538, 515] width 169 height 15
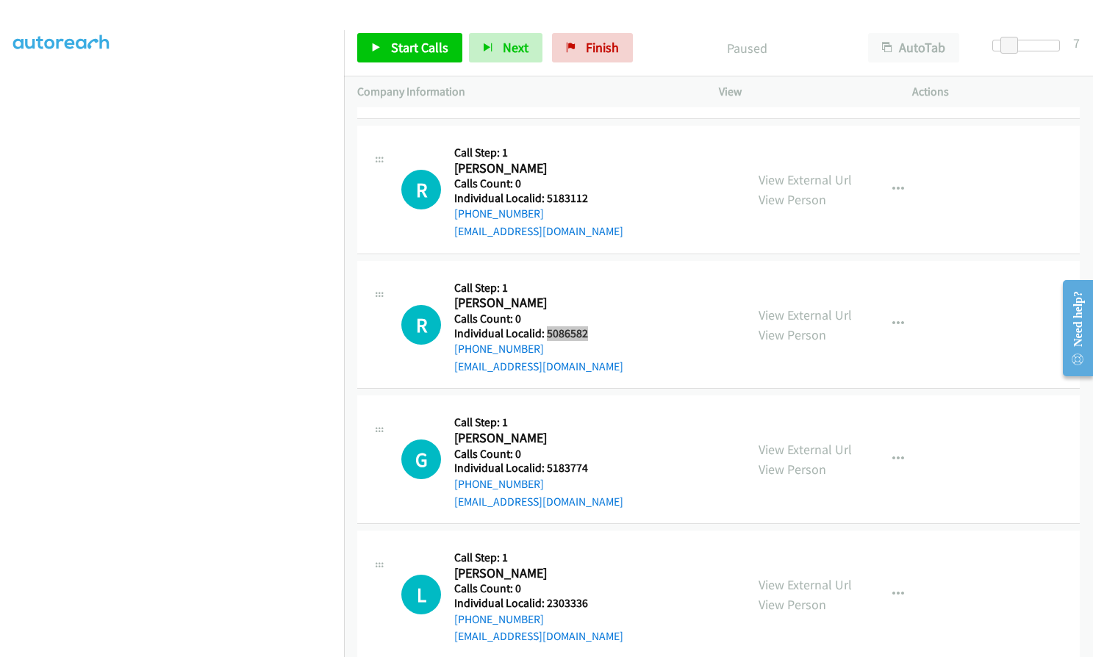
scroll to position [3472, 0]
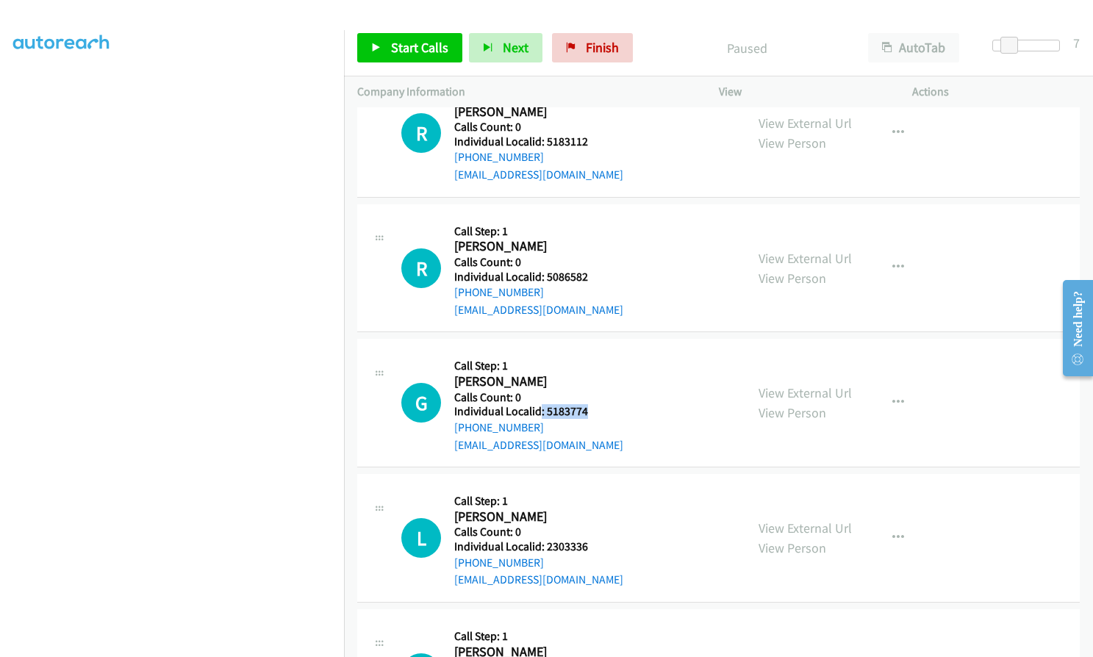
drag, startPoint x: 541, startPoint y: 394, endPoint x: 594, endPoint y: 394, distance: 53.6
click at [594, 404] on h5 "Individual Localid: 5183774" at bounding box center [538, 411] width 169 height 15
drag, startPoint x: 545, startPoint y: 531, endPoint x: 590, endPoint y: 530, distance: 44.8
click at [590, 539] on h5 "Individual Localid: 2303336" at bounding box center [538, 546] width 169 height 15
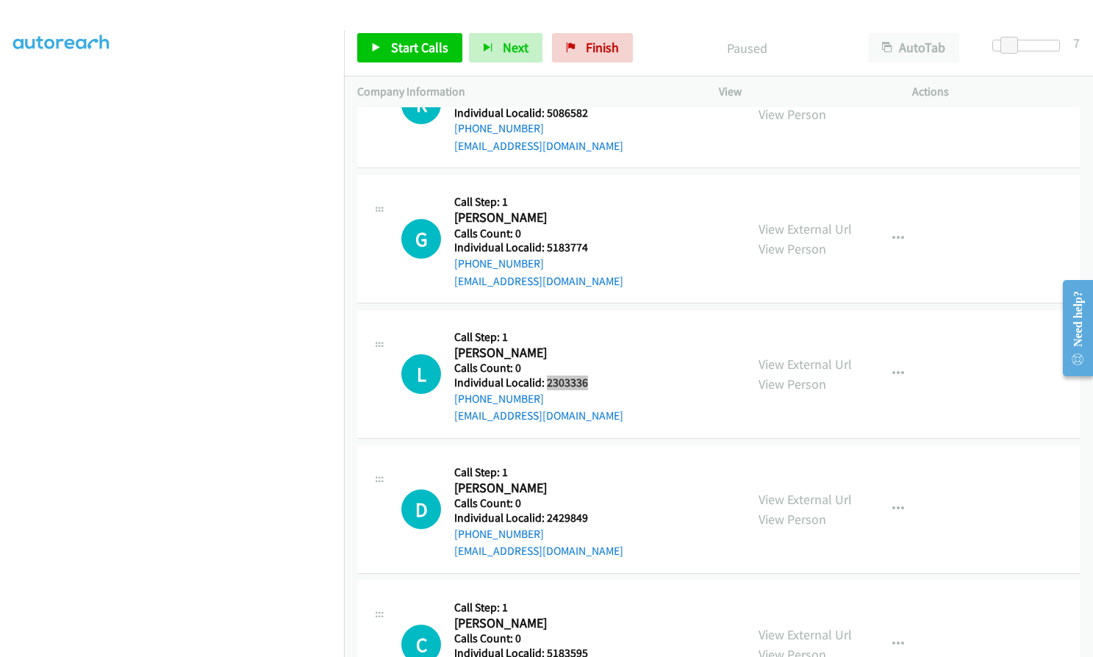
scroll to position [3655, 0]
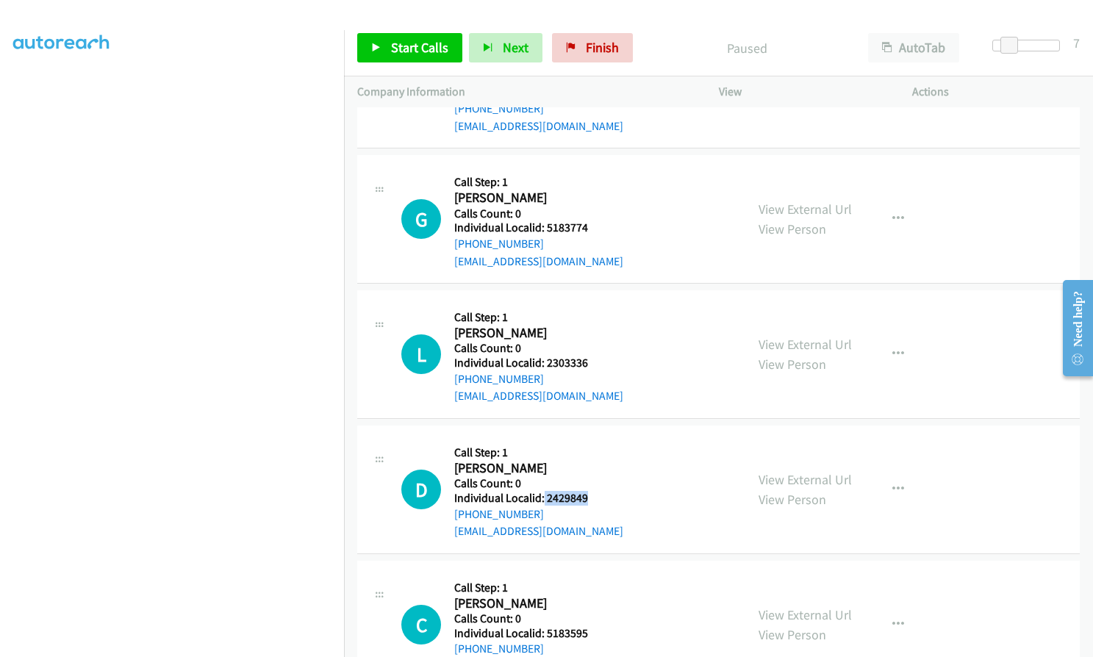
drag, startPoint x: 542, startPoint y: 482, endPoint x: 620, endPoint y: 480, distance: 78.6
click at [620, 480] on div "D Callback Scheduled Call Step: 1 Dillon Browning America/New_York Calls Count:…" at bounding box center [566, 489] width 331 height 101
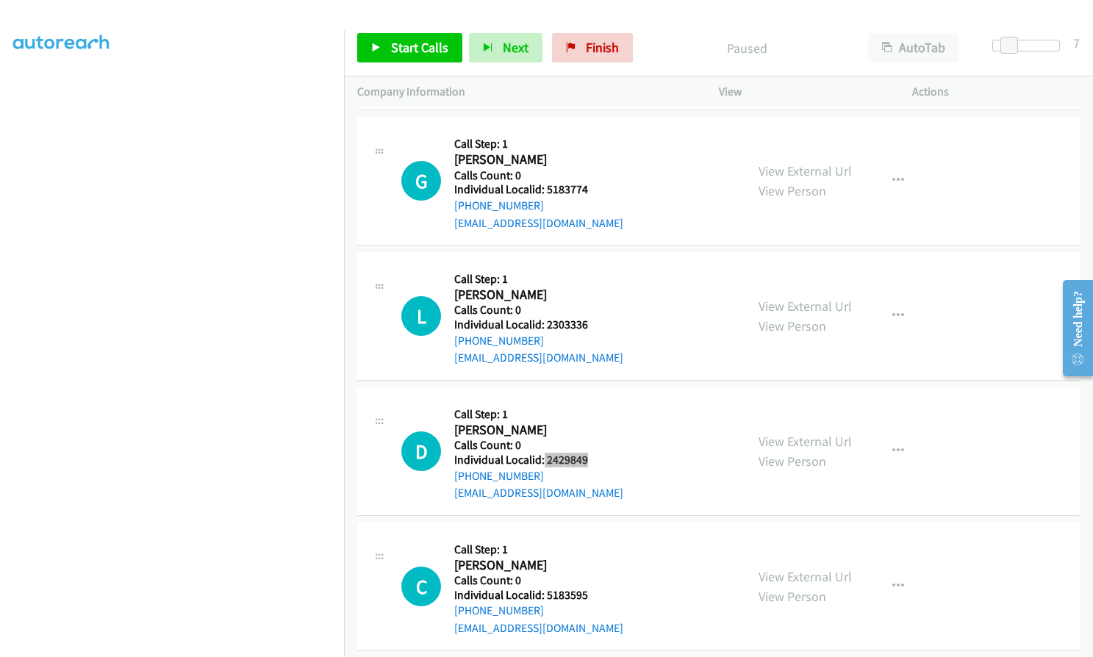
scroll to position [3810, 0]
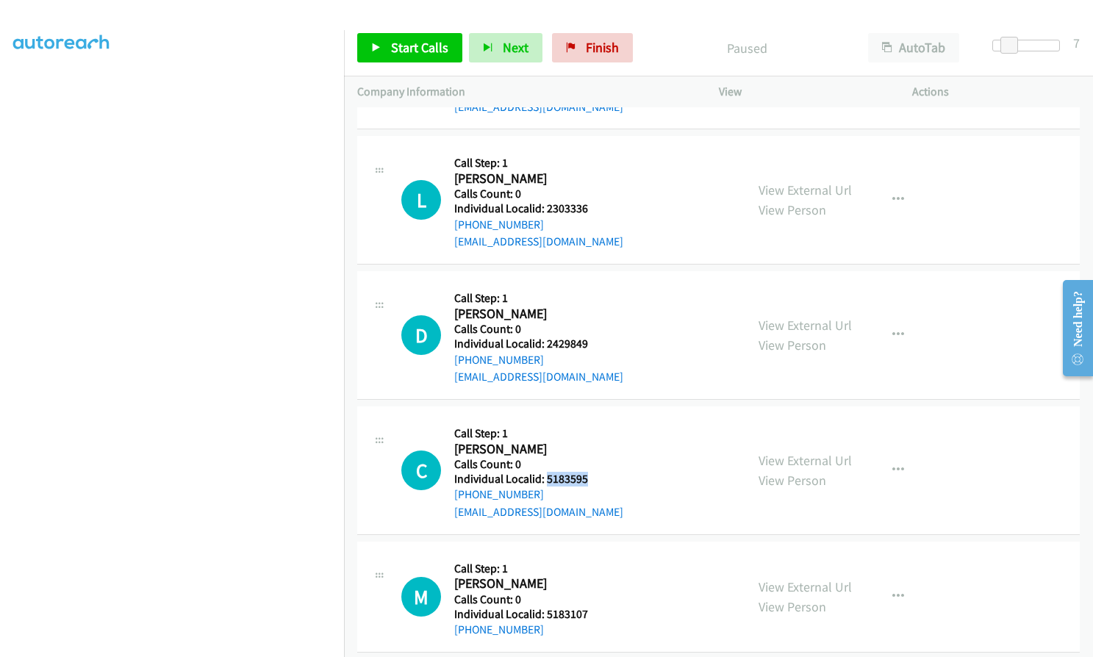
drag, startPoint x: 544, startPoint y: 461, endPoint x: 589, endPoint y: 460, distance: 45.6
click at [589, 472] on h5 "Individual Localid: 5183595" at bounding box center [538, 479] width 169 height 15
drag, startPoint x: 542, startPoint y: 596, endPoint x: 589, endPoint y: 597, distance: 47.0
click at [589, 607] on h5 "Individual Localid: 5183107" at bounding box center [532, 614] width 156 height 15
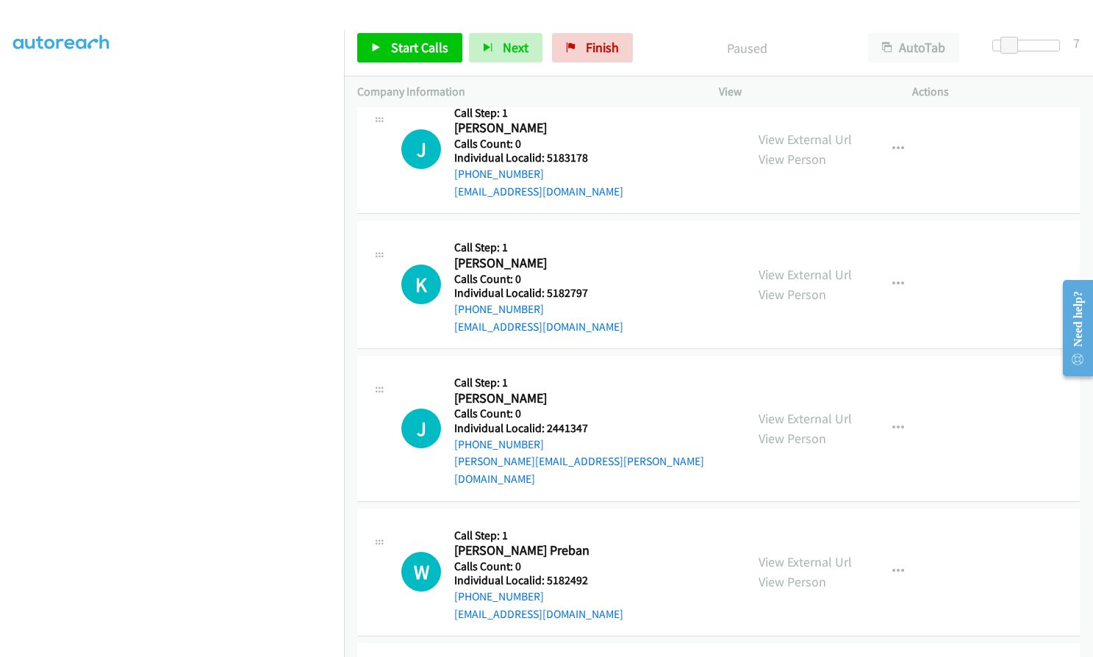
scroll to position [2248, 0]
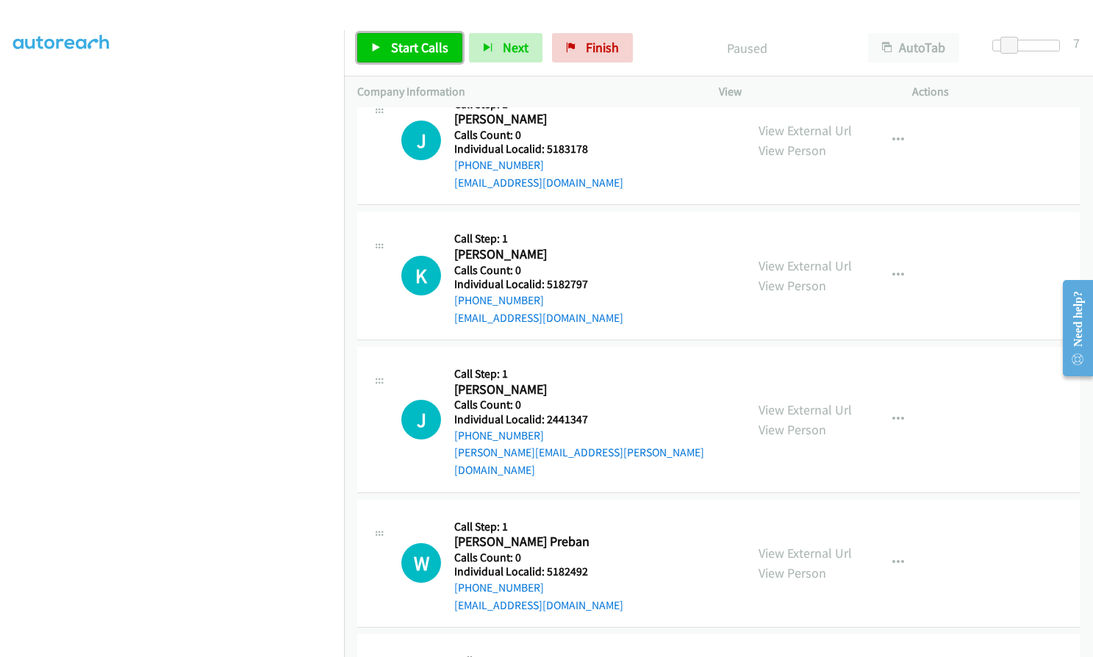
click at [398, 48] on span "Start Calls" at bounding box center [419, 47] width 57 height 17
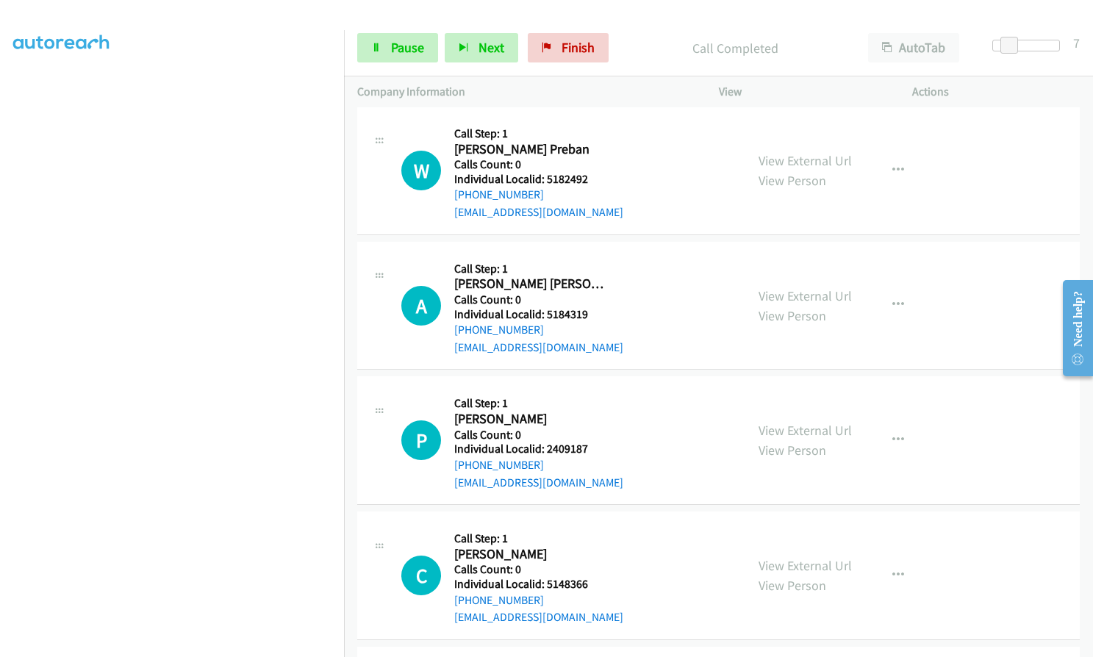
scroll to position [2708, 0]
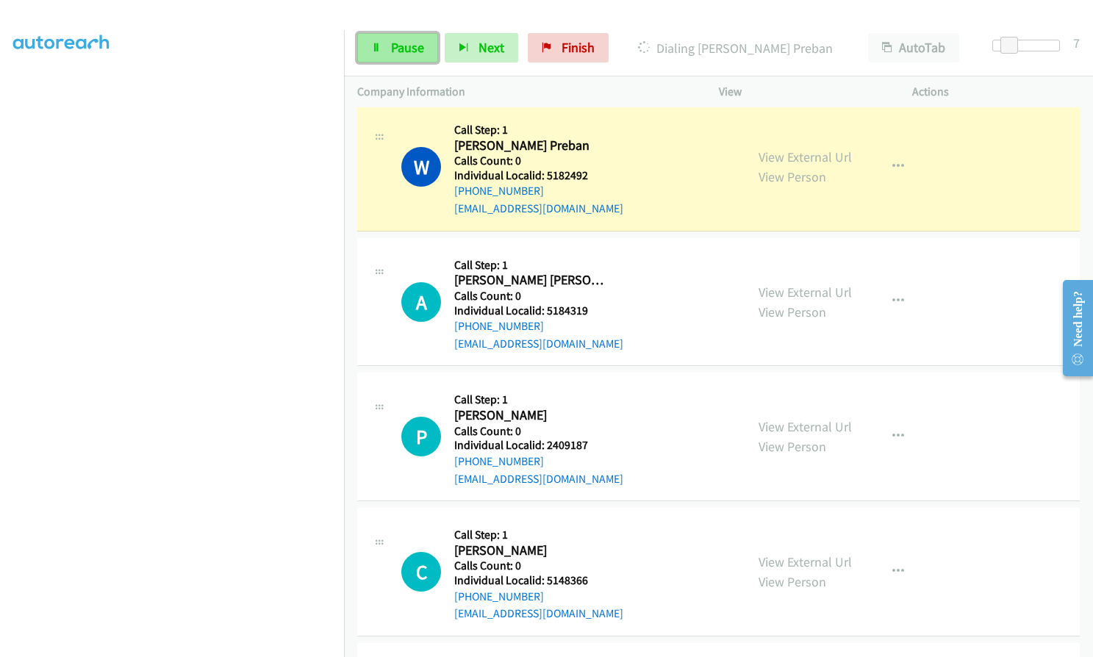
click at [419, 57] on link "Pause" at bounding box center [397, 47] width 81 height 29
